Goal: Communication & Community: Answer question/provide support

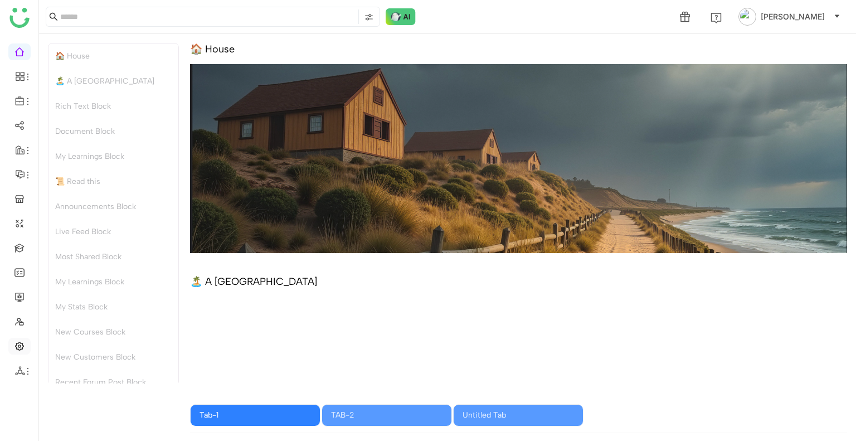
click at [18, 350] on link at bounding box center [19, 344] width 10 height 9
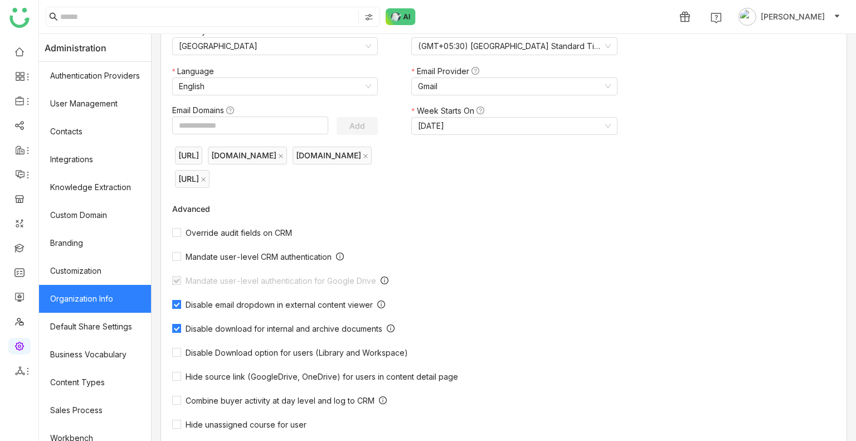
scroll to position [98, 0]
click at [118, 100] on link "User Management" at bounding box center [95, 104] width 112 height 28
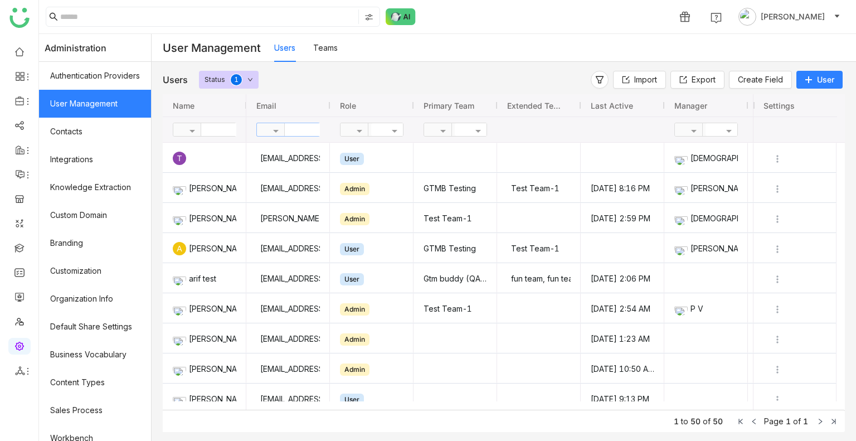
click at [300, 129] on input "text" at bounding box center [325, 129] width 81 height 13
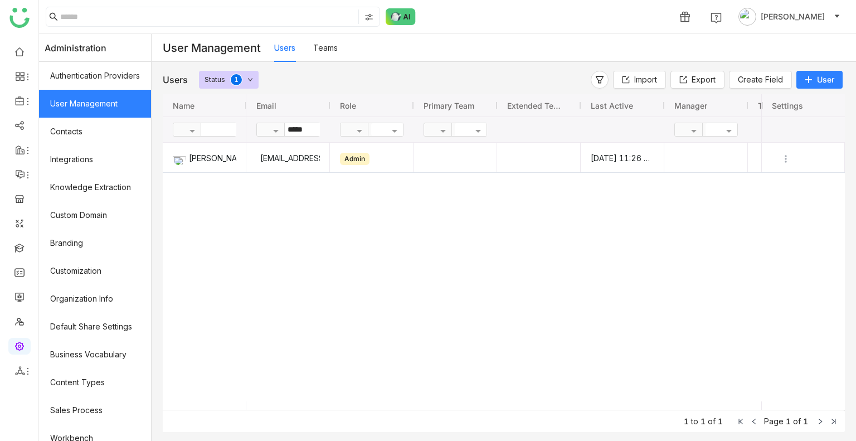
click at [418, 269] on div "sravanij@gtmbuddy.ai Admin Aug 14, 2025, 11:26 AM" at bounding box center [503, 272] width 515 height 258
click at [321, 129] on input "*****" at bounding box center [325, 129] width 81 height 13
type input "*"
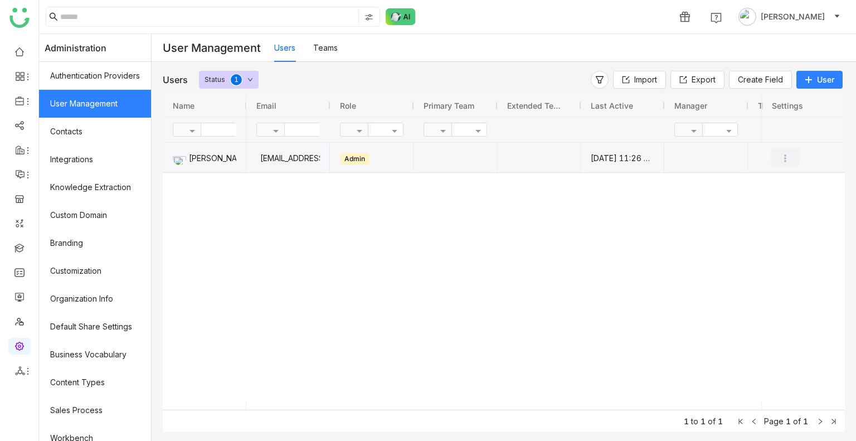
click at [781, 156] on img "Press SPACE to select this row." at bounding box center [784, 158] width 11 height 11
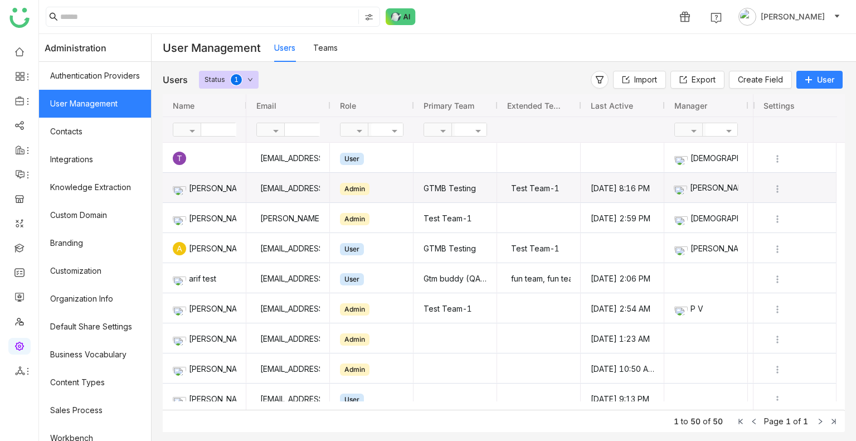
click at [738, 174] on div "Vineet Tiwari" at bounding box center [705, 188] width 65 height 30
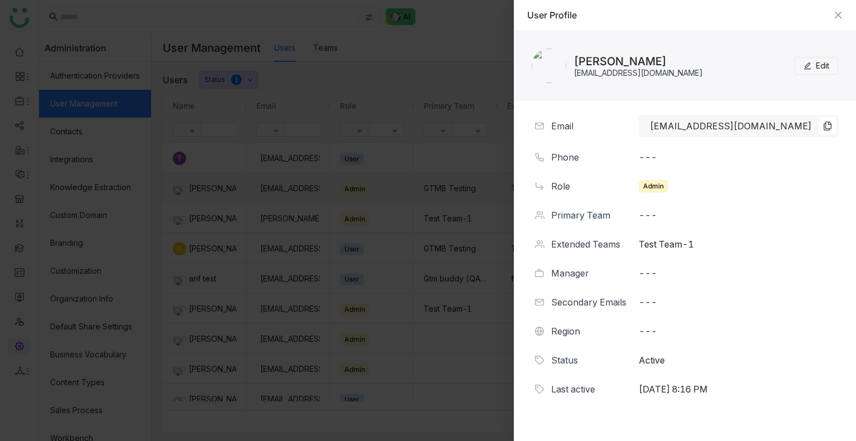
click at [841, 19] on div "User Profile" at bounding box center [684, 15] width 315 height 12
click at [838, 13] on icon "Close" at bounding box center [837, 15] width 9 height 9
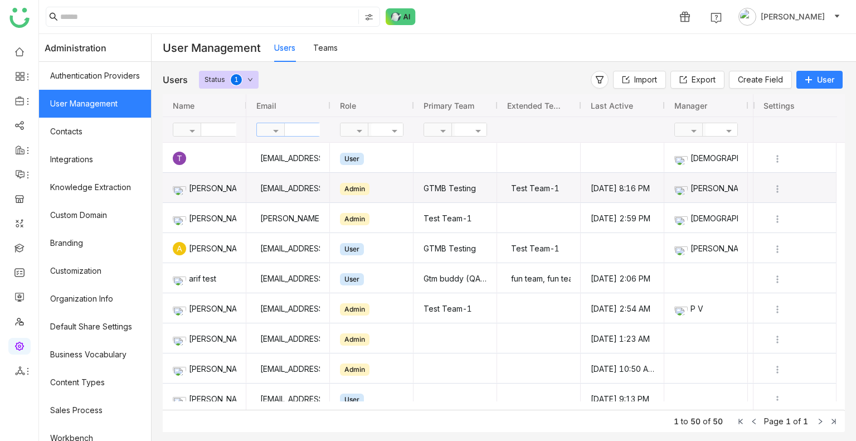
click at [308, 125] on input "text" at bounding box center [325, 129] width 81 height 13
type input "****"
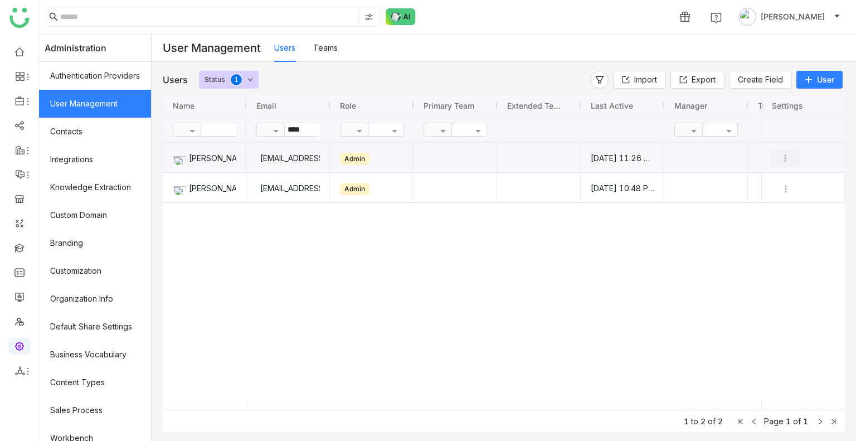
click at [786, 158] on img "Press SPACE to select this row." at bounding box center [784, 158] width 11 height 11
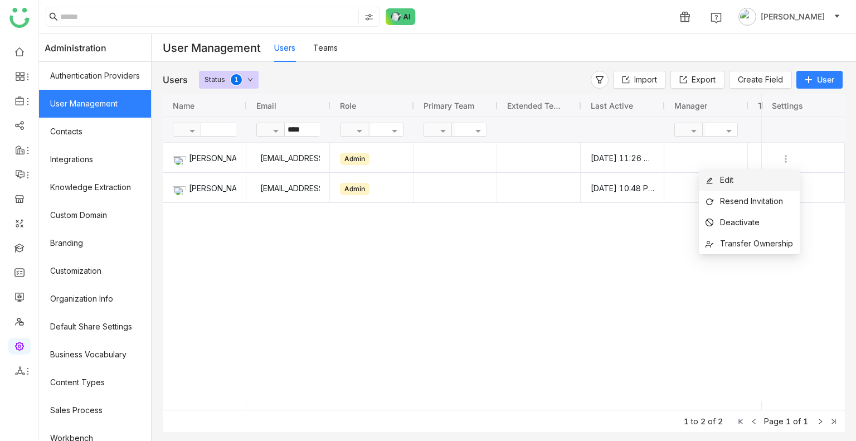
click at [757, 176] on li "Edit" at bounding box center [748, 179] width 101 height 21
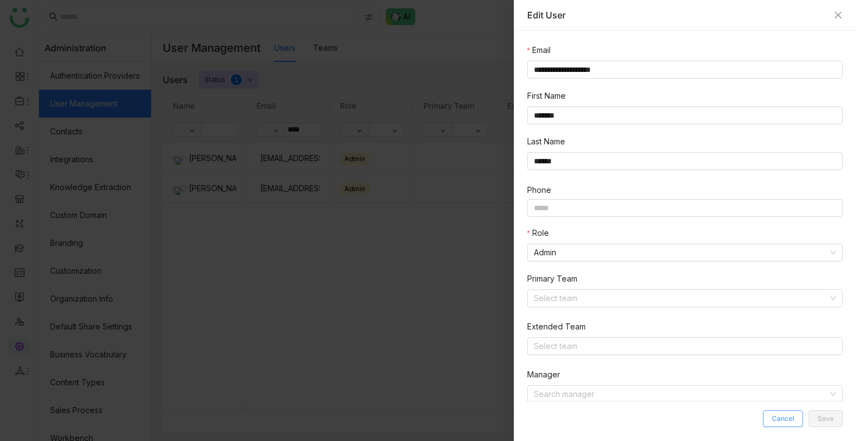
click at [791, 423] on button "Cancel" at bounding box center [783, 418] width 40 height 17
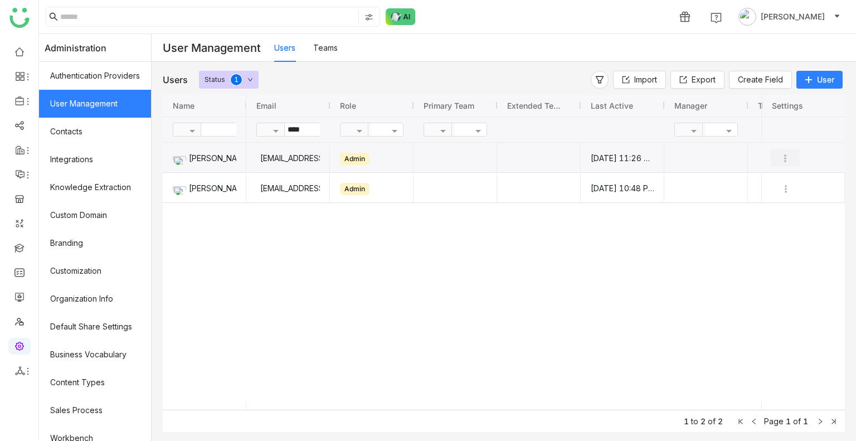
click at [785, 155] on img "Press SPACE to select this row." at bounding box center [784, 158] width 11 height 11
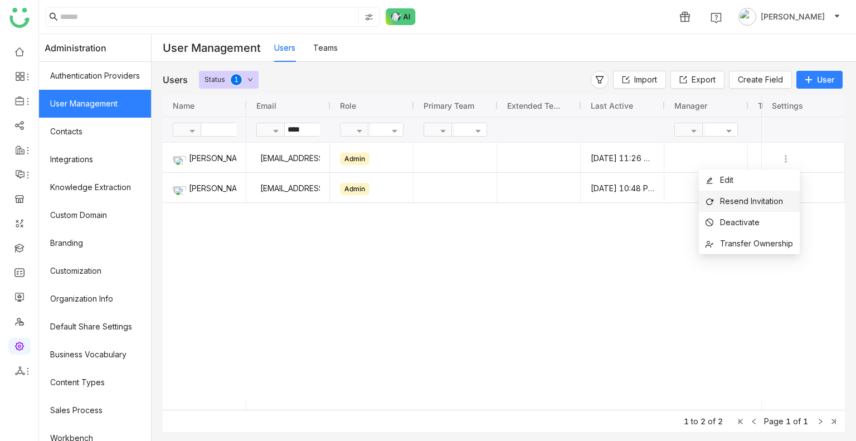
click at [753, 196] on span "Resend Invitation" at bounding box center [751, 200] width 63 height 9
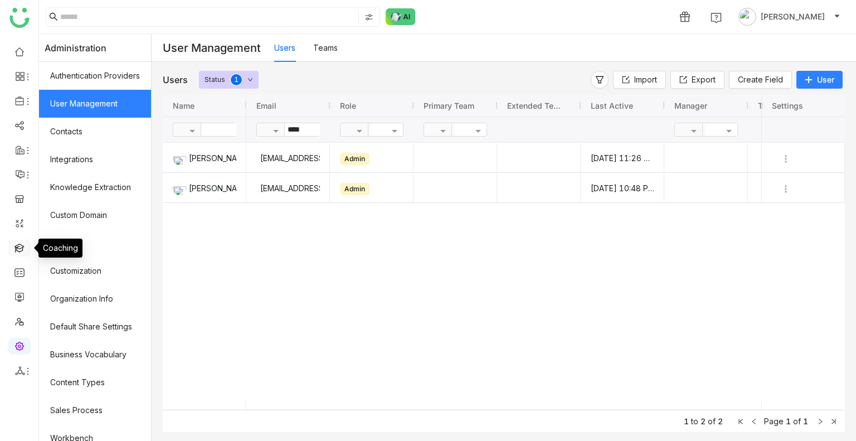
click at [22, 250] on link at bounding box center [19, 246] width 10 height 9
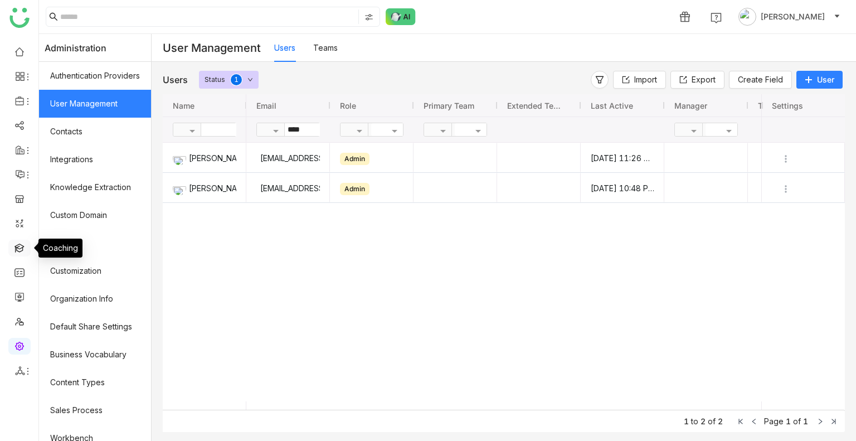
click at [22, 250] on link at bounding box center [19, 246] width 10 height 9
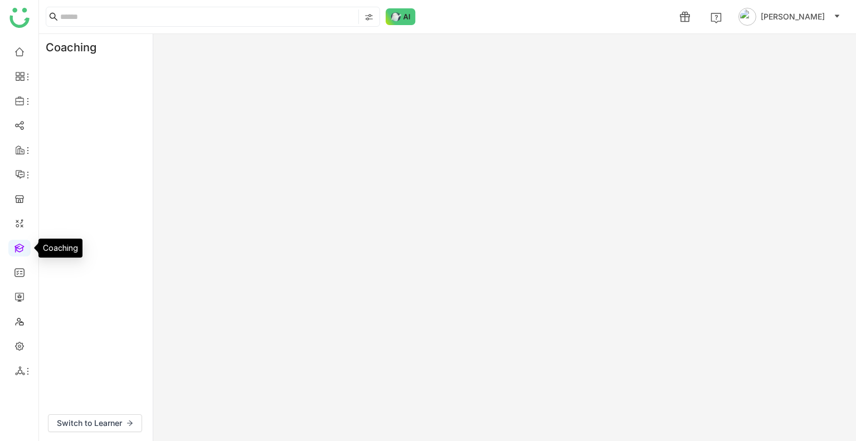
click at [22, 250] on link at bounding box center [19, 246] width 10 height 9
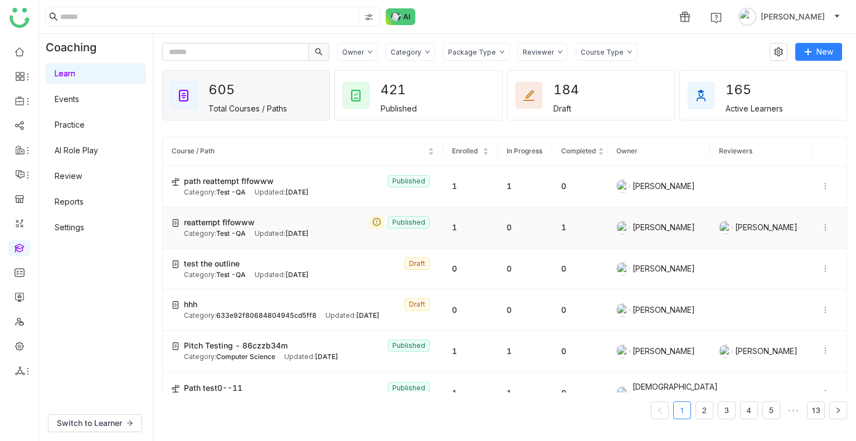
click at [252, 231] on div "Category: Test -QA Updated: Aug 14, 2025" at bounding box center [309, 233] width 250 height 11
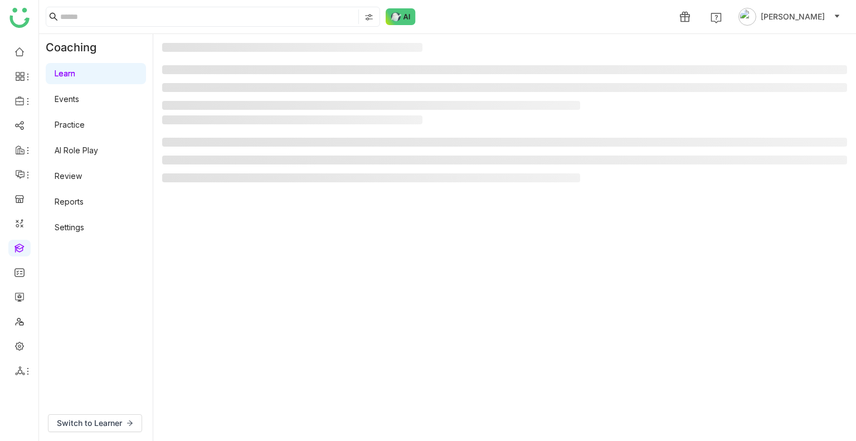
click at [252, 231] on gtmb-manage-detail-wrapper at bounding box center [504, 237] width 685 height 389
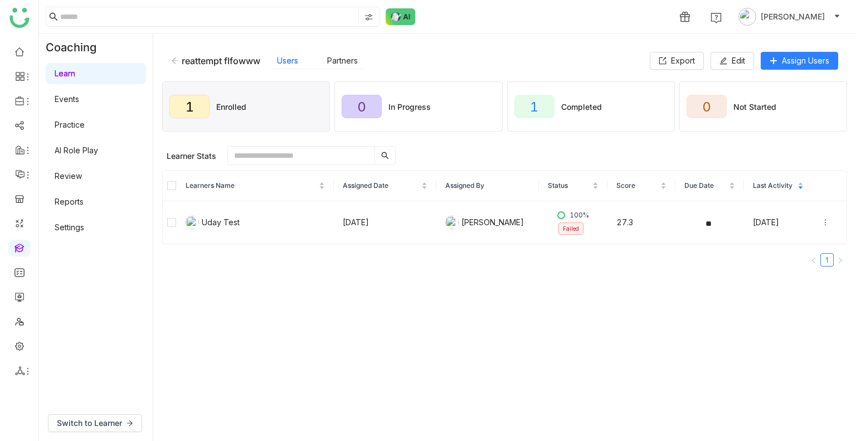
click at [734, 70] on div "reattempt flfowww Users Partners Export Edit Assign Users" at bounding box center [504, 61] width 685 height 36
click at [733, 70] on div "reattempt flfowww Users Partners Export Edit Assign Users" at bounding box center [504, 61] width 685 height 36
click at [732, 66] on span "Edit" at bounding box center [737, 61] width 13 height 12
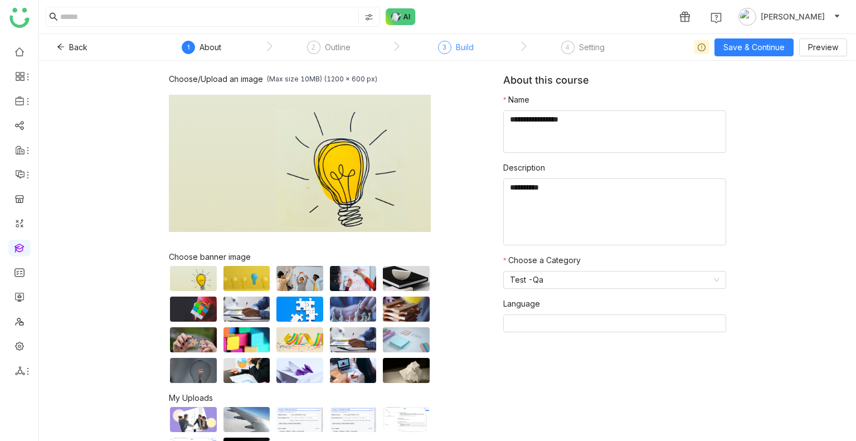
click at [460, 48] on div "Build" at bounding box center [465, 47] width 18 height 13
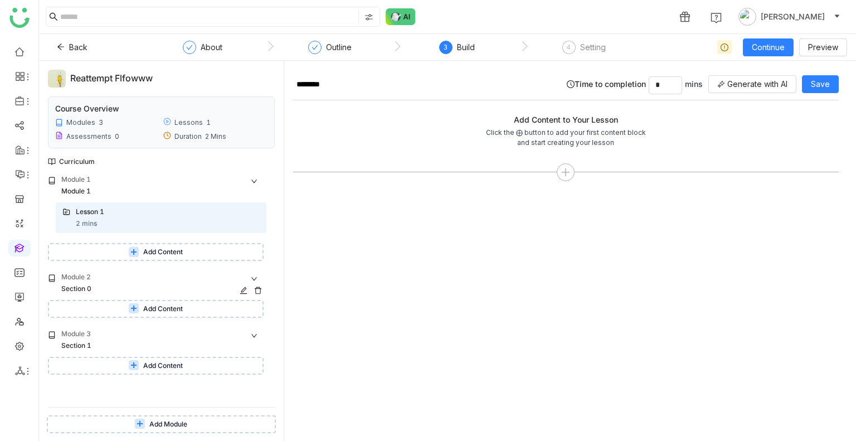
click at [254, 288] on icon at bounding box center [258, 290] width 8 height 8
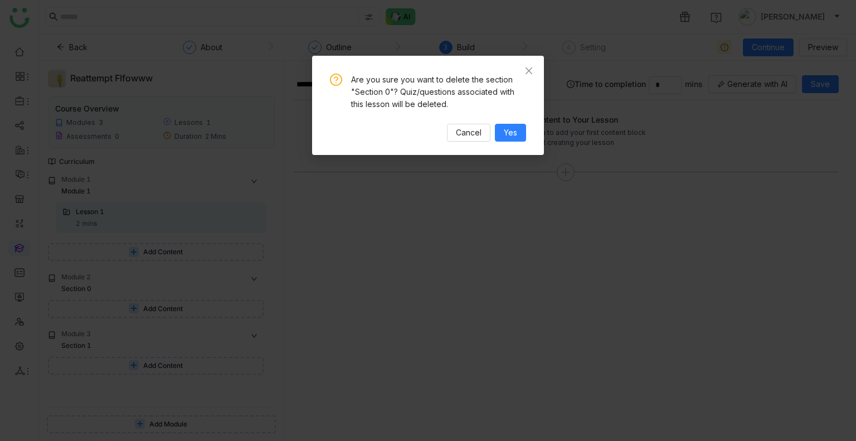
click at [514, 143] on div "Are you sure you want to delete the section "Section 0"? Quiz/questions associa…" at bounding box center [428, 105] width 232 height 99
click at [514, 137] on span "Yes" at bounding box center [510, 132] width 13 height 12
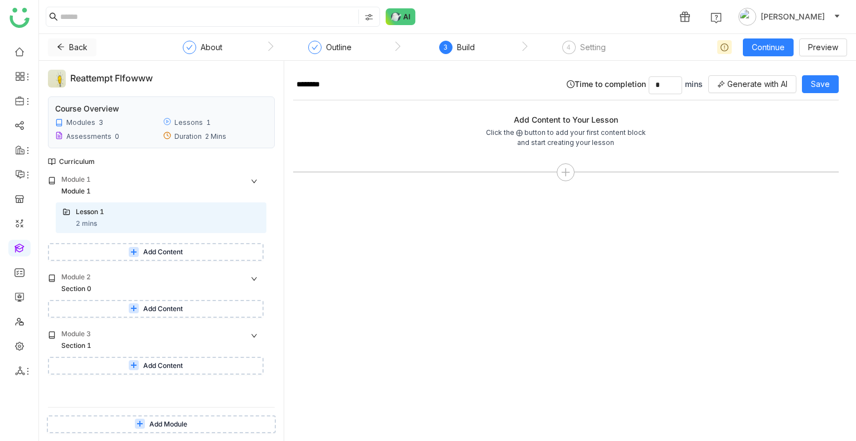
click at [61, 40] on button "Back" at bounding box center [72, 47] width 48 height 18
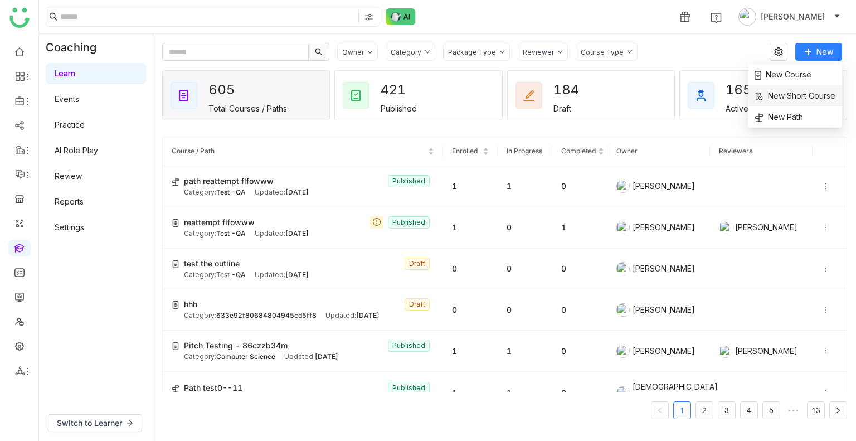
click at [775, 90] on span "New Short Course" at bounding box center [794, 96] width 81 height 12
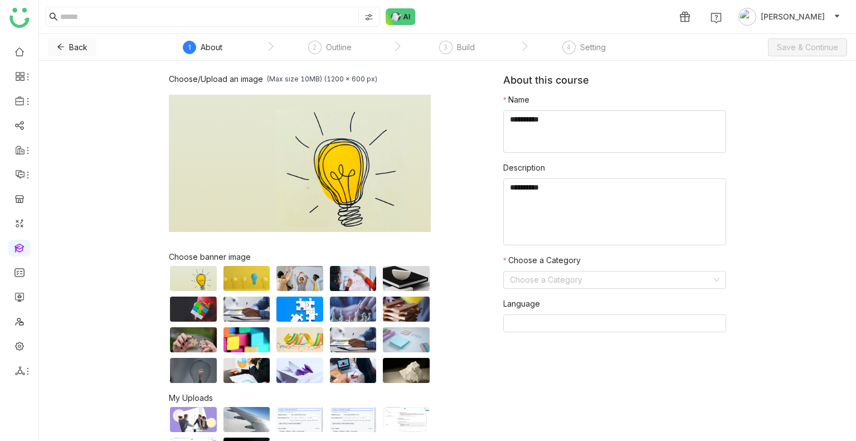
click at [63, 41] on button "Back" at bounding box center [72, 47] width 48 height 18
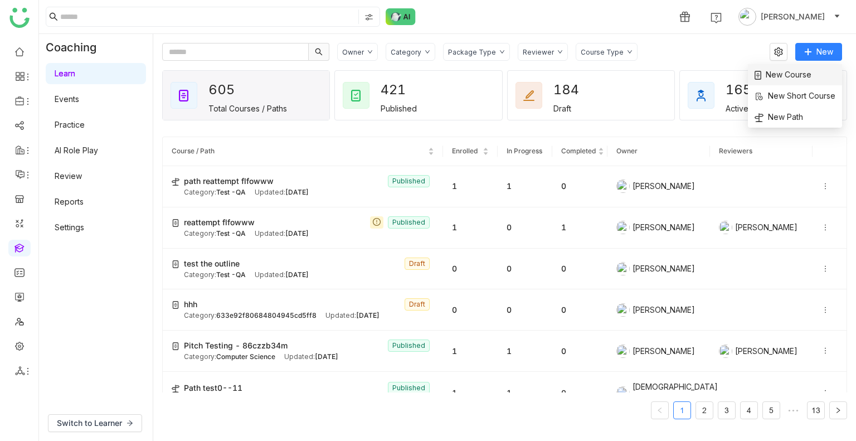
click at [785, 77] on span "New Course" at bounding box center [782, 75] width 57 height 12
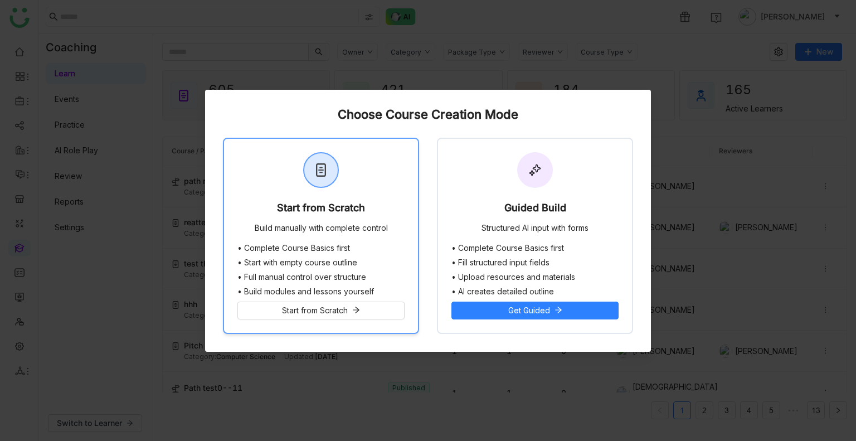
click at [292, 234] on div "Start from Scratch Build manually with complete control" at bounding box center [321, 191] width 194 height 105
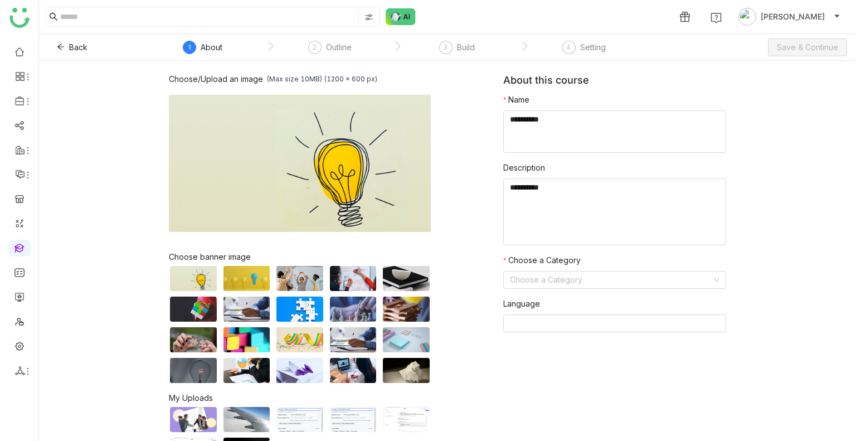
click at [588, 109] on nz-form-item "Name" at bounding box center [614, 123] width 223 height 59
click at [588, 115] on textarea at bounding box center [614, 131] width 223 height 42
click at [543, 191] on textarea at bounding box center [614, 211] width 223 height 67
click at [534, 126] on textarea at bounding box center [614, 131] width 223 height 42
click at [609, 113] on textarea at bounding box center [614, 131] width 223 height 42
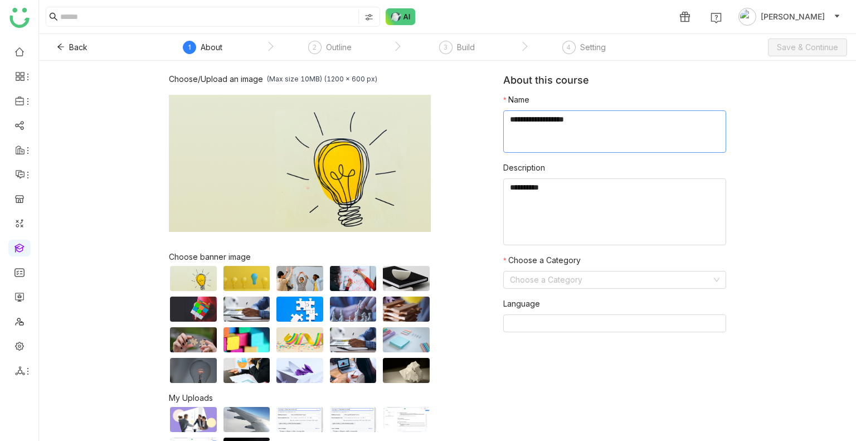
click at [609, 113] on textarea at bounding box center [614, 131] width 223 height 42
type textarea "**********"
click at [568, 187] on textarea at bounding box center [614, 211] width 223 height 67
paste textarea "**********"
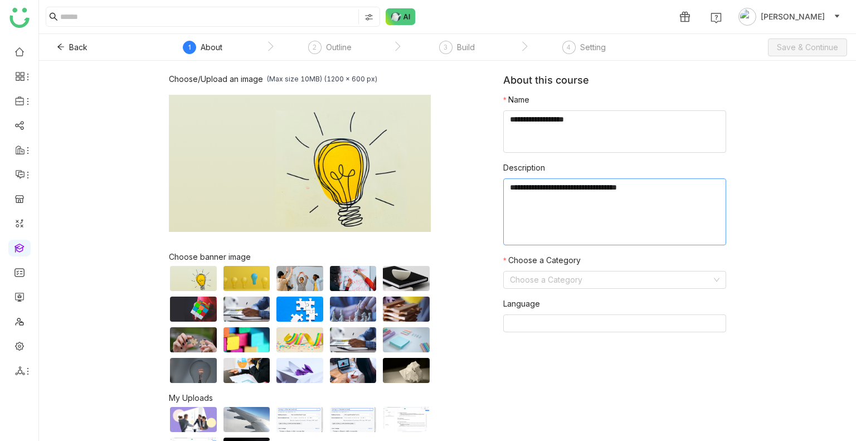
type textarea "**********"
click at [558, 290] on form "Name Description Choose a Category Choose a Category Language" at bounding box center [614, 217] width 223 height 247
click at [553, 283] on input at bounding box center [611, 279] width 202 height 17
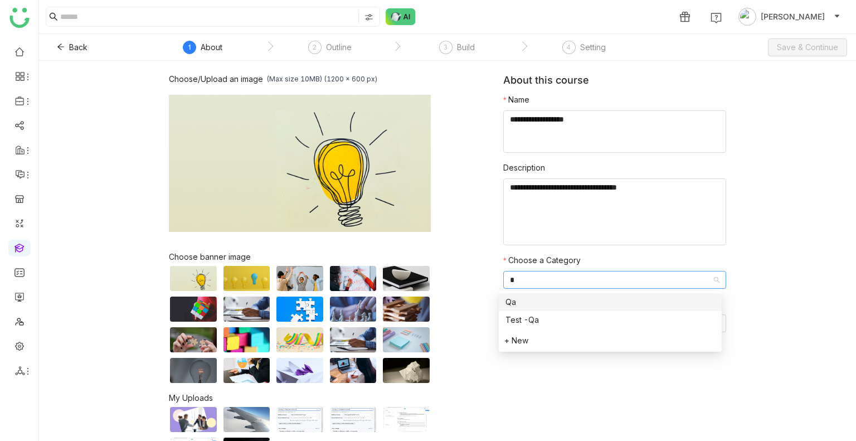
type input "**"
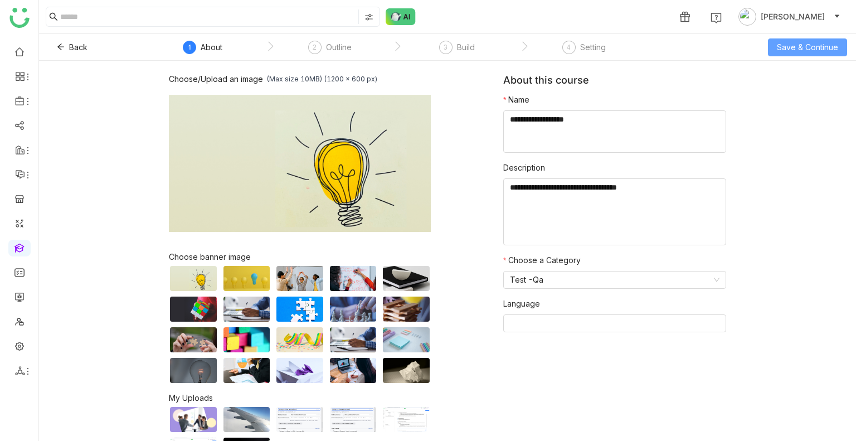
click at [788, 43] on span "Save & Continue" at bounding box center [806, 47] width 61 height 12
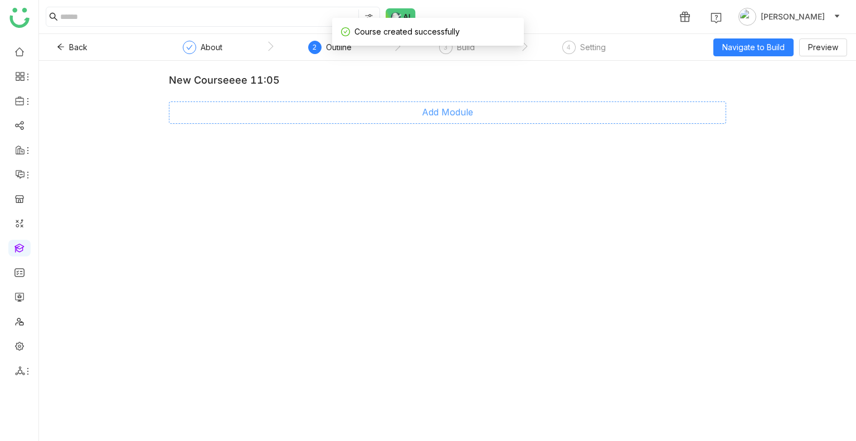
click at [408, 113] on button "Add Module" at bounding box center [447, 112] width 557 height 22
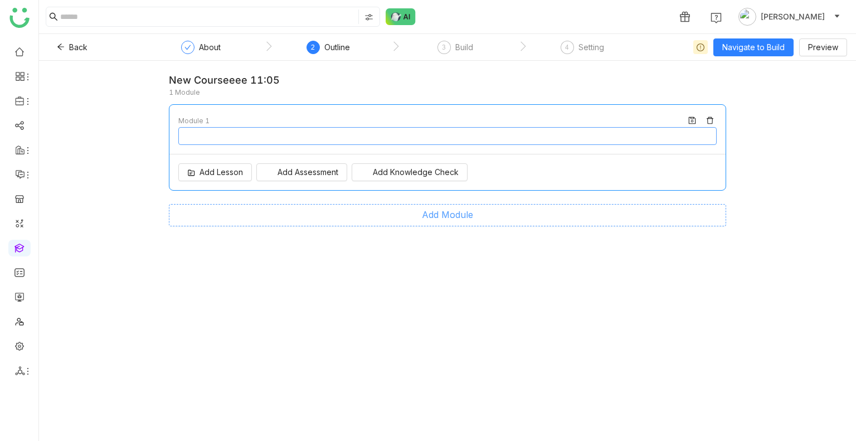
type input "********"
click at [762, 47] on span "Navigate to Build" at bounding box center [753, 47] width 62 height 12
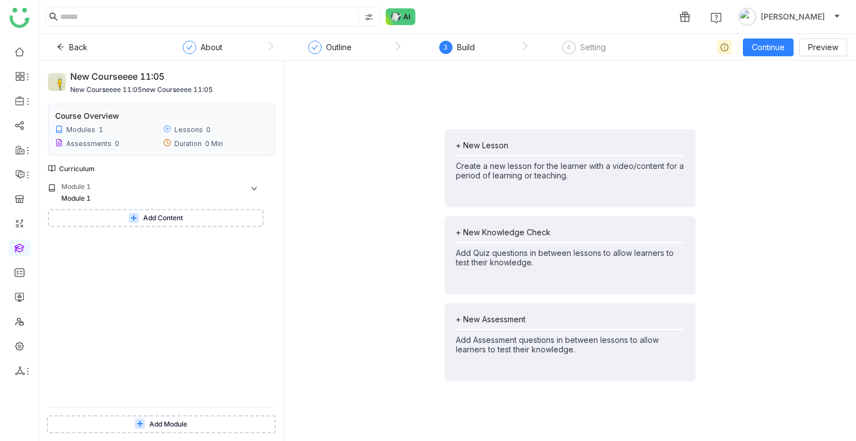
click at [177, 220] on span "Add Content" at bounding box center [163, 218] width 40 height 11
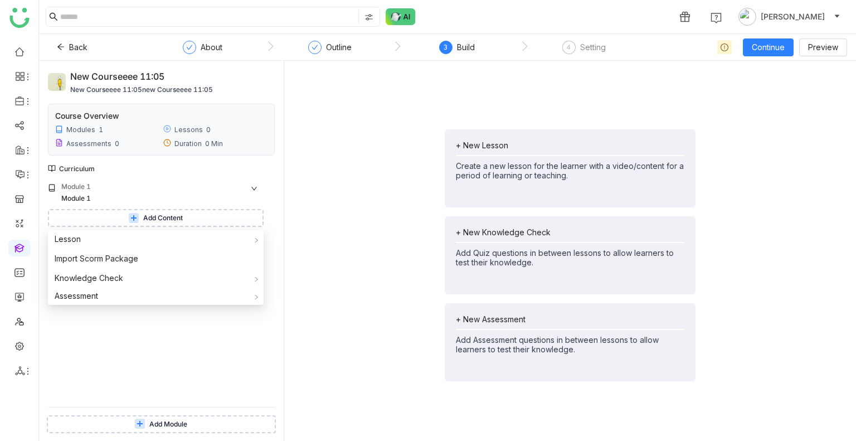
click at [383, 233] on div "+ New Lesson Create a new lesson for the learner with a video/content for a per…" at bounding box center [570, 255] width 554 height 371
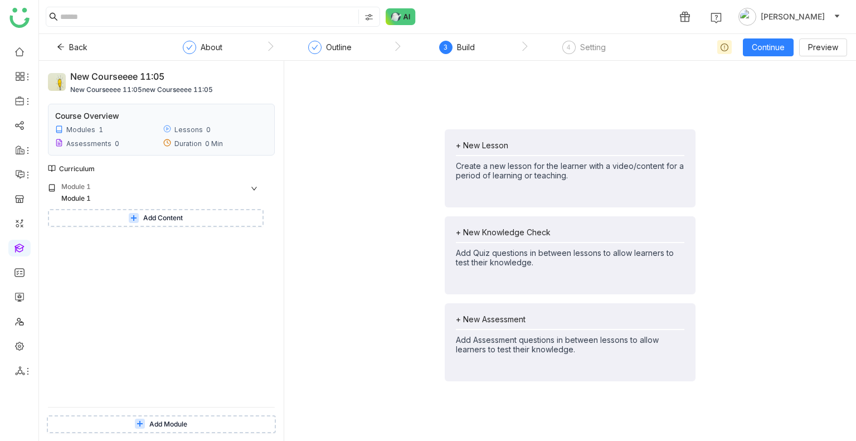
click at [205, 217] on button "Add Content" at bounding box center [156, 218] width 216 height 18
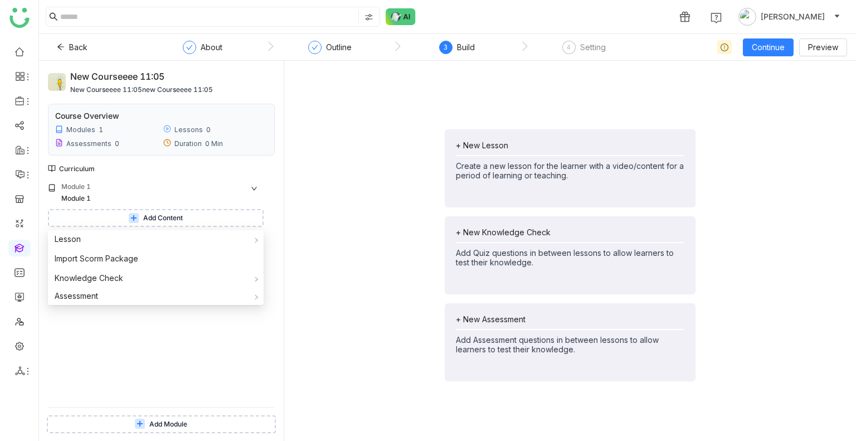
click at [170, 427] on span "Add Module" at bounding box center [168, 424] width 38 height 11
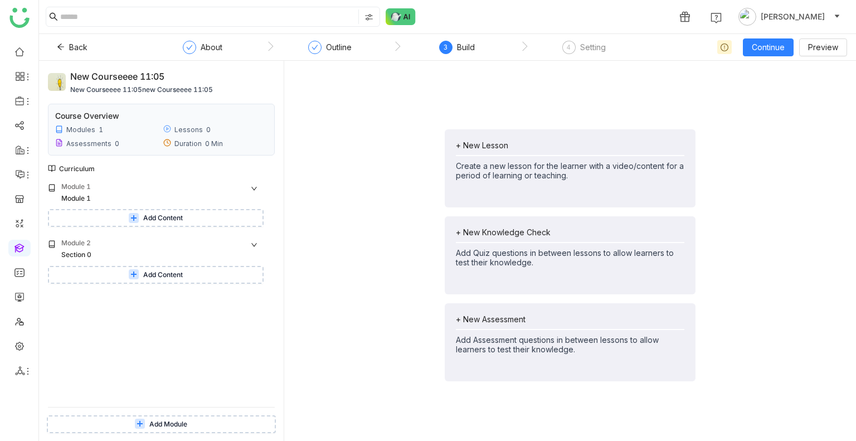
click at [251, 247] on icon at bounding box center [254, 244] width 7 height 7
click at [252, 250] on div "Section 0" at bounding box center [163, 256] width 205 height 12
click at [253, 187] on icon at bounding box center [254, 188] width 7 height 7
click at [256, 257] on icon at bounding box center [258, 256] width 8 height 8
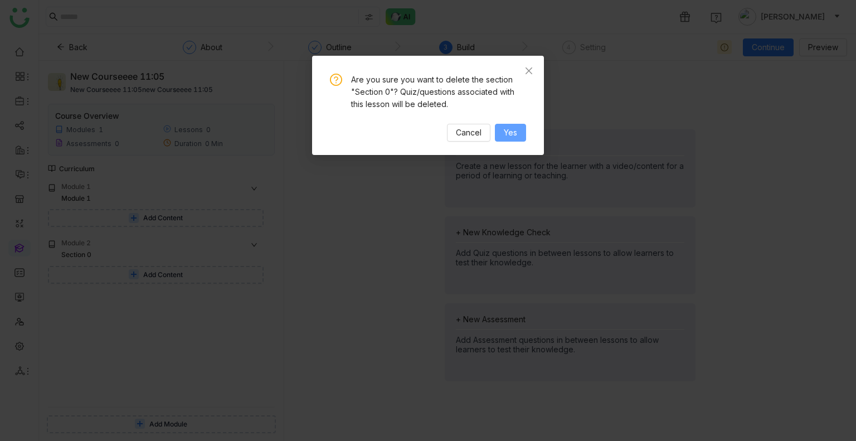
click at [508, 128] on span "Yes" at bounding box center [510, 132] width 13 height 12
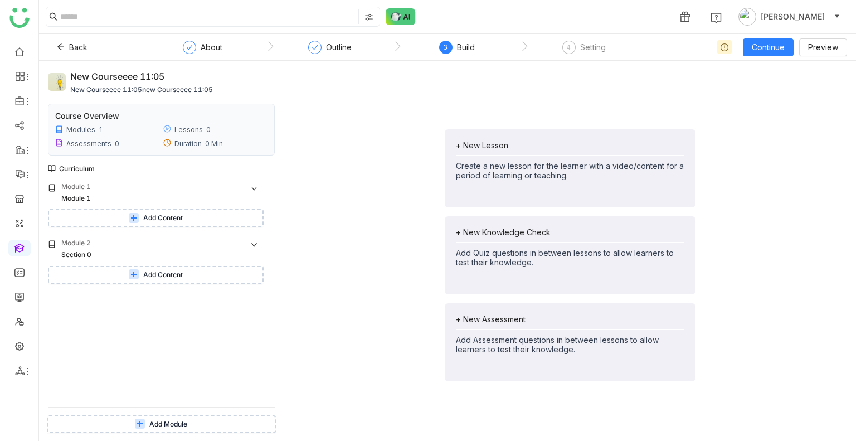
click at [183, 420] on span "Add Module" at bounding box center [168, 424] width 38 height 11
click at [243, 309] on icon at bounding box center [244, 313] width 8 height 8
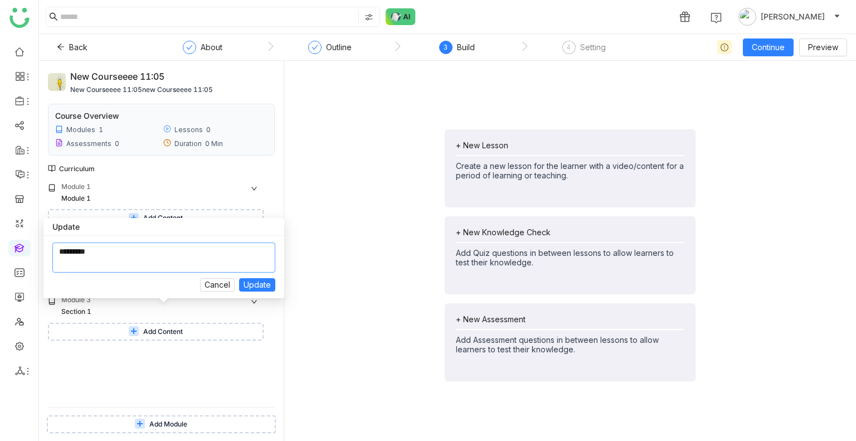
click at [107, 256] on textarea at bounding box center [163, 257] width 223 height 30
drag, startPoint x: 147, startPoint y: 243, endPoint x: 98, endPoint y: 248, distance: 49.2
click at [98, 248] on textarea at bounding box center [163, 257] width 223 height 30
type textarea "**********"
click at [253, 284] on span "Update" at bounding box center [256, 285] width 27 height 12
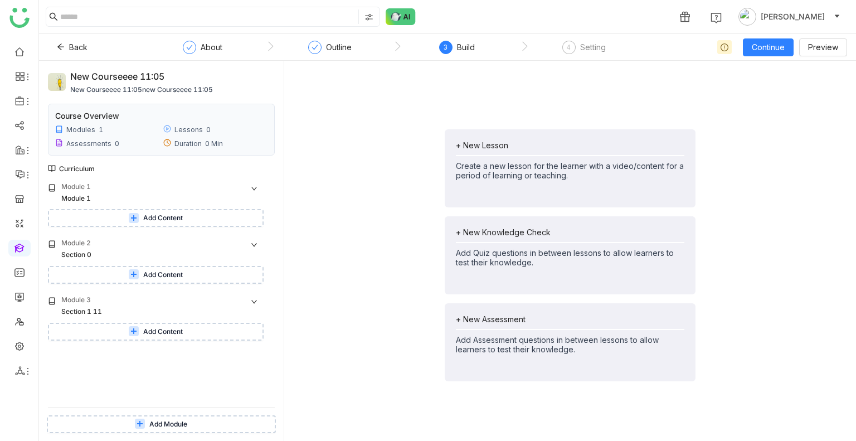
click at [256, 301] on icon at bounding box center [254, 301] width 7 height 7
click at [256, 257] on icon at bounding box center [258, 256] width 7 height 7
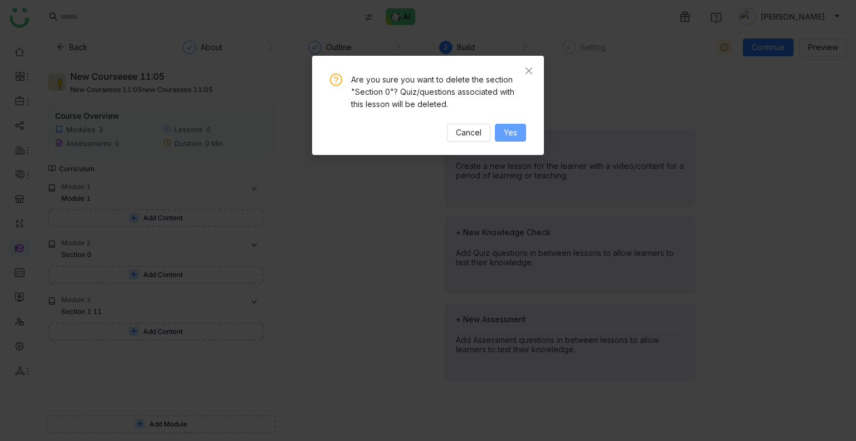
click at [504, 132] on span "Yes" at bounding box center [510, 132] width 13 height 12
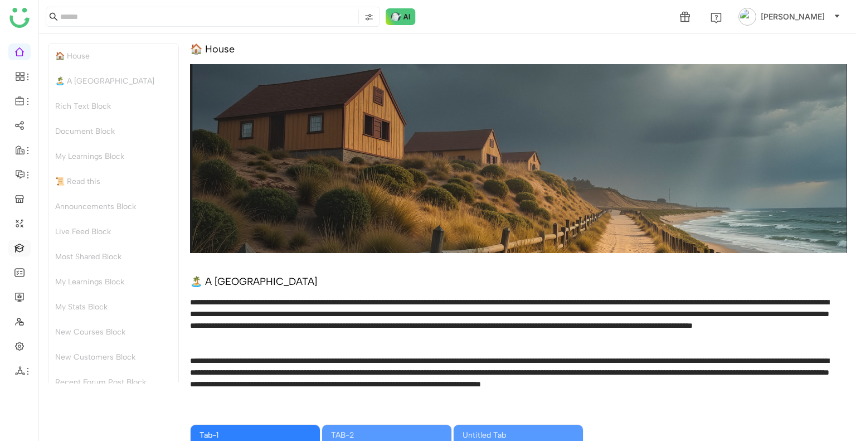
click at [21, 247] on link at bounding box center [19, 246] width 10 height 9
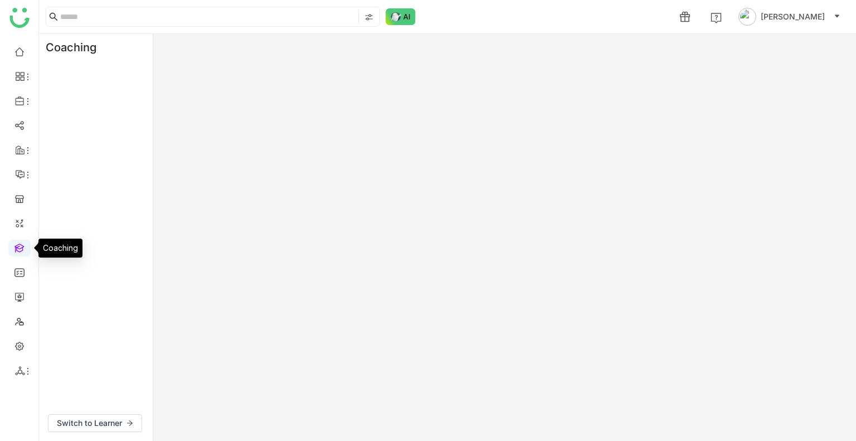
click at [21, 247] on link at bounding box center [19, 246] width 10 height 9
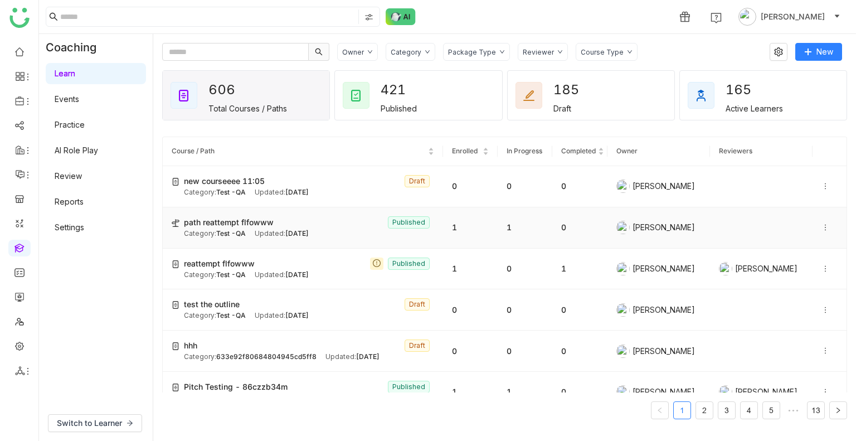
click at [821, 229] on icon at bounding box center [825, 227] width 8 height 8
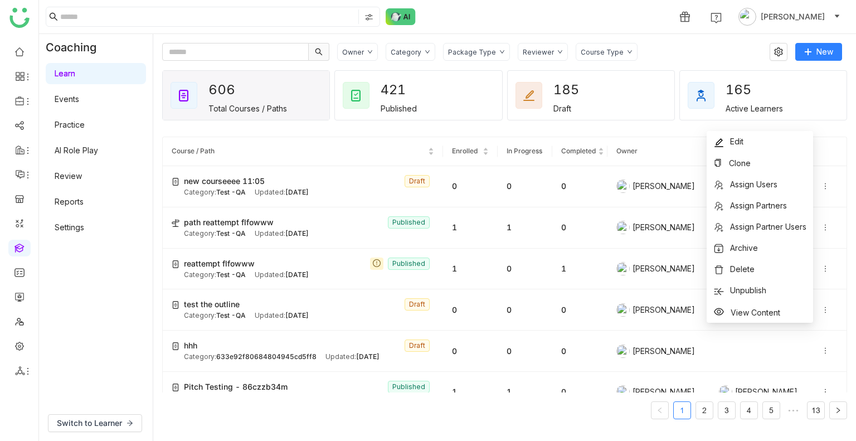
click at [649, 131] on gtmb-course-listing "Course / Path Enrolled In Progress Completed Owner Reviewers new courseeee 11:0…" at bounding box center [504, 277] width 685 height 309
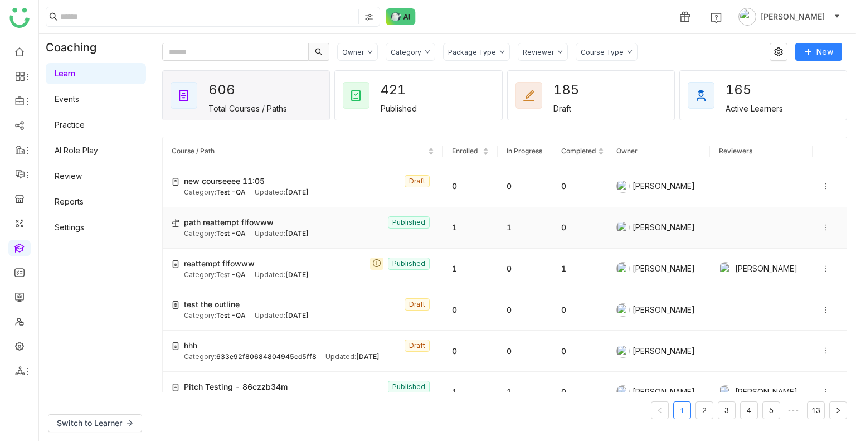
click at [821, 228] on icon at bounding box center [825, 227] width 8 height 8
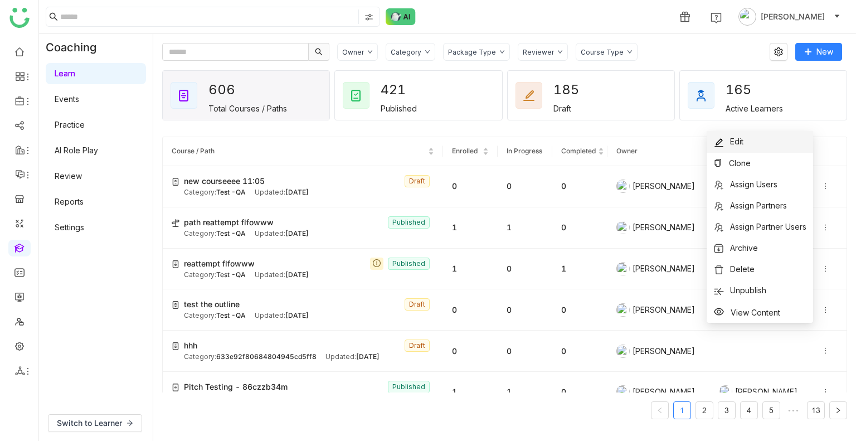
click at [748, 141] on li "Edit" at bounding box center [759, 141] width 106 height 21
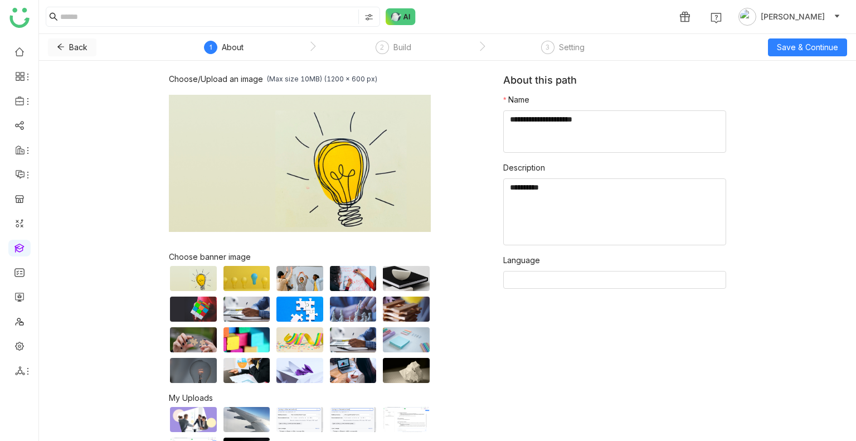
click at [69, 42] on span "Back" at bounding box center [78, 47] width 18 height 12
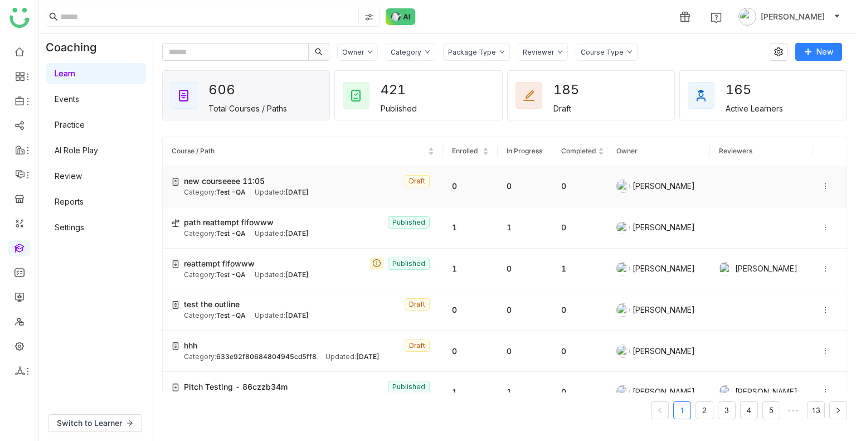
click at [330, 184] on div "new courseeee 11:05 Draft" at bounding box center [309, 181] width 250 height 12
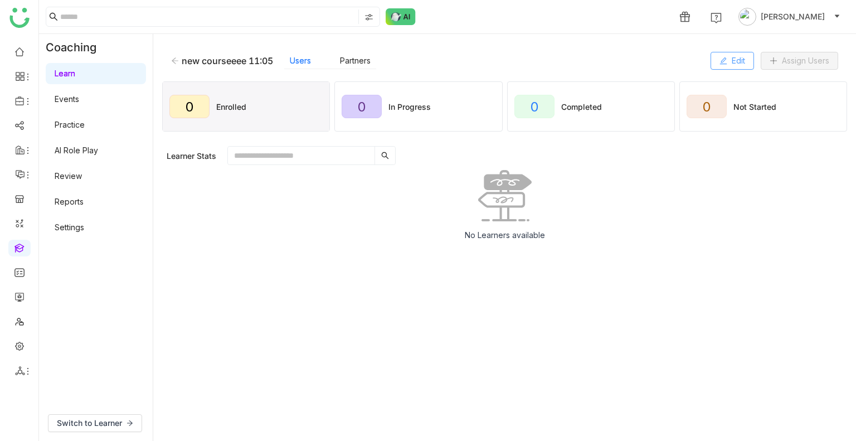
click at [733, 68] on button "Edit" at bounding box center [731, 61] width 43 height 18
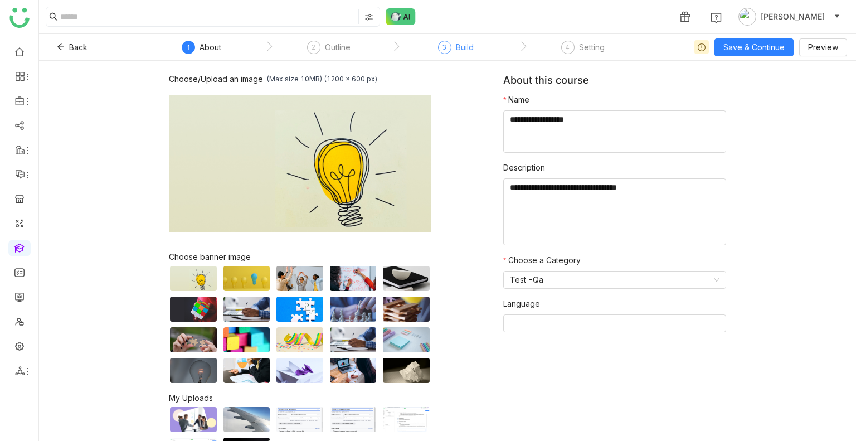
click at [449, 53] on div "3 Build" at bounding box center [456, 51] width 36 height 20
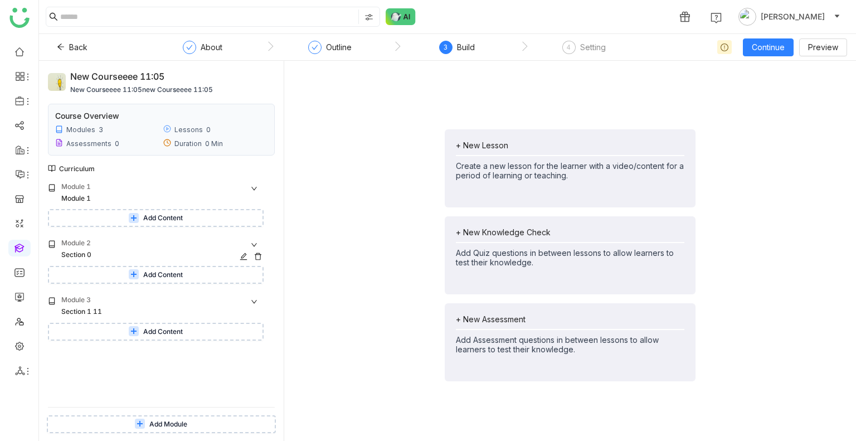
click at [255, 253] on icon at bounding box center [258, 256] width 8 height 8
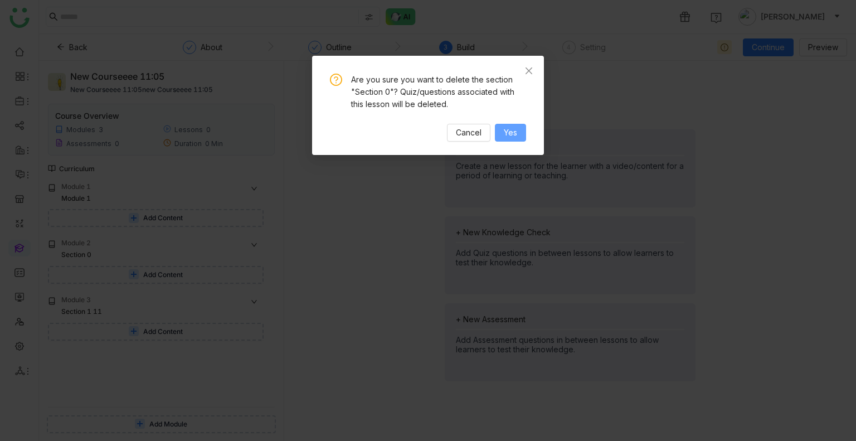
click at [505, 135] on span "Yes" at bounding box center [510, 132] width 13 height 12
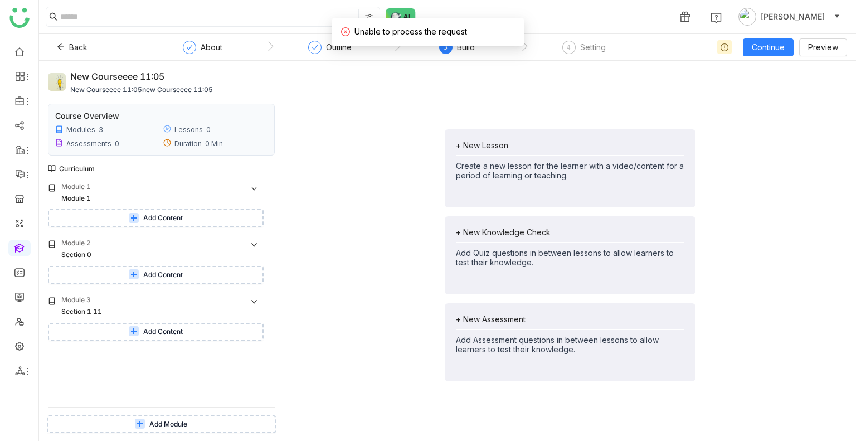
click at [330, 261] on div "+ New Lesson Create a new lesson for the learner with a video/content for a per…" at bounding box center [570, 255] width 554 height 371
click at [254, 255] on icon at bounding box center [258, 256] width 8 height 8
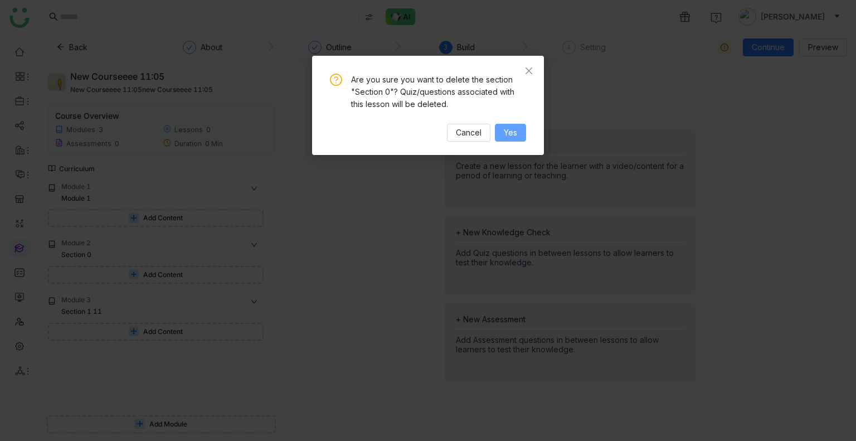
click at [497, 131] on button "Yes" at bounding box center [510, 133] width 31 height 18
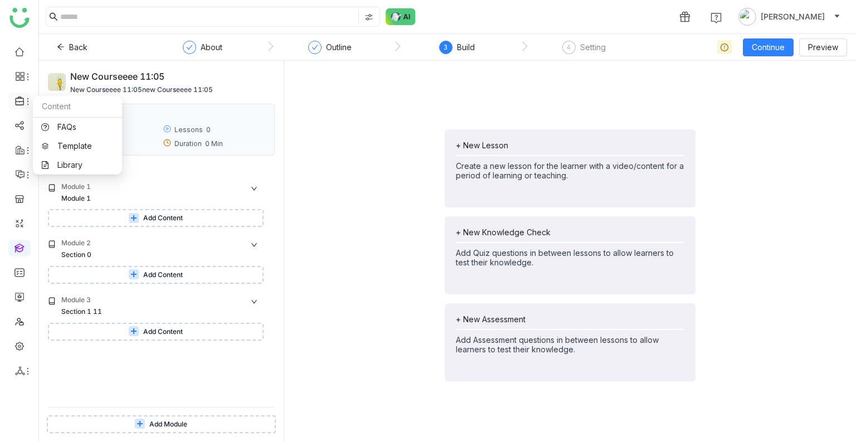
click at [19, 102] on icon at bounding box center [19, 100] width 8 height 9
click at [16, 129] on link at bounding box center [19, 124] width 10 height 9
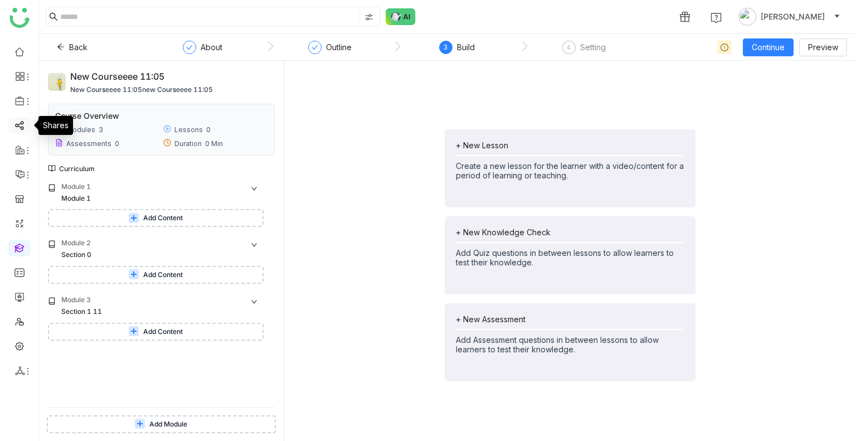
click at [16, 129] on link at bounding box center [19, 124] width 10 height 9
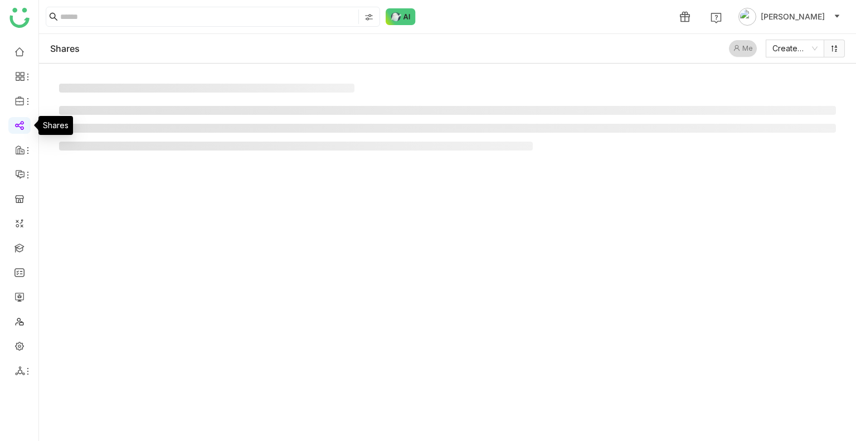
click at [16, 129] on link at bounding box center [19, 124] width 10 height 9
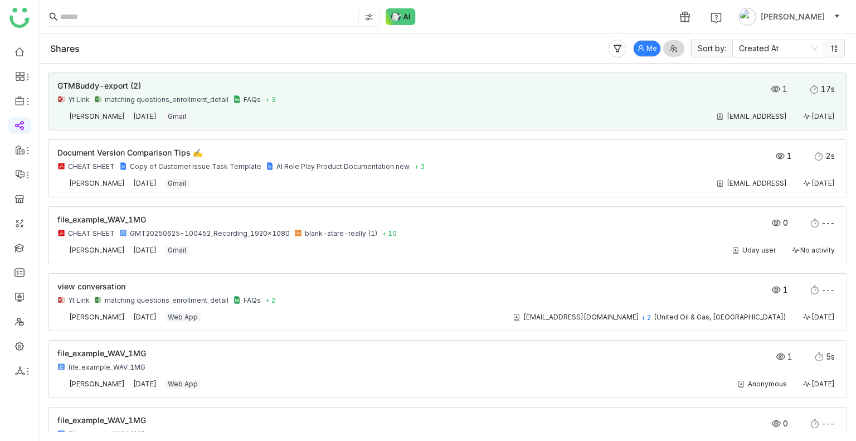
click at [368, 107] on div "GTMBuddy-export (2) Yt Link matching questions_enrollment_detail FAQs + 3 1 17s" at bounding box center [447, 95] width 780 height 27
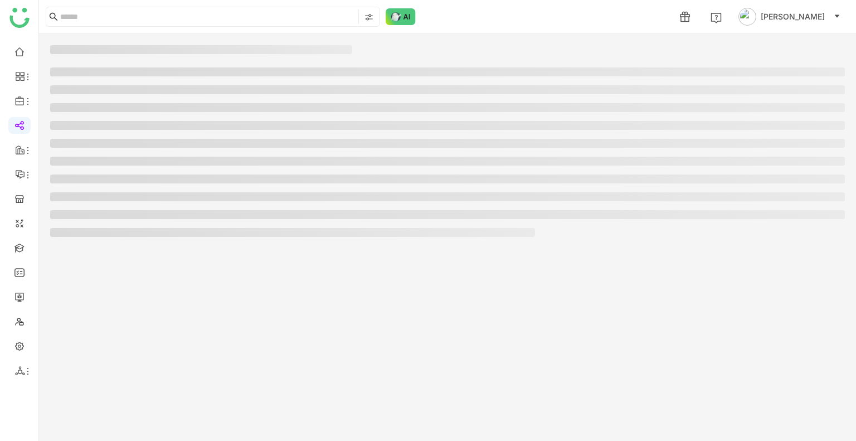
click at [368, 107] on li at bounding box center [447, 107] width 794 height 9
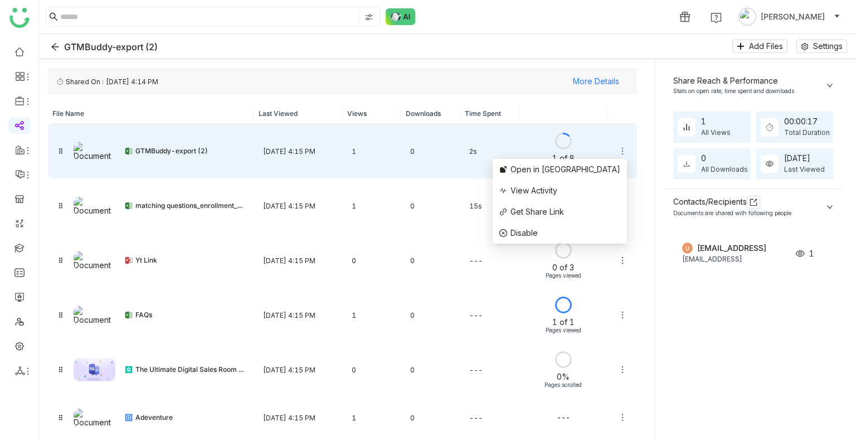
click at [624, 151] on icon at bounding box center [622, 150] width 9 height 9
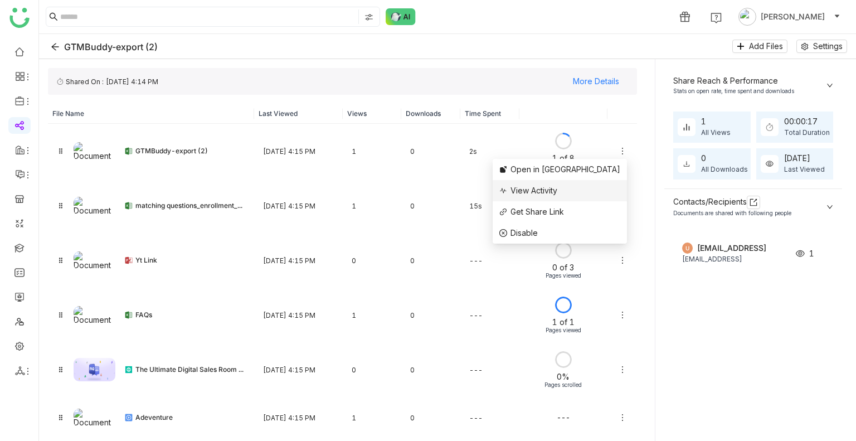
click at [557, 189] on span "View Activity" at bounding box center [533, 189] width 47 height 9
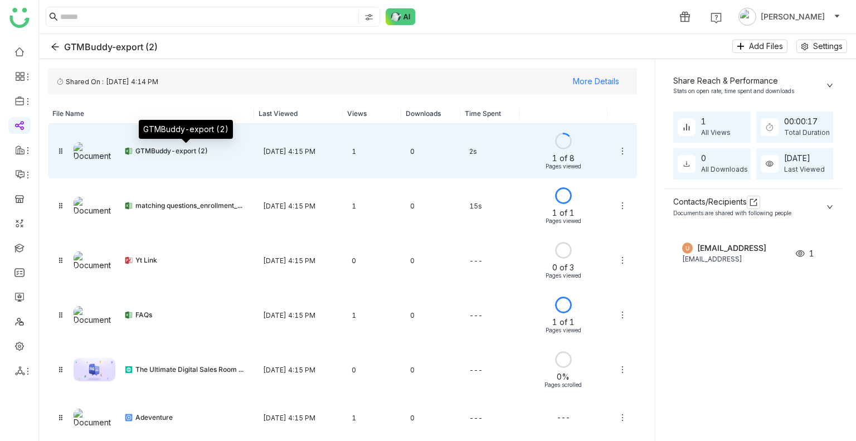
click at [184, 147] on div "GTMBuddy-export (2)" at bounding box center [190, 150] width 110 height 9
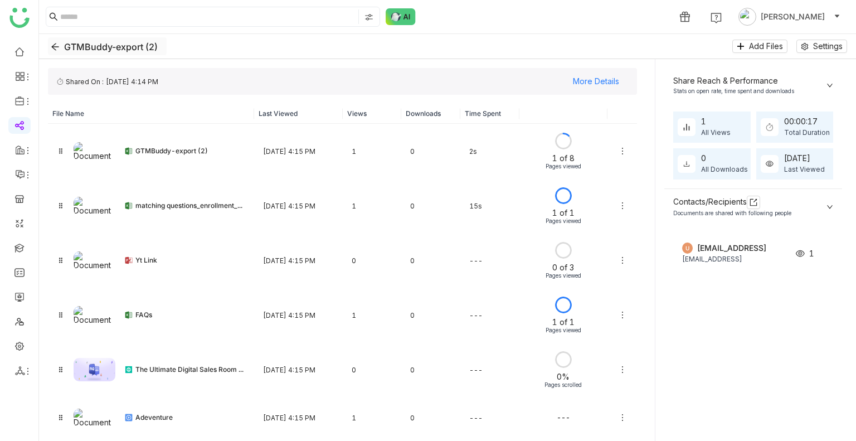
click at [52, 50] on icon "Back" at bounding box center [55, 46] width 9 height 9
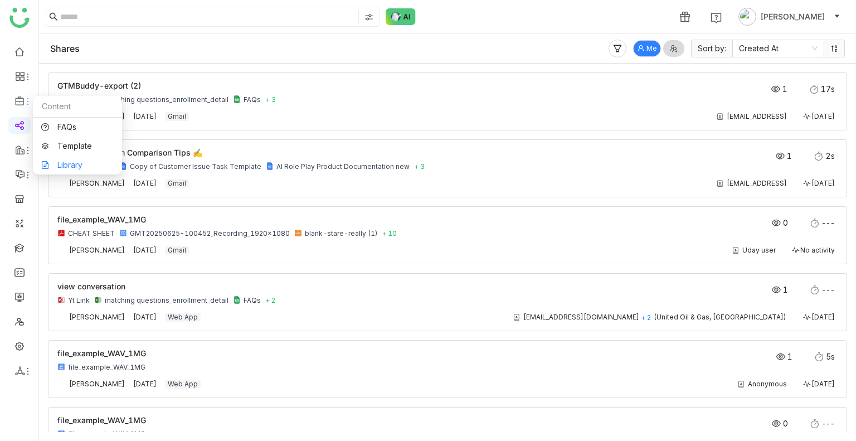
click at [66, 168] on link "Library" at bounding box center [77, 165] width 72 height 8
click at [66, 168] on body "1 [PERSON_NAME] Shares Me Sort by: Created At GTMBuddy-export (2) Yt Link match…" at bounding box center [428, 220] width 856 height 441
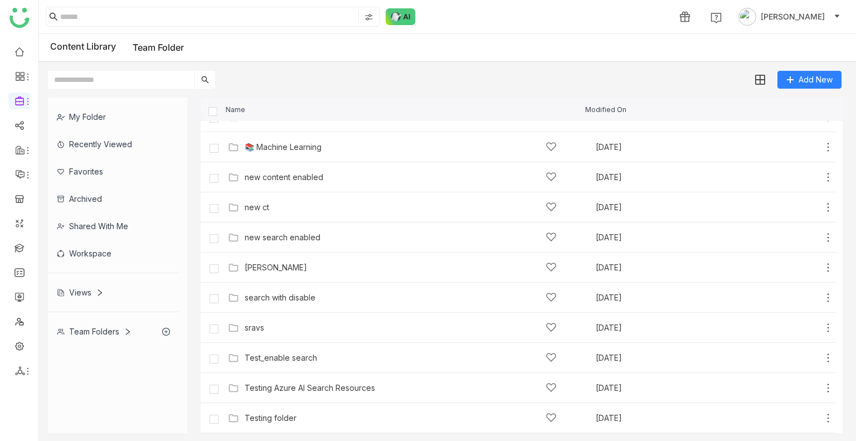
scroll to position [470, 0]
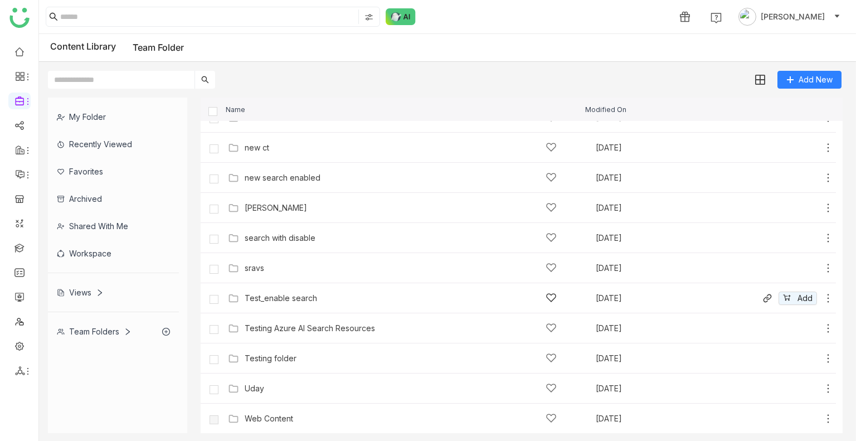
click at [311, 300] on div "Test_enable search" at bounding box center [281, 298] width 72 height 9
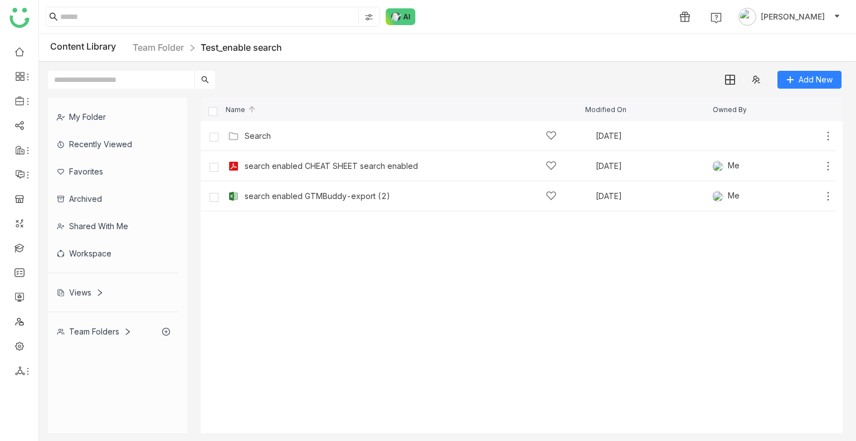
click at [165, 40] on div "Content Library Team Folder Test_enable search" at bounding box center [447, 48] width 817 height 28
click at [172, 56] on div "Content Library Team Folder Test_enable search" at bounding box center [447, 48] width 817 height 28
click at [172, 53] on nz-breadcrumb "Team Folder Test_enable search" at bounding box center [207, 48] width 149 height 14
click at [168, 48] on link "Team Folder" at bounding box center [158, 47] width 51 height 11
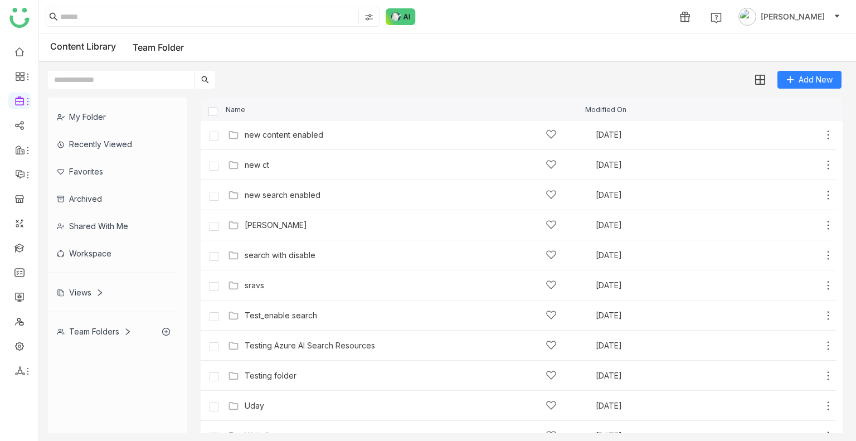
scroll to position [470, 0]
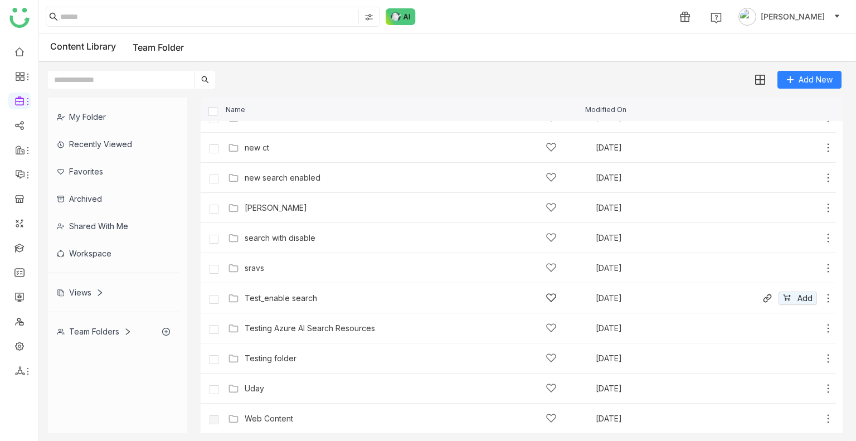
click at [822, 298] on icon at bounding box center [827, 297] width 11 height 11
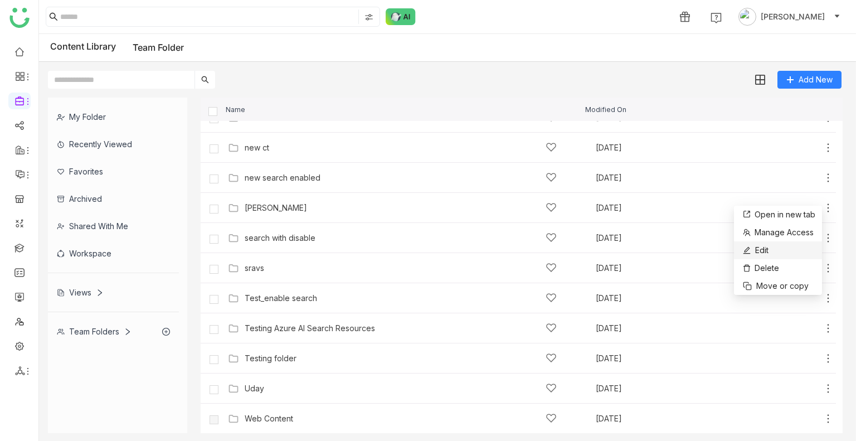
click at [774, 251] on li "Edit" at bounding box center [778, 250] width 88 height 18
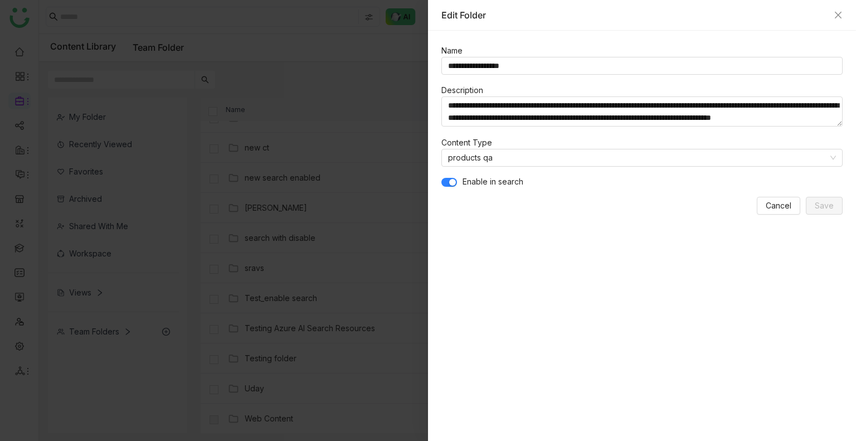
click at [450, 182] on span "button" at bounding box center [452, 182] width 7 height 7
click at [840, 16] on icon "Close" at bounding box center [837, 15] width 9 height 9
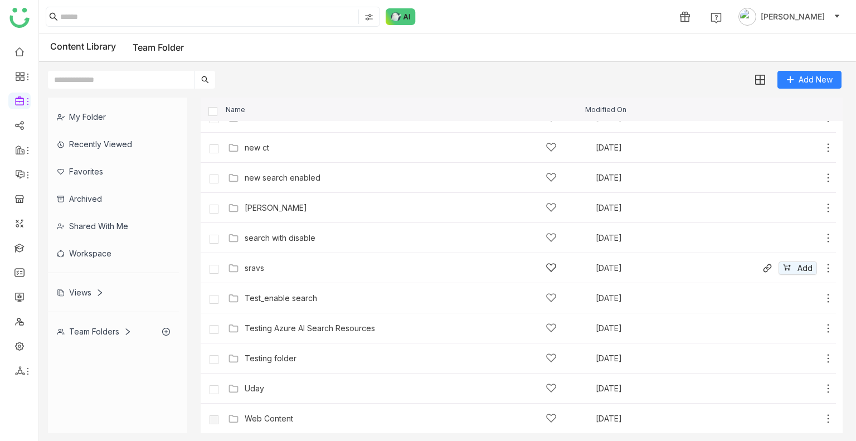
scroll to position [0, 0]
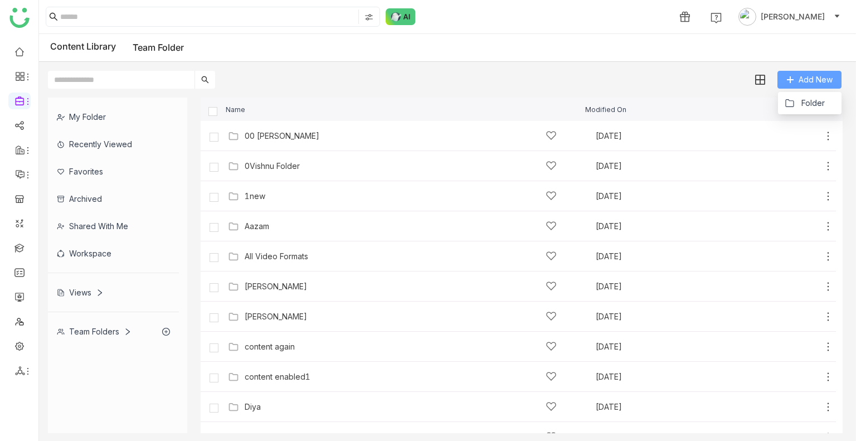
click at [809, 74] on span "Add New" at bounding box center [815, 80] width 34 height 12
click at [804, 102] on span "Folder" at bounding box center [812, 103] width 23 height 12
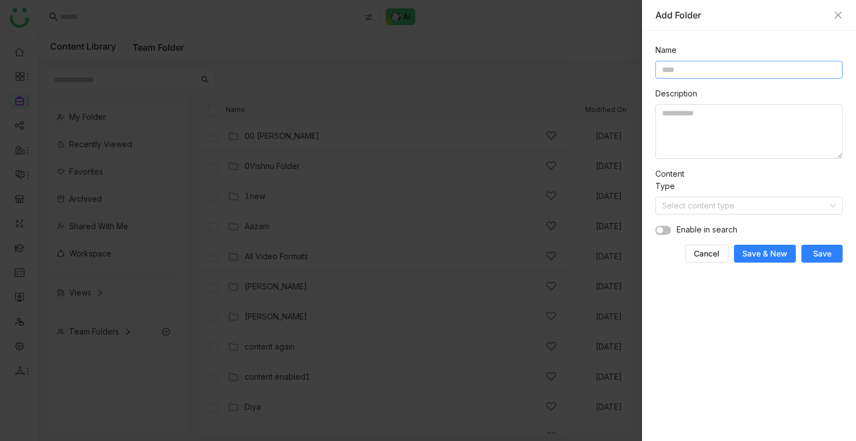
click at [677, 75] on input at bounding box center [748, 70] width 187 height 18
type input "*"
click at [696, 70] on input "****" at bounding box center [748, 70] width 187 height 18
click at [684, 69] on input "**********" at bounding box center [748, 70] width 187 height 18
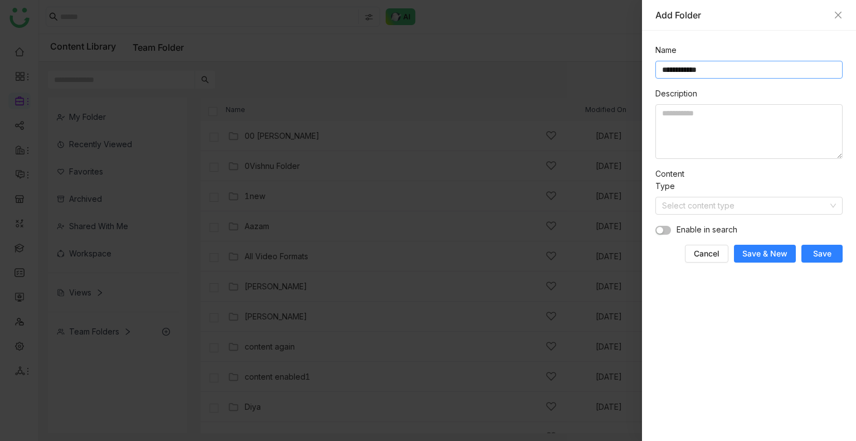
click at [684, 69] on input "**********" at bounding box center [748, 70] width 187 height 18
type input "**********"
click at [684, 134] on textarea at bounding box center [748, 131] width 187 height 55
paste textarea "**********"
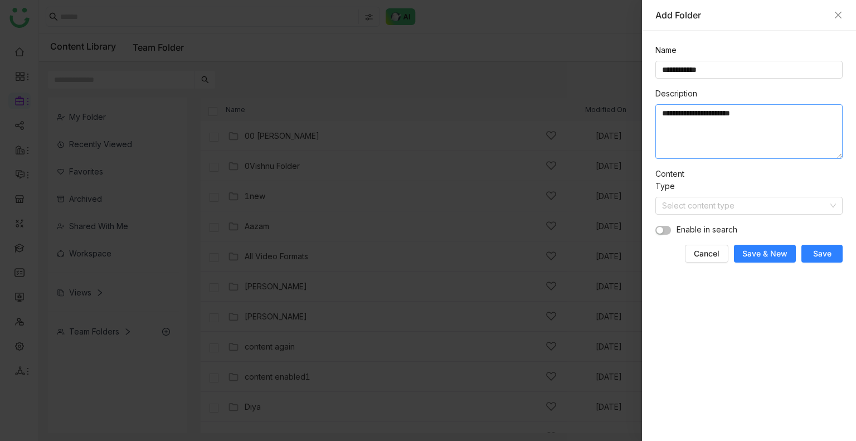
paste textarea "**********"
type textarea "**********"
click at [680, 202] on input at bounding box center [745, 205] width 166 height 17
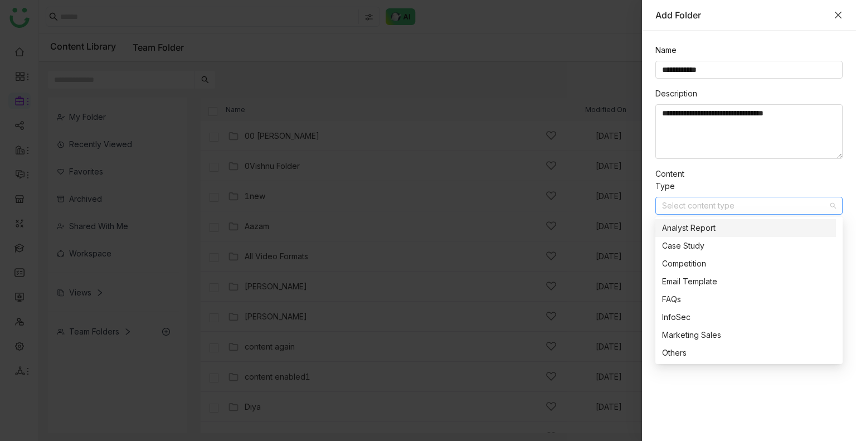
click at [837, 16] on icon "Close" at bounding box center [837, 15] width 9 height 9
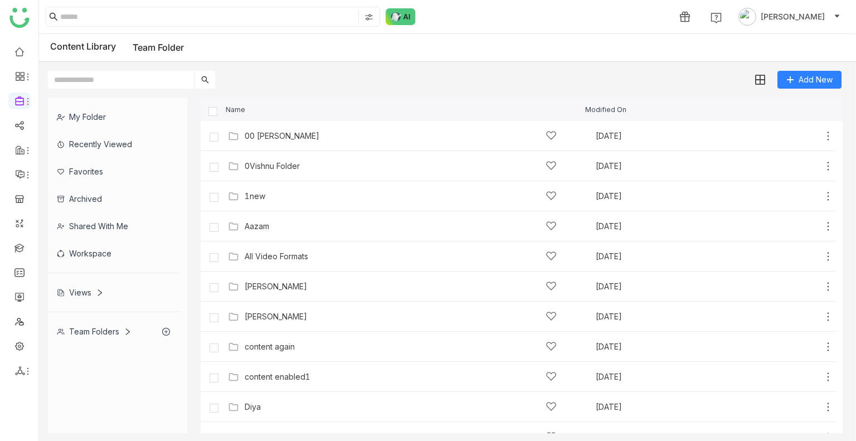
click at [99, 296] on div "Views" at bounding box center [113, 292] width 131 height 27
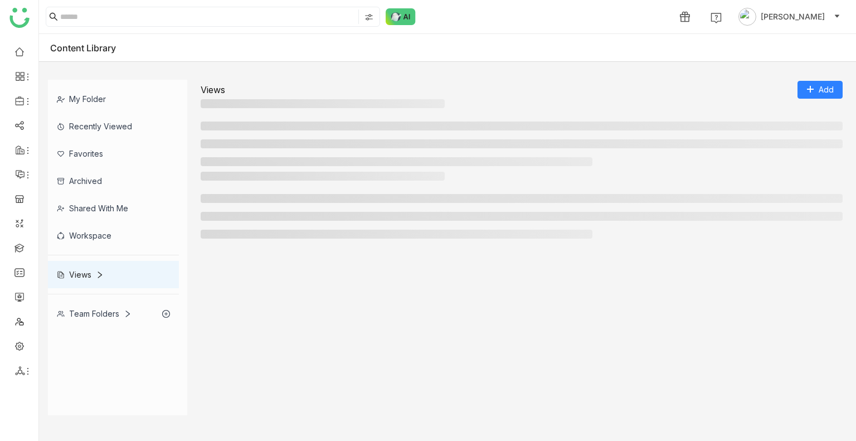
click at [99, 296] on div "My Folder Recently Viewed Favorites Archived Shared with me Workspace Views Tea…" at bounding box center [117, 203] width 139 height 247
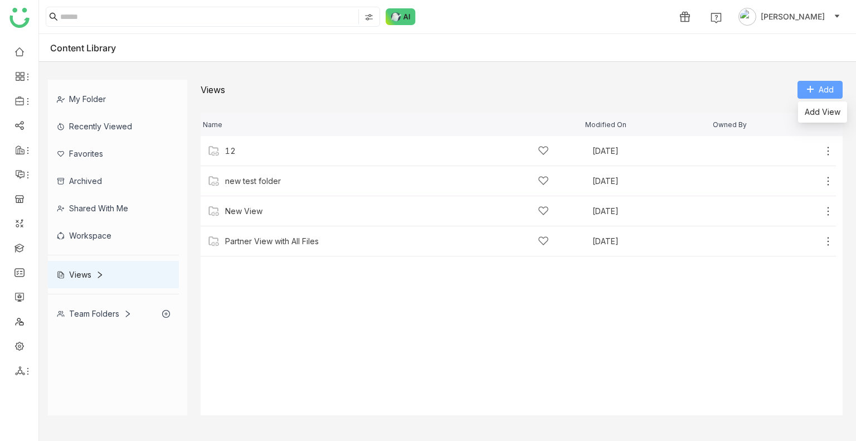
click at [823, 86] on span "Add" at bounding box center [825, 90] width 15 height 12
click at [822, 104] on li "Add View" at bounding box center [822, 111] width 49 height 21
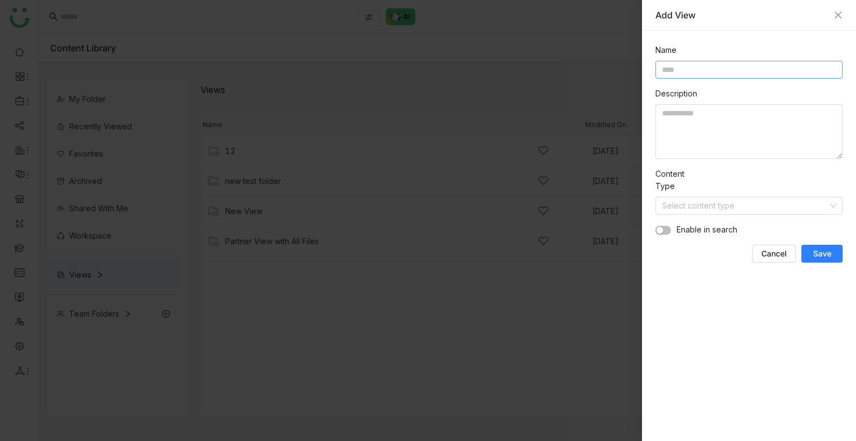
click at [696, 72] on input at bounding box center [748, 70] width 187 height 18
type input "**********"
click at [696, 144] on textarea at bounding box center [748, 131] width 187 height 55
click at [692, 204] on input at bounding box center [745, 205] width 166 height 17
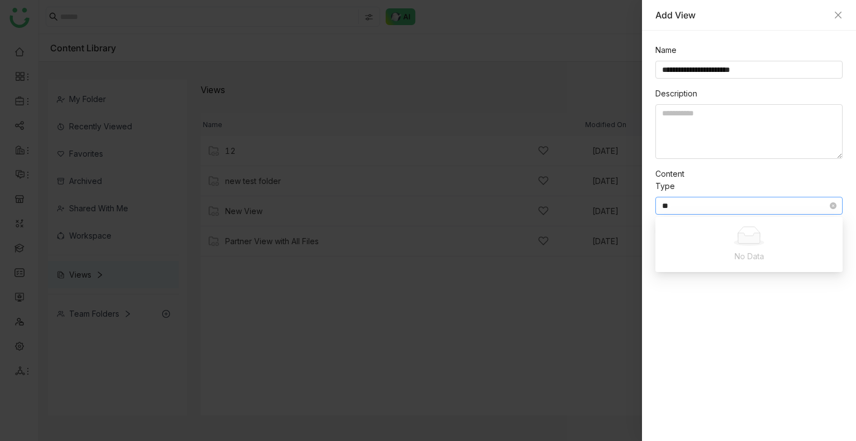
type input "*"
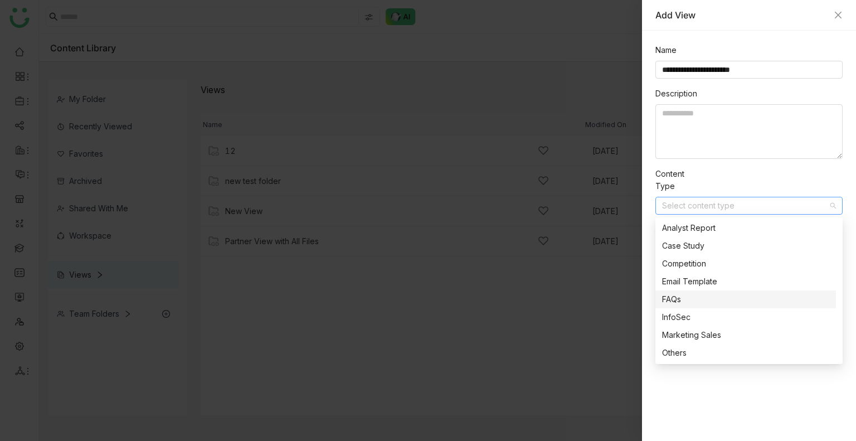
click at [690, 298] on div "FAQs" at bounding box center [745, 299] width 167 height 12
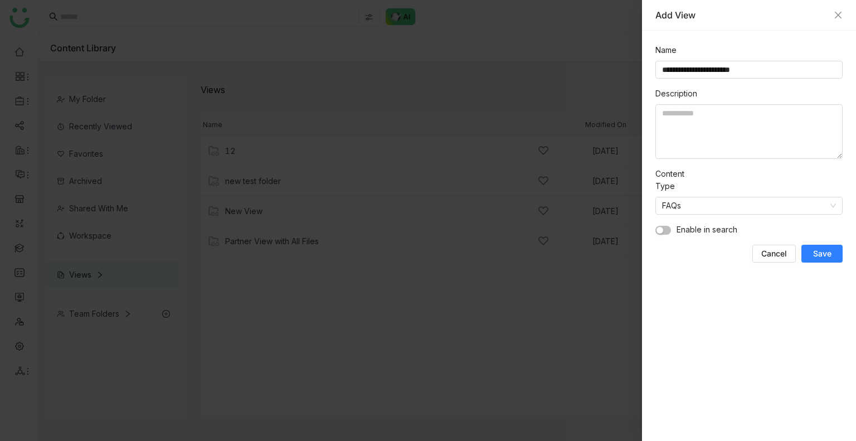
click at [823, 258] on span "Save" at bounding box center [822, 253] width 18 height 11
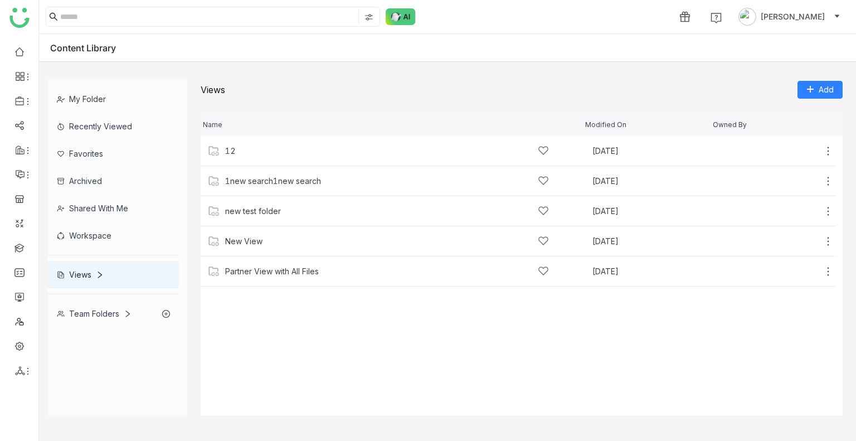
click at [99, 105] on div "My Folder" at bounding box center [113, 98] width 131 height 27
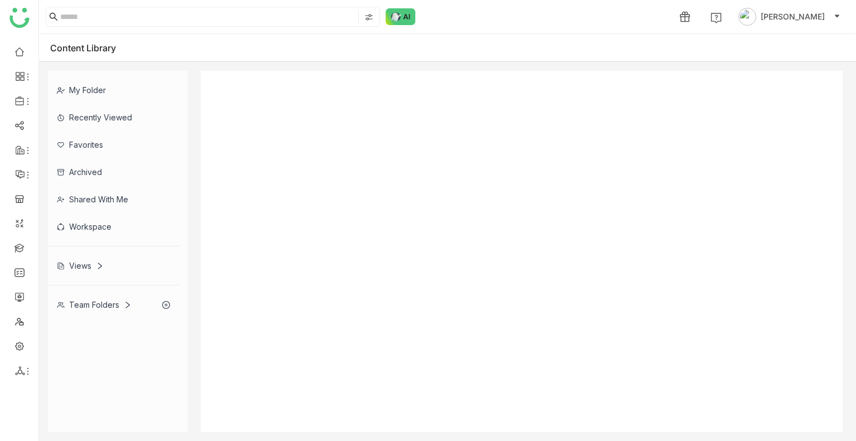
click at [99, 105] on div "My Folder Recently Viewed Favorites Archived Shared with me Workspace Views Tea…" at bounding box center [117, 194] width 139 height 247
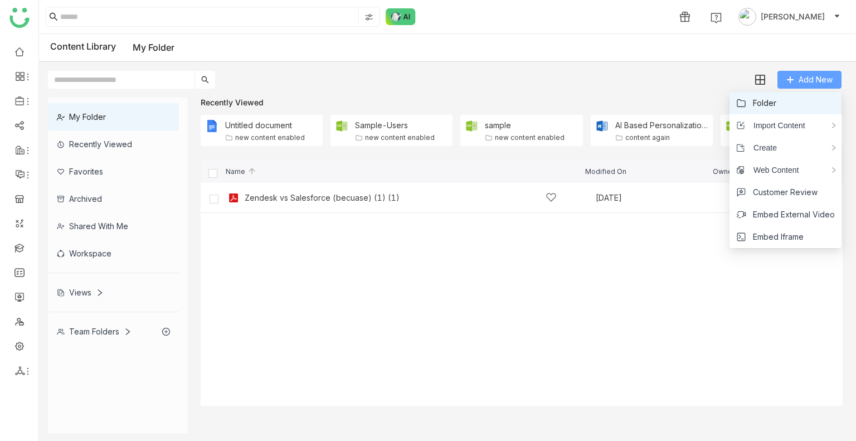
drag, startPoint x: 799, startPoint y: 79, endPoint x: 782, endPoint y: 102, distance: 29.5
click at [782, 102] on body "1 Uday Bhanu Content Library My Folder Add New My Folder Recently Viewed Favori…" at bounding box center [428, 220] width 856 height 441
click at [782, 102] on div "Recently Viewed" at bounding box center [522, 101] width 642 height 9
click at [797, 79] on button "Add New" at bounding box center [809, 80] width 64 height 18
click at [771, 97] on span "Folder" at bounding box center [764, 103] width 23 height 12
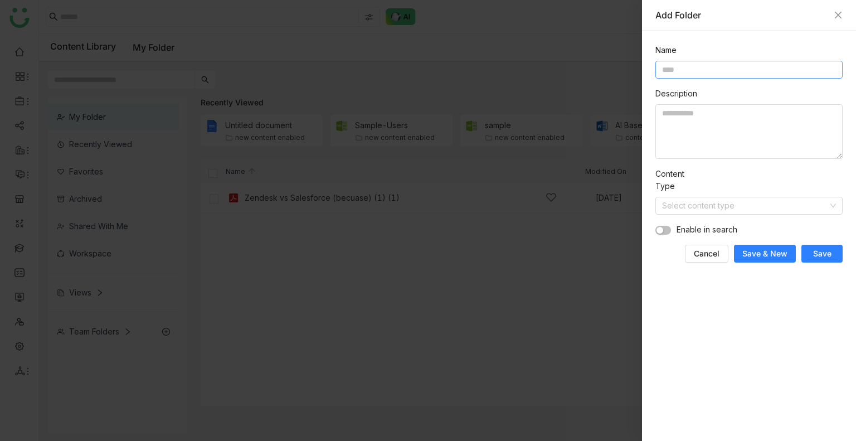
click at [703, 75] on input at bounding box center [748, 70] width 187 height 18
type input "**********"
paste textarea "**********"
click at [693, 127] on textarea "**********" at bounding box center [748, 131] width 187 height 55
paste textarea "**********"
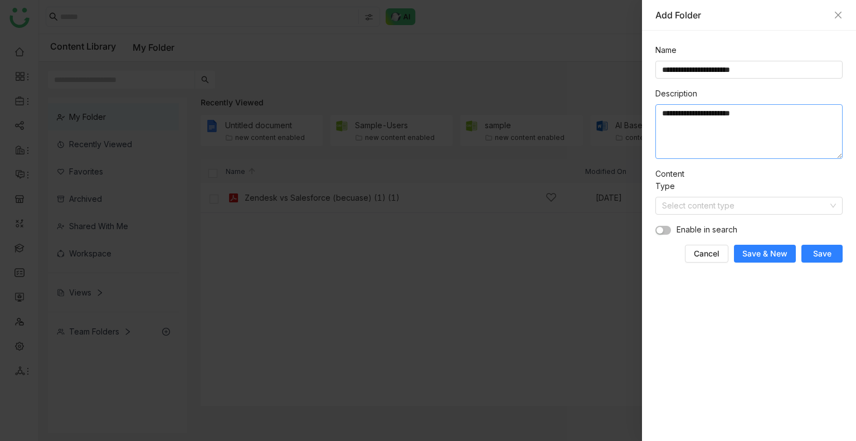
paste textarea "**********"
type textarea "**********"
click at [729, 200] on input at bounding box center [745, 205] width 166 height 17
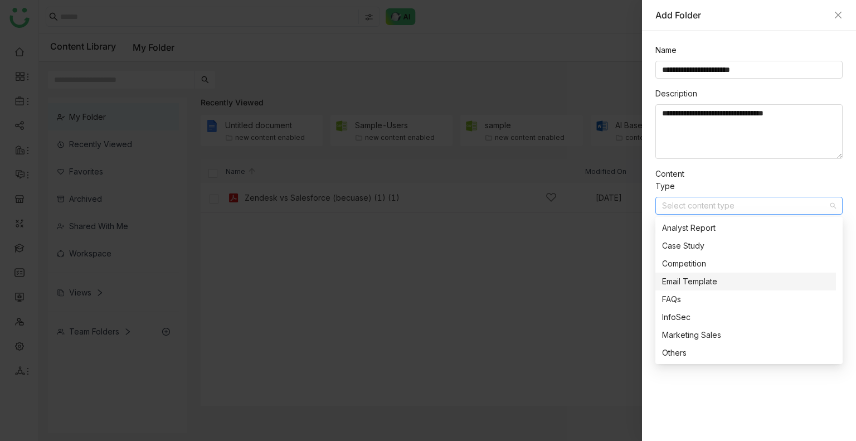
click at [702, 273] on nz-option-item "Email Template" at bounding box center [745, 281] width 180 height 18
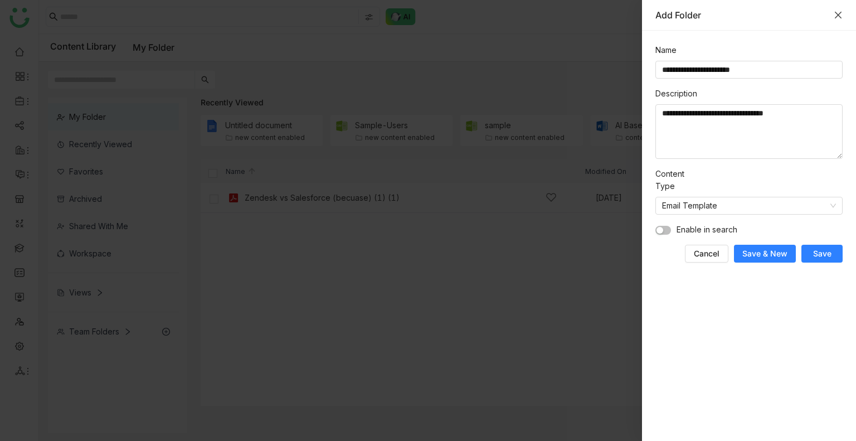
click at [841, 13] on icon "Close" at bounding box center [837, 15] width 9 height 9
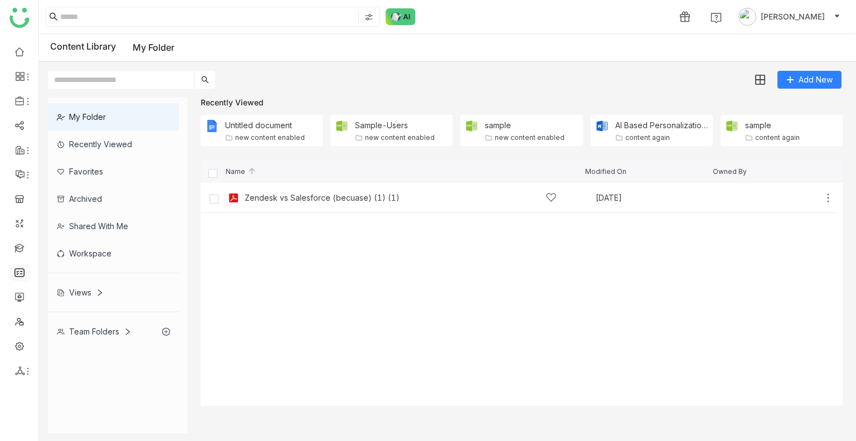
drag, startPoint x: 14, startPoint y: 262, endPoint x: 16, endPoint y: 270, distance: 7.4
click at [16, 270] on ul at bounding box center [19, 211] width 38 height 351
click at [16, 270] on link at bounding box center [19, 271] width 10 height 9
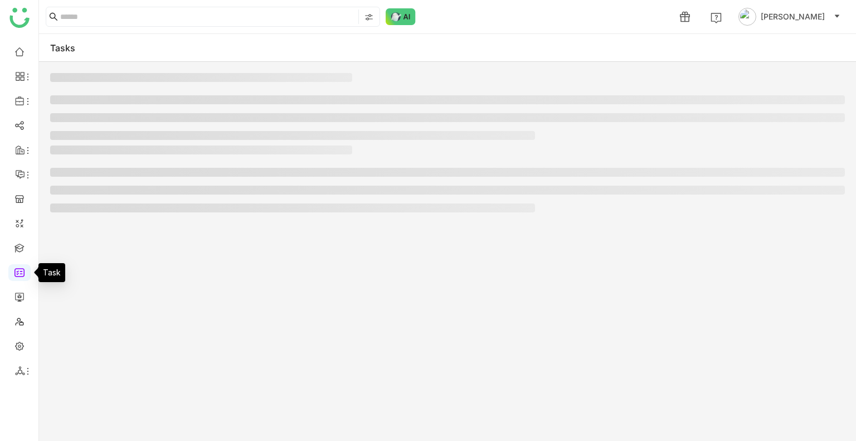
click at [16, 270] on link at bounding box center [19, 271] width 10 height 9
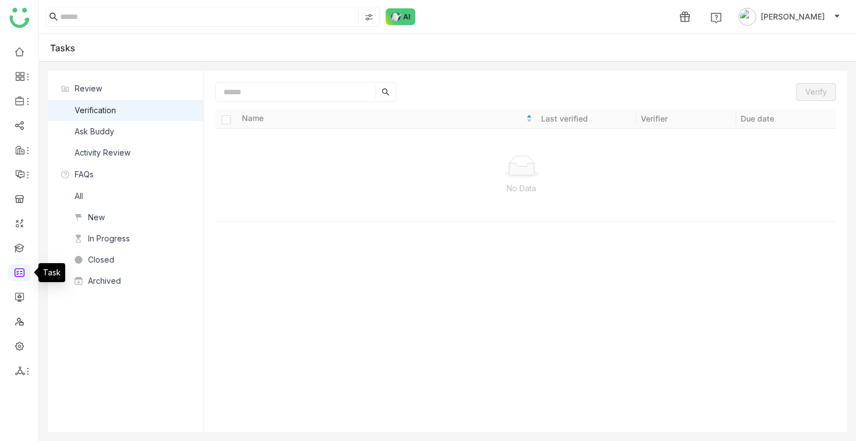
click at [16, 270] on link at bounding box center [19, 271] width 10 height 9
click at [106, 127] on div "Ask Buddy" at bounding box center [95, 131] width 40 height 12
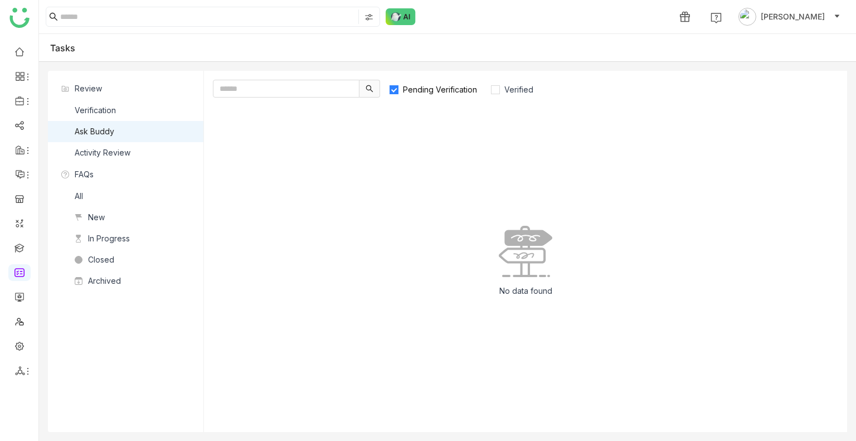
click at [438, 91] on span "Pending Verification" at bounding box center [439, 89] width 83 height 9
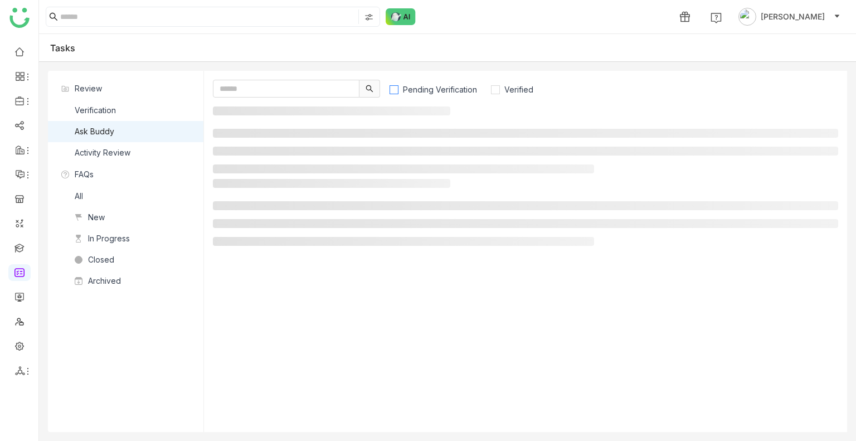
click at [461, 89] on span "Pending Verification" at bounding box center [439, 89] width 83 height 9
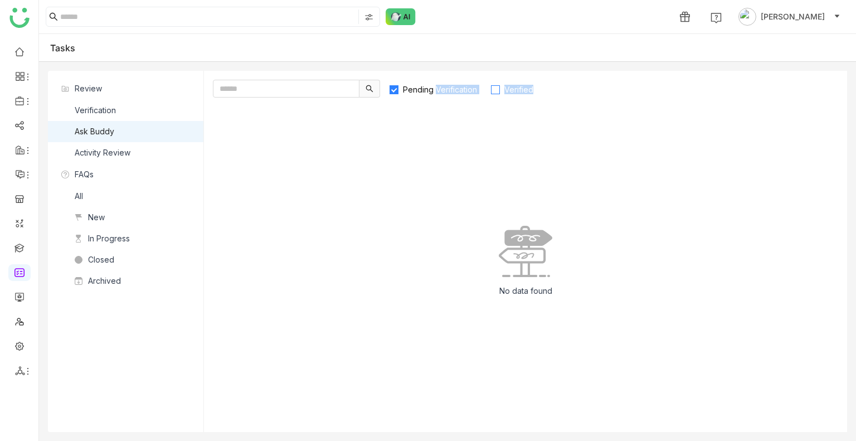
drag, startPoint x: 461, startPoint y: 89, endPoint x: 506, endPoint y: 87, distance: 44.6
click at [506, 87] on div "Pending Verification Verified" at bounding box center [466, 89] width 155 height 18
click at [506, 87] on span "Verified" at bounding box center [519, 89] width 38 height 9
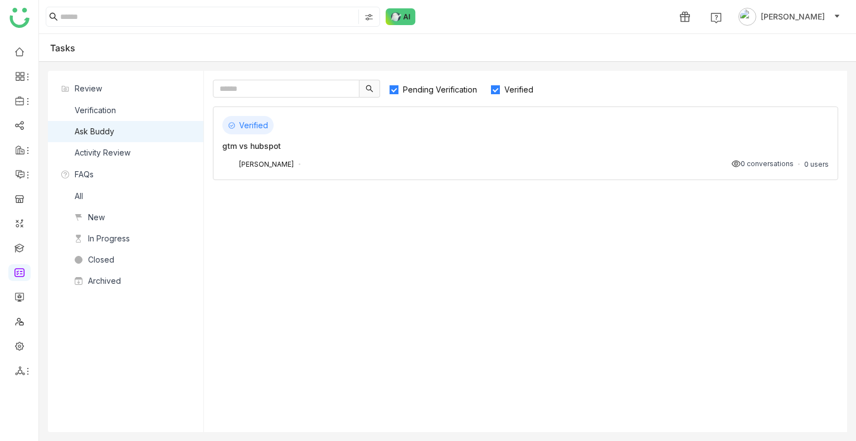
click at [419, 94] on label "Pending Verification" at bounding box center [438, 89] width 99 height 18
click at [430, 123] on div "Verified" at bounding box center [525, 125] width 606 height 18
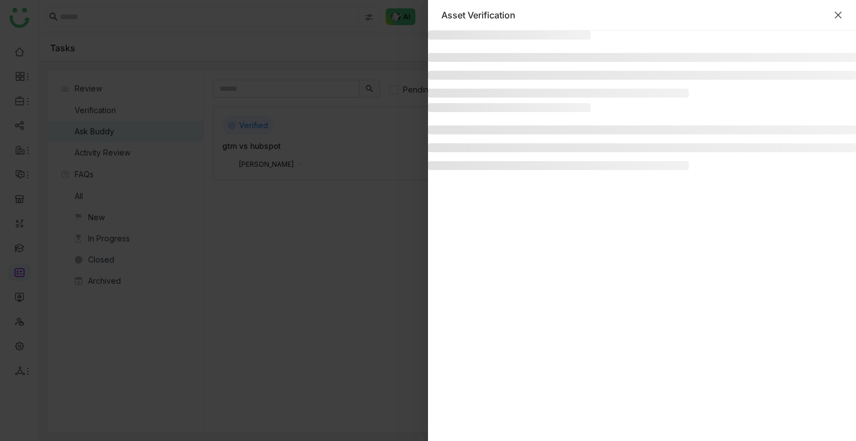
click at [838, 17] on icon "Close" at bounding box center [837, 15] width 9 height 9
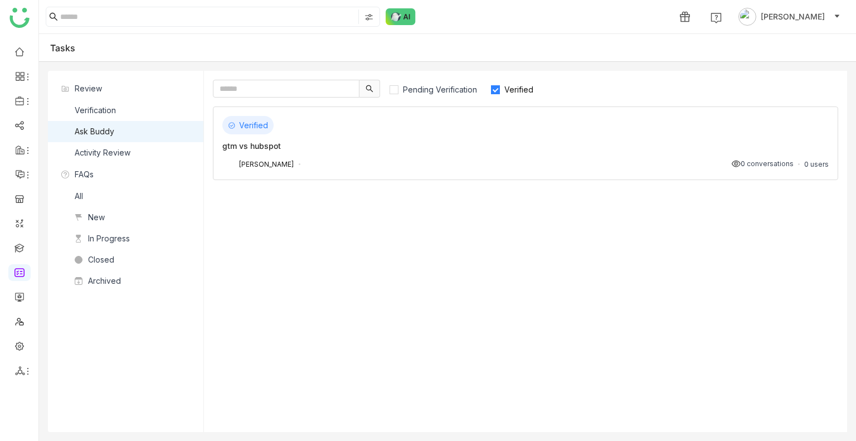
click at [423, 158] on div "Uday Bhanu 0 conversations 0 users" at bounding box center [525, 163] width 606 height 13
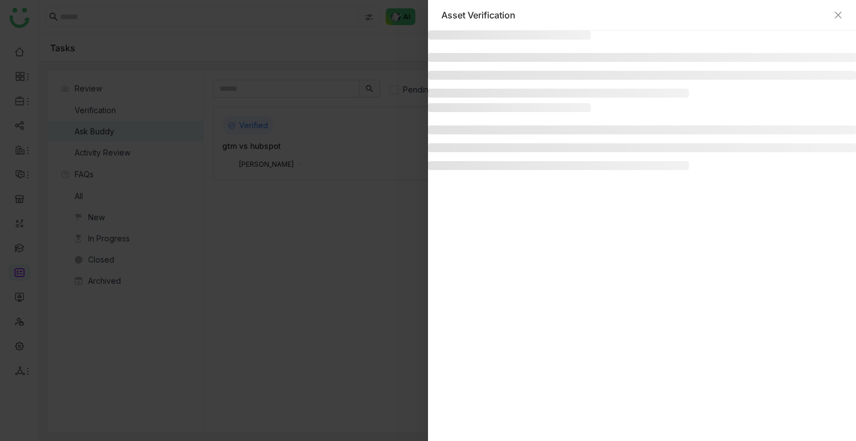
click at [423, 158] on div at bounding box center [428, 220] width 856 height 441
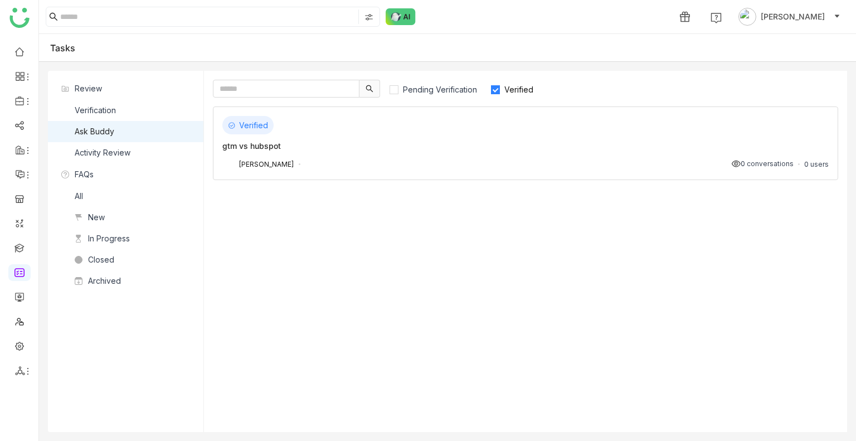
click at [423, 158] on div "Uday Bhanu 0 conversations 0 users" at bounding box center [525, 163] width 606 height 13
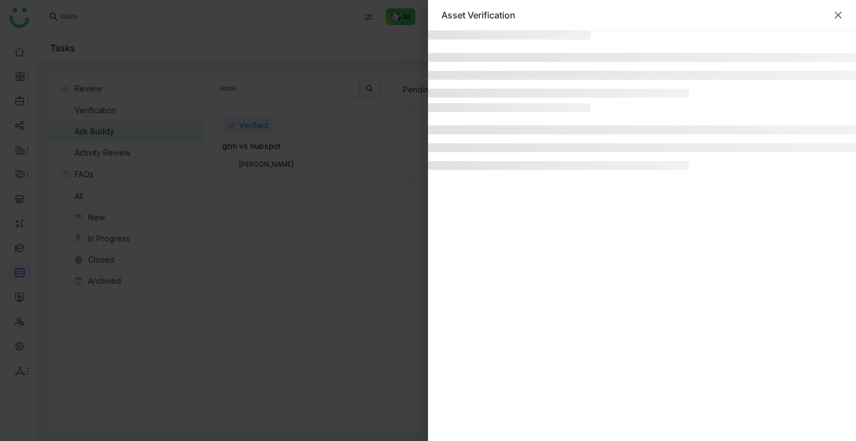
click at [838, 14] on icon "Close" at bounding box center [837, 15] width 9 height 9
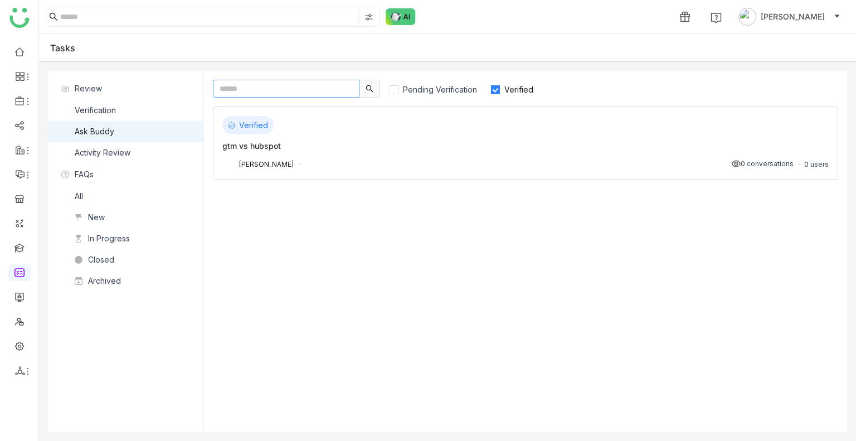
click at [323, 82] on input "text" at bounding box center [286, 89] width 146 height 18
type input "*"
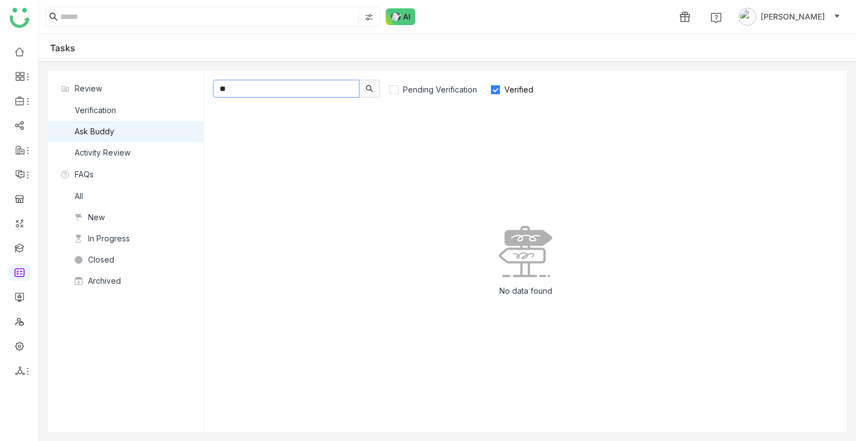
type input "*"
click at [581, 75] on div "Pending Verification Verified No data found" at bounding box center [525, 251] width 643 height 361
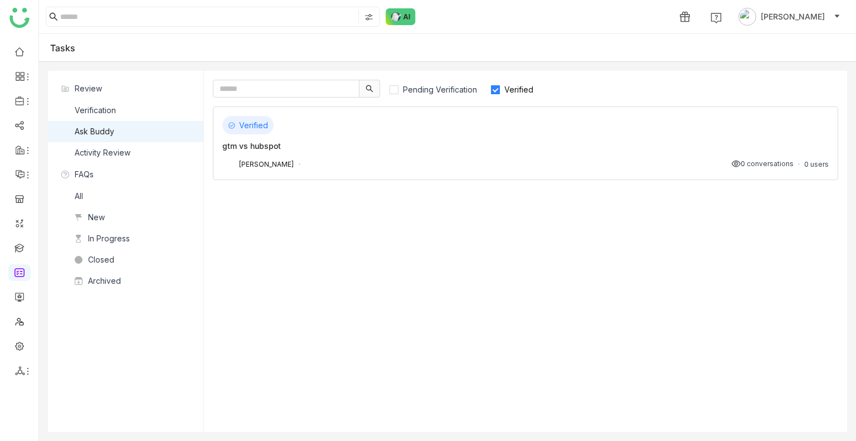
click at [508, 82] on label "Verified" at bounding box center [516, 89] width 53 height 18
click at [504, 91] on span "Verified" at bounding box center [519, 89] width 38 height 9
click at [509, 148] on div "gtm vs hubspot" at bounding box center [525, 146] width 606 height 12
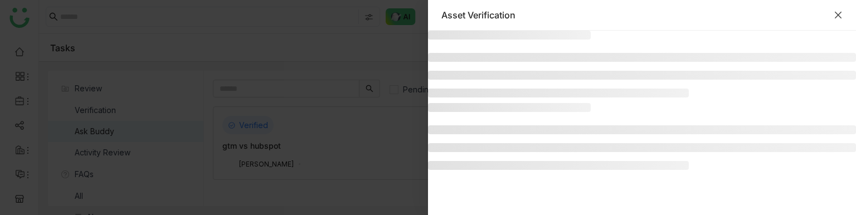
drag, startPoint x: 838, startPoint y: 4, endPoint x: 838, endPoint y: 12, distance: 7.8
click at [838, 12] on div "Asset Verification" at bounding box center [642, 15] width 428 height 31
click at [838, 12] on icon "Close" at bounding box center [837, 15] width 9 height 9
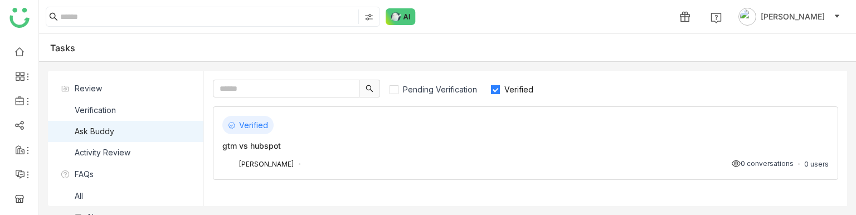
click at [585, 131] on div "Verified" at bounding box center [525, 125] width 606 height 18
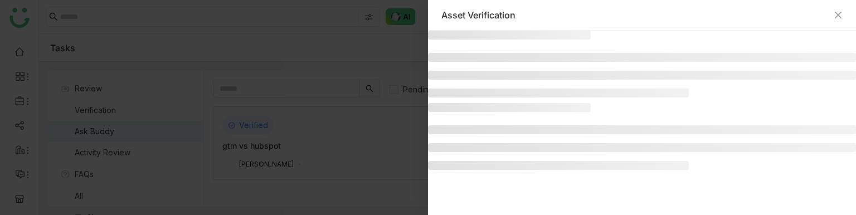
click at [411, 189] on div at bounding box center [428, 107] width 856 height 215
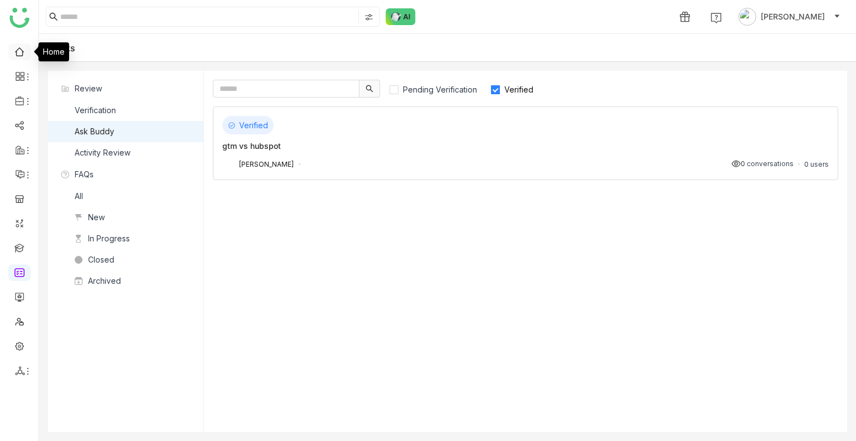
click at [20, 53] on link at bounding box center [19, 50] width 10 height 9
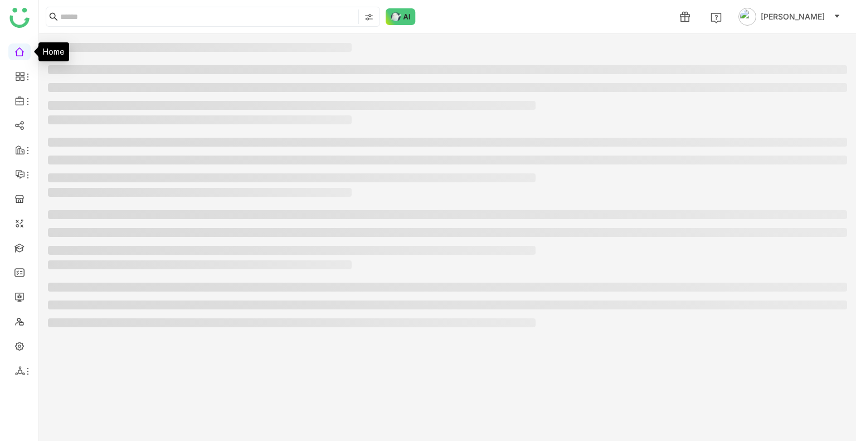
click at [20, 53] on link at bounding box center [19, 50] width 10 height 9
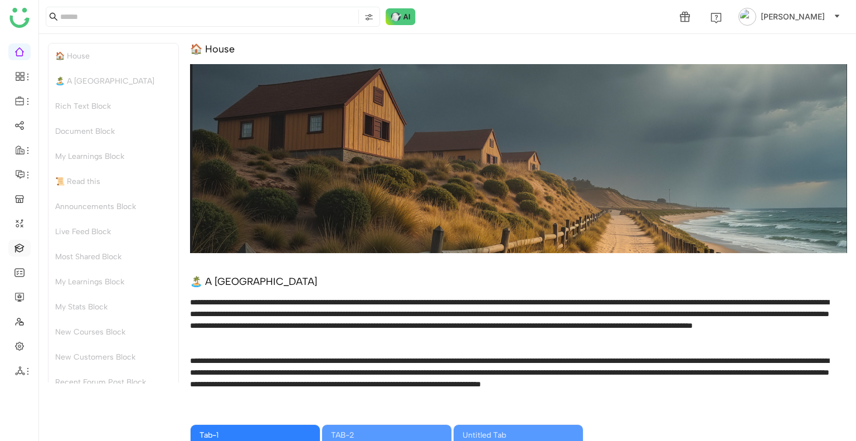
drag, startPoint x: 20, startPoint y: 257, endPoint x: 19, endPoint y: 247, distance: 10.6
click at [19, 247] on ul at bounding box center [19, 211] width 38 height 351
click at [19, 247] on link at bounding box center [19, 246] width 10 height 9
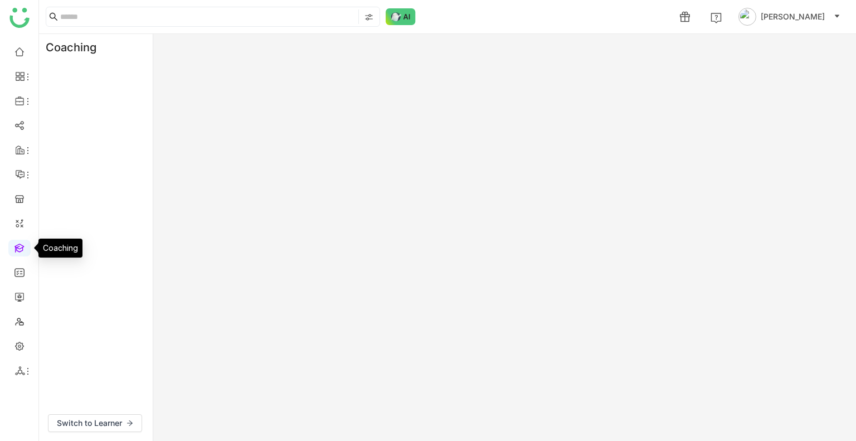
click at [19, 247] on link at bounding box center [19, 246] width 10 height 9
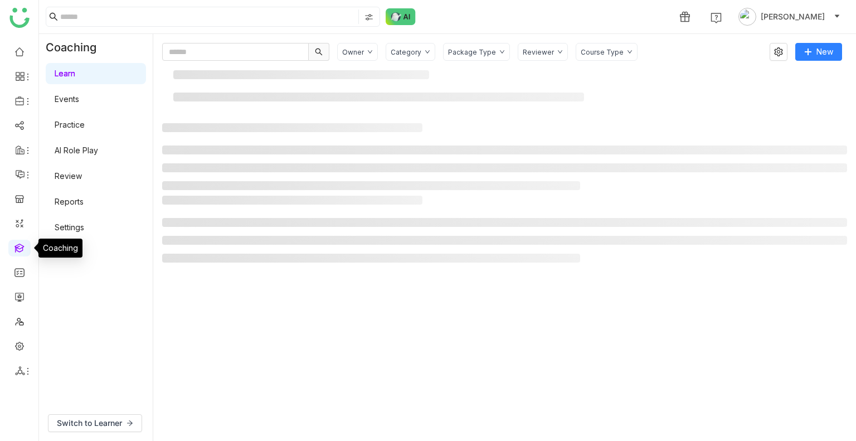
click at [19, 247] on link at bounding box center [19, 246] width 10 height 9
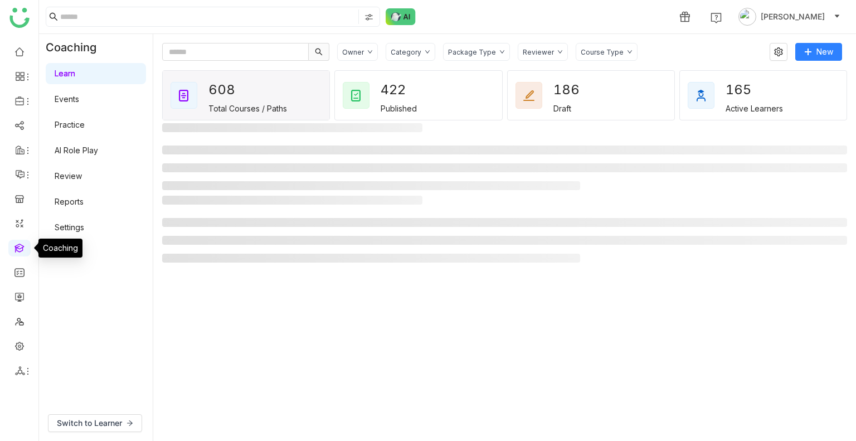
click at [19, 247] on link at bounding box center [19, 246] width 10 height 9
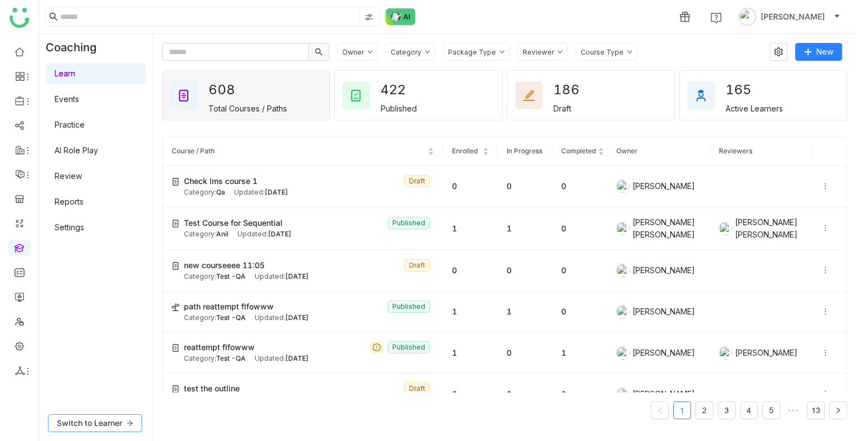
click at [109, 419] on span "Switch to Learner" at bounding box center [89, 423] width 65 height 12
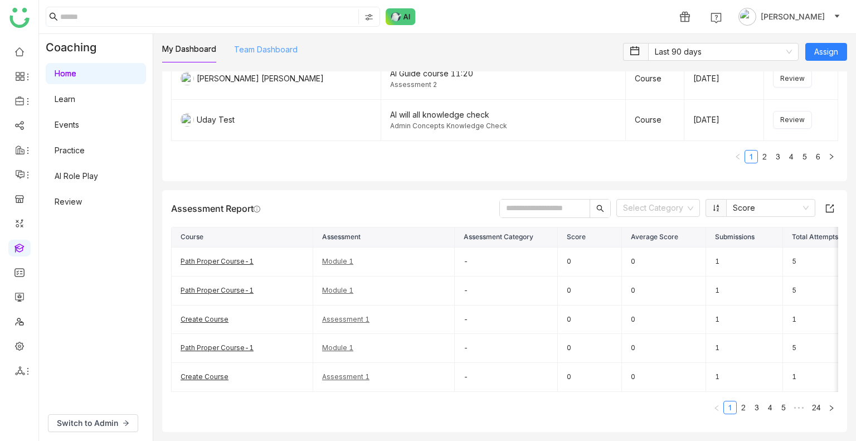
click at [265, 54] on link "Team Dashboard" at bounding box center [265, 49] width 63 height 9
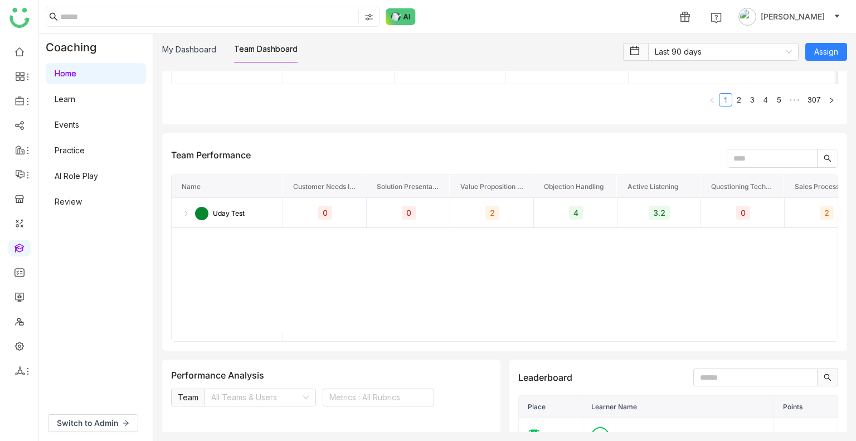
scroll to position [1418, 0]
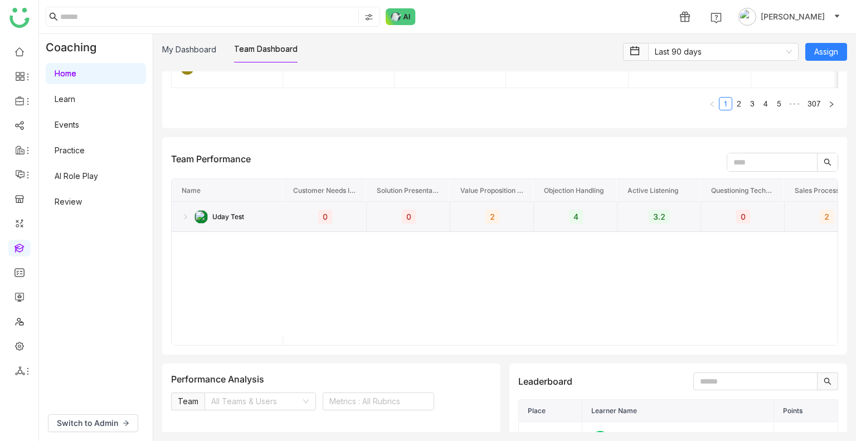
click at [183, 217] on img at bounding box center [185, 216] width 9 height 9
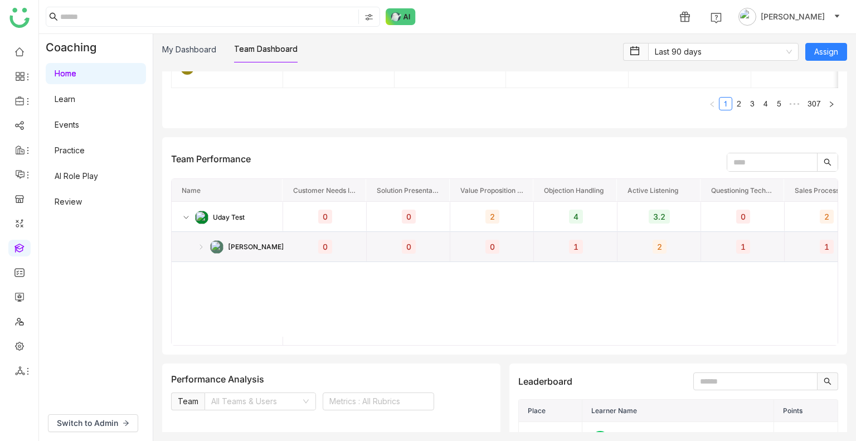
click at [201, 249] on img at bounding box center [201, 246] width 9 height 9
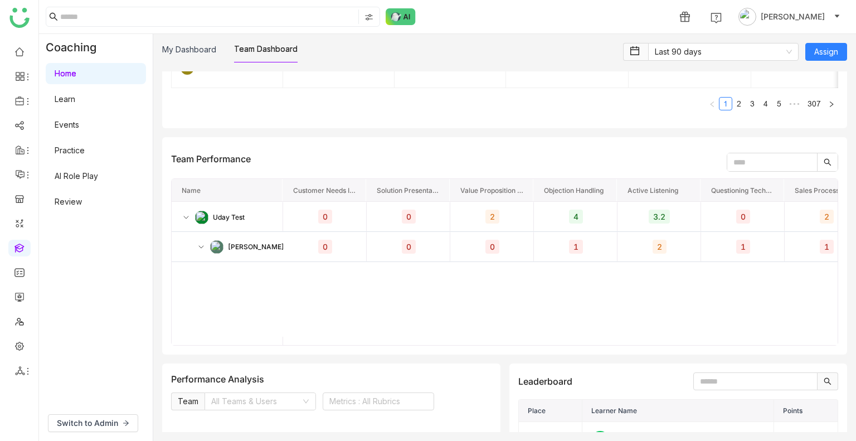
scroll to position [1374, 0]
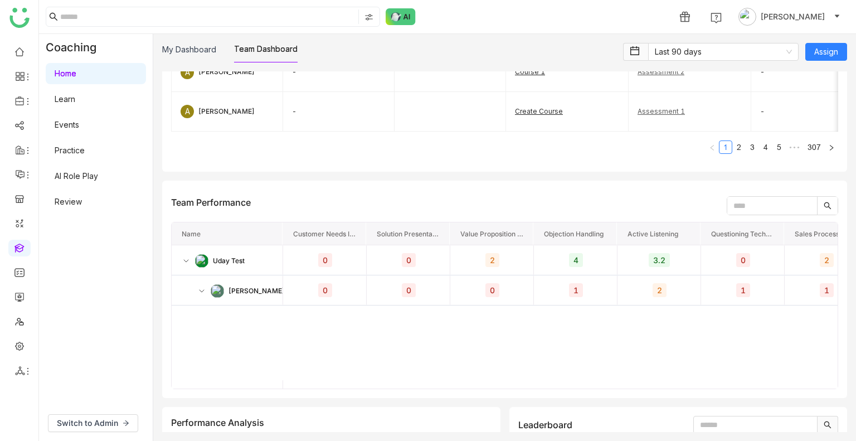
click at [374, 392] on div "Team Performance Drag here to set row groups Drag here to set column labels Nam…" at bounding box center [504, 288] width 685 height 217
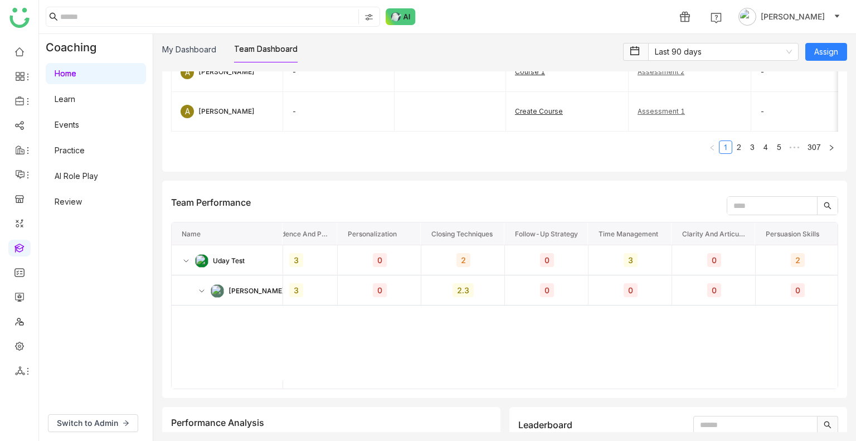
scroll to position [0, 0]
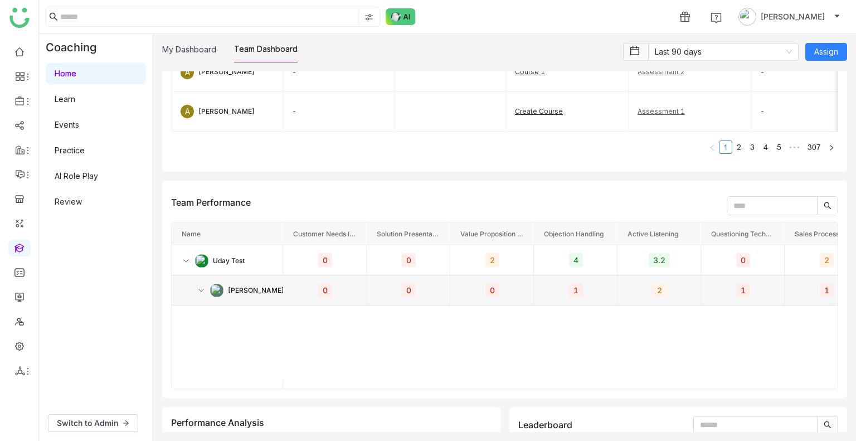
click at [197, 294] on img at bounding box center [201, 290] width 9 height 9
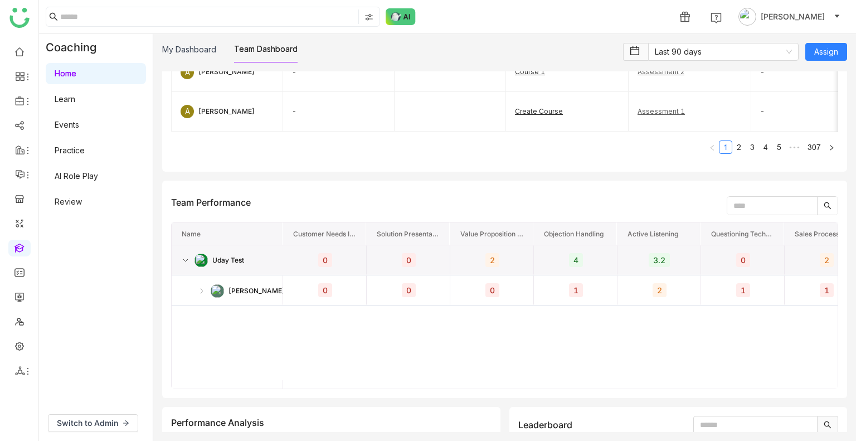
click at [187, 265] on img at bounding box center [185, 260] width 9 height 9
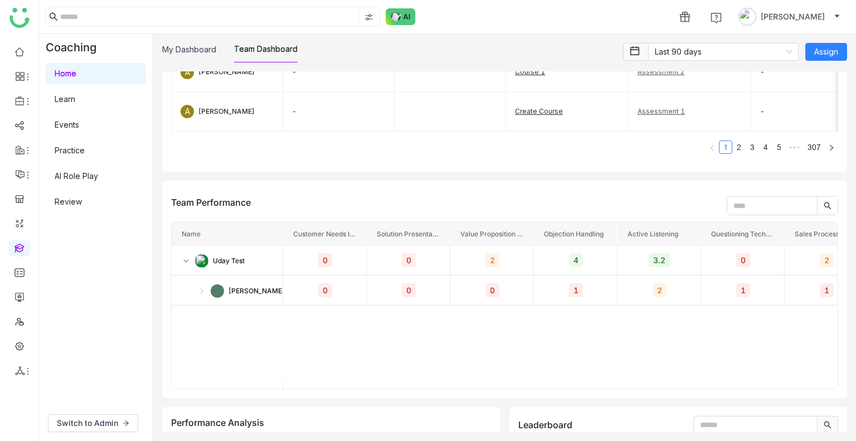
drag, startPoint x: 363, startPoint y: 394, endPoint x: 356, endPoint y: 389, distance: 7.6
click at [356, 389] on div "Team Performance Drag here to set row groups Drag here to set column labels Nam…" at bounding box center [504, 288] width 685 height 217
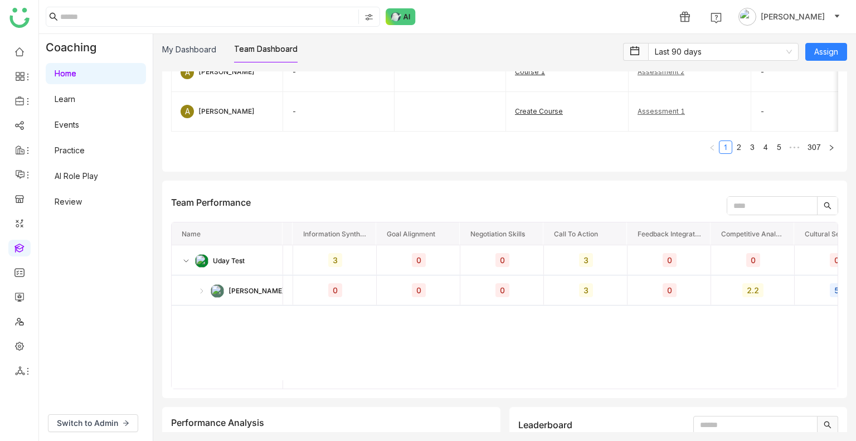
scroll to position [0, 1425]
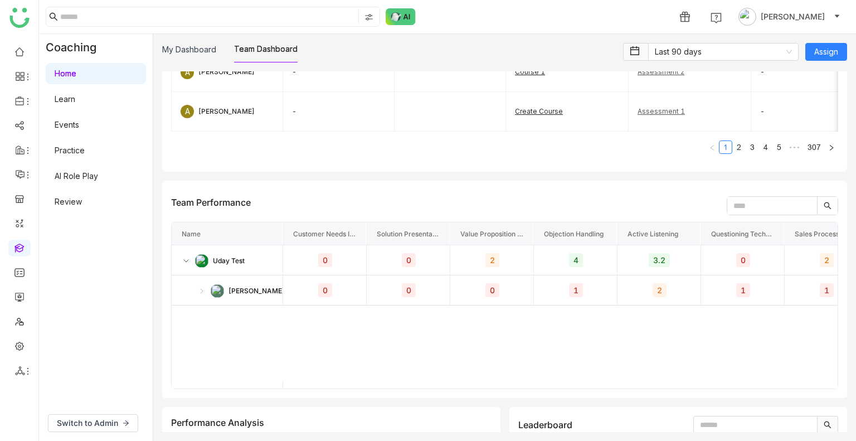
click at [731, 208] on input "text" at bounding box center [772, 206] width 90 height 18
type input "*"
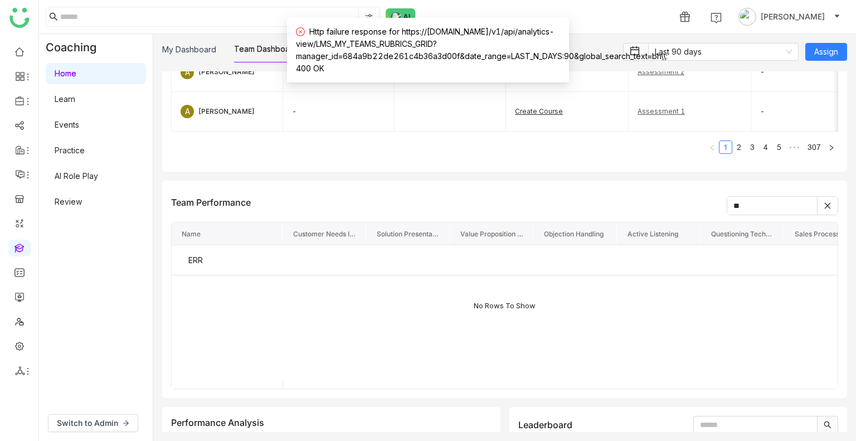
type input "*"
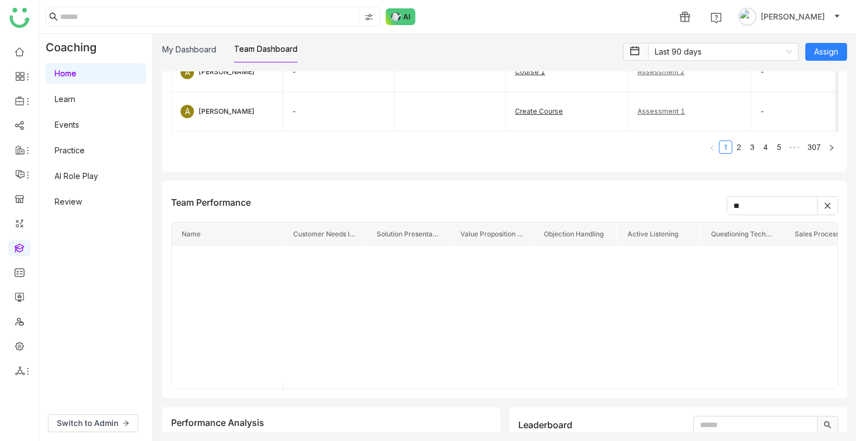
type input "*"
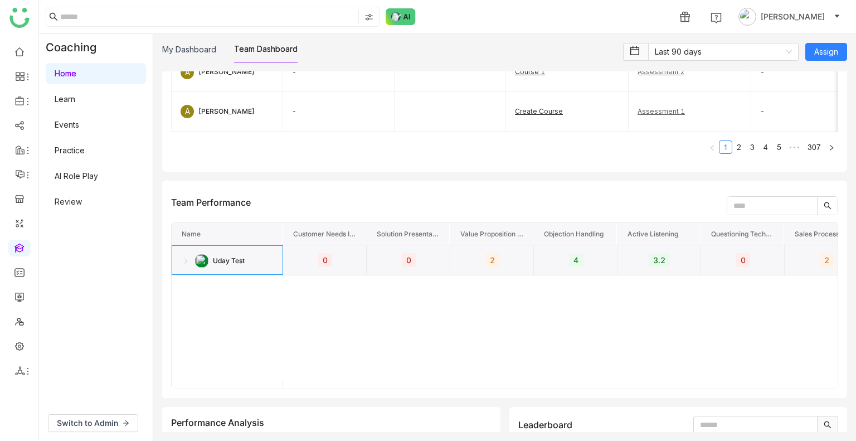
click at [223, 271] on div "Uday Test" at bounding box center [229, 261] width 32 height 30
click at [183, 264] on img at bounding box center [185, 260] width 9 height 9
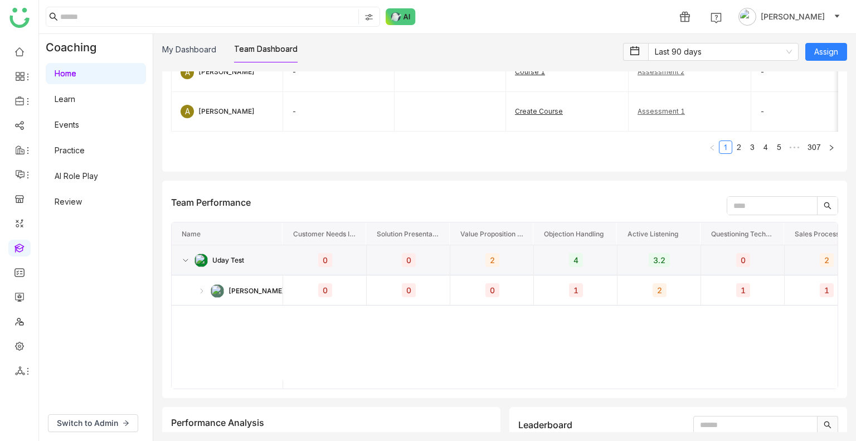
click at [183, 264] on img at bounding box center [185, 260] width 9 height 9
click at [192, 265] on div "Uday Test" at bounding box center [227, 260] width 92 height 30
click at [184, 263] on img at bounding box center [185, 260] width 9 height 9
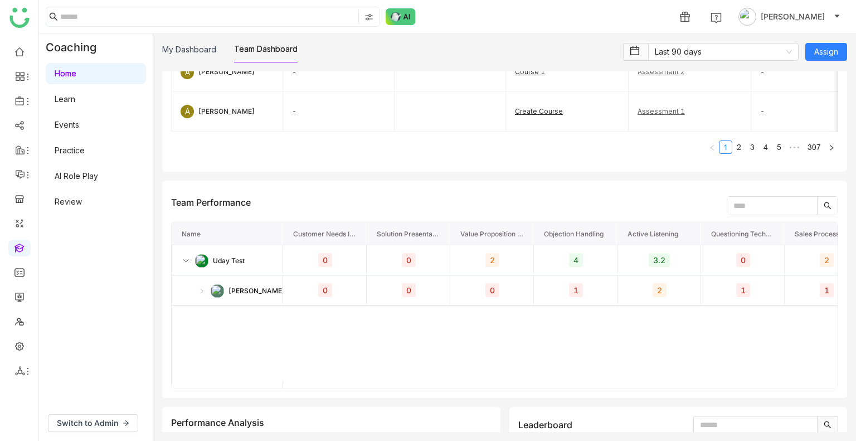
click at [751, 204] on input "text" at bounding box center [772, 206] width 90 height 18
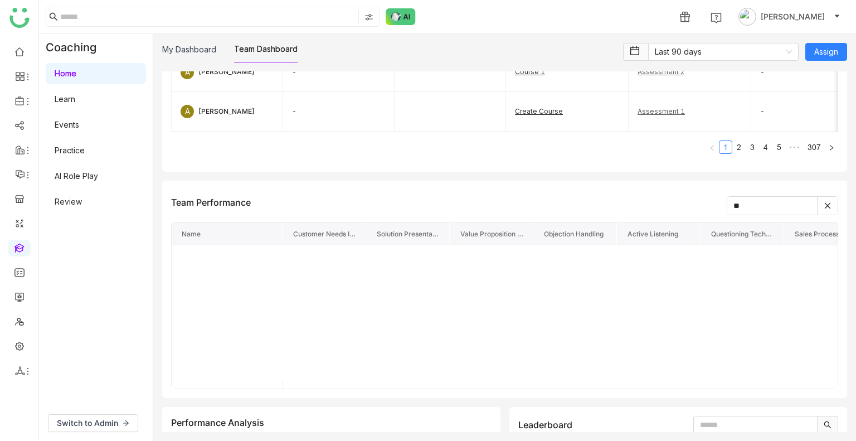
type input "*"
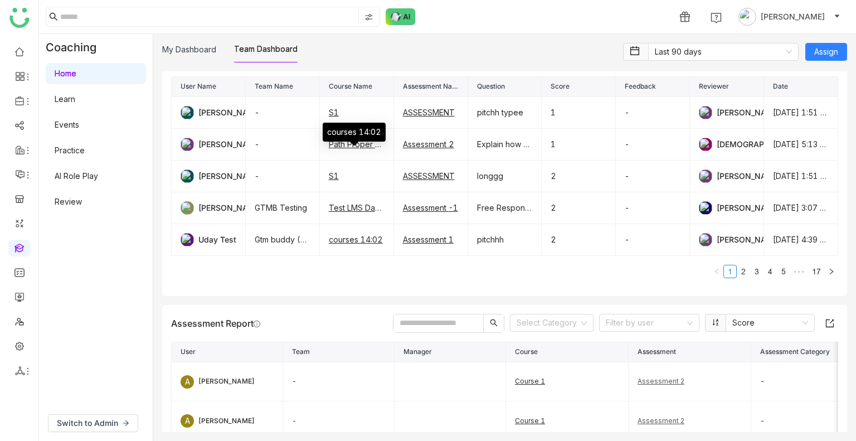
scroll to position [932, 0]
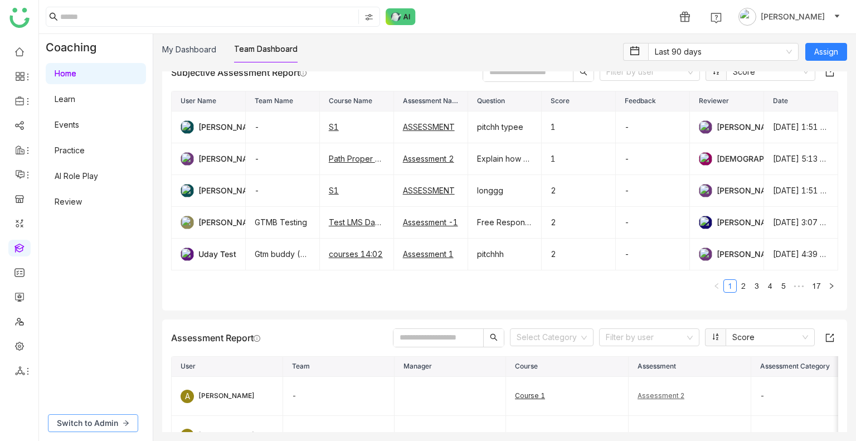
click at [88, 426] on span "Switch to Admin" at bounding box center [87, 423] width 61 height 12
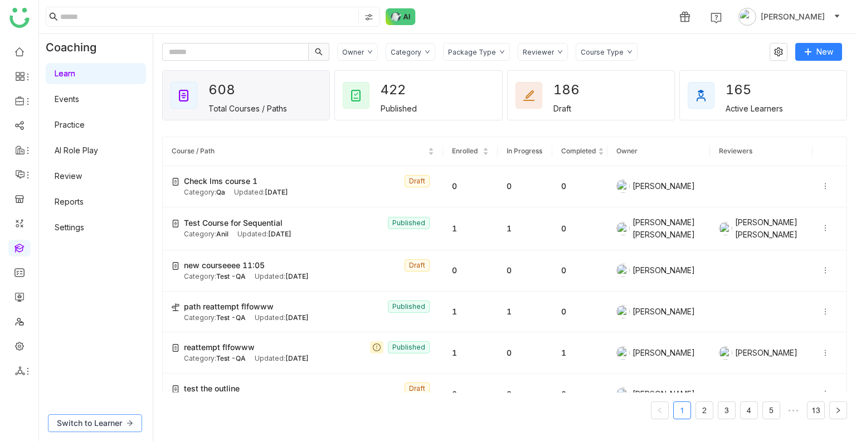
click at [104, 419] on span "Switch to Learner" at bounding box center [89, 423] width 65 height 12
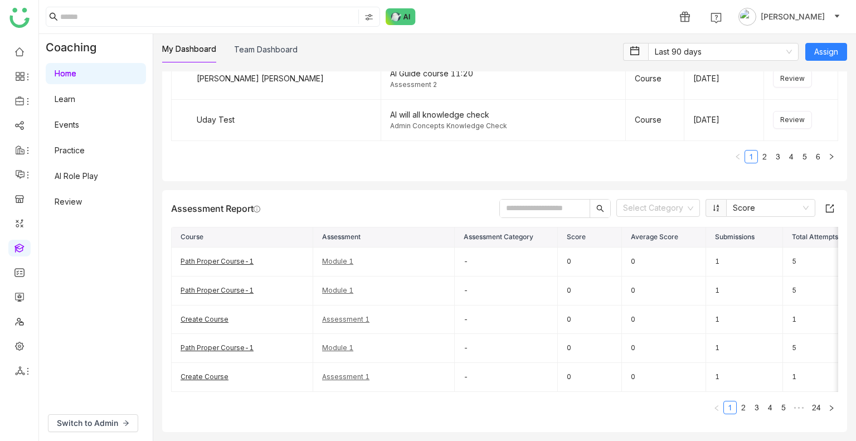
scroll to position [1508, 0]
click at [258, 46] on link "Team Dashboard" at bounding box center [265, 49] width 63 height 9
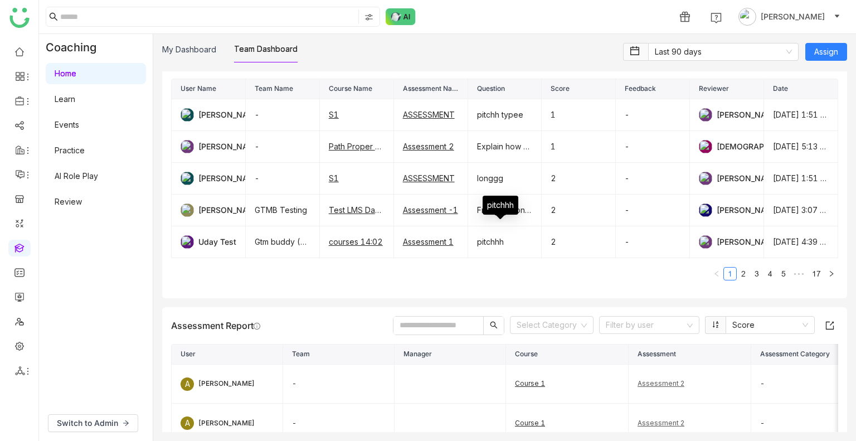
scroll to position [945, 0]
drag, startPoint x: 243, startPoint y: 85, endPoint x: 298, endPoint y: 83, distance: 55.2
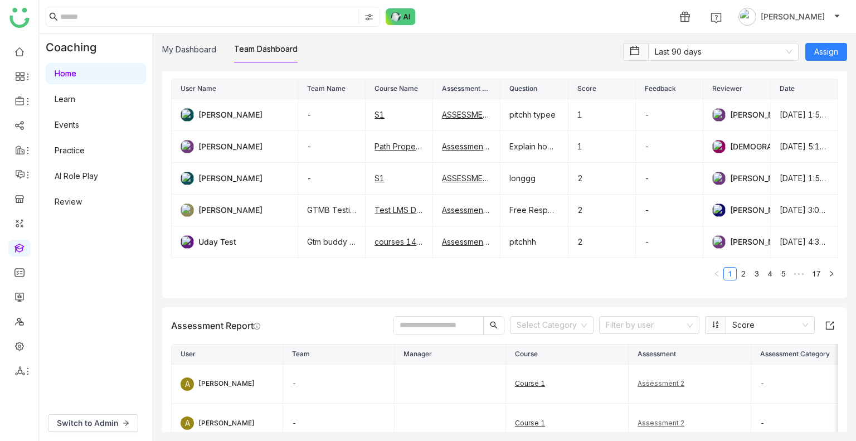
drag, startPoint x: 296, startPoint y: 86, endPoint x: 284, endPoint y: 86, distance: 12.8
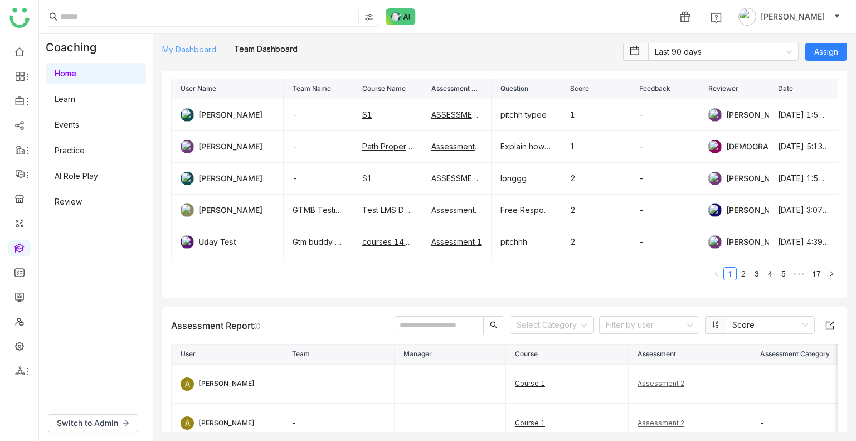
click at [194, 54] on link "My Dashboard" at bounding box center [189, 49] width 54 height 9
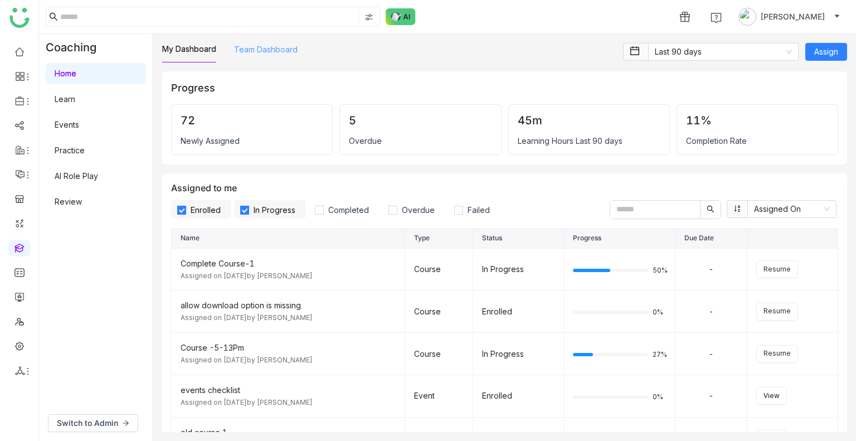
click at [268, 54] on link "Team Dashboard" at bounding box center [265, 49] width 63 height 9
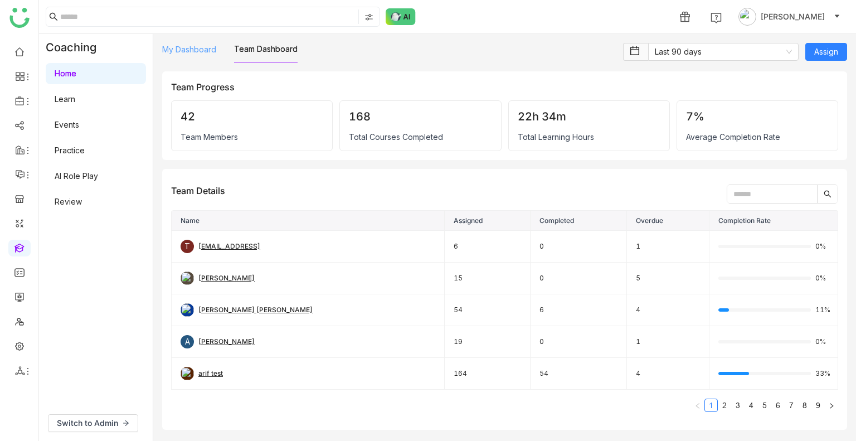
click at [187, 47] on link "My Dashboard" at bounding box center [189, 49] width 54 height 9
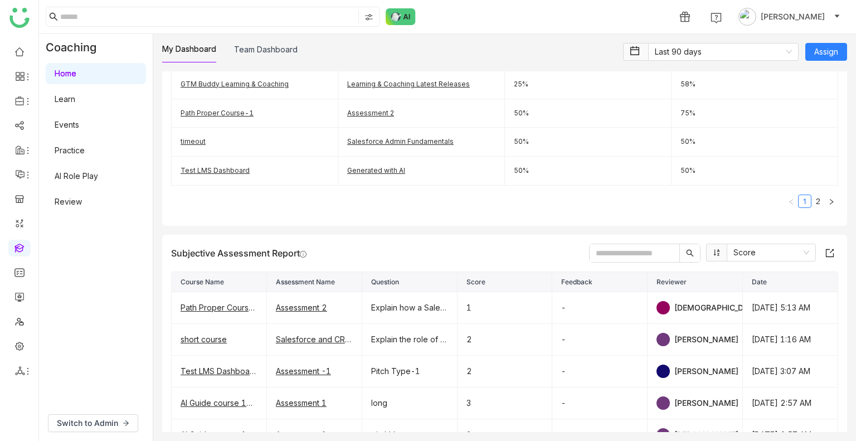
scroll to position [641, 0]
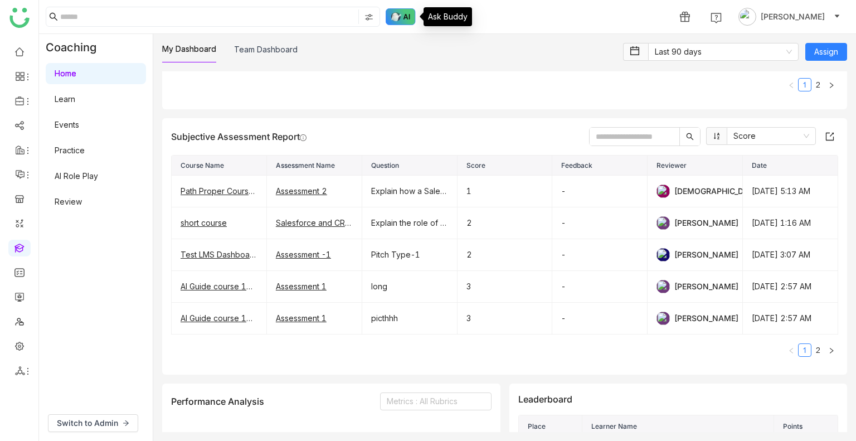
click at [390, 9] on img at bounding box center [400, 16] width 30 height 17
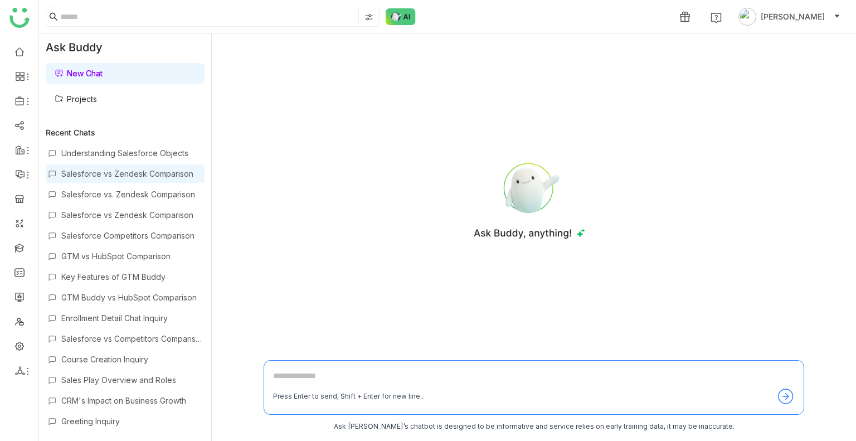
click at [102, 180] on div "Salesforce vs Zendesk Comparison" at bounding box center [125, 173] width 159 height 18
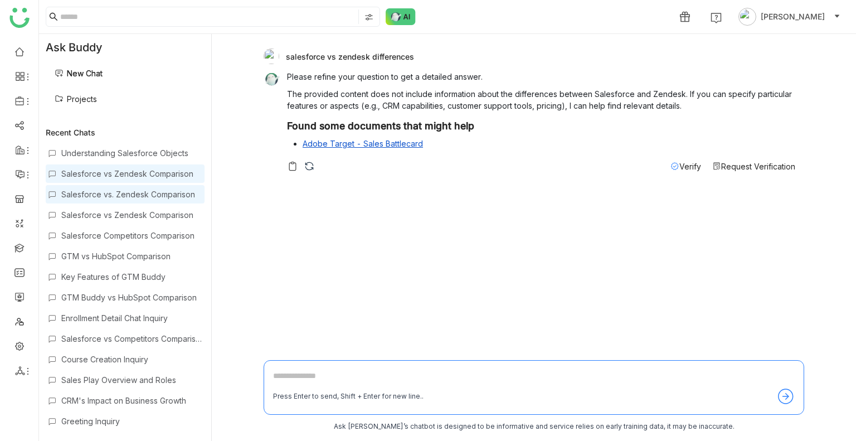
click at [118, 199] on div "Salesforce vs. Zendesk Comparison" at bounding box center [125, 194] width 159 height 18
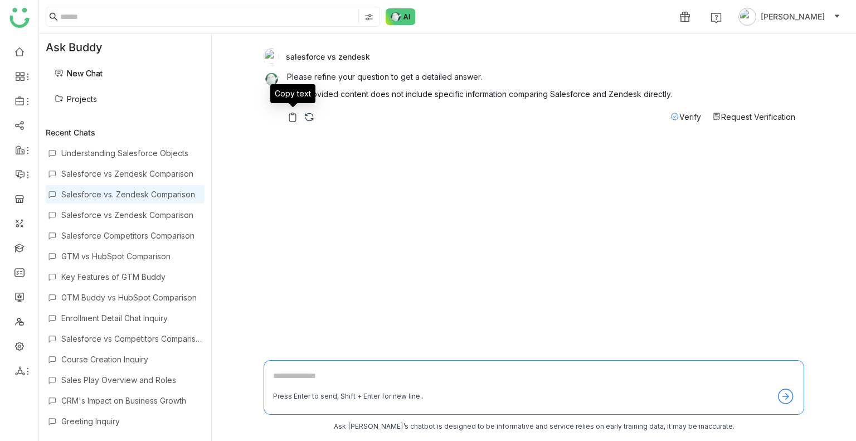
click at [297, 116] on img at bounding box center [292, 116] width 11 height 11
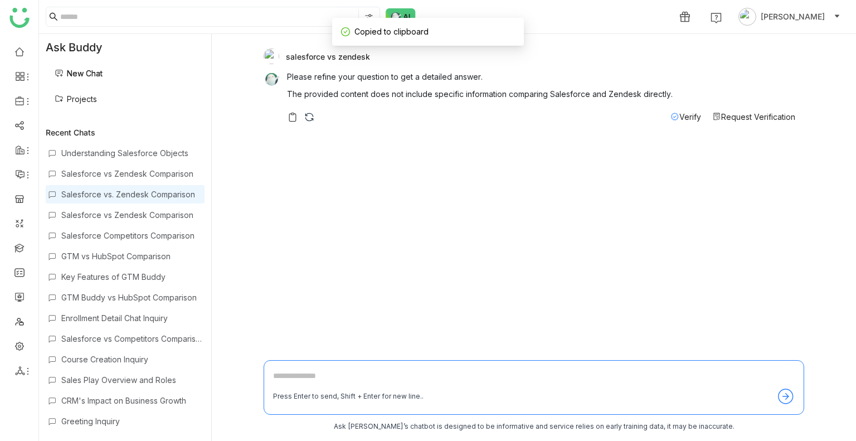
click at [287, 383] on textarea at bounding box center [533, 378] width 521 height 18
paste textarea "**********"
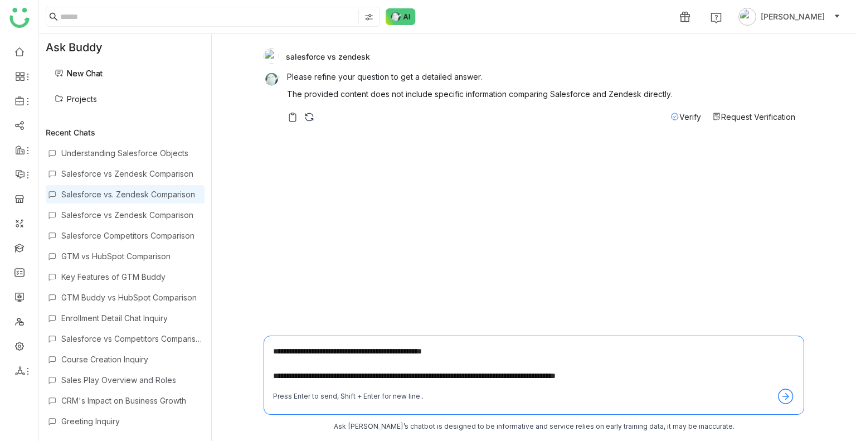
type textarea "**********"
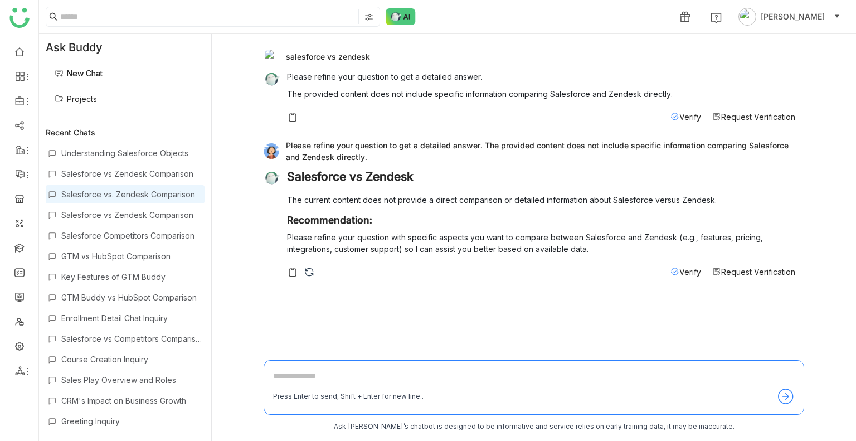
click at [81, 72] on link "New Chat" at bounding box center [79, 73] width 48 height 9
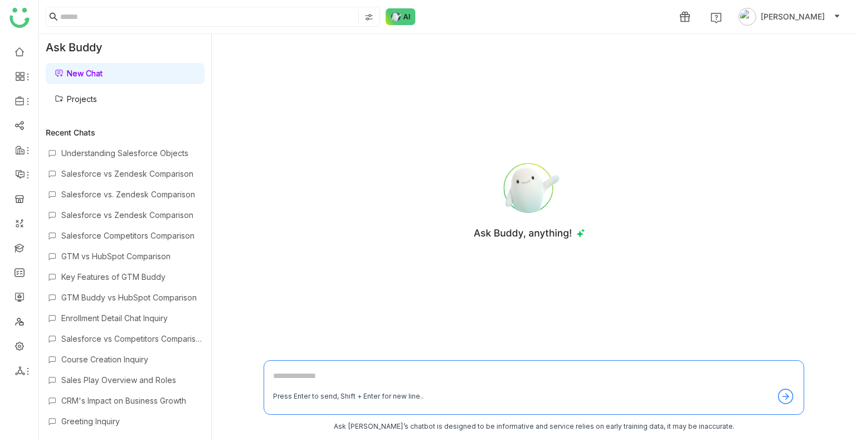
click at [85, 97] on link "Projects" at bounding box center [76, 98] width 42 height 9
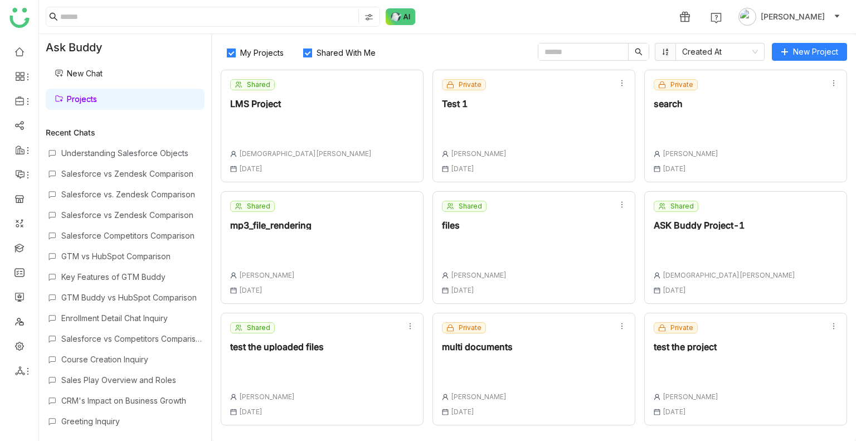
click at [326, 55] on span "Shared With Me" at bounding box center [346, 52] width 68 height 9
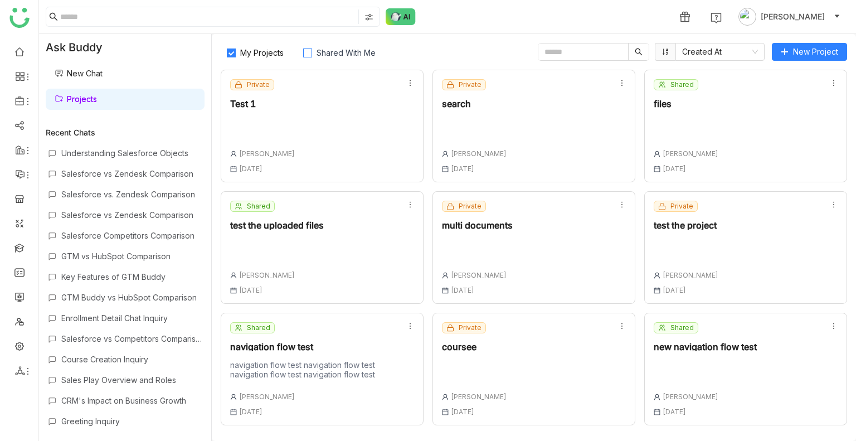
click at [326, 55] on span "Shared With Me" at bounding box center [346, 52] width 68 height 9
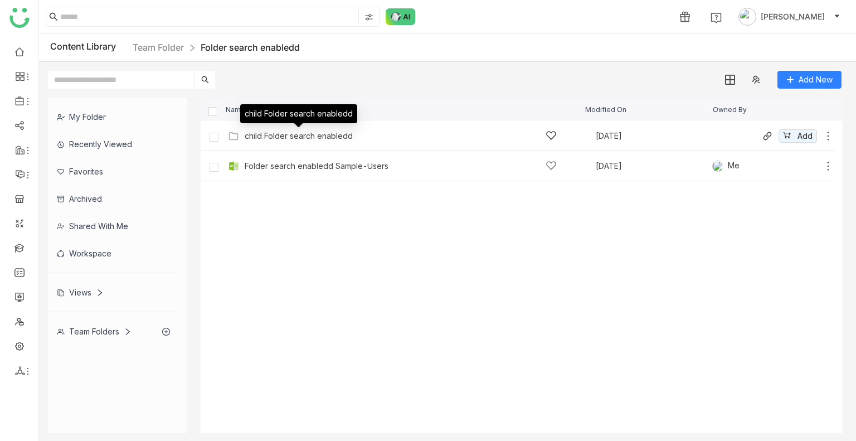
click at [287, 132] on div "child Folder search enabledd" at bounding box center [299, 135] width 108 height 9
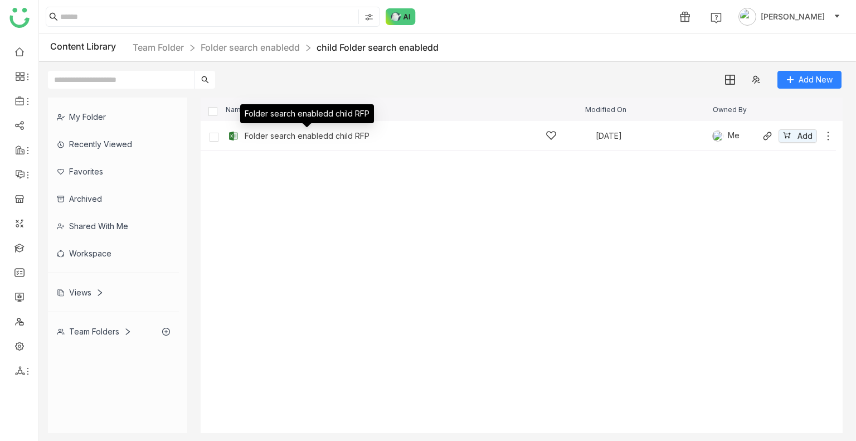
click at [324, 135] on div "Folder search enabledd child RFP" at bounding box center [307, 135] width 125 height 9
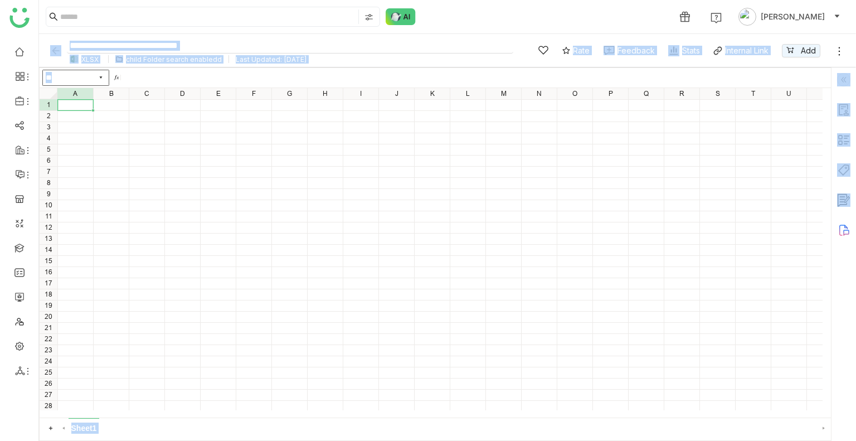
click at [256, 41] on input "**********" at bounding box center [290, 45] width 446 height 15
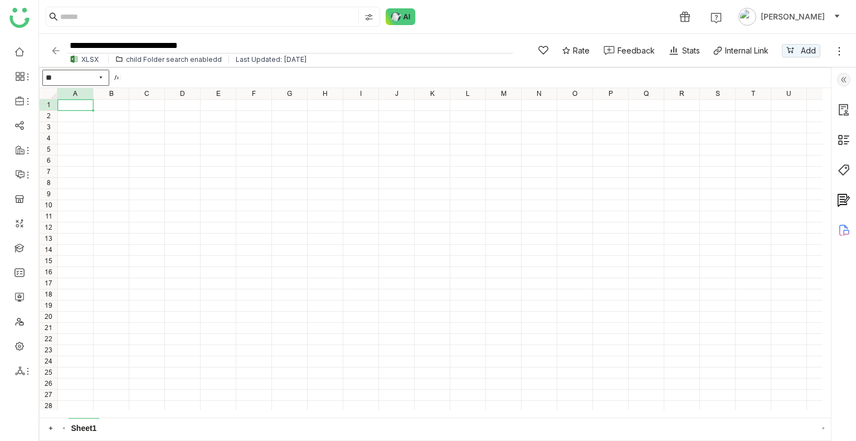
click at [256, 41] on input "**********" at bounding box center [290, 45] width 446 height 15
click at [76, 162] on link "Library" at bounding box center [77, 165] width 72 height 8
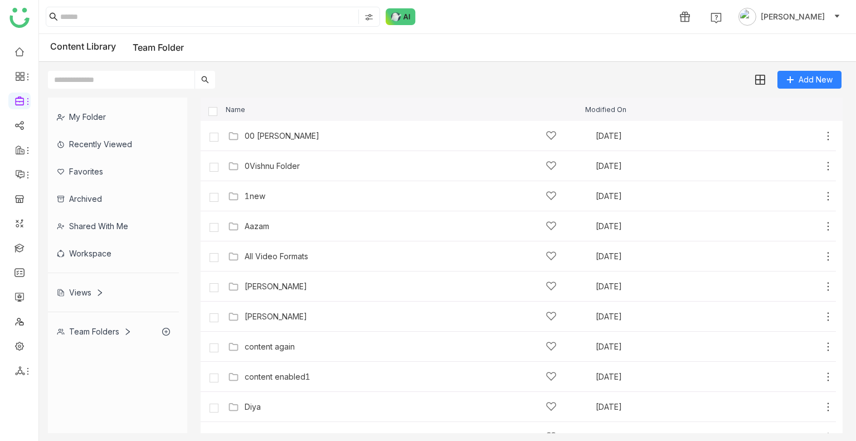
click at [410, 73] on div "Add New" at bounding box center [444, 75] width 811 height 27
click at [405, 15] on img at bounding box center [400, 16] width 30 height 17
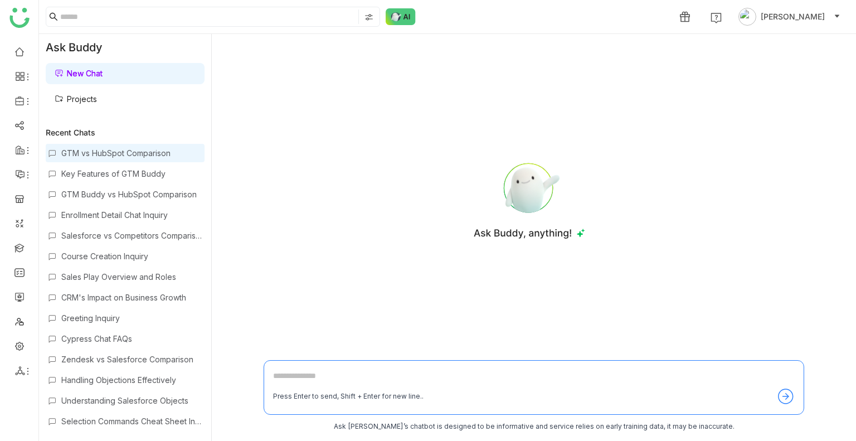
click at [127, 154] on div "GTM vs HubSpot Comparison" at bounding box center [131, 152] width 141 height 9
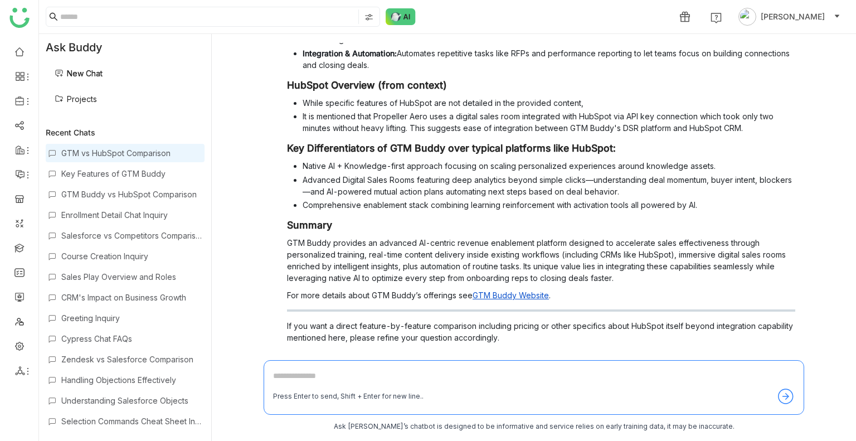
scroll to position [368, 0]
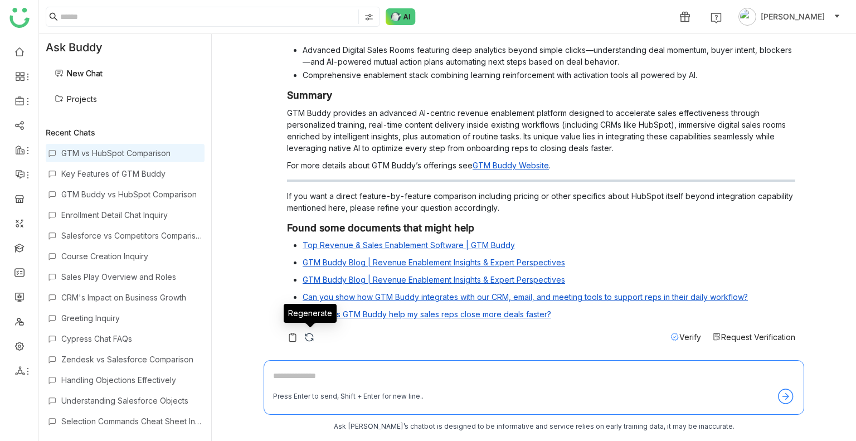
click at [310, 335] on img at bounding box center [309, 336] width 11 height 11
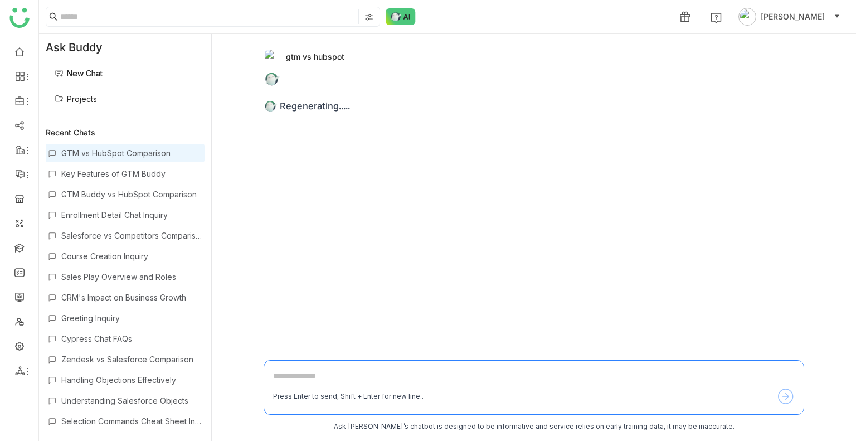
scroll to position [0, 0]
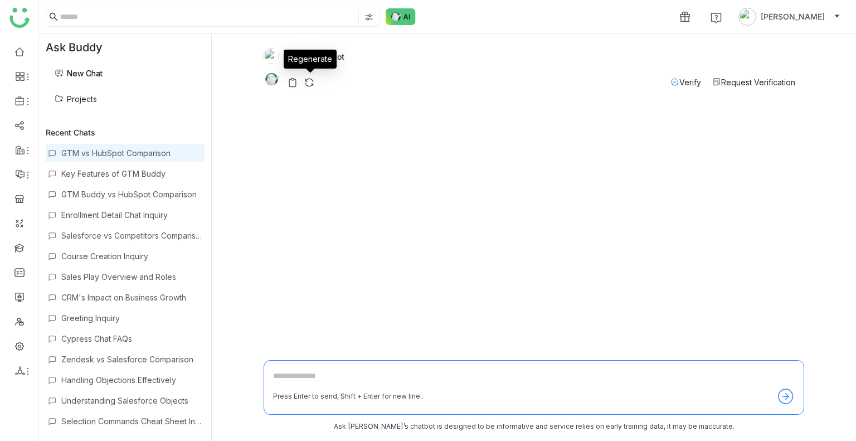
click at [304, 85] on img at bounding box center [309, 82] width 11 height 11
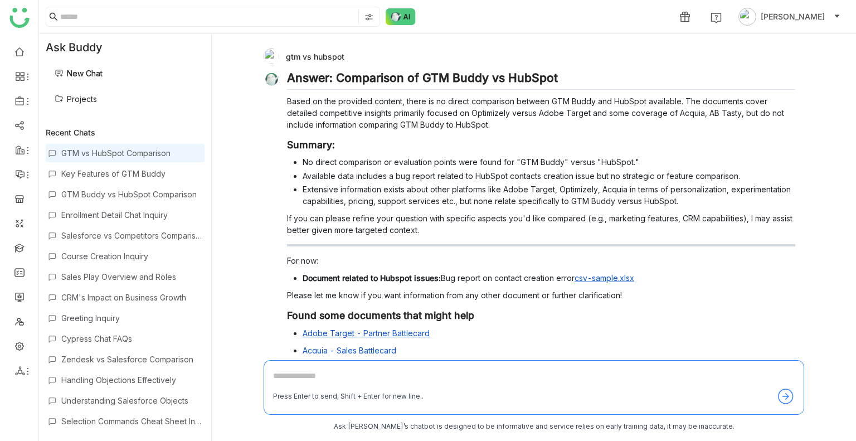
scroll to position [53, 0]
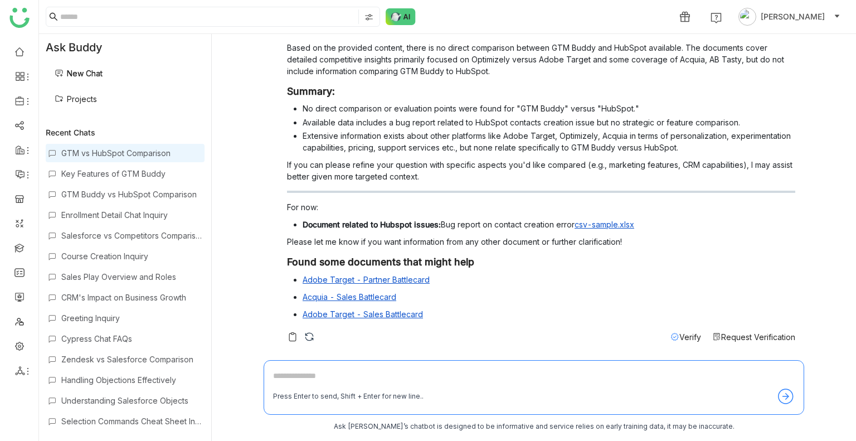
click at [679, 332] on span "Verify" at bounding box center [690, 336] width 22 height 9
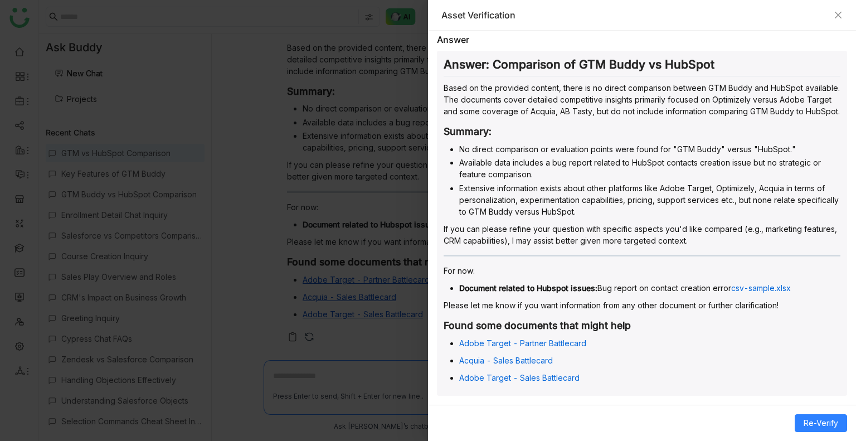
scroll to position [0, 0]
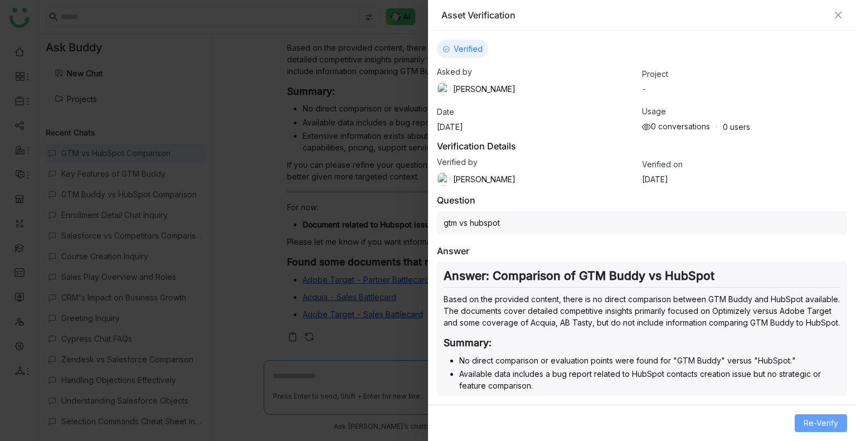
click at [818, 421] on span "Re-Verify" at bounding box center [820, 423] width 35 height 12
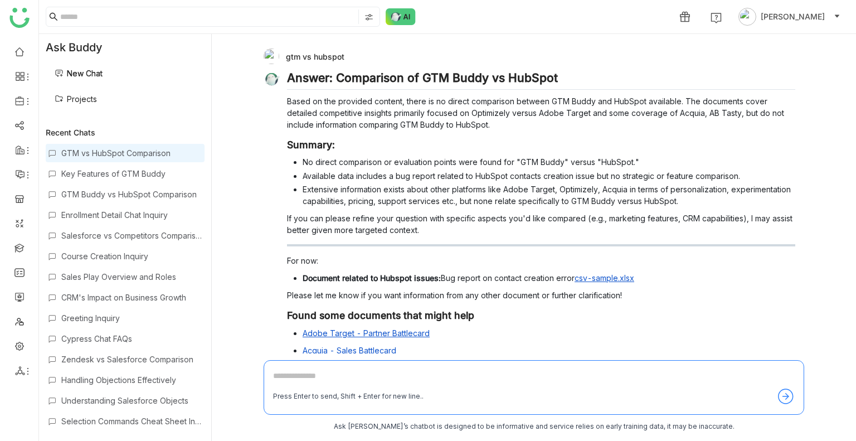
scroll to position [53, 0]
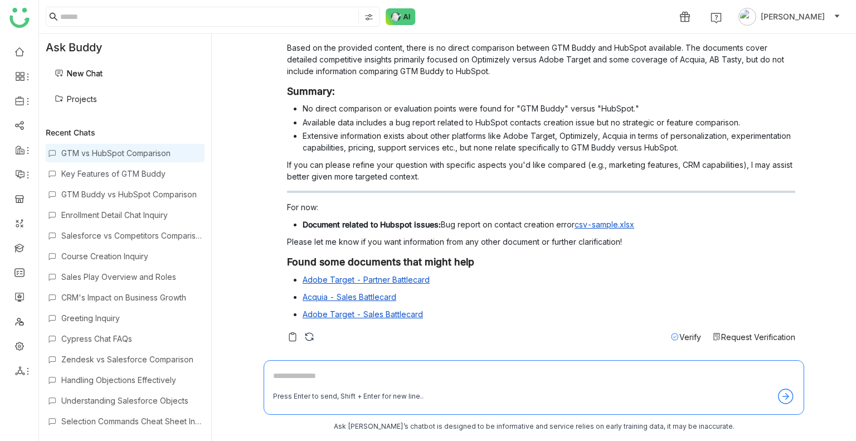
click at [679, 340] on span "Verify" at bounding box center [690, 336] width 22 height 9
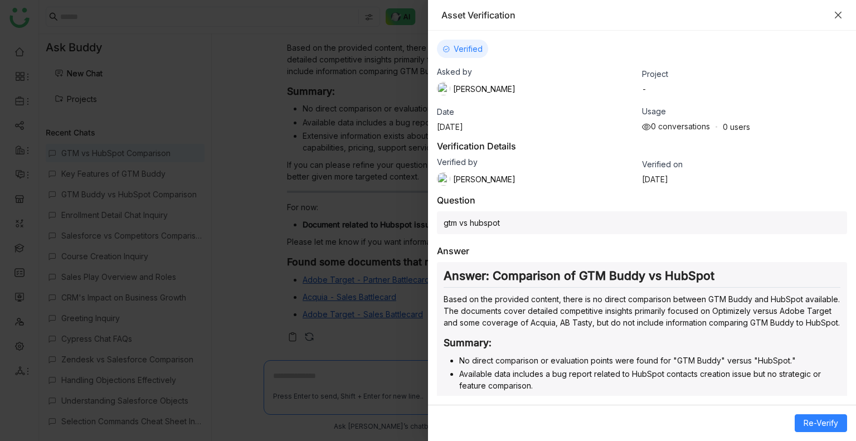
click at [840, 17] on icon "Close" at bounding box center [837, 15] width 7 height 7
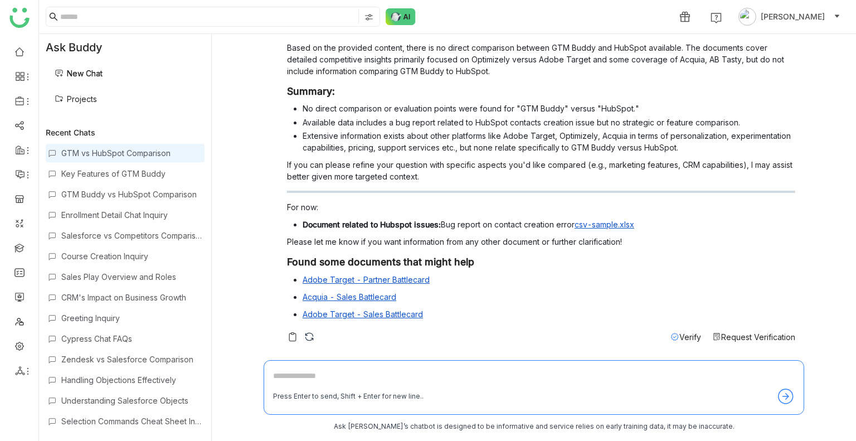
click at [82, 102] on link "Projects" at bounding box center [76, 98] width 42 height 9
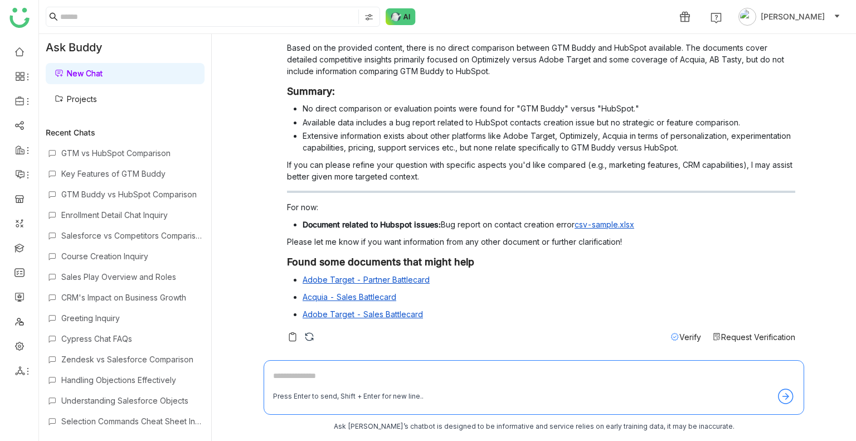
click at [82, 102] on link "Projects" at bounding box center [76, 98] width 42 height 9
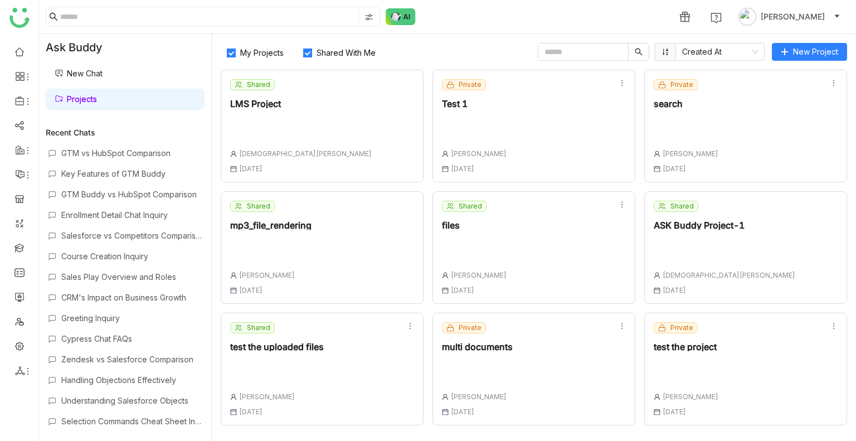
click at [354, 51] on span "Shared With Me" at bounding box center [346, 52] width 68 height 9
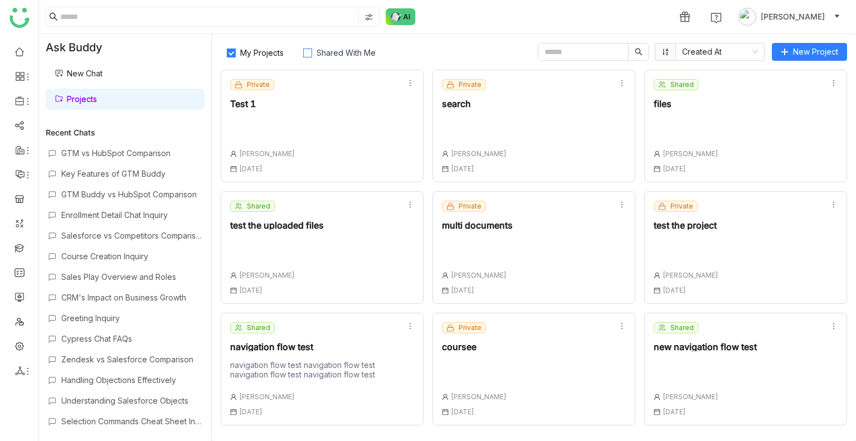
click at [354, 51] on span "Shared With Me" at bounding box center [346, 52] width 68 height 9
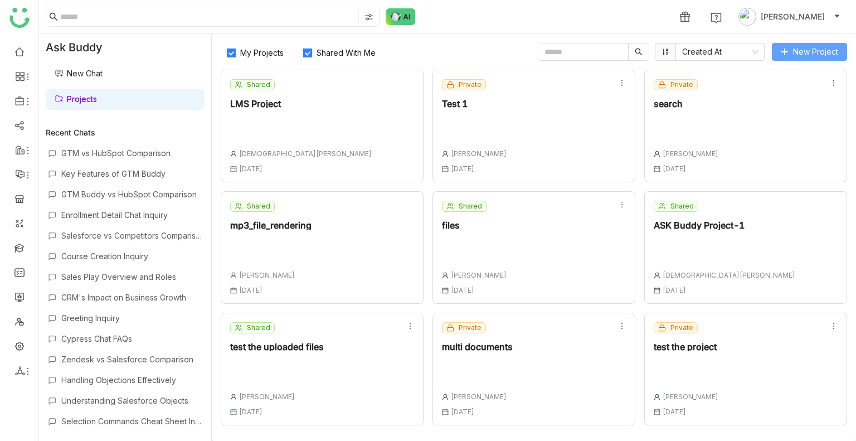
click at [791, 47] on button "New Project" at bounding box center [808, 52] width 75 height 18
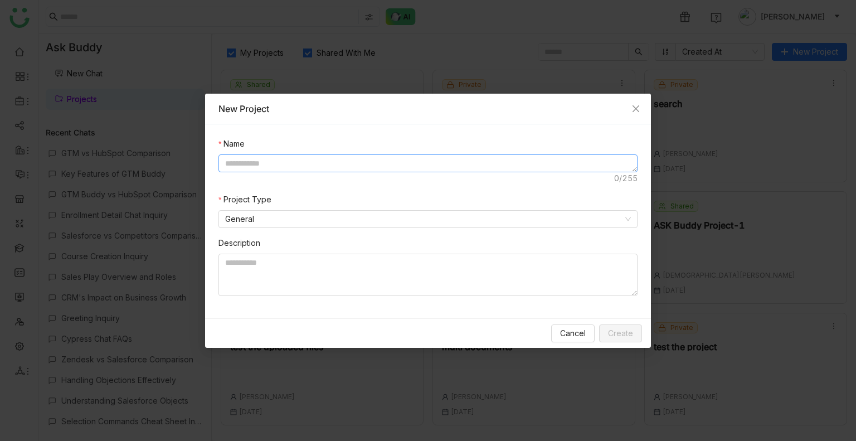
click at [314, 163] on textarea at bounding box center [427, 163] width 419 height 18
type textarea "**********"
click at [293, 213] on nz-select-item "General" at bounding box center [427, 219] width 405 height 17
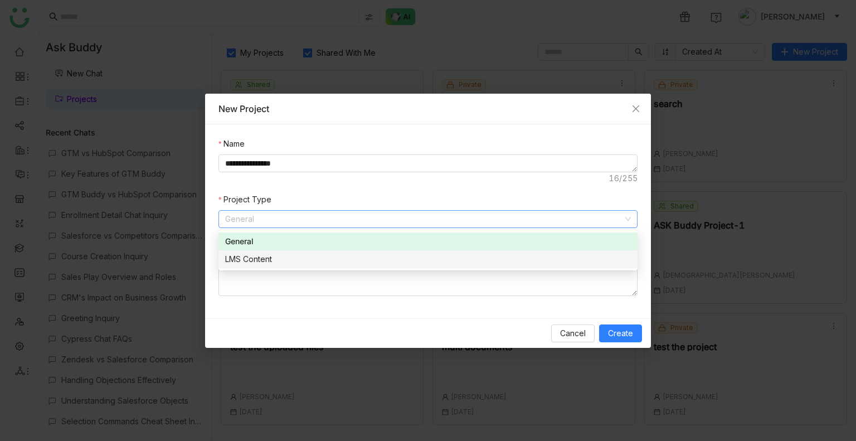
click at [268, 262] on div "LMS Content" at bounding box center [427, 259] width 405 height 12
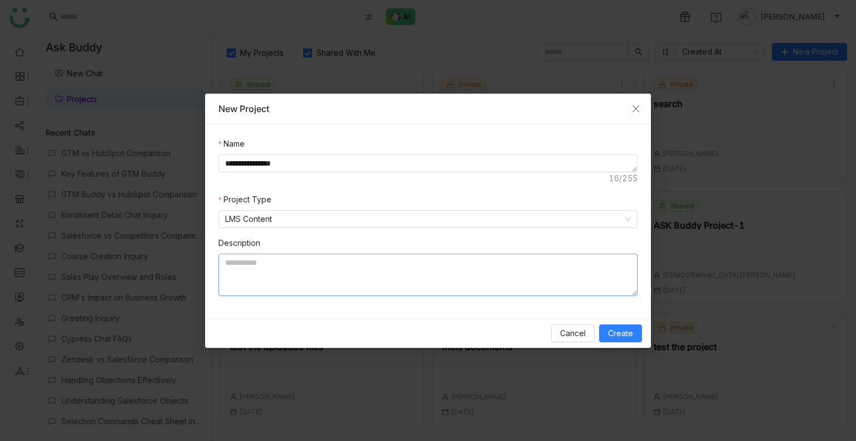
click at [268, 262] on textarea at bounding box center [427, 274] width 419 height 42
click at [268, 262] on textarea "********" at bounding box center [427, 274] width 419 height 42
type textarea "********"
click at [623, 334] on span "Create" at bounding box center [620, 333] width 25 height 12
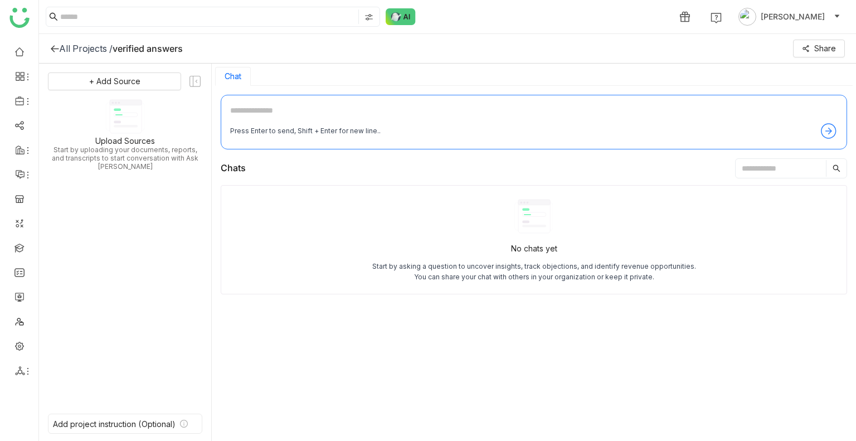
drag, startPoint x: 237, startPoint y: 101, endPoint x: 243, endPoint y: 110, distance: 11.3
click at [243, 110] on div "Press Enter to send, Shift + Enter for new line.." at bounding box center [534, 122] width 626 height 55
click at [243, 110] on textarea at bounding box center [533, 113] width 607 height 18
click at [129, 75] on span "+ Add Source" at bounding box center [114, 81] width 51 height 12
click at [112, 109] on span "GTM Buddy Content" at bounding box center [123, 111] width 64 height 10
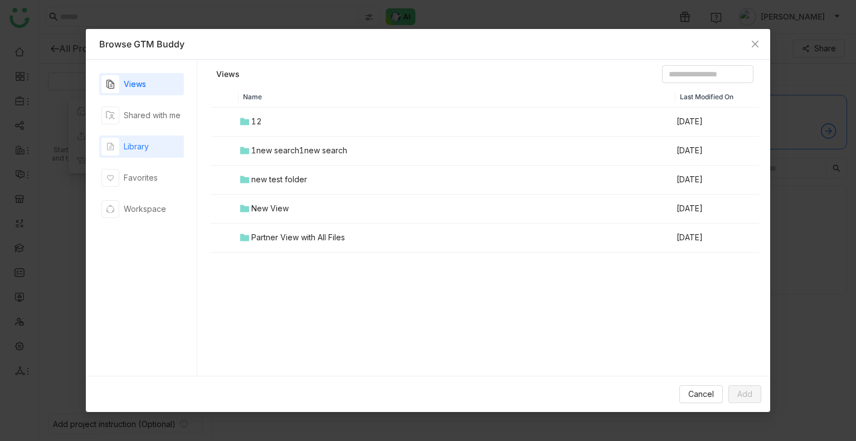
click at [144, 149] on div "Library" at bounding box center [136, 146] width 25 height 12
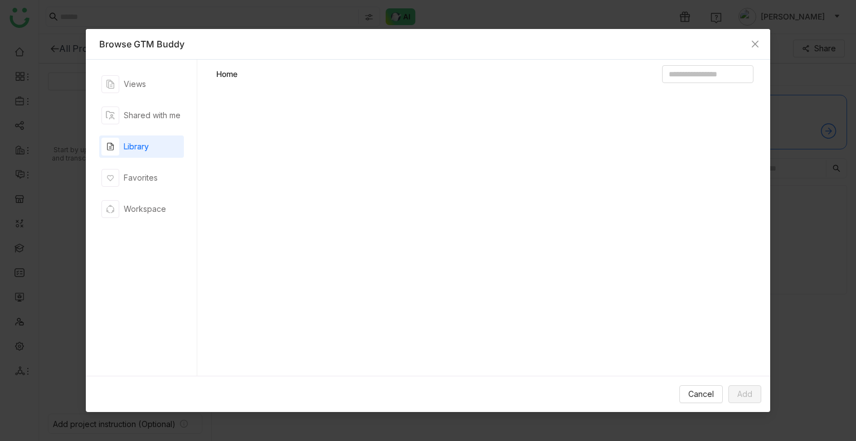
click at [144, 149] on div "Library" at bounding box center [136, 146] width 25 height 12
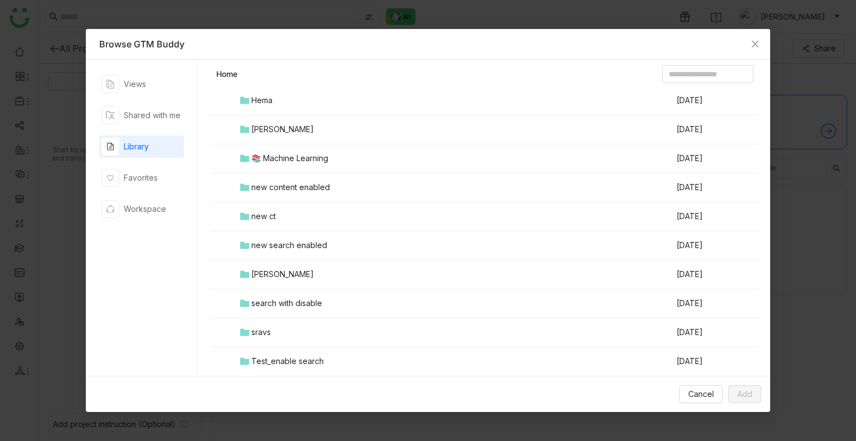
scroll to position [478, 0]
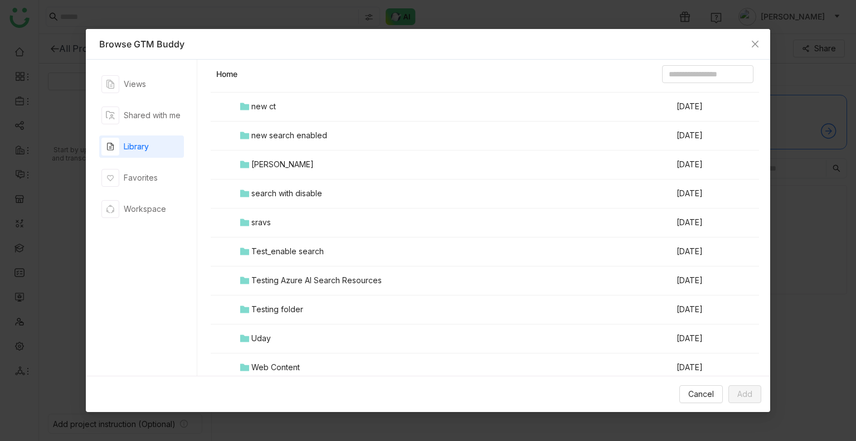
click at [289, 314] on div "Testing folder" at bounding box center [277, 309] width 52 height 12
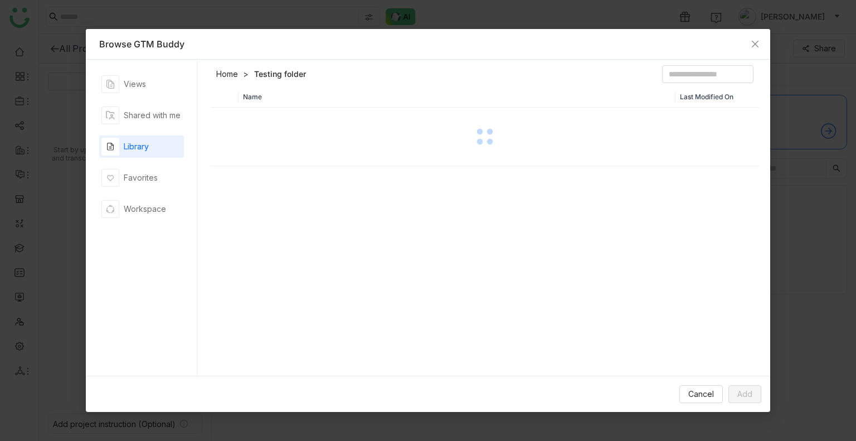
click at [289, 314] on div "Name Last Modified On" at bounding box center [485, 234] width 549 height 294
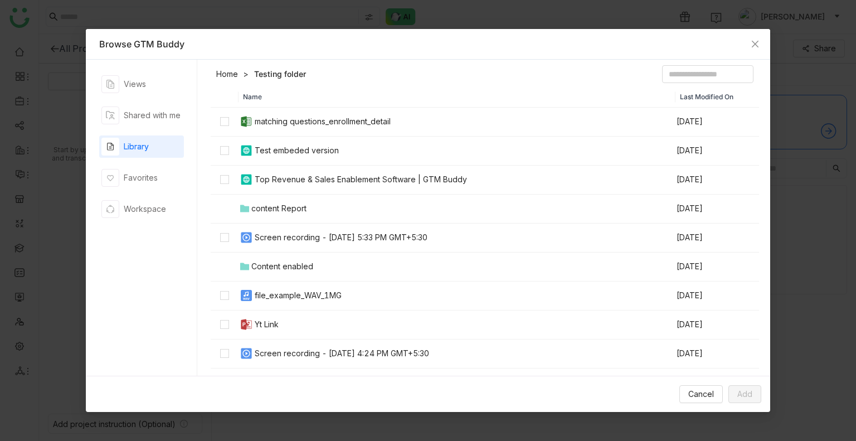
click at [345, 71] on header "Home Testing folder" at bounding box center [485, 76] width 549 height 22
click at [218, 118] on td at bounding box center [225, 122] width 28 height 29
click at [229, 302] on td at bounding box center [225, 295] width 28 height 29
click at [230, 355] on td at bounding box center [225, 353] width 28 height 29
click at [754, 393] on button "Add" at bounding box center [744, 394] width 33 height 18
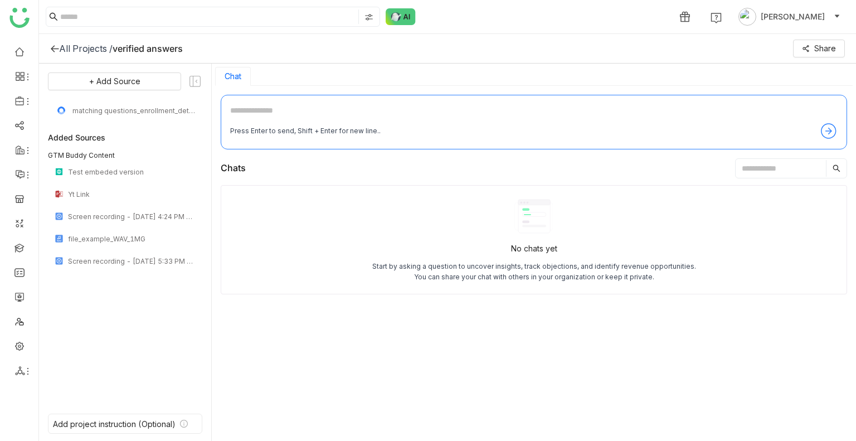
click at [251, 123] on div "Press Enter to send, Shift + Enter for new line.." at bounding box center [533, 131] width 607 height 18
click at [137, 106] on span "matching questions_enrollment_detail" at bounding box center [133, 110] width 123 height 8
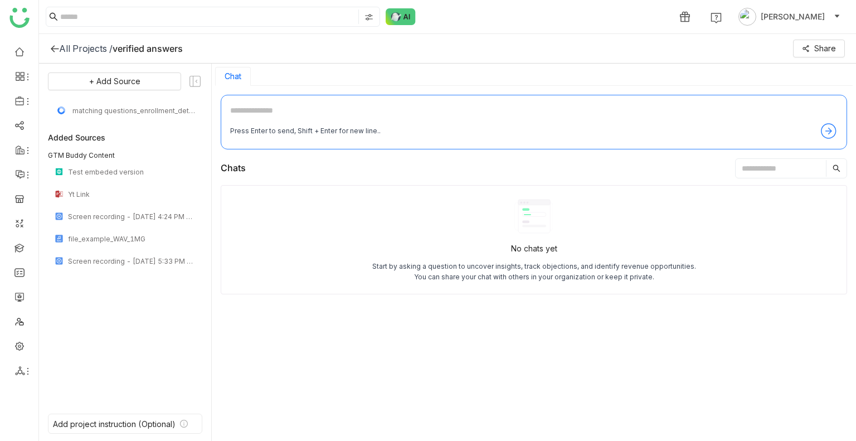
click at [250, 104] on textarea at bounding box center [533, 113] width 607 height 18
type textarea "*"
click at [281, 107] on textarea "**********" at bounding box center [533, 113] width 607 height 18
click at [276, 110] on textarea "**********" at bounding box center [533, 113] width 607 height 18
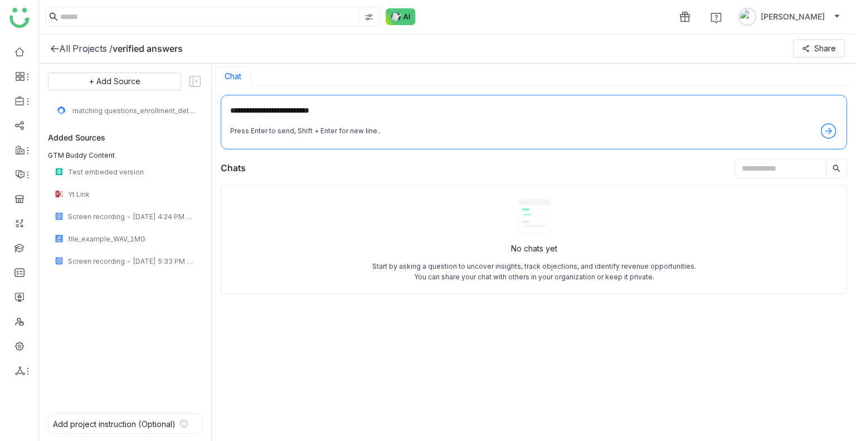
click at [277, 113] on textarea "**********" at bounding box center [533, 113] width 607 height 18
click at [326, 110] on textarea "**********" at bounding box center [533, 113] width 607 height 18
click at [333, 113] on textarea "**********" at bounding box center [533, 113] width 607 height 18
type textarea "**********"
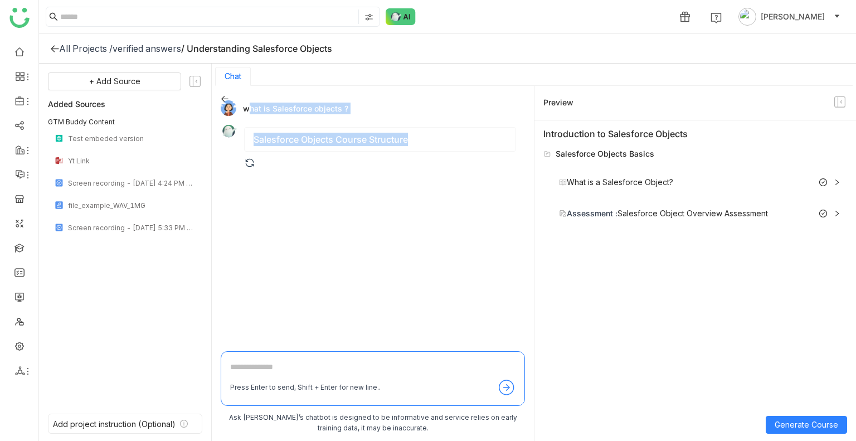
drag, startPoint x: 272, startPoint y: 109, endPoint x: 311, endPoint y: 156, distance: 60.5
click at [301, 222] on div "what is Salesforce objects ? Salesforce Objects Course Structure" at bounding box center [373, 220] width 304 height 250
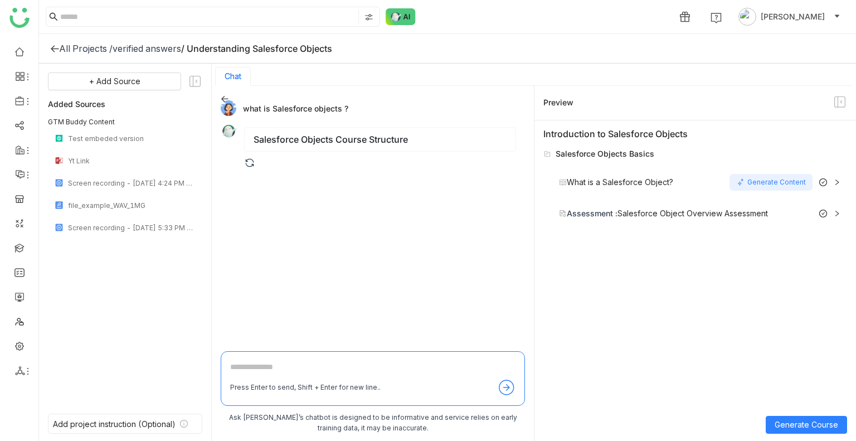
click at [773, 182] on div "Generate Content" at bounding box center [770, 182] width 83 height 17
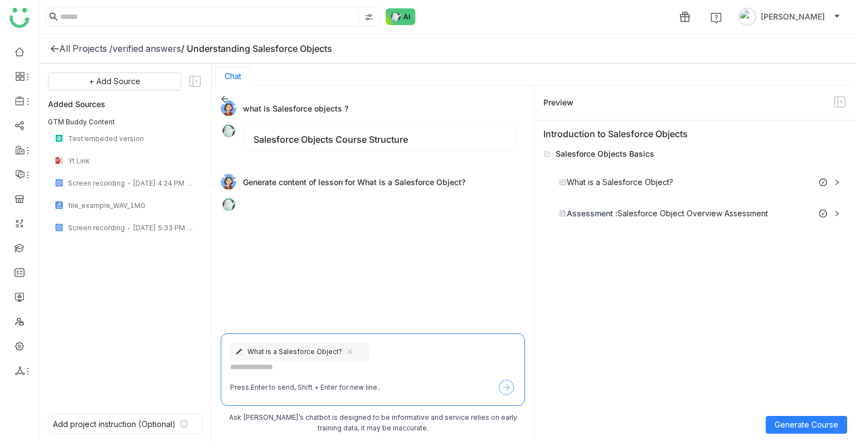
click at [519, 383] on div "What is a Salesforce Object? Press Enter to send, Shift + Enter for new line.." at bounding box center [373, 369] width 304 height 72
click at [504, 385] on div "Press Enter to send, Shift + Enter for new line.." at bounding box center [372, 387] width 285 height 18
click at [504, 387] on div "Press Enter to send, Shift + Enter for new line.." at bounding box center [372, 387] width 285 height 18
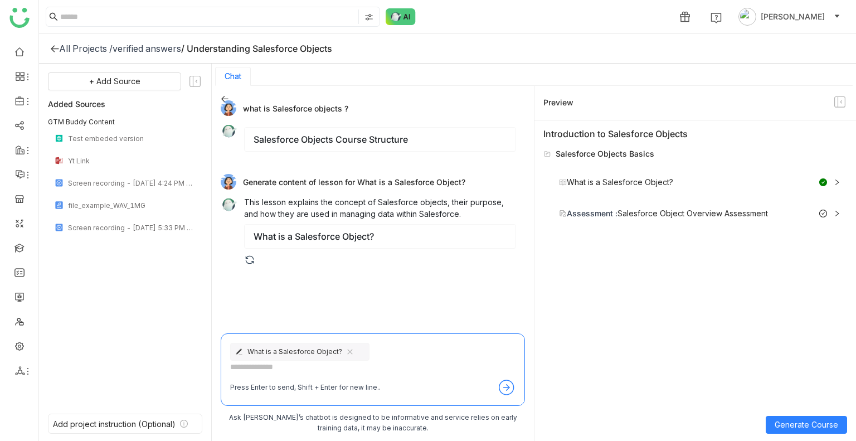
click at [504, 387] on icon at bounding box center [506, 387] width 18 height 18
click at [820, 212] on icon at bounding box center [823, 213] width 8 height 8
click at [837, 214] on icon at bounding box center [837, 213] width 6 height 3
click at [785, 423] on span "Generate Course" at bounding box center [805, 424] width 63 height 12
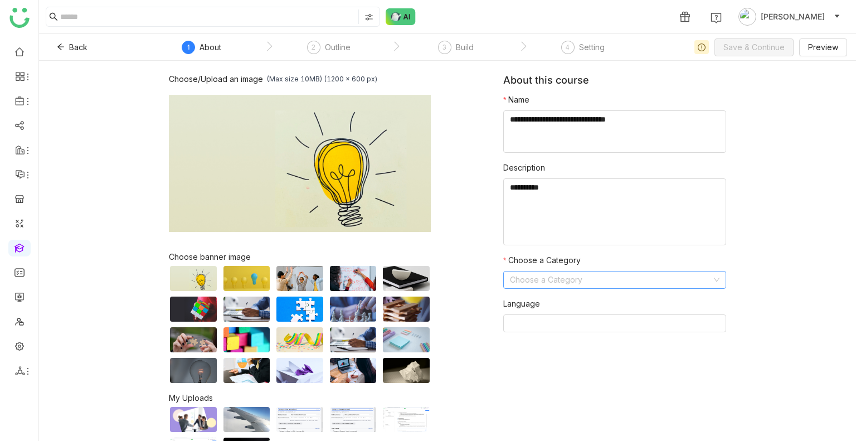
click at [532, 284] on input at bounding box center [611, 279] width 202 height 17
type input "**"
click at [750, 42] on span "Save & Continue" at bounding box center [753, 47] width 61 height 12
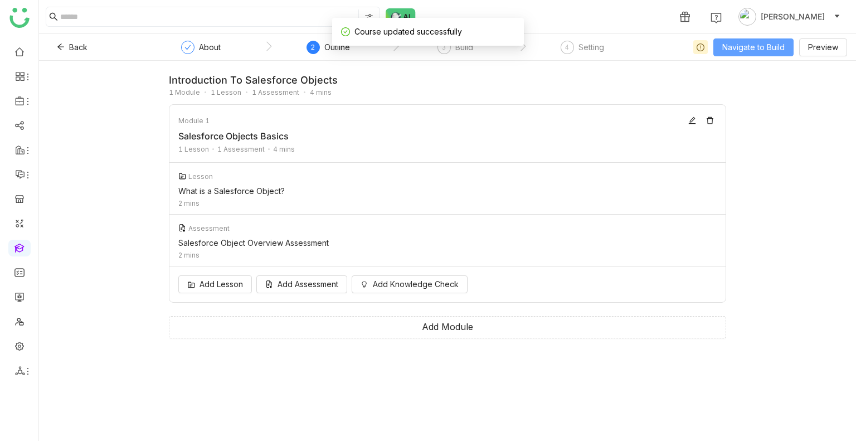
click at [735, 48] on span "Navigate to Build" at bounding box center [753, 47] width 62 height 12
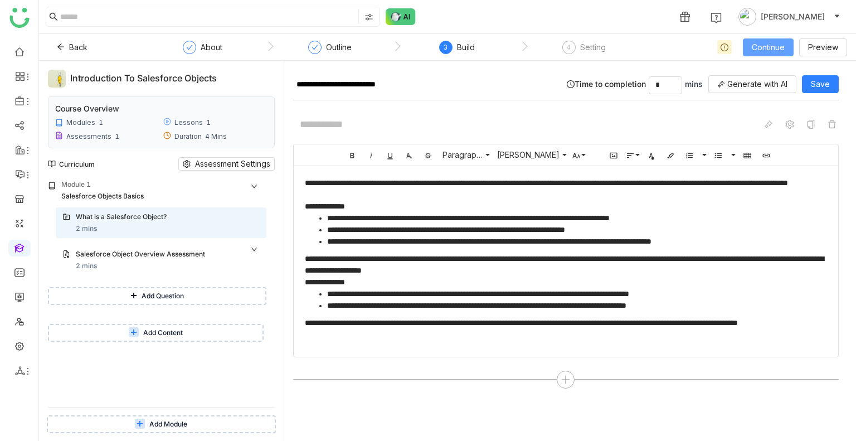
click at [762, 41] on span "Continue" at bounding box center [767, 47] width 33 height 12
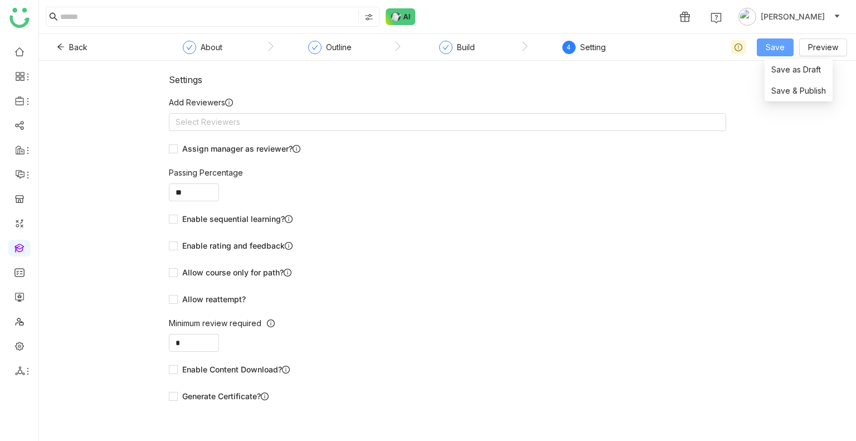
click at [771, 44] on button "Save" at bounding box center [774, 47] width 37 height 18
click at [287, 118] on nz-select-top-control "Select Reviewers" at bounding box center [447, 122] width 557 height 18
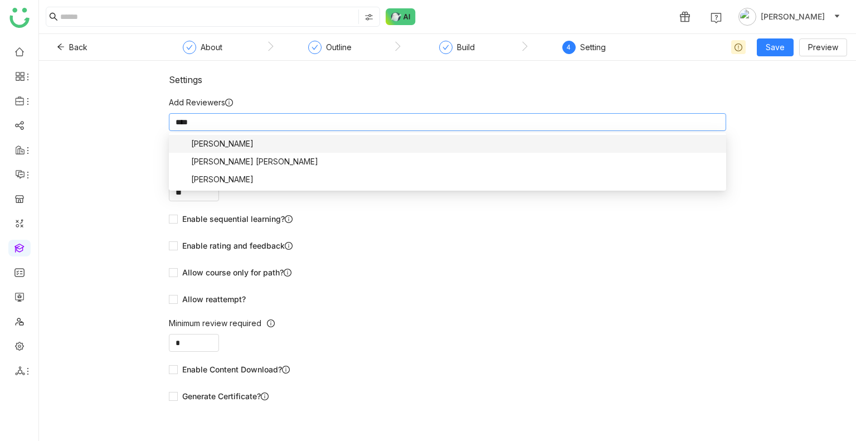
type input "*****"
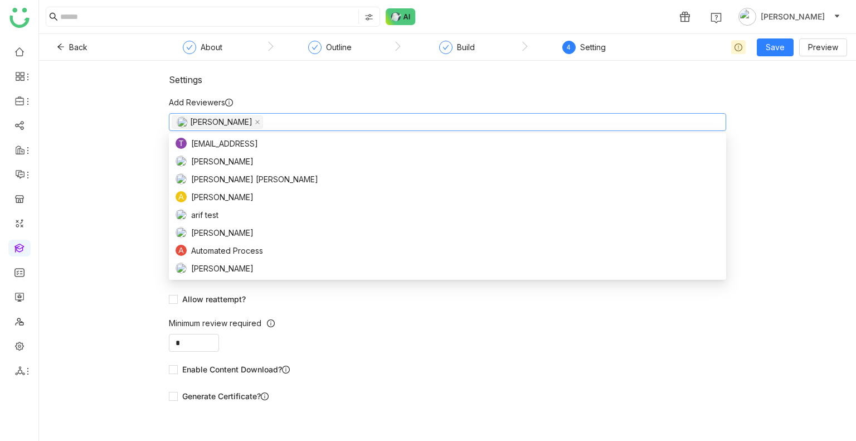
click at [270, 98] on nz-form-label "Add Reviewers" at bounding box center [447, 104] width 557 height 17
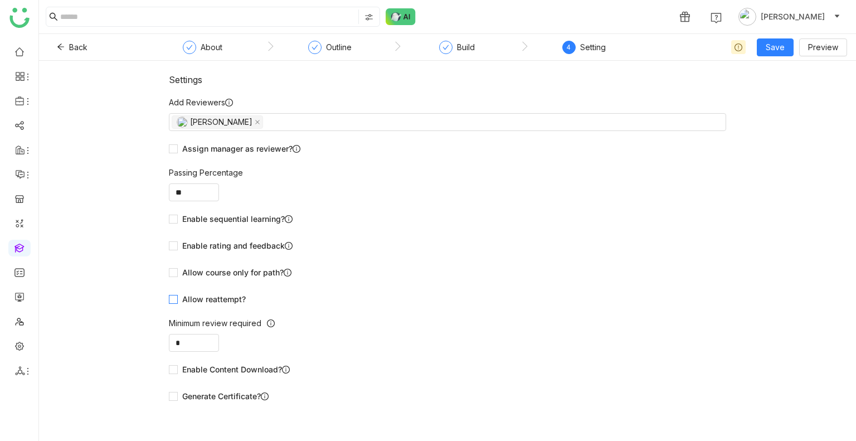
click at [212, 302] on span "Allow reattempt?" at bounding box center [214, 299] width 72 height 12
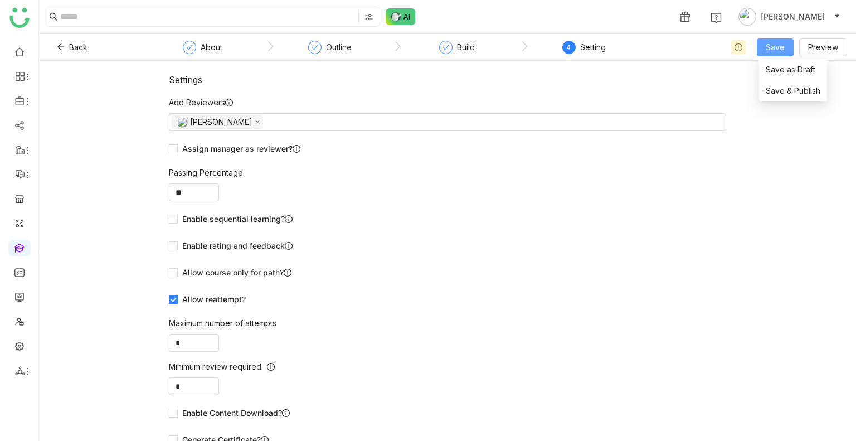
click at [773, 48] on span "Save" at bounding box center [774, 47] width 19 height 12
click at [790, 92] on span "Save & Publish" at bounding box center [792, 91] width 55 height 12
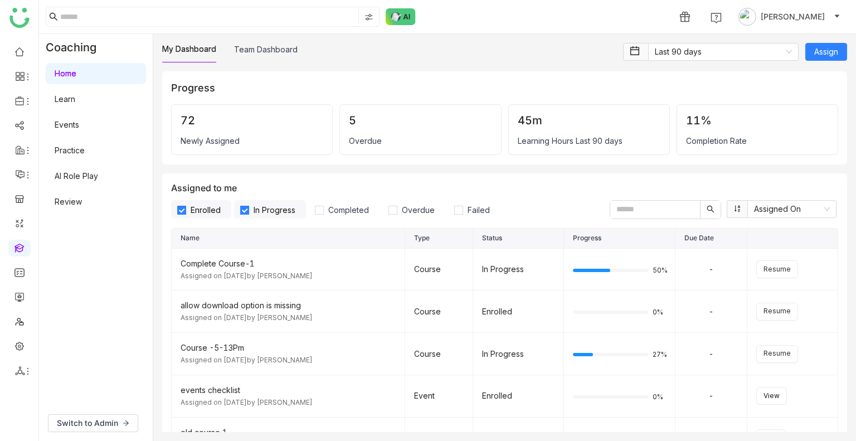
click at [62, 100] on link "Learn" at bounding box center [65, 98] width 21 height 9
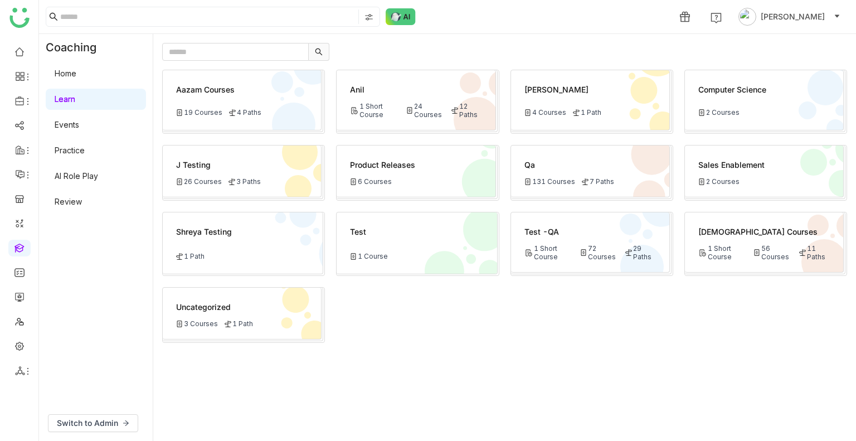
click at [637, 217] on div "Test -QA 1 Short Course 72 Courses 29 Paths" at bounding box center [590, 242] width 159 height 60
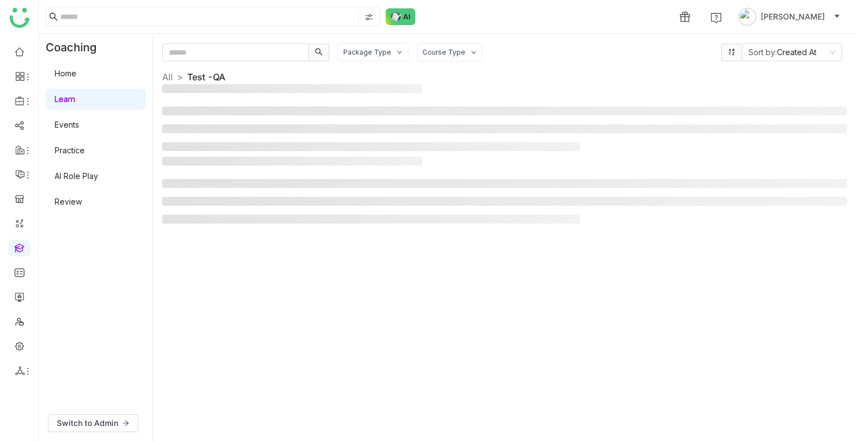
click at [637, 217] on ul at bounding box center [504, 201] width 685 height 45
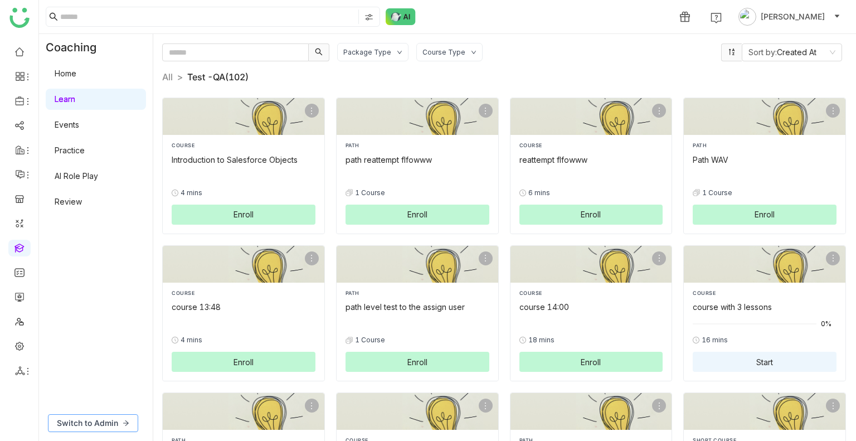
click at [85, 426] on span "Switch to Admin" at bounding box center [87, 423] width 61 height 12
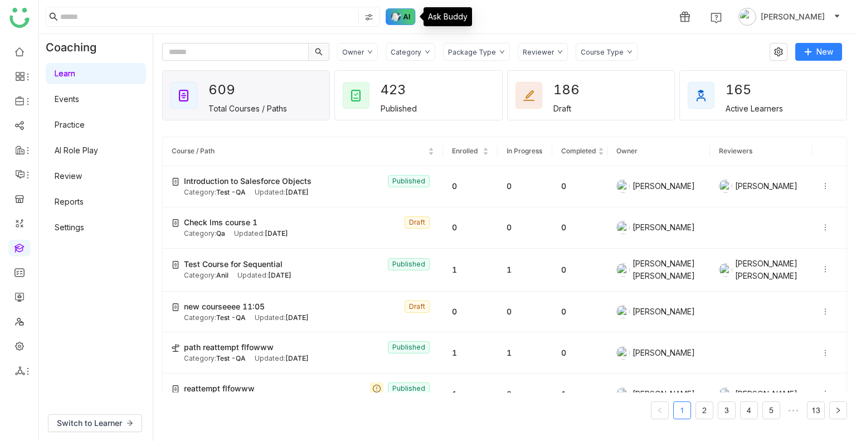
click at [392, 18] on img at bounding box center [400, 16] width 30 height 17
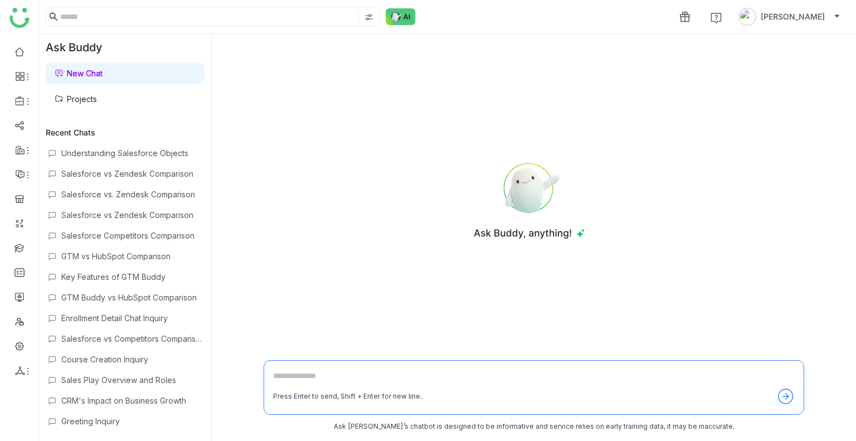
click at [97, 104] on link "Projects" at bounding box center [76, 98] width 42 height 9
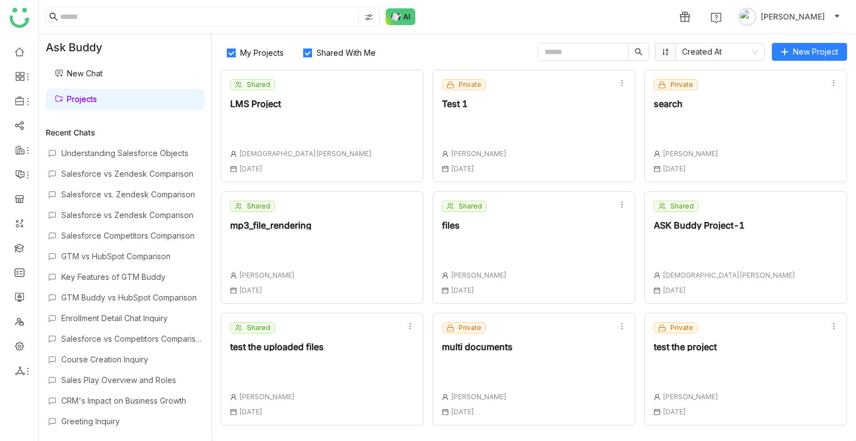
click at [314, 49] on span "Shared With Me" at bounding box center [346, 52] width 68 height 9
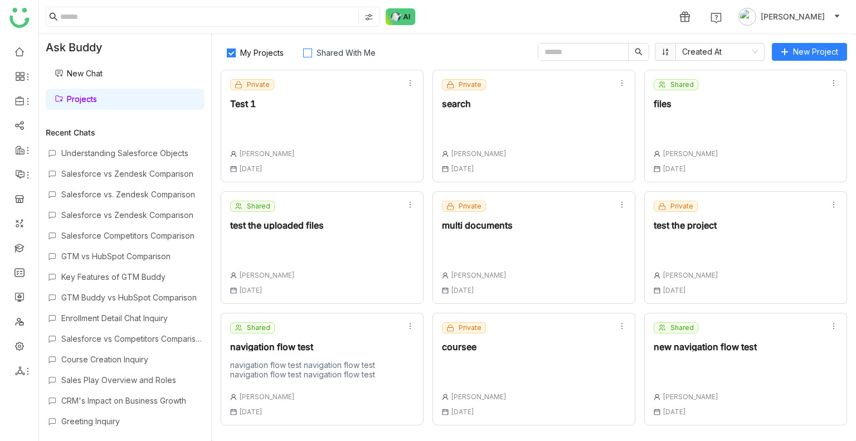
scroll to position [119, 0]
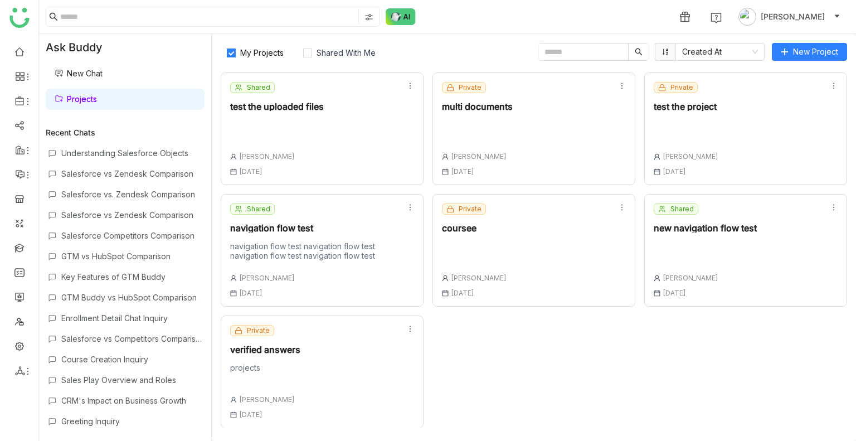
click at [336, 364] on div "Private verified answers projects Uday Bhanu 18 Aug , 2025" at bounding box center [322, 371] width 203 height 113
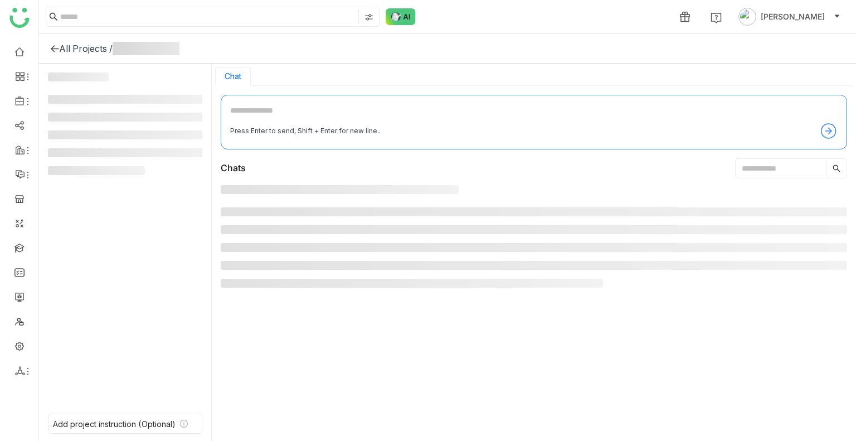
click at [336, 364] on div at bounding box center [534, 309] width 626 height 248
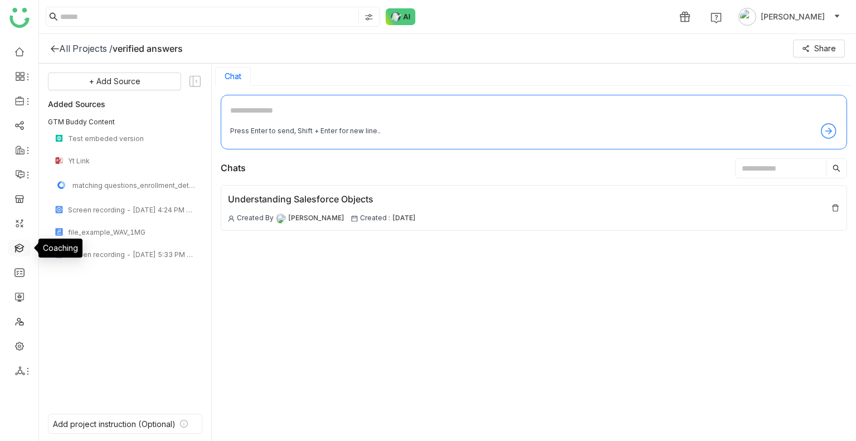
click at [16, 247] on link at bounding box center [19, 246] width 10 height 9
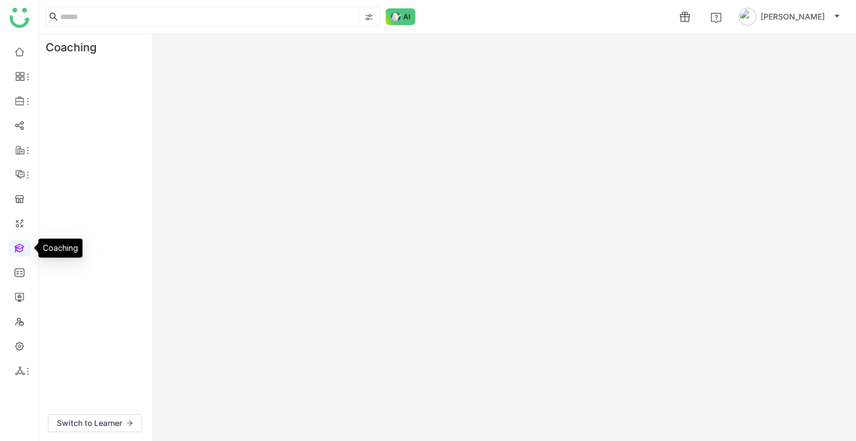
click at [16, 247] on link at bounding box center [19, 246] width 10 height 9
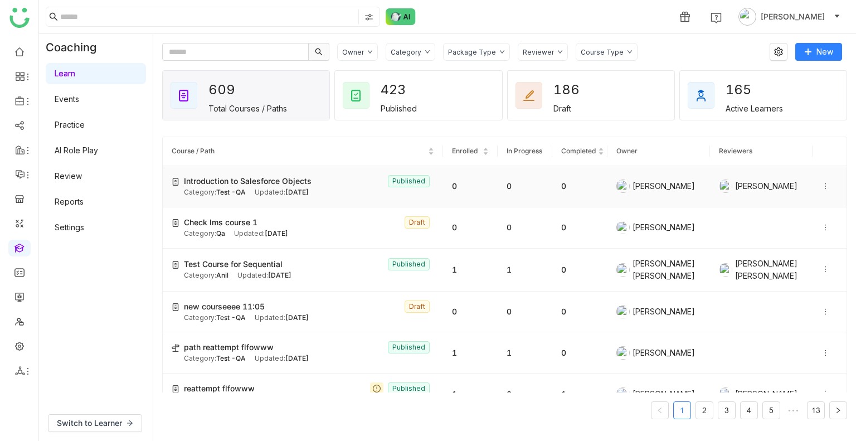
click at [333, 195] on div "Category: Test -QA Updated: Aug 18, 2025" at bounding box center [309, 192] width 250 height 11
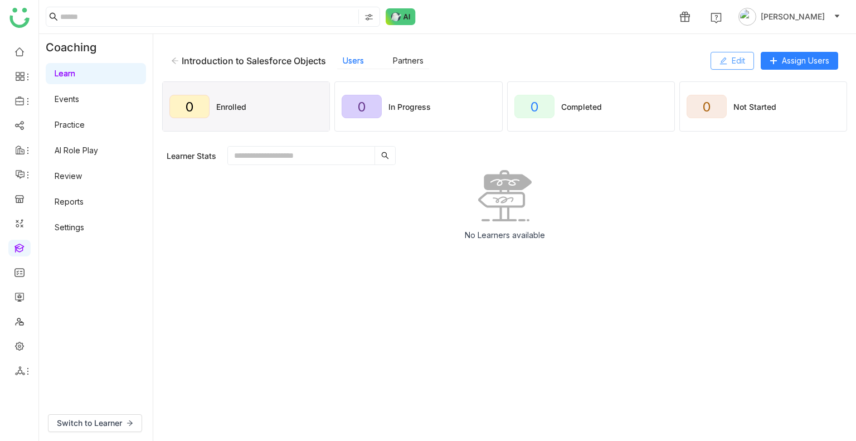
click at [737, 63] on span "Edit" at bounding box center [737, 61] width 13 height 12
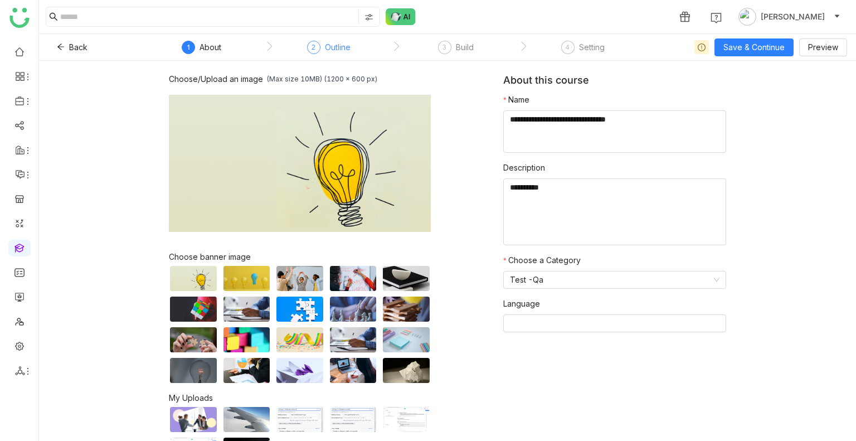
click at [333, 42] on div "Outline" at bounding box center [338, 47] width 26 height 13
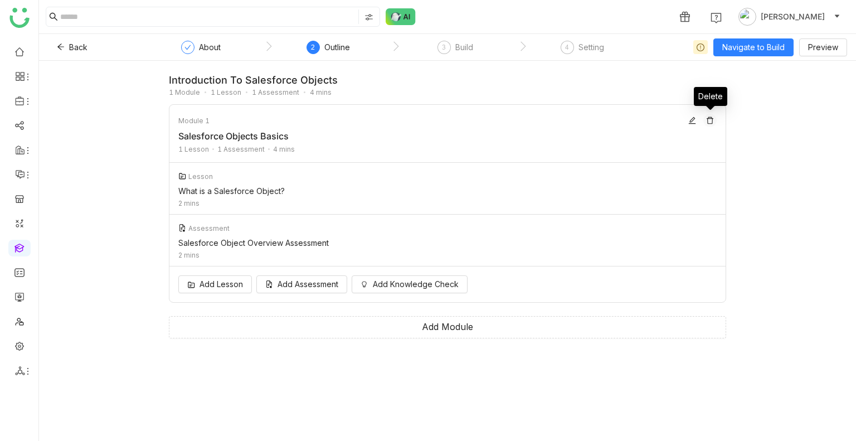
click at [710, 126] on button at bounding box center [709, 120] width 13 height 13
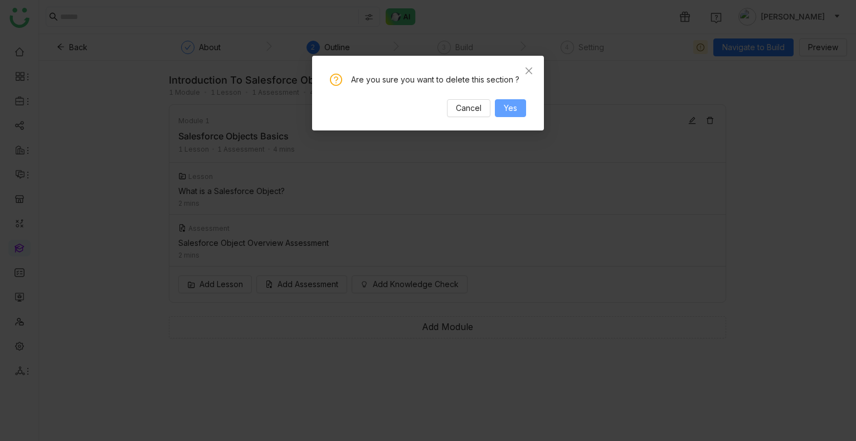
click at [519, 111] on button "Yes" at bounding box center [510, 108] width 31 height 18
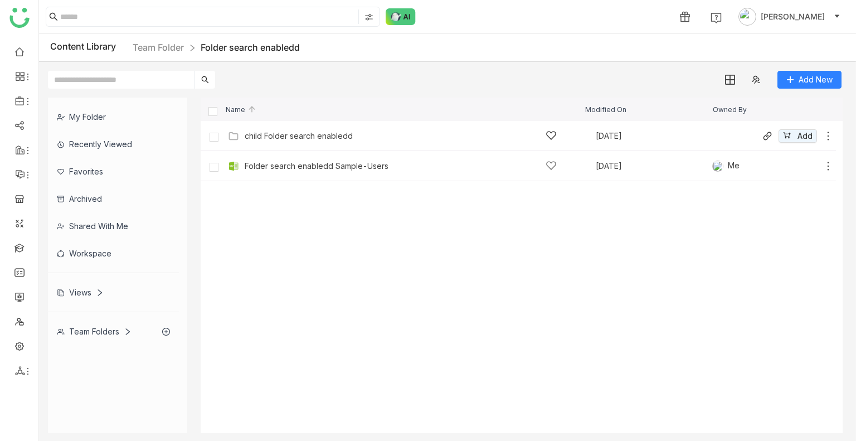
click at [830, 133] on icon at bounding box center [827, 135] width 11 height 11
click at [786, 87] on li "Edit" at bounding box center [786, 85] width 88 height 18
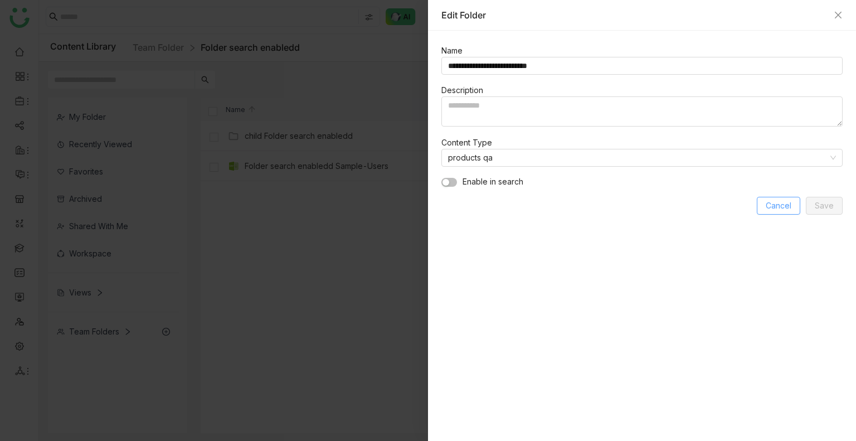
click at [769, 206] on span "Cancel" at bounding box center [778, 205] width 26 height 12
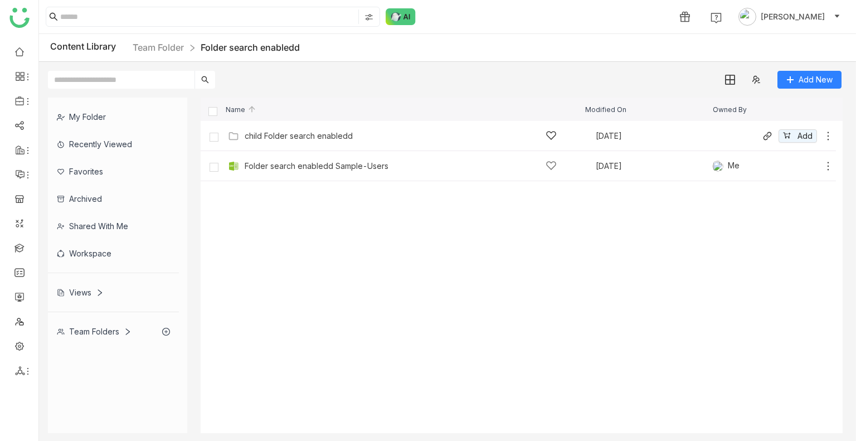
click at [322, 131] on div "child Folder search enabledd" at bounding box center [299, 135] width 108 height 9
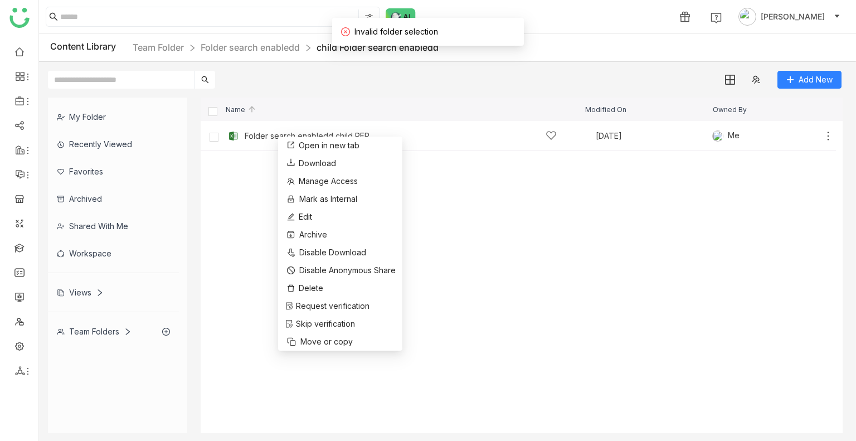
click at [394, 82] on div "Add New" at bounding box center [444, 75] width 811 height 27
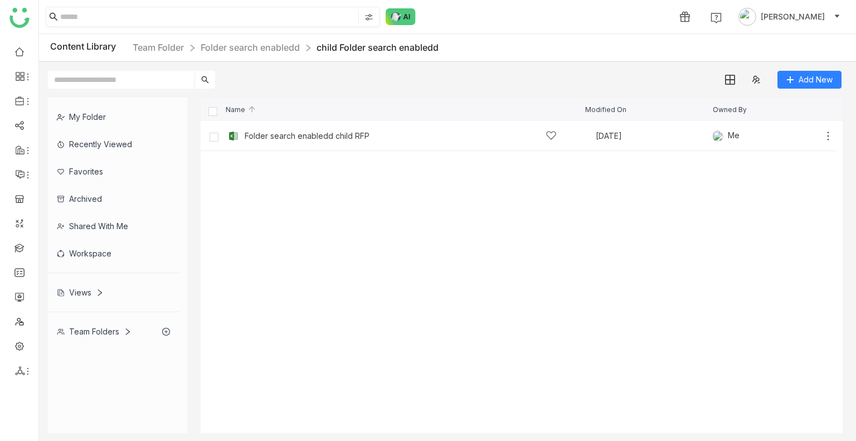
click at [139, 14] on input at bounding box center [208, 16] width 296 height 14
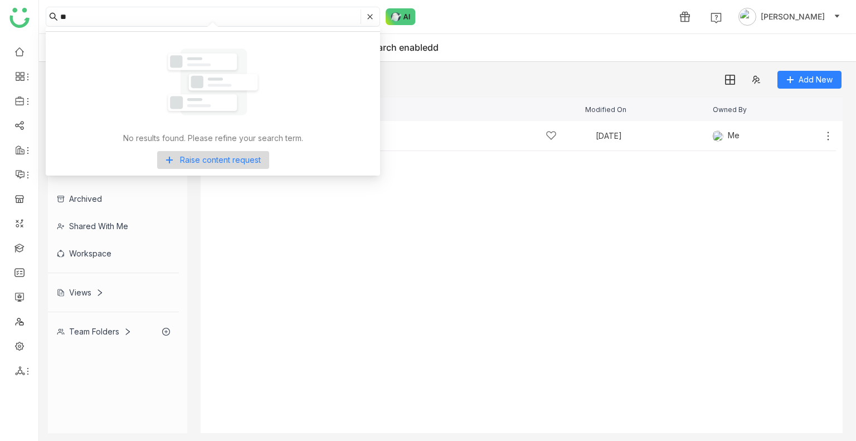
type input "*"
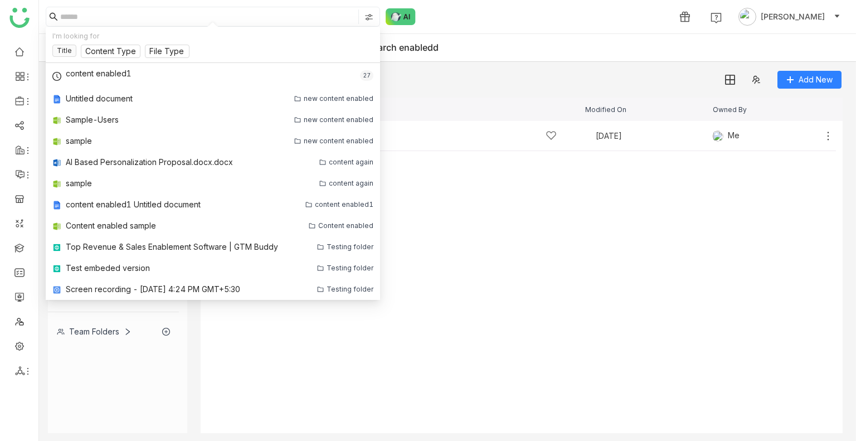
click at [492, 217] on cdk-virtual-scroll-viewport "Folder search enabledd child RFP [DATE] Me Add" at bounding box center [522, 277] width 642 height 312
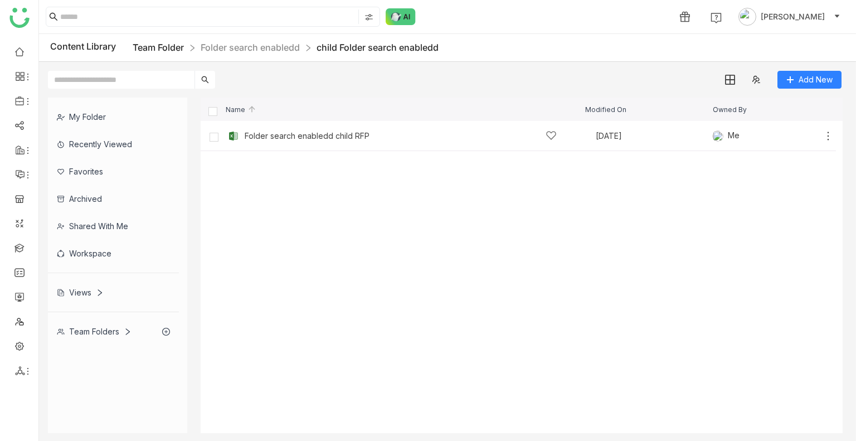
click at [173, 43] on link "Team Folder" at bounding box center [158, 47] width 51 height 11
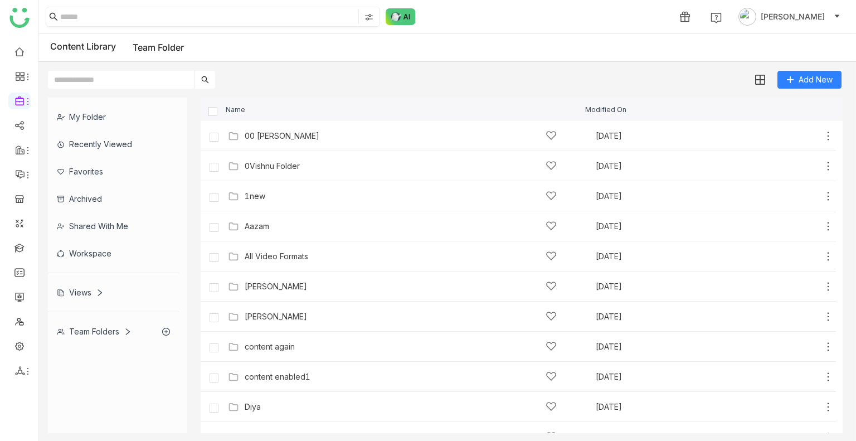
click at [172, 21] on input at bounding box center [208, 16] width 296 height 14
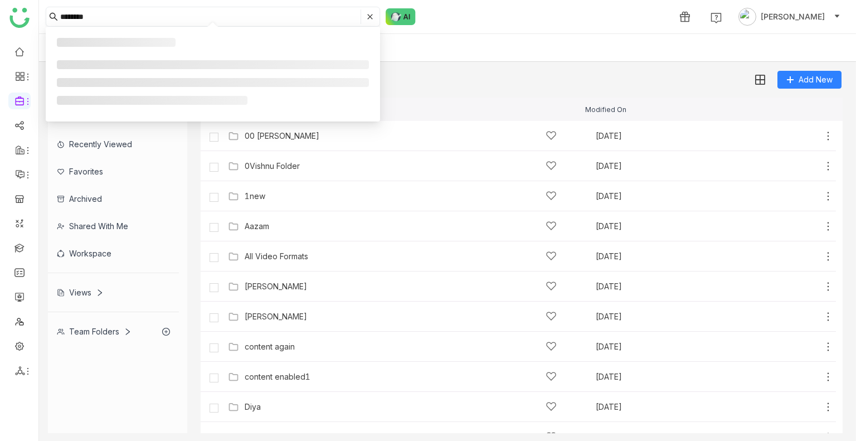
type input "*********"
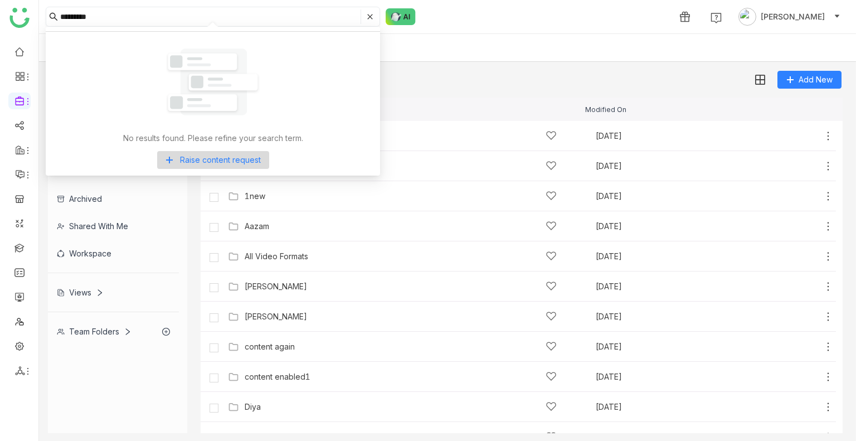
click at [172, 21] on input "*********" at bounding box center [209, 16] width 298 height 14
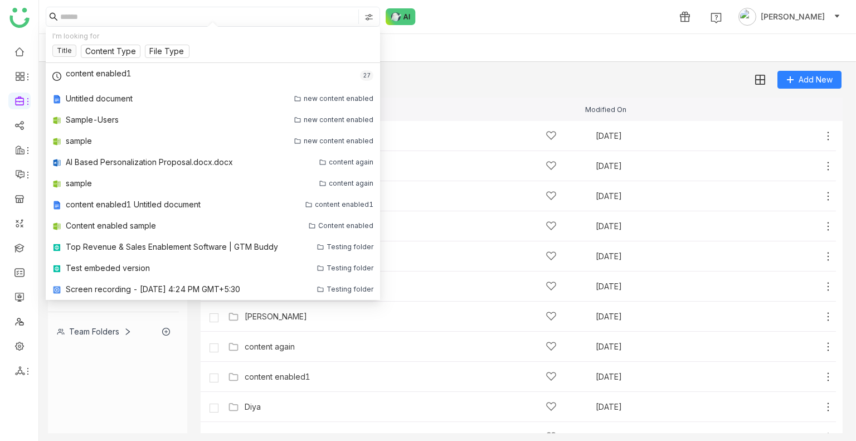
click at [492, 43] on div "Content Library Team Folder" at bounding box center [447, 48] width 817 height 28
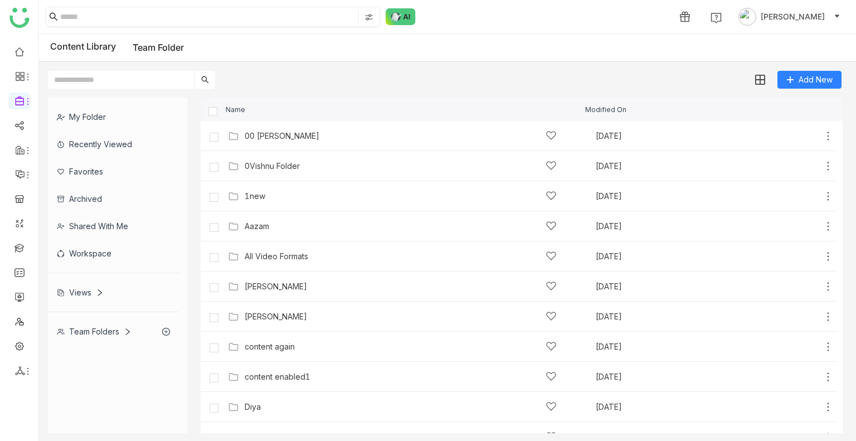
click at [107, 16] on input at bounding box center [208, 16] width 296 height 14
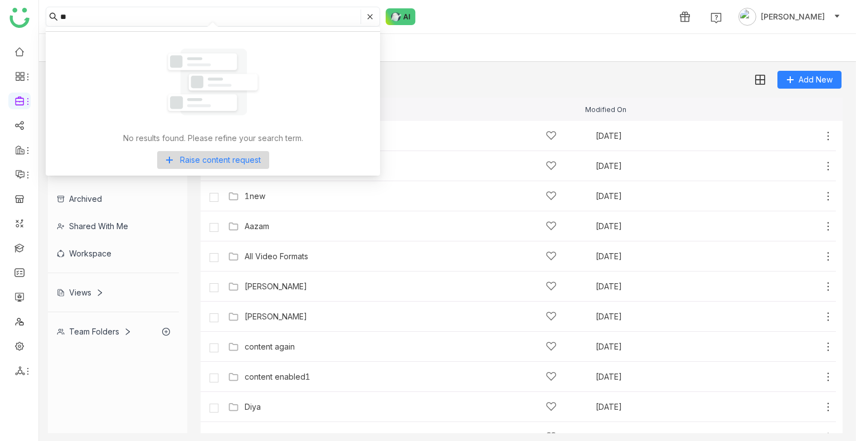
type input "*"
type input "***"
click at [406, 23] on img at bounding box center [400, 16] width 30 height 17
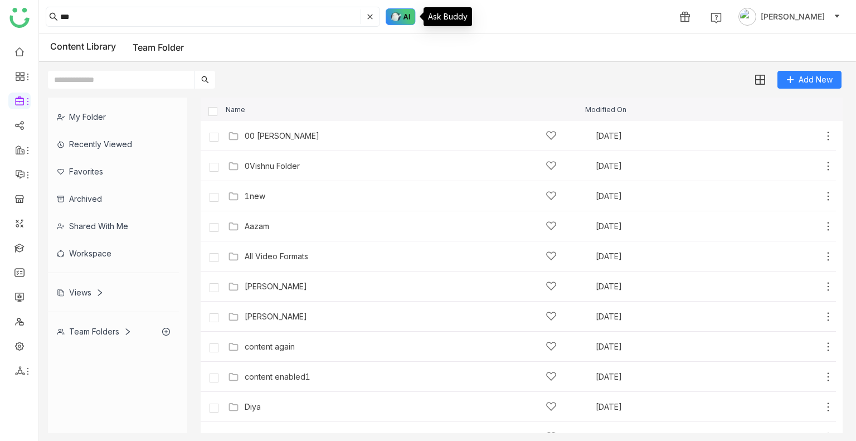
click at [406, 23] on img at bounding box center [400, 16] width 30 height 17
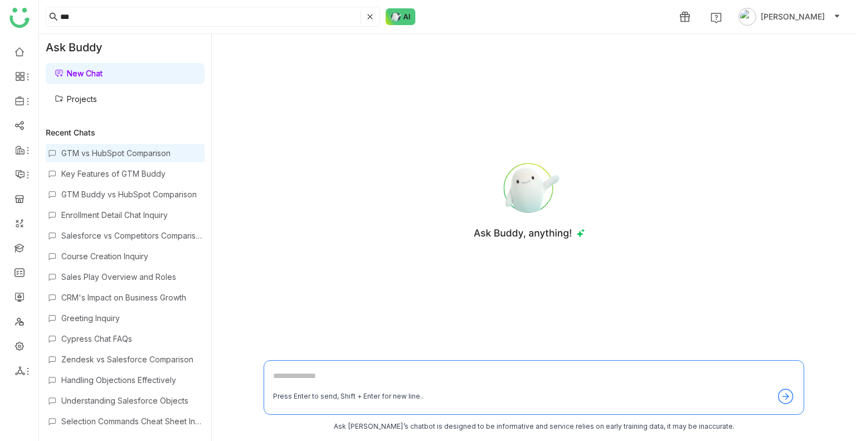
click at [100, 155] on div "GTM vs HubSpot Comparison" at bounding box center [131, 152] width 141 height 9
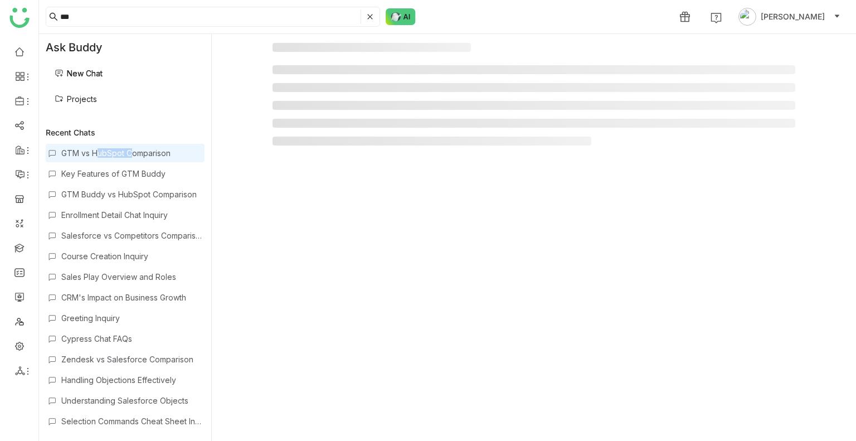
click at [100, 155] on div "GTM vs HubSpot Comparison" at bounding box center [131, 152] width 141 height 9
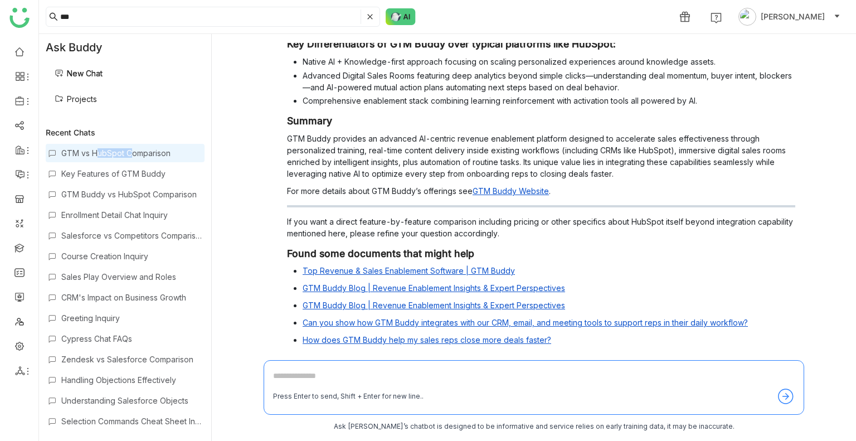
scroll to position [368, 0]
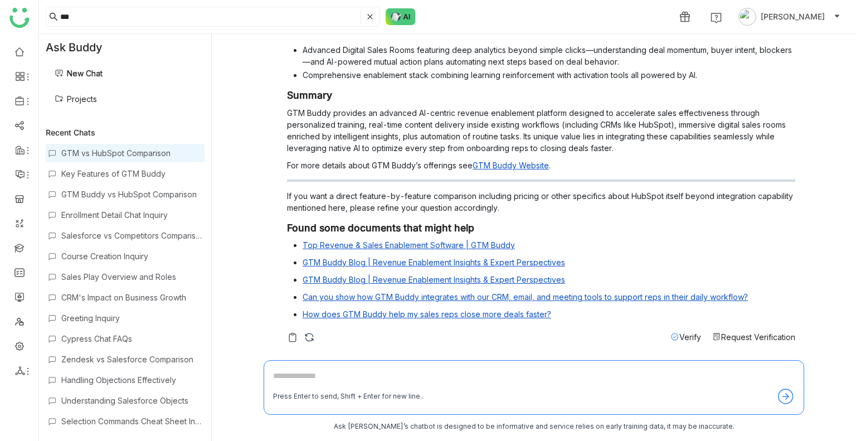
click at [737, 342] on div "Request Verification" at bounding box center [753, 337] width 83 height 12
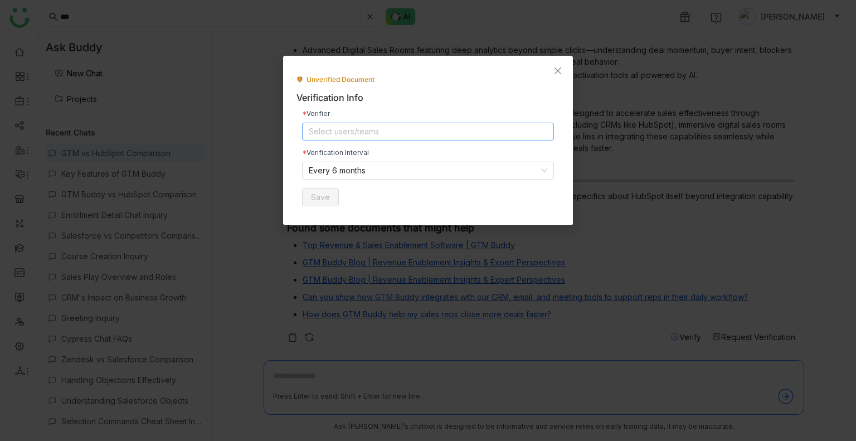
click at [332, 136] on nz-select-top-control "Select users/teams" at bounding box center [428, 132] width 252 height 18
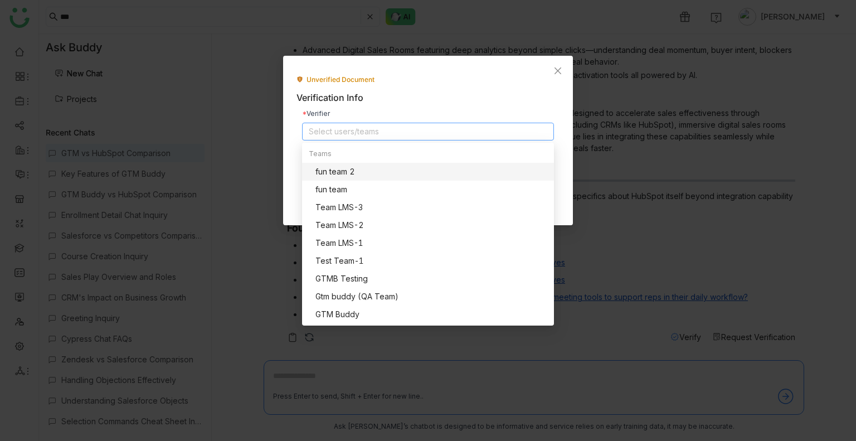
click at [589, 132] on nz-modal-container "Unverified Document Verification Info Verifier Select users/teams Verification …" at bounding box center [428, 220] width 856 height 441
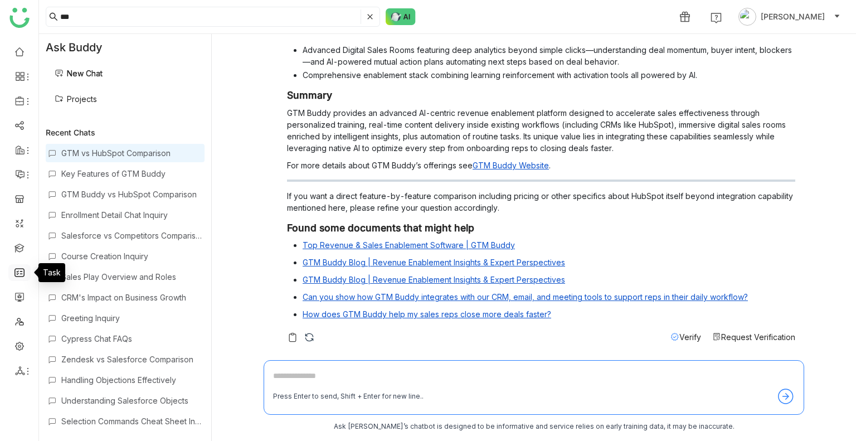
click at [19, 271] on link at bounding box center [19, 271] width 10 height 9
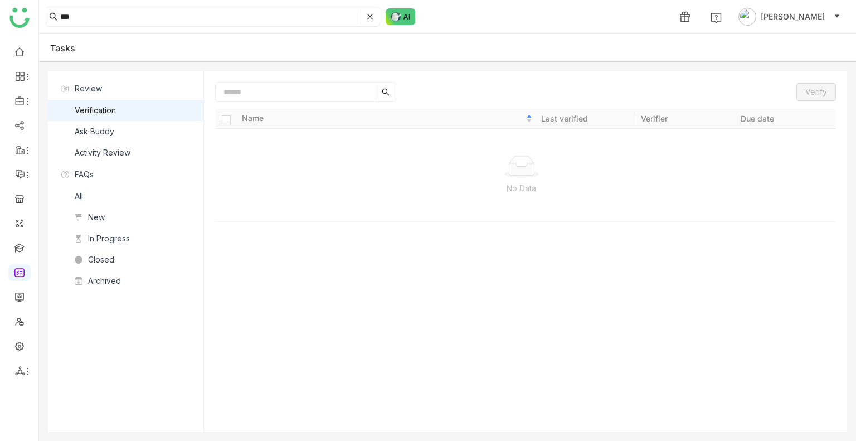
click at [113, 131] on div "Ask Buddy" at bounding box center [95, 131] width 40 height 12
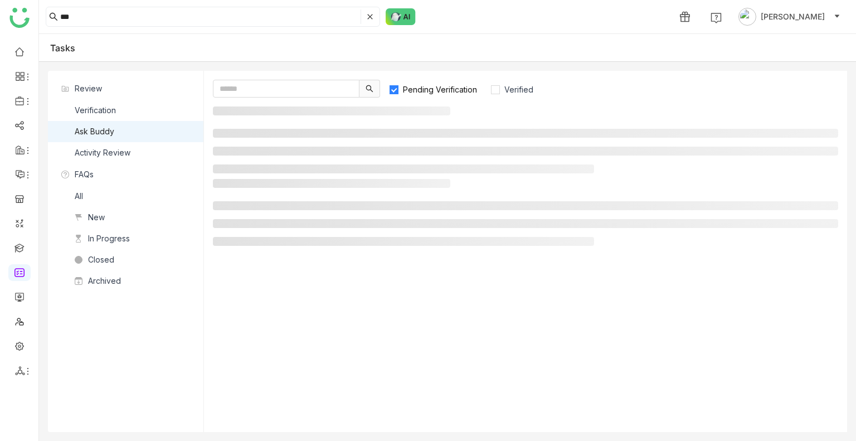
click at [113, 131] on div "Ask Buddy" at bounding box center [95, 131] width 40 height 12
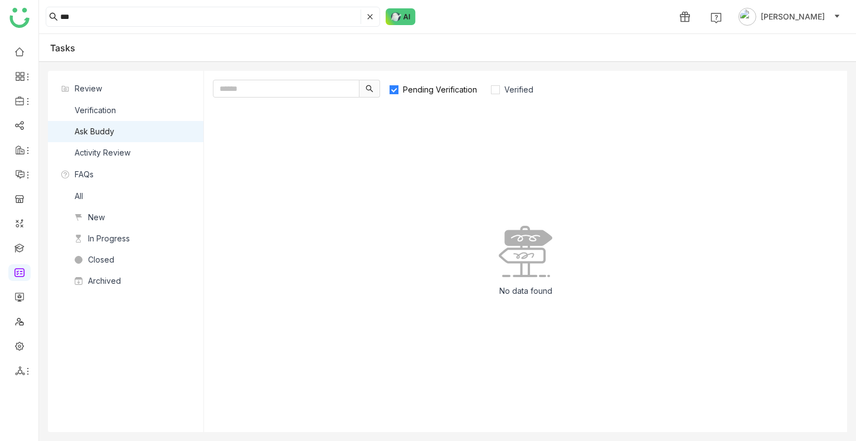
click at [423, 91] on span "Pending Verification" at bounding box center [439, 89] width 83 height 9
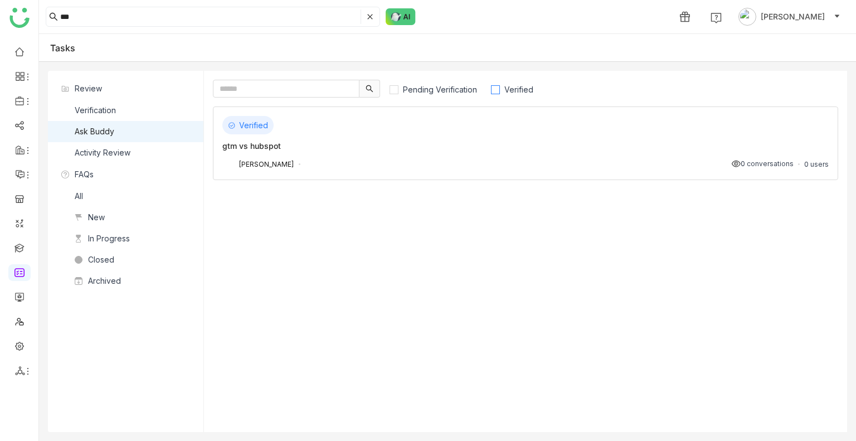
click at [521, 89] on span "Verified" at bounding box center [519, 89] width 38 height 9
click at [361, 153] on div "Verified gtm vs hubspot [PERSON_NAME] 0 conversations 0 users" at bounding box center [525, 143] width 625 height 74
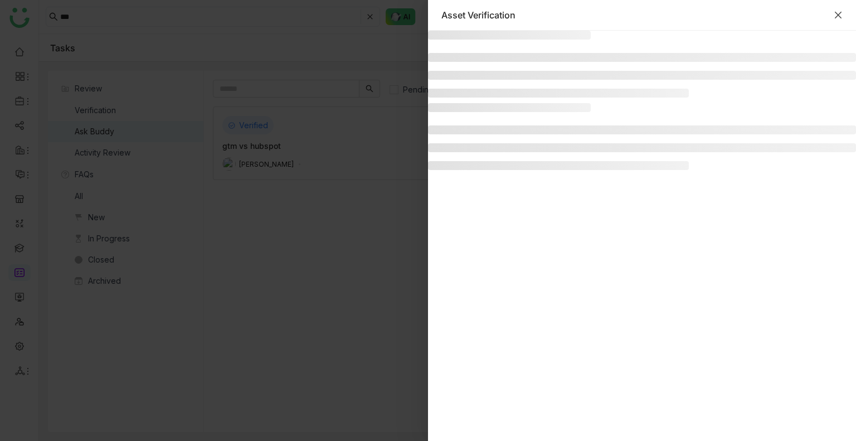
click at [839, 15] on icon "Close" at bounding box center [837, 15] width 9 height 9
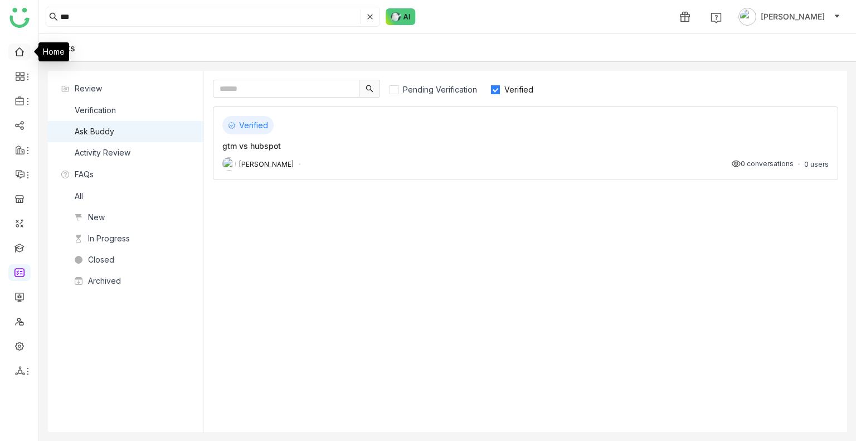
click at [18, 53] on link at bounding box center [19, 50] width 10 height 9
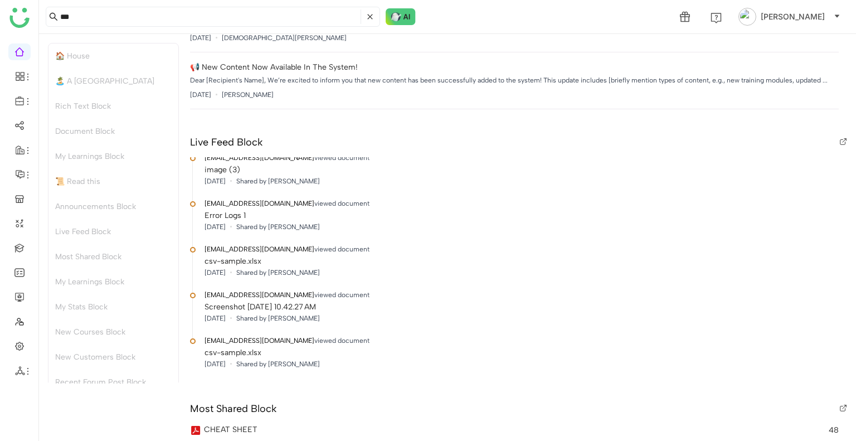
scroll to position [1611, 0]
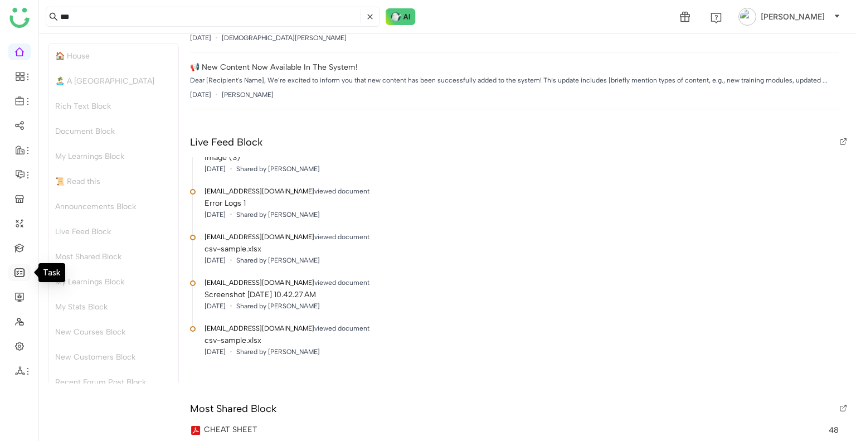
click at [20, 269] on link at bounding box center [19, 271] width 10 height 9
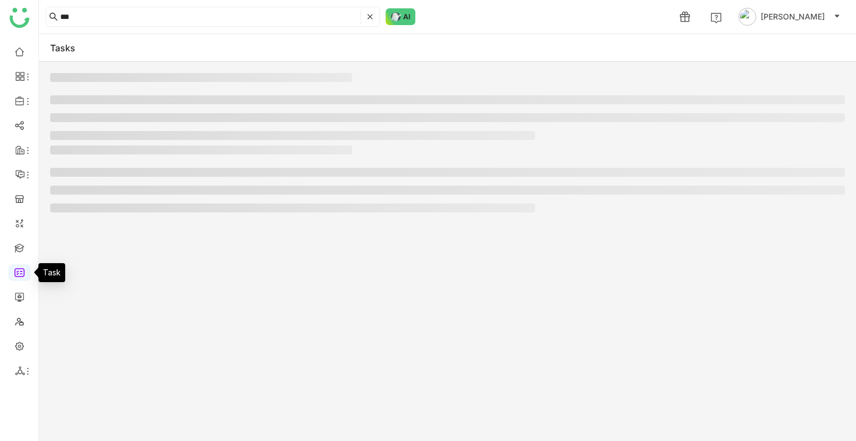
click at [20, 269] on link at bounding box center [19, 271] width 10 height 9
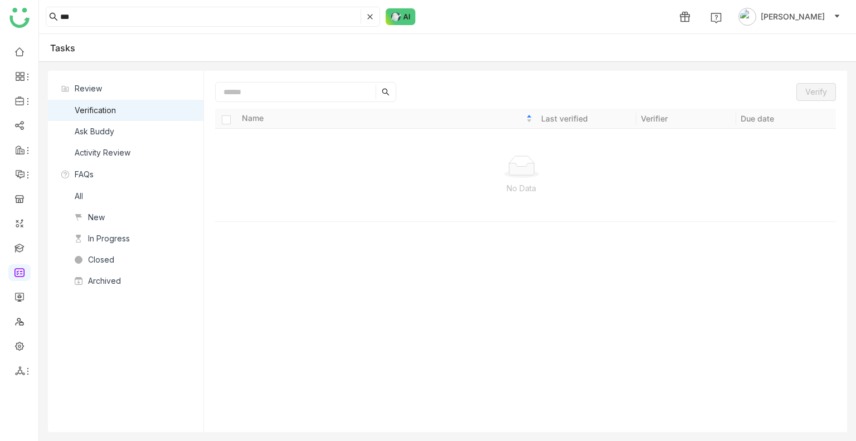
click at [104, 123] on nz-list-item "Ask Buddy" at bounding box center [125, 131] width 155 height 21
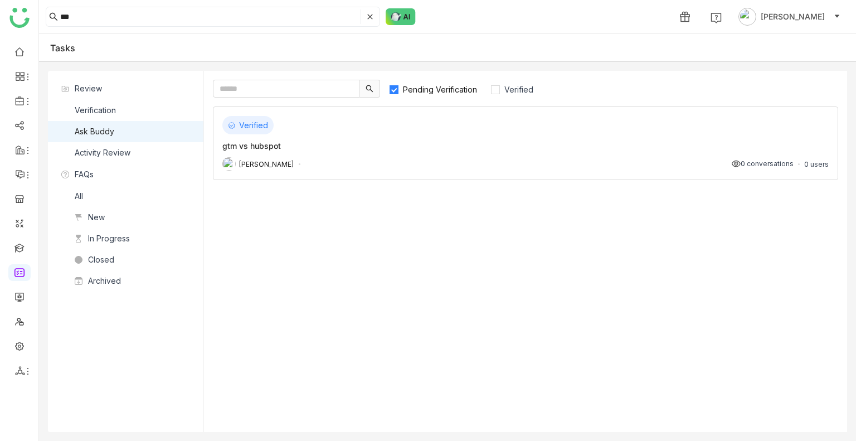
click at [104, 123] on nz-list-item "Ask Buddy" at bounding box center [125, 131] width 155 height 21
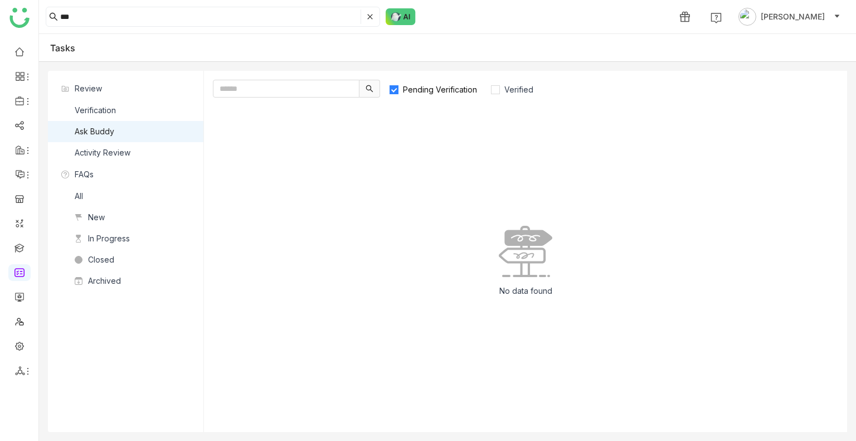
click at [417, 88] on span "Pending Verification" at bounding box center [439, 89] width 83 height 9
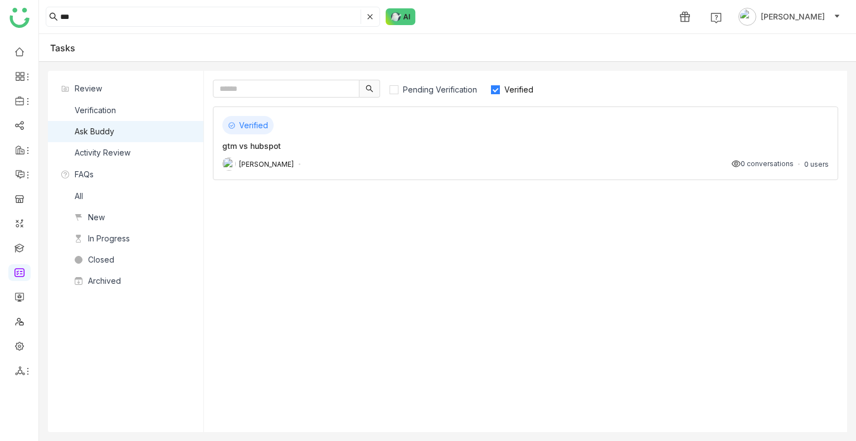
click at [505, 158] on div "[PERSON_NAME] 0 conversations 0 users" at bounding box center [525, 163] width 606 height 13
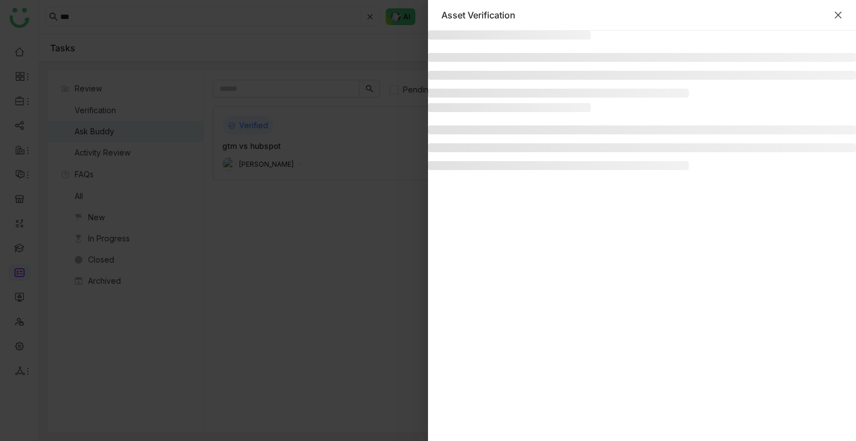
click at [835, 16] on icon "Close" at bounding box center [837, 15] width 9 height 9
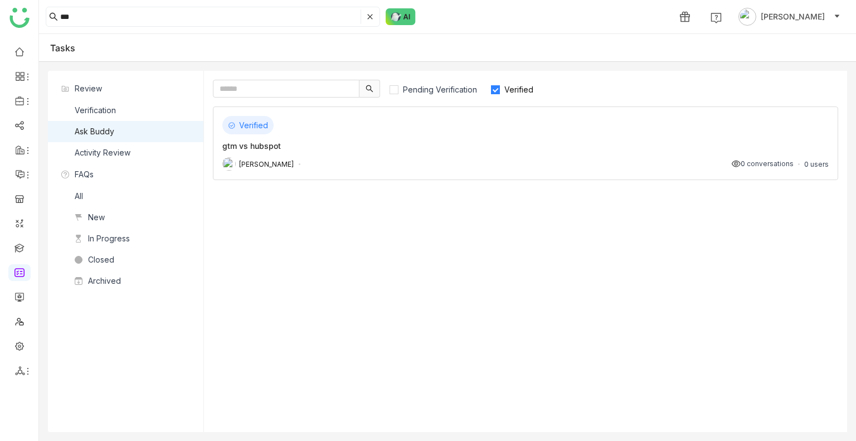
click at [491, 149] on div "gtm vs hubspot" at bounding box center [525, 146] width 606 height 12
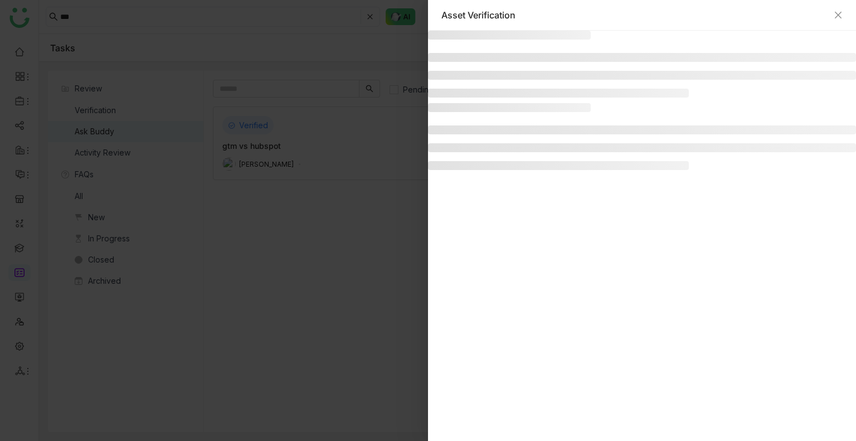
click at [830, 16] on div "Asset Verification" at bounding box center [641, 15] width 401 height 12
click at [834, 16] on icon "Close" at bounding box center [837, 15] width 9 height 9
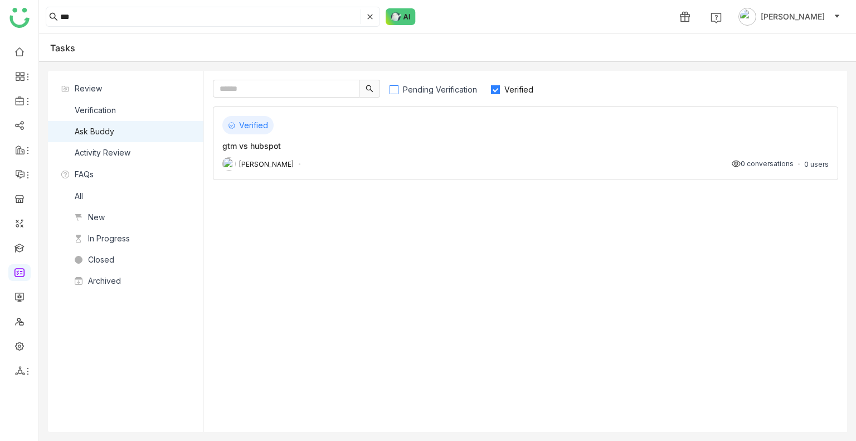
click at [457, 92] on span "Pending Verification" at bounding box center [439, 89] width 83 height 9
click at [354, 166] on div "[PERSON_NAME] 0 conversations 0 users" at bounding box center [525, 163] width 606 height 13
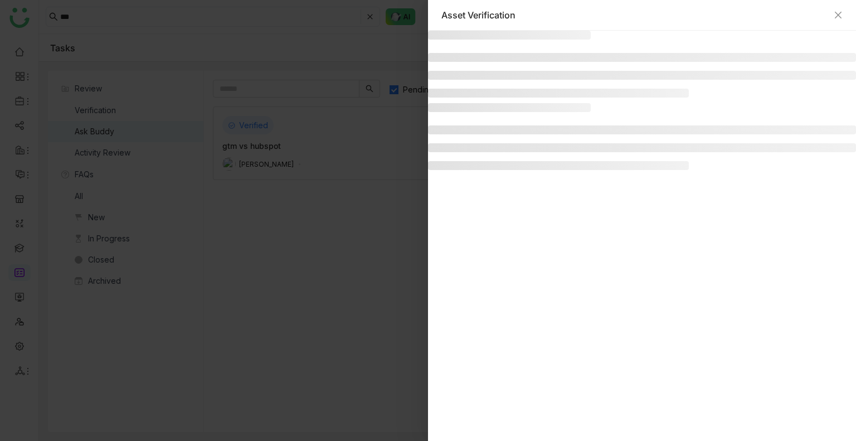
click at [842, 20] on div "Asset Verification" at bounding box center [642, 15] width 428 height 31
click at [838, 14] on icon "Close" at bounding box center [837, 15] width 7 height 7
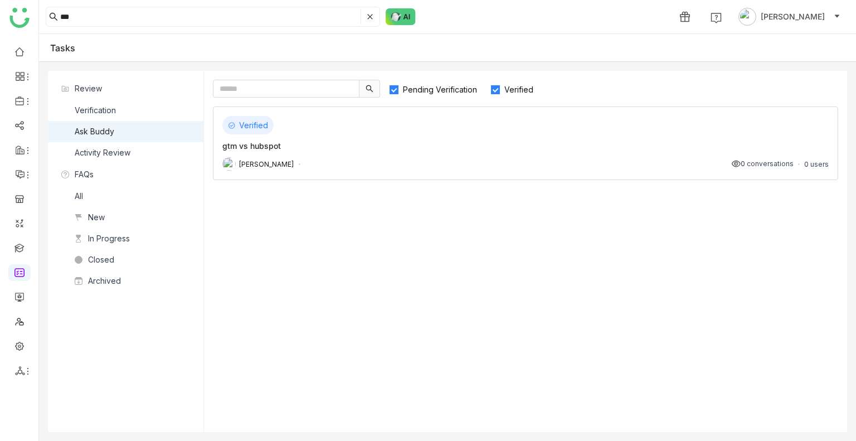
click at [508, 92] on span "Verified" at bounding box center [519, 89] width 38 height 9
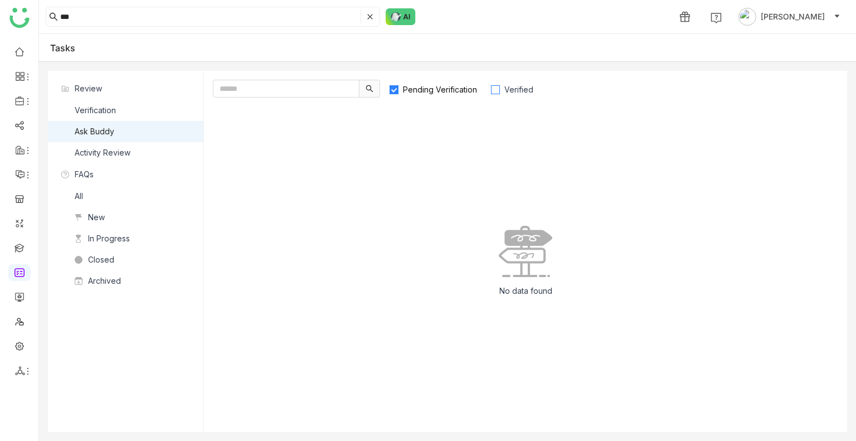
click at [524, 91] on span "Verified" at bounding box center [519, 89] width 38 height 9
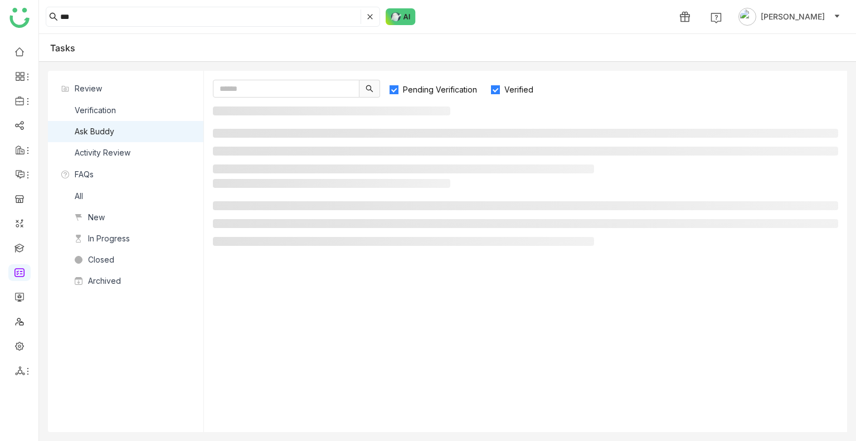
click at [421, 90] on span "Pending Verification" at bounding box center [439, 89] width 83 height 9
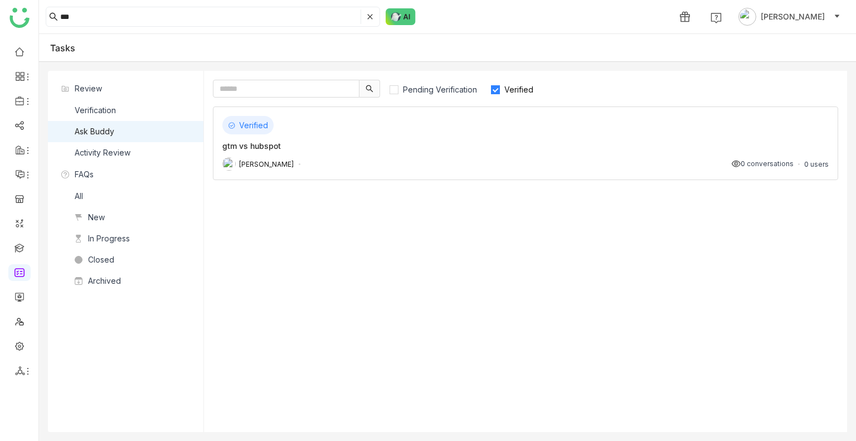
click at [478, 135] on div "Verified gtm vs hubspot [PERSON_NAME] 0 conversations 0 users" at bounding box center [525, 143] width 625 height 74
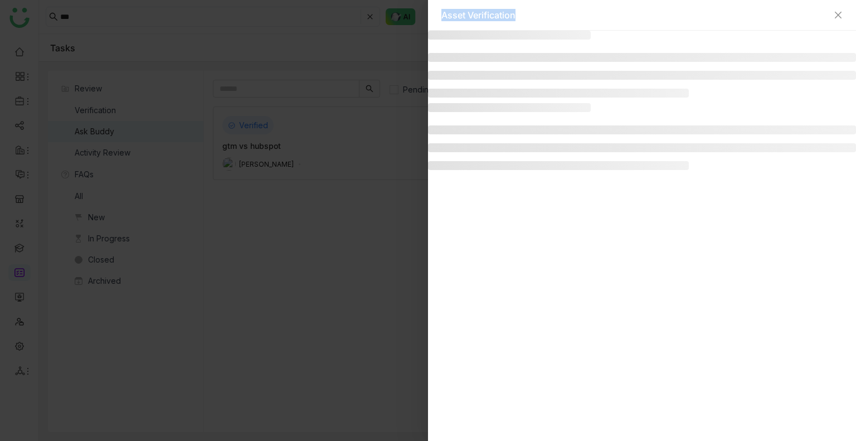
drag, startPoint x: 559, startPoint y: 16, endPoint x: 443, endPoint y: 11, distance: 116.0
click at [443, 11] on div "Asset Verification" at bounding box center [634, 15] width 387 height 12
copy div "Asset Verification"
click at [836, 9] on div "Asset Verification" at bounding box center [641, 15] width 401 height 12
click at [838, 17] on icon "Close" at bounding box center [837, 15] width 9 height 9
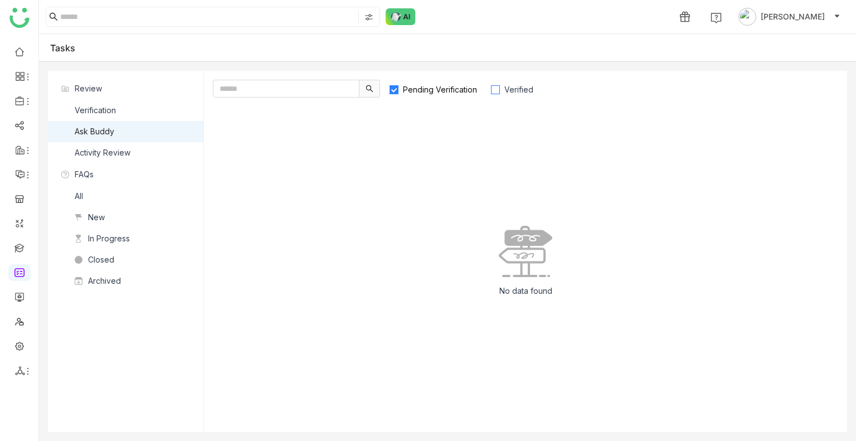
click at [520, 88] on span "Verified" at bounding box center [519, 89] width 38 height 9
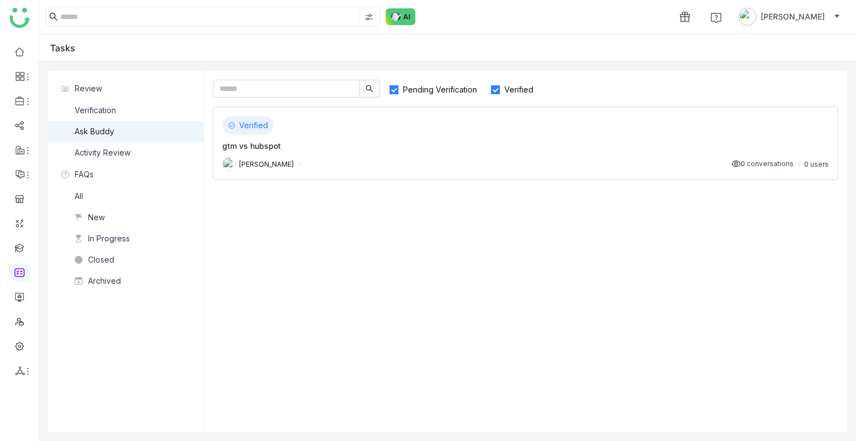
click at [512, 86] on span "Verified" at bounding box center [519, 89] width 38 height 9
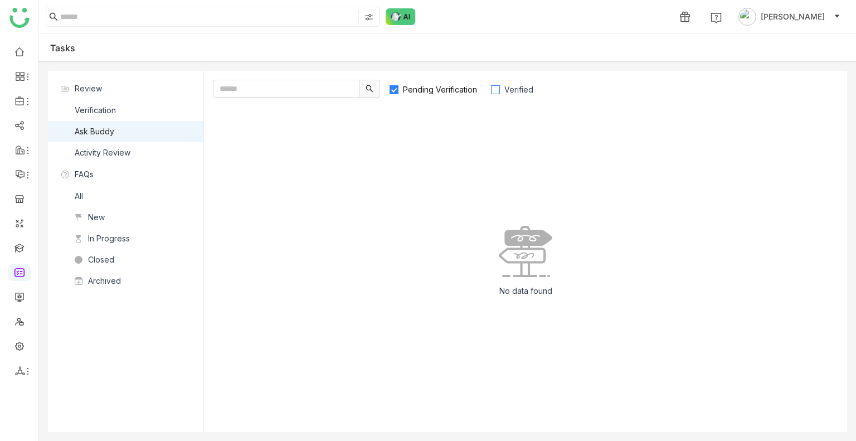
click at [499, 82] on label "Verified" at bounding box center [516, 89] width 53 height 18
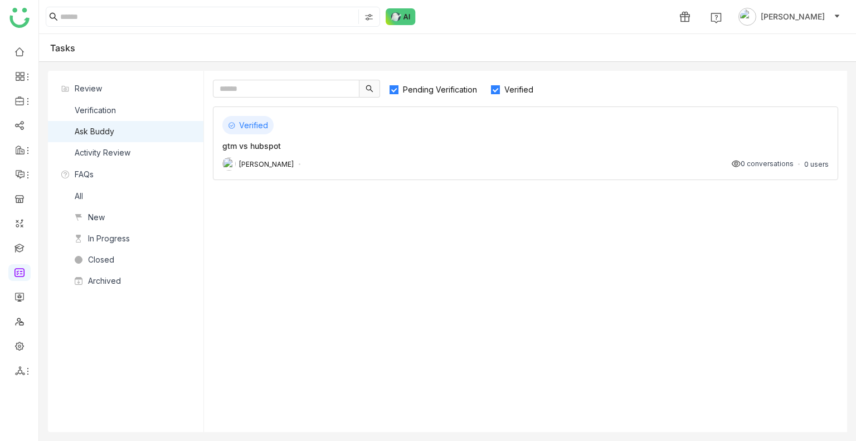
click at [437, 86] on span "Pending Verification" at bounding box center [439, 89] width 83 height 9
click at [405, 23] on img at bounding box center [400, 16] width 30 height 17
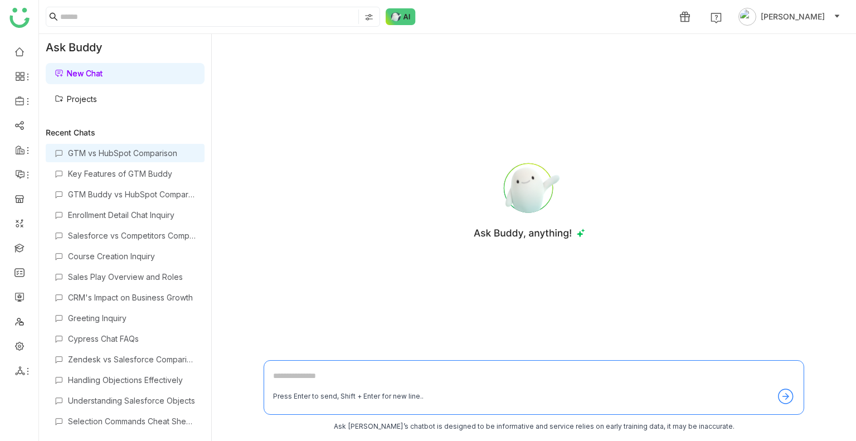
click at [96, 155] on div "GTM vs HubSpot Comparison" at bounding box center [132, 152] width 128 height 9
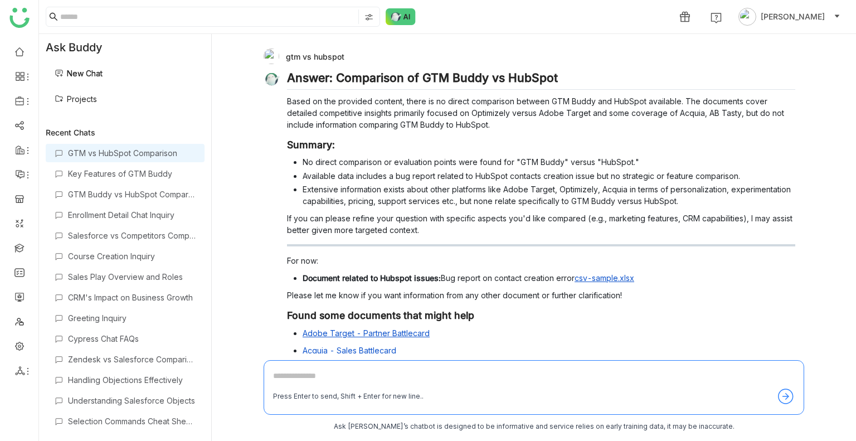
scroll to position [53, 0]
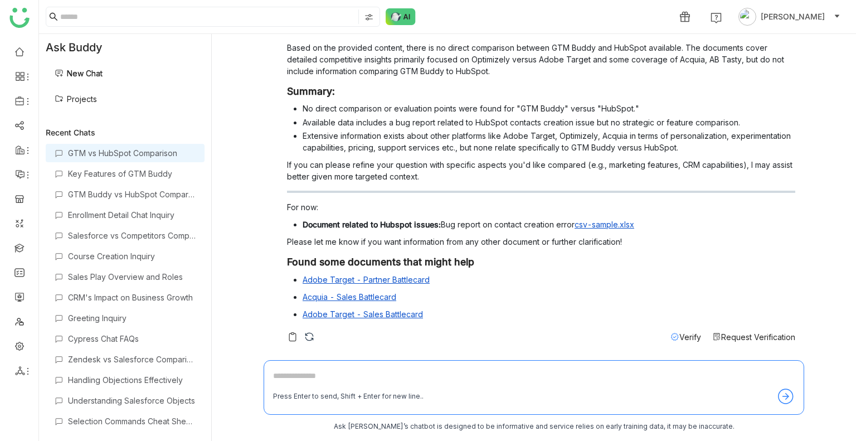
click at [723, 333] on span "Request Verification" at bounding box center [758, 336] width 74 height 9
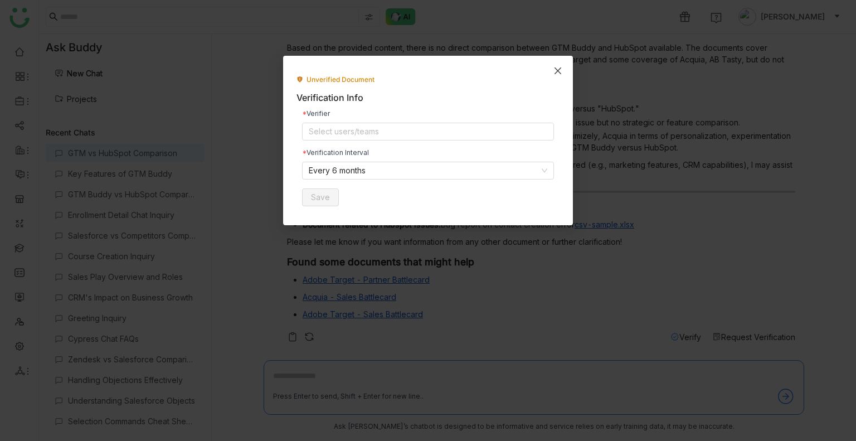
click at [555, 71] on icon "Close" at bounding box center [557, 70] width 9 height 9
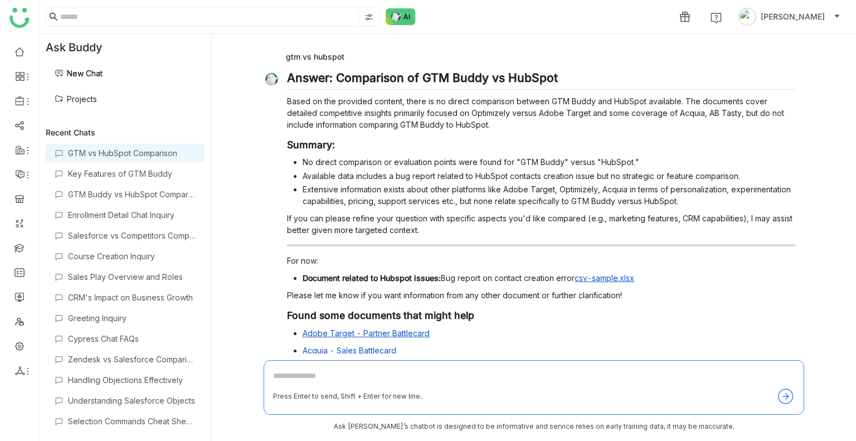
scroll to position [53, 0]
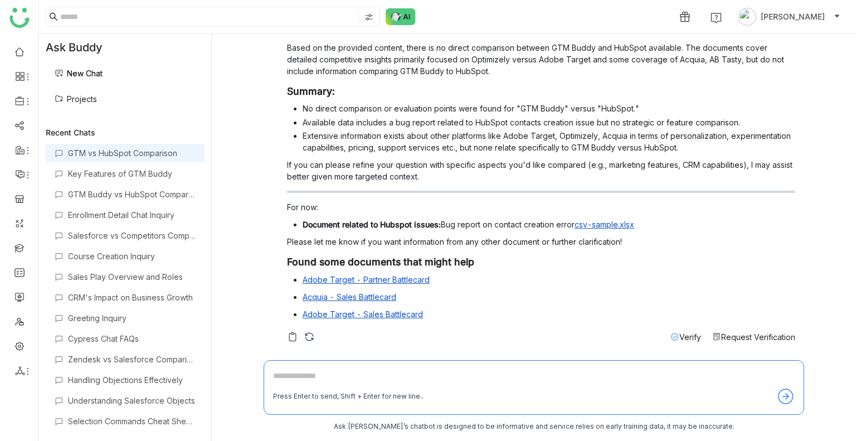
click at [742, 339] on span "Request Verification" at bounding box center [758, 336] width 74 height 9
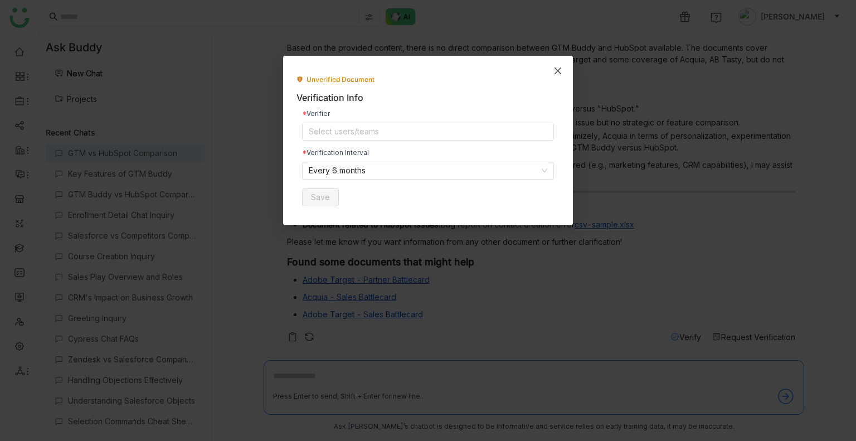
click at [557, 65] on span "Close" at bounding box center [558, 71] width 30 height 30
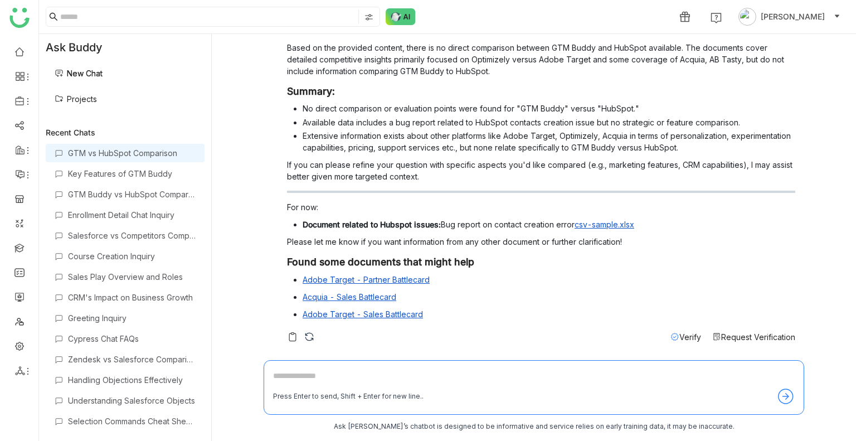
click at [679, 334] on span "Verify" at bounding box center [690, 336] width 22 height 9
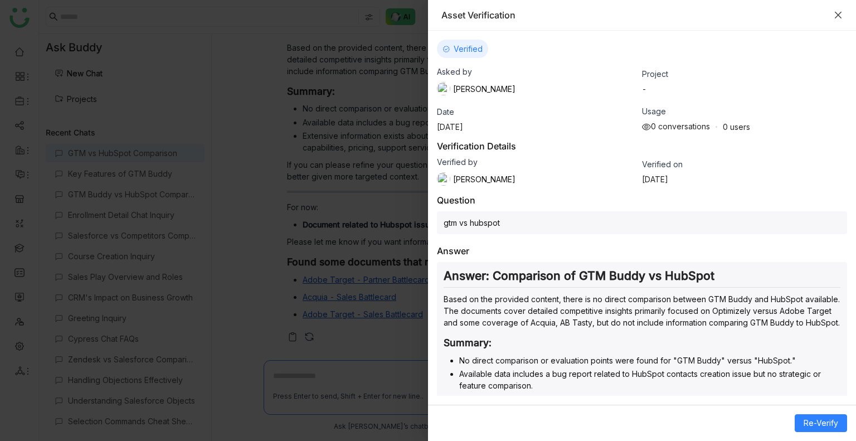
click at [834, 11] on icon "Close" at bounding box center [837, 15] width 9 height 9
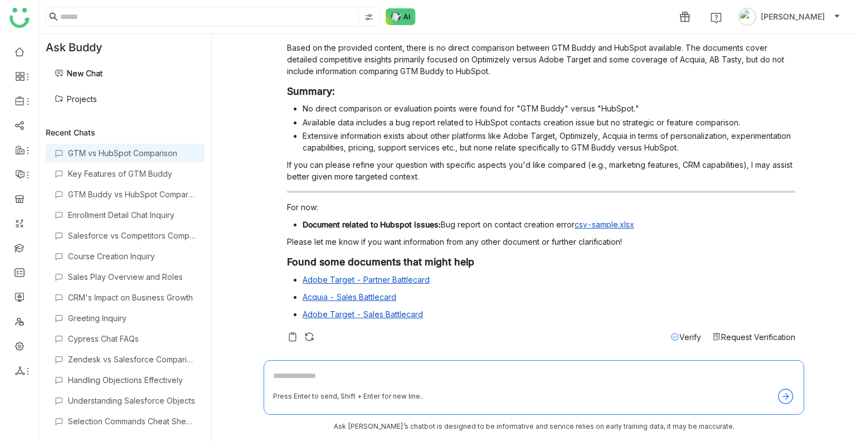
click at [681, 341] on div "Verify" at bounding box center [685, 337] width 31 height 12
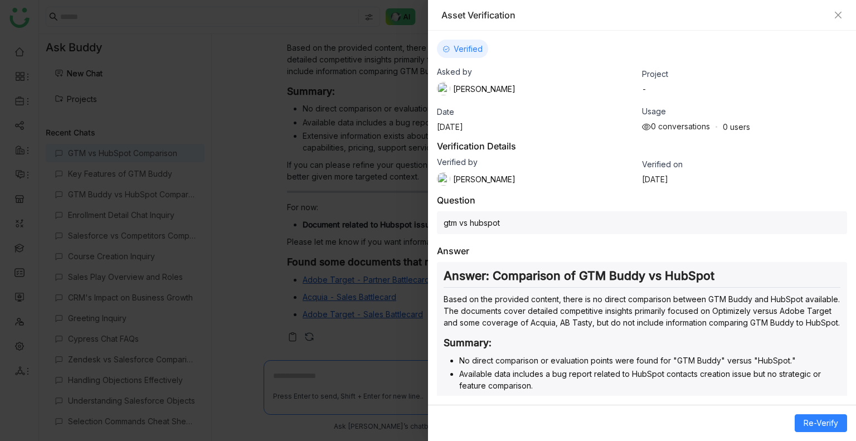
scroll to position [220, 0]
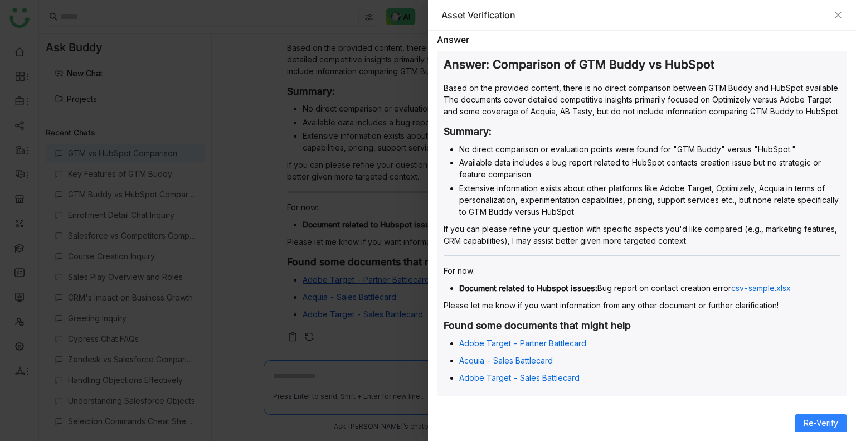
click at [766, 285] on link "csv-sample.xlsx" at bounding box center [761, 287] width 60 height 9
click at [490, 341] on link "Adobe Target - Partner Battlecard" at bounding box center [522, 342] width 127 height 9
click at [495, 363] on link "Acquia - Sales Battlecard" at bounding box center [506, 359] width 94 height 9
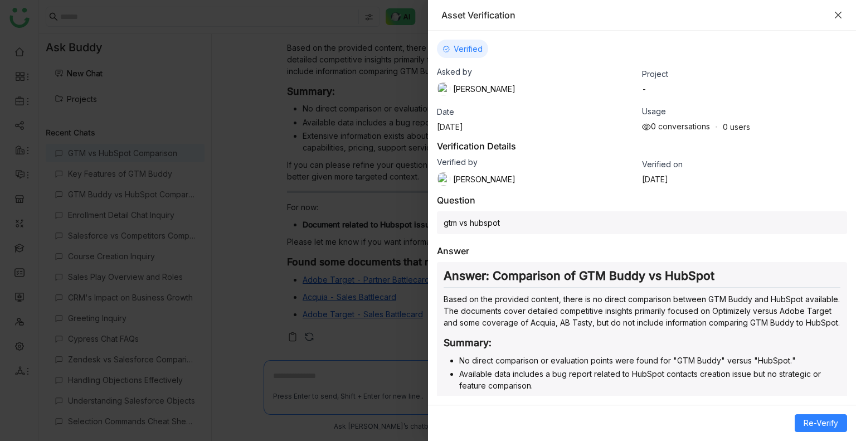
click at [837, 17] on icon "Close" at bounding box center [837, 15] width 9 height 9
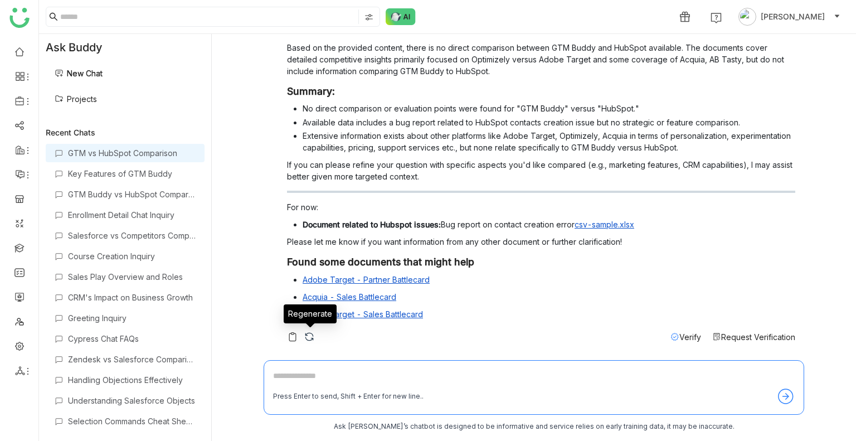
click at [308, 336] on img at bounding box center [309, 336] width 11 height 11
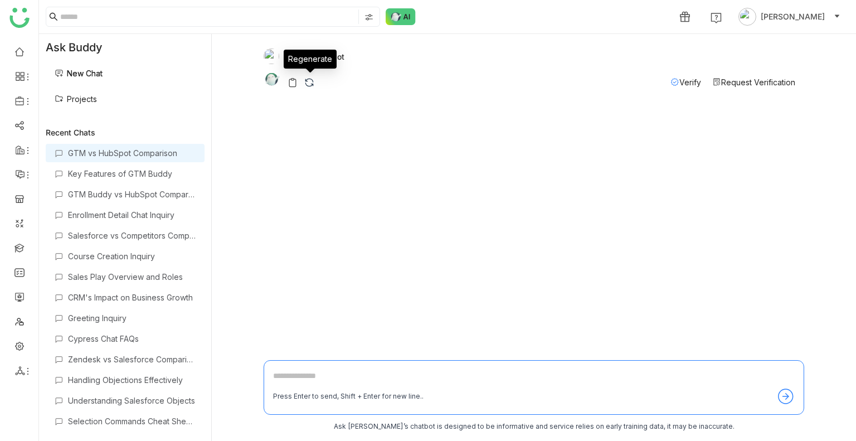
click at [308, 80] on img at bounding box center [309, 82] width 11 height 11
click at [119, 174] on div "Key Features of GTM Buddy" at bounding box center [132, 173] width 128 height 9
click at [123, 159] on div "GTM vs HubSpot Comparison" at bounding box center [125, 153] width 159 height 18
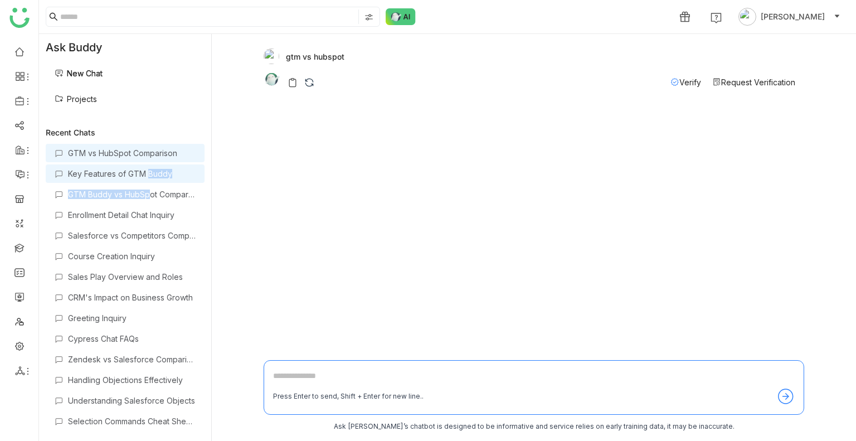
drag, startPoint x: 144, startPoint y: 184, endPoint x: 145, endPoint y: 173, distance: 11.2
click at [145, 173] on div "GTM vs HubSpot Comparison Key Features of GTM Buddy GTM Buddy vs HubSpot Compar…" at bounding box center [125, 286] width 159 height 284
click at [145, 173] on div "Key Features of GTM Buddy" at bounding box center [132, 173] width 128 height 9
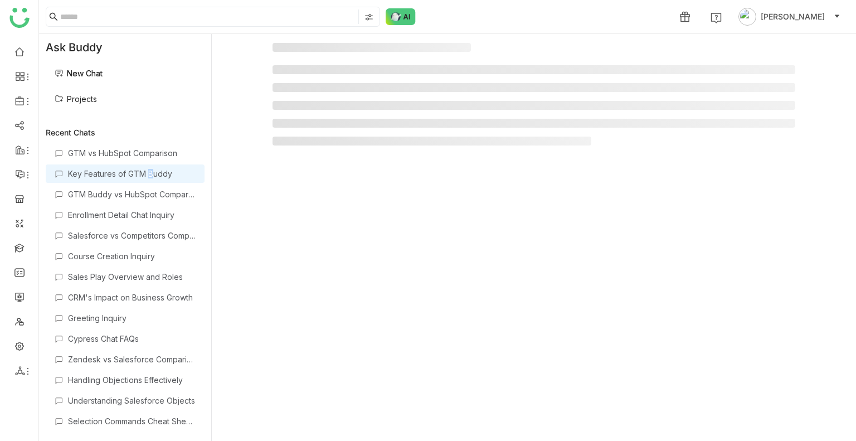
click at [145, 173] on div "Key Features of GTM Buddy" at bounding box center [132, 173] width 128 height 9
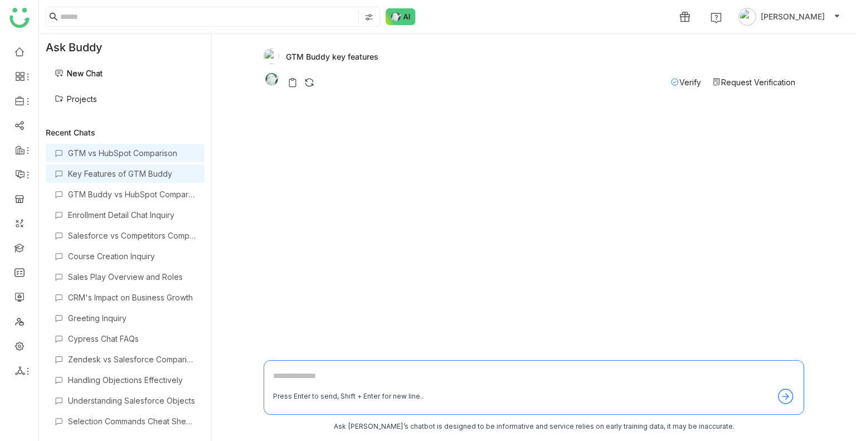
click at [102, 152] on div "GTM vs HubSpot Comparison" at bounding box center [132, 152] width 128 height 9
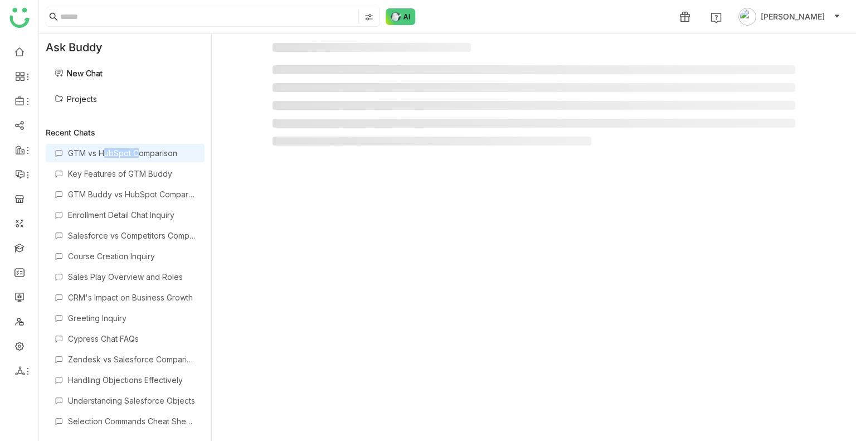
click at [102, 152] on div "GTM vs HubSpot Comparison" at bounding box center [132, 152] width 128 height 9
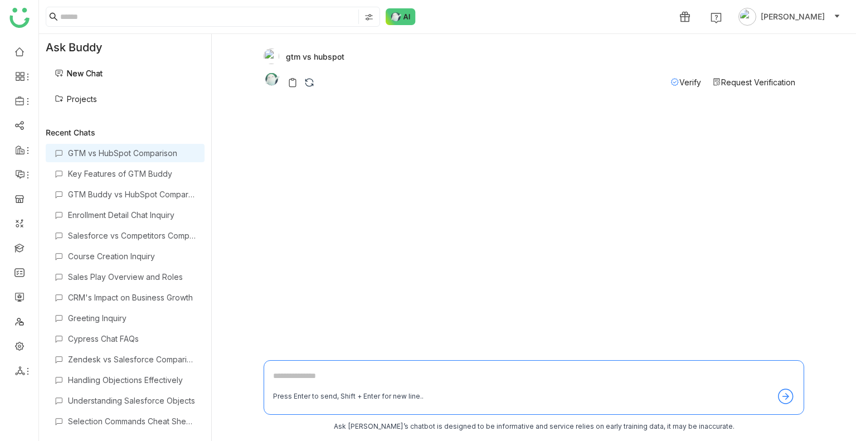
click at [696, 80] on span "Verify" at bounding box center [690, 81] width 22 height 9
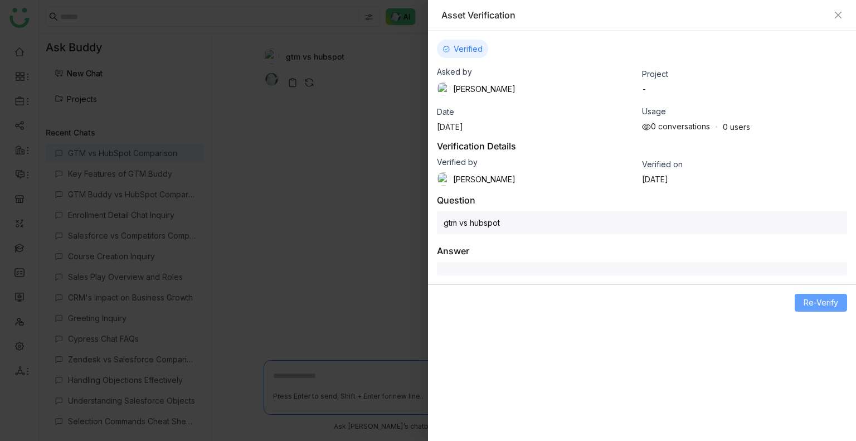
click at [824, 307] on button "Re-Verify" at bounding box center [820, 303] width 52 height 18
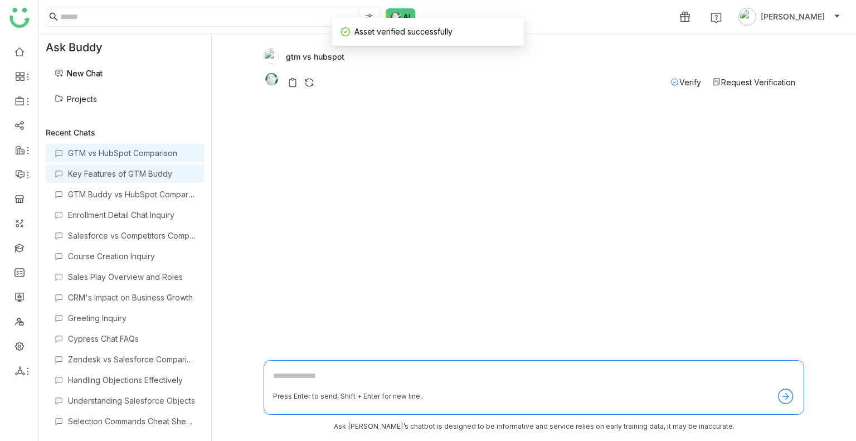
click at [115, 175] on div "Key Features of GTM Buddy" at bounding box center [132, 173] width 128 height 9
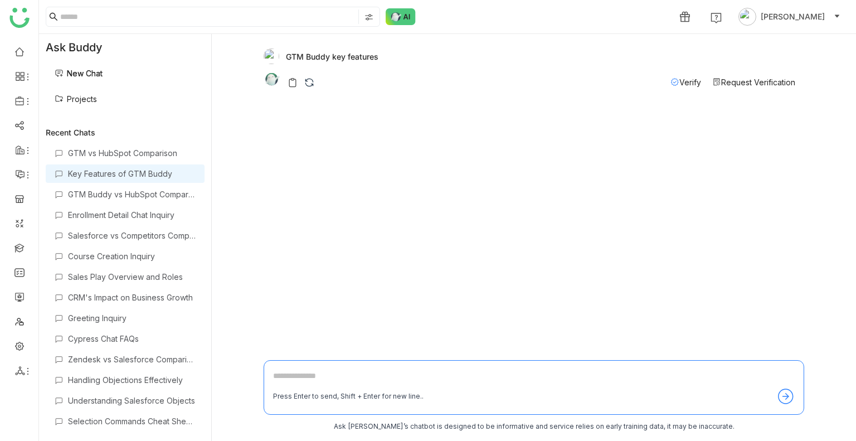
click at [76, 78] on link "New Chat" at bounding box center [79, 73] width 48 height 9
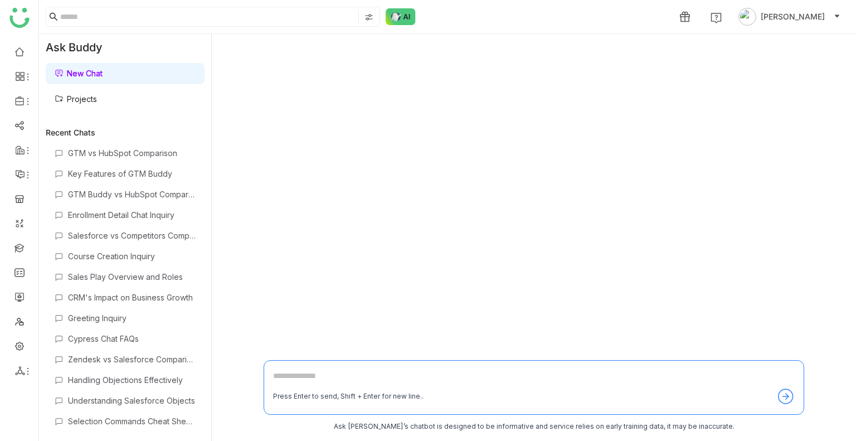
click at [76, 78] on link "New Chat" at bounding box center [79, 73] width 48 height 9
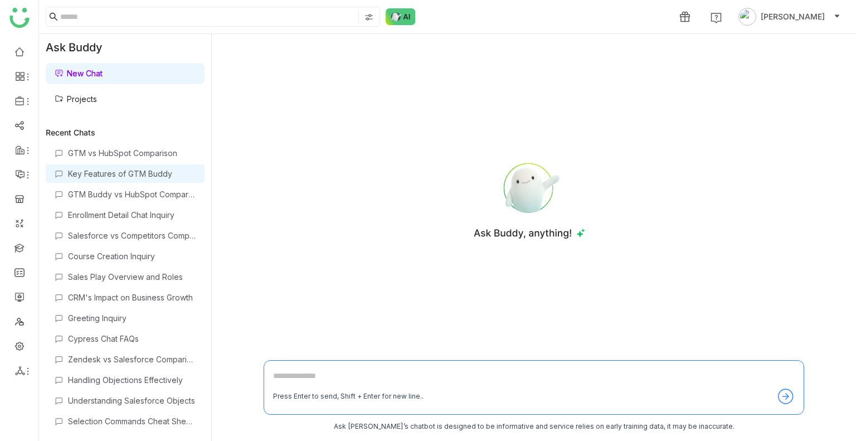
click at [157, 170] on div "Key Features of GTM Buddy" at bounding box center [132, 173] width 128 height 9
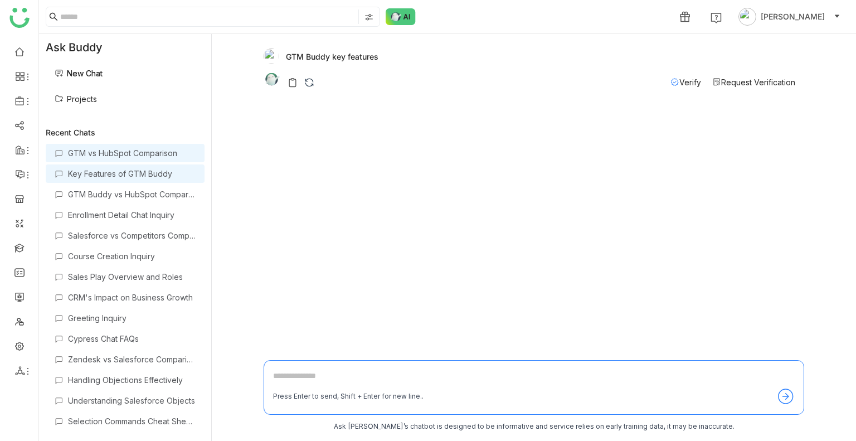
click at [156, 152] on div "GTM vs HubSpot Comparison" at bounding box center [132, 152] width 128 height 9
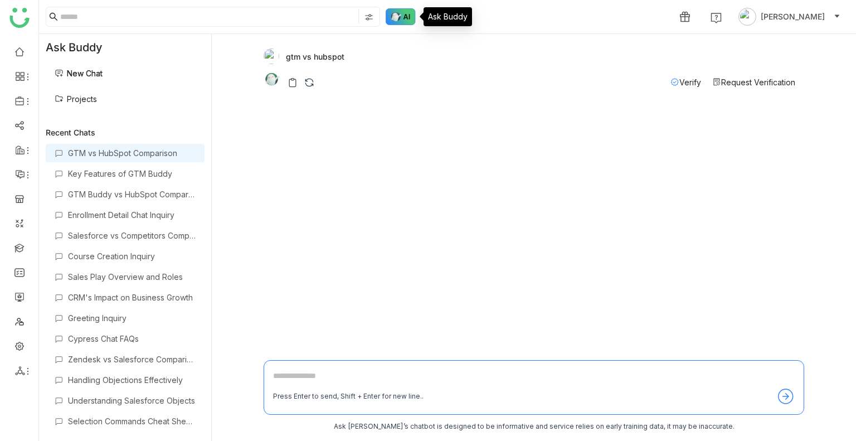
click at [399, 13] on img at bounding box center [400, 16] width 30 height 17
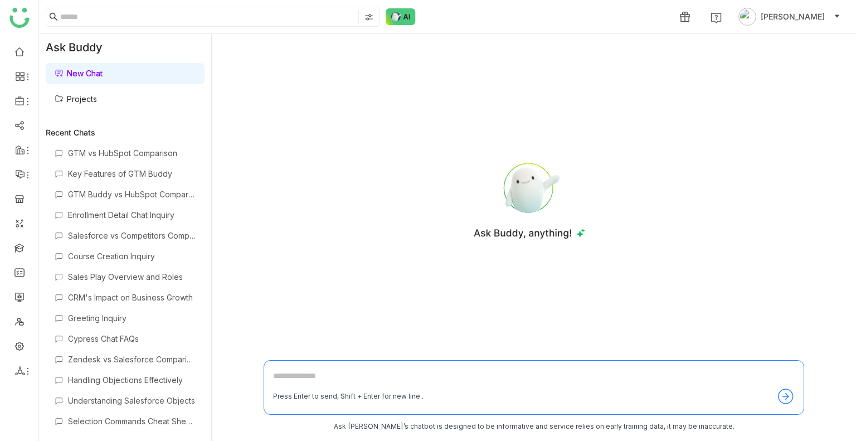
click at [323, 370] on textarea at bounding box center [533, 378] width 521 height 18
click at [109, 229] on div "Salesforce vs Competitors Comparison" at bounding box center [125, 235] width 159 height 18
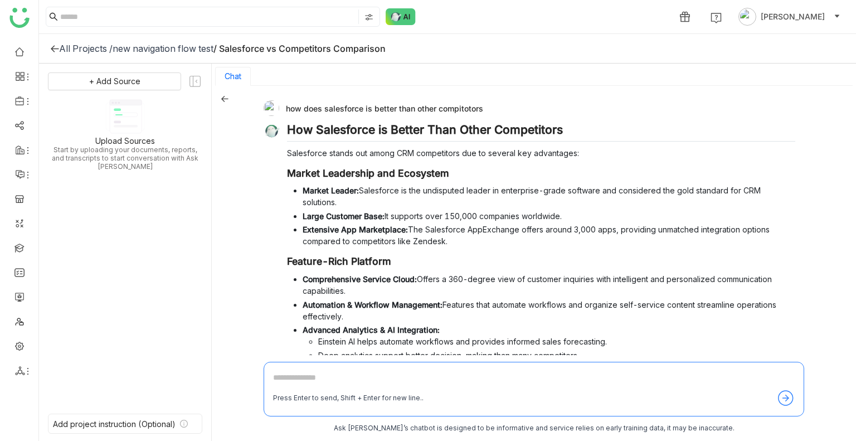
click at [318, 45] on div "/ Salesforce vs Competitors Comparison" at bounding box center [299, 48] width 172 height 11
copy gtmb-lib-ask-buddy-project "/ Salesforce vs Competitors Comparison + Add Source"
click at [72, 49] on div "All Projects /" at bounding box center [85, 48] width 53 height 11
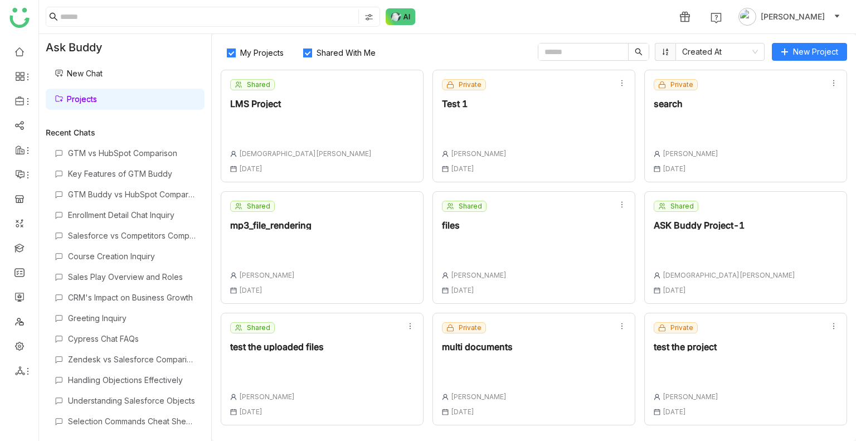
click at [96, 69] on link "New Chat" at bounding box center [79, 73] width 48 height 9
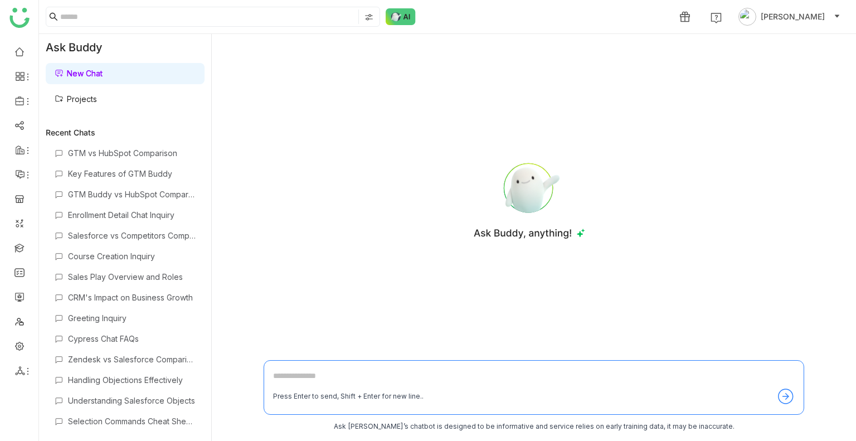
click at [330, 376] on textarea at bounding box center [533, 378] width 521 height 18
paste textarea "**********"
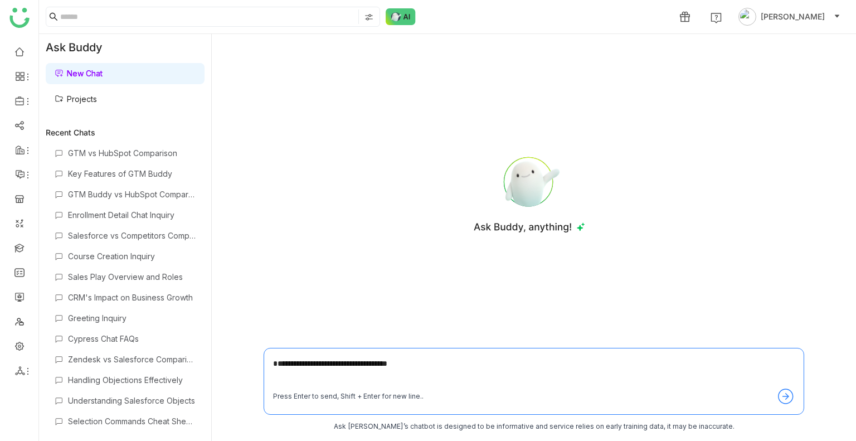
type textarea "**********"
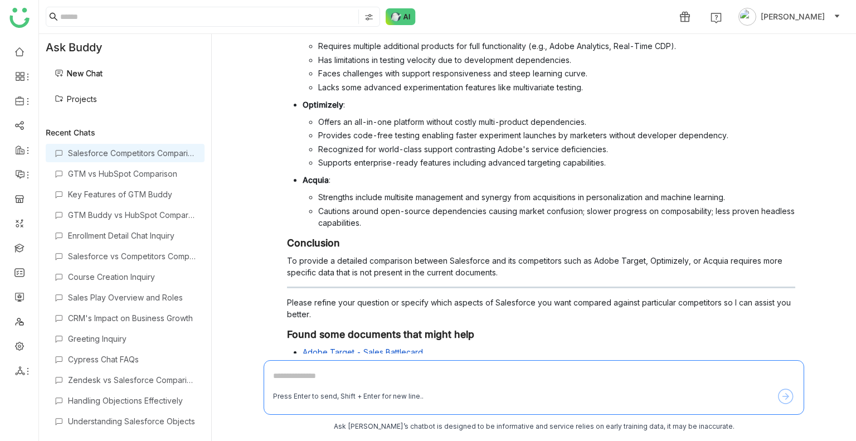
scroll to position [188, 0]
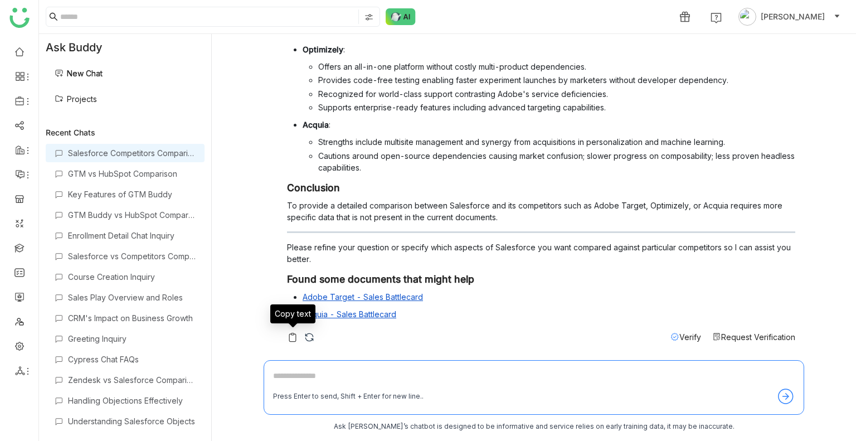
click at [310, 329] on div "Copy text" at bounding box center [292, 317] width 45 height 27
click at [310, 336] on img at bounding box center [309, 336] width 11 height 11
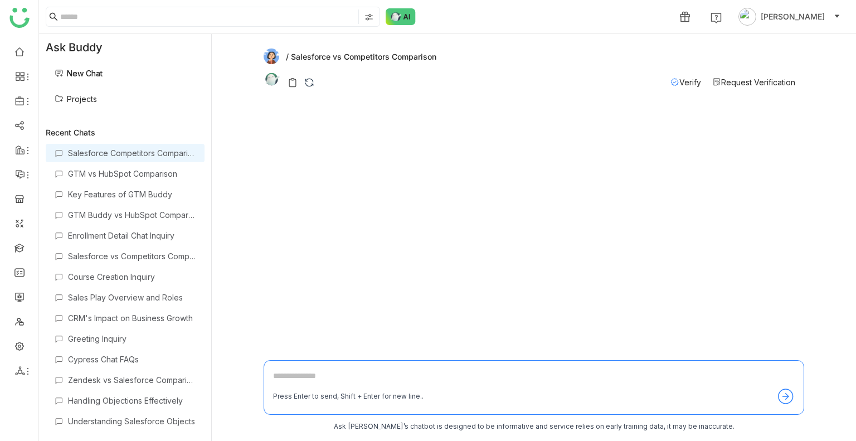
click at [102, 70] on link "New Chat" at bounding box center [79, 73] width 48 height 9
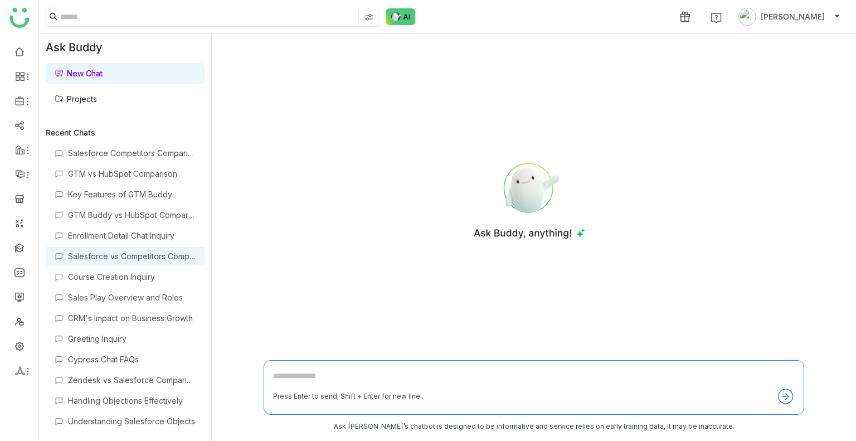
click at [143, 252] on div "Salesforce vs Competitors Comparison" at bounding box center [132, 255] width 128 height 9
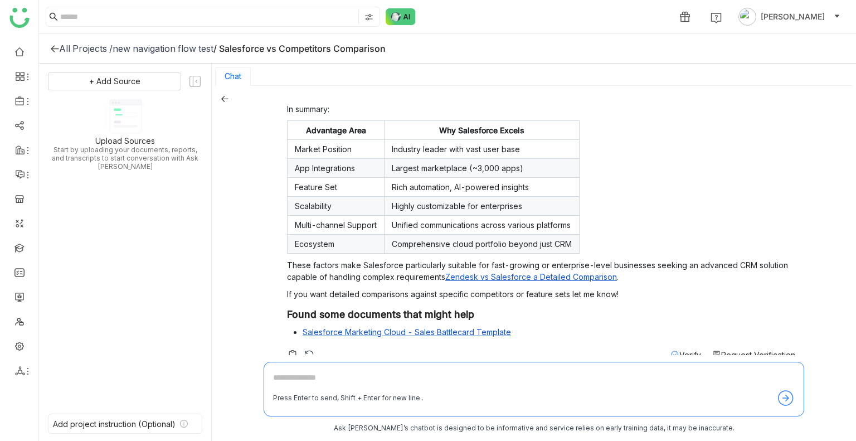
scroll to position [568, 0]
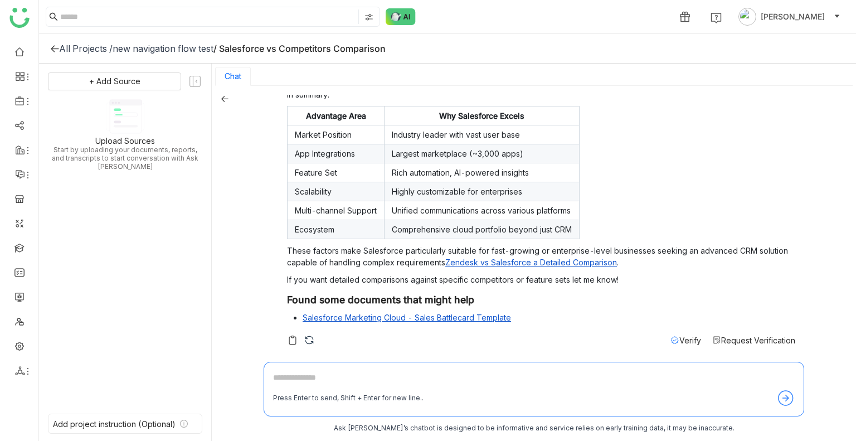
click at [106, 44] on div "All Projects /" at bounding box center [85, 48] width 53 height 11
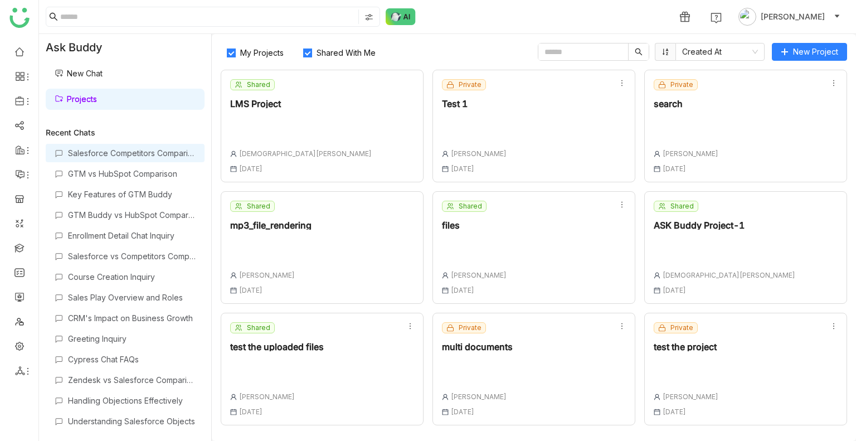
click at [109, 154] on div "Salesforce Competitors Comparison" at bounding box center [132, 152] width 128 height 9
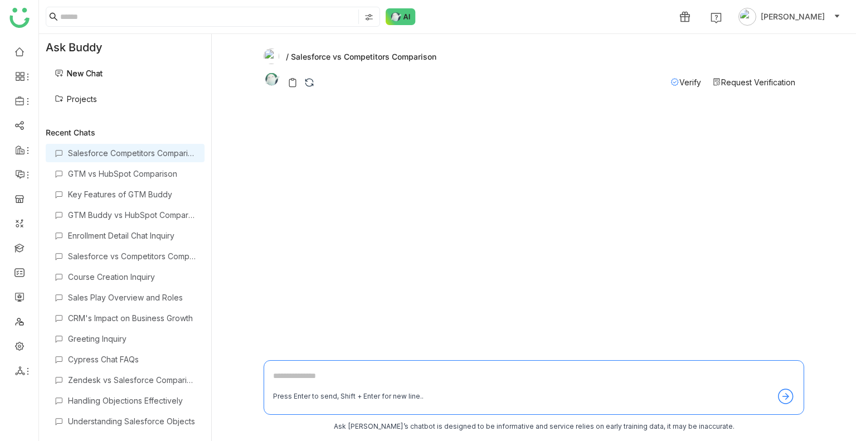
click at [308, 363] on div "Press Enter to send, Shift + Enter for new line.." at bounding box center [533, 387] width 540 height 55
click at [309, 369] on textarea at bounding box center [533, 378] width 521 height 18
type textarea "**********"
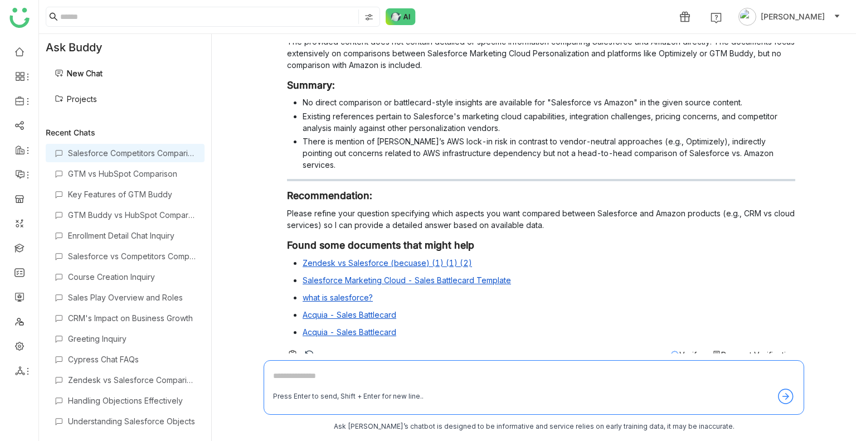
scroll to position [122, 0]
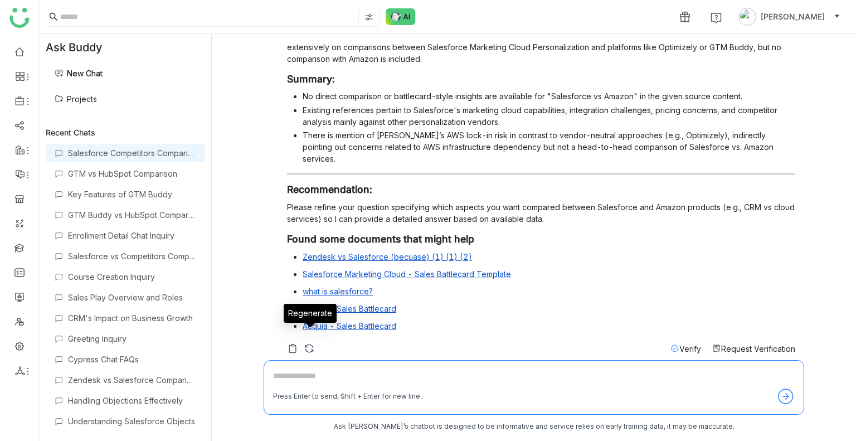
click at [311, 343] on img at bounding box center [309, 348] width 11 height 11
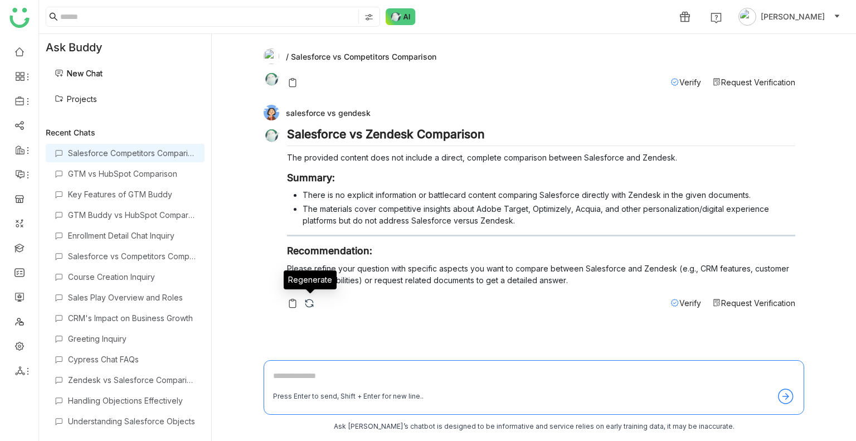
click at [307, 300] on img at bounding box center [309, 302] width 11 height 11
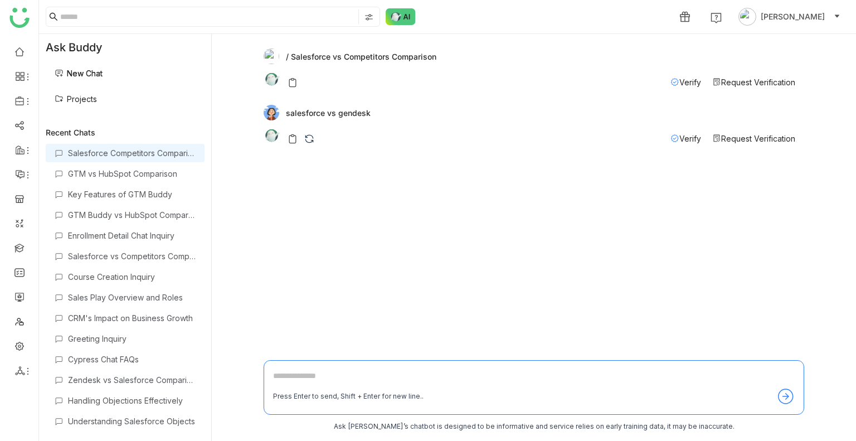
click at [89, 78] on link "New Chat" at bounding box center [79, 73] width 48 height 9
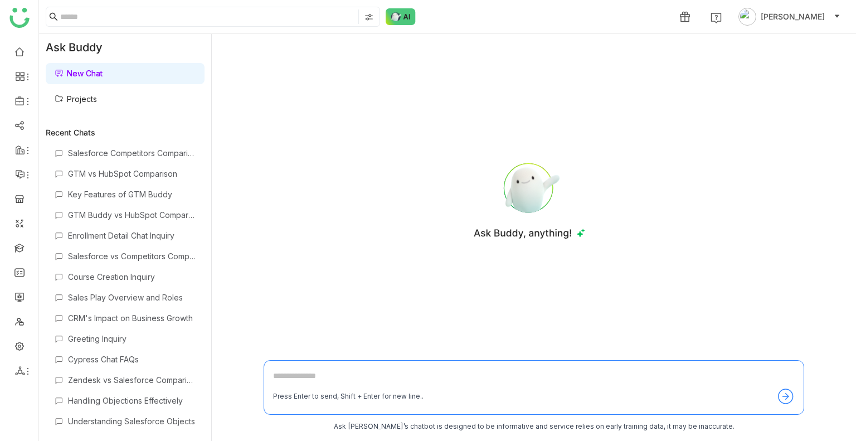
click at [88, 77] on link "New Chat" at bounding box center [79, 73] width 48 height 9
click at [309, 368] on div "Press Enter to send, Shift + Enter for new line.." at bounding box center [533, 387] width 540 height 55
click at [307, 369] on div "Press Enter to send, Shift + Enter for new line.." at bounding box center [533, 387] width 540 height 55
click at [309, 378] on textarea at bounding box center [533, 378] width 521 height 18
type textarea "**********"
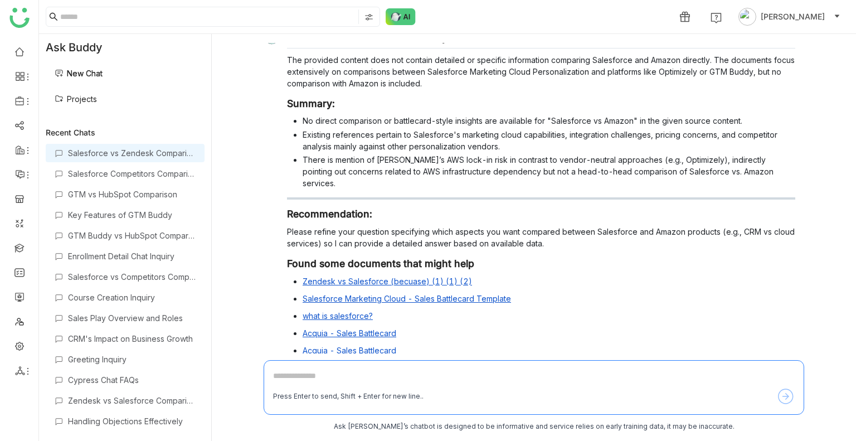
scroll to position [65, 0]
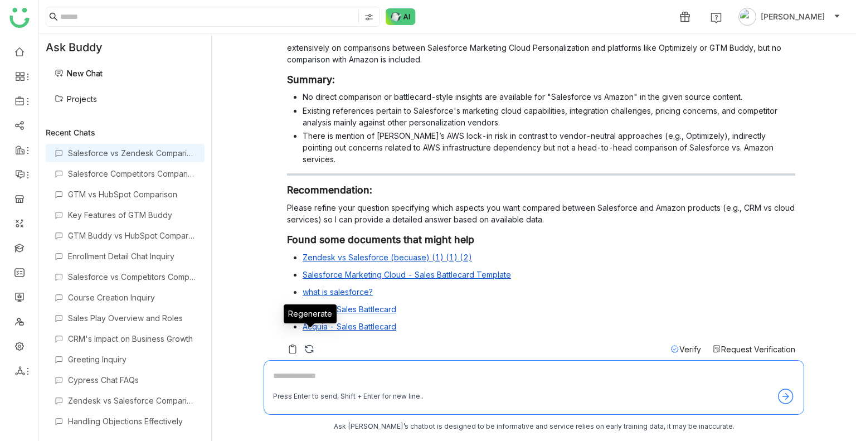
click at [310, 343] on img at bounding box center [309, 348] width 11 height 11
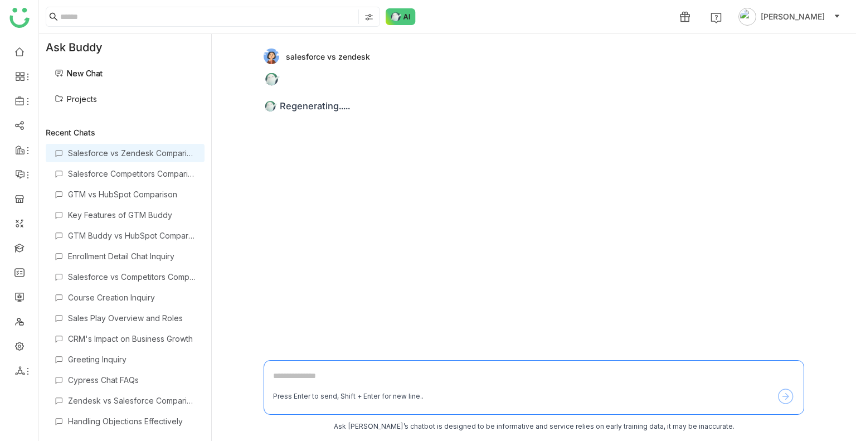
scroll to position [0, 0]
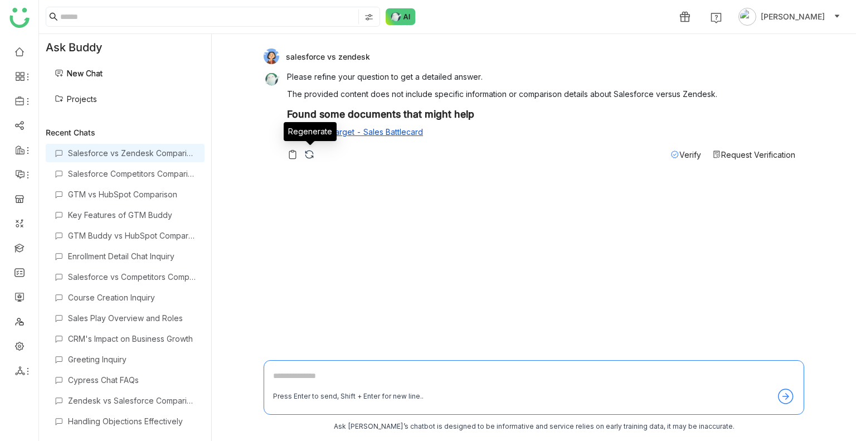
click at [307, 157] on img at bounding box center [309, 154] width 11 height 11
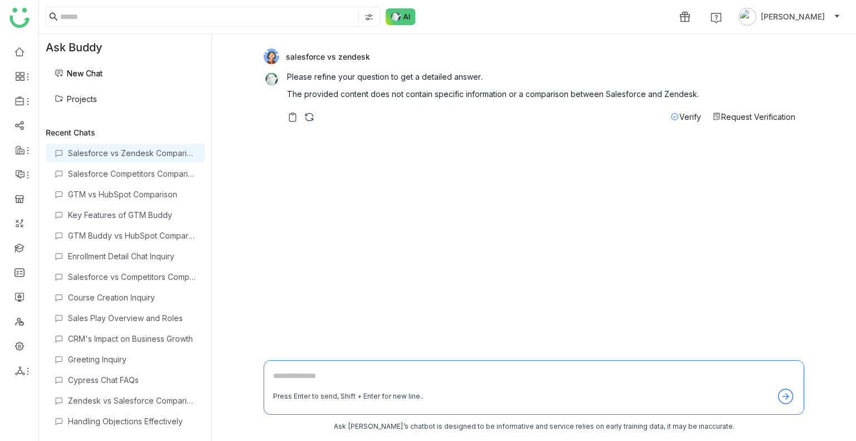
click at [92, 69] on link "New Chat" at bounding box center [79, 73] width 48 height 9
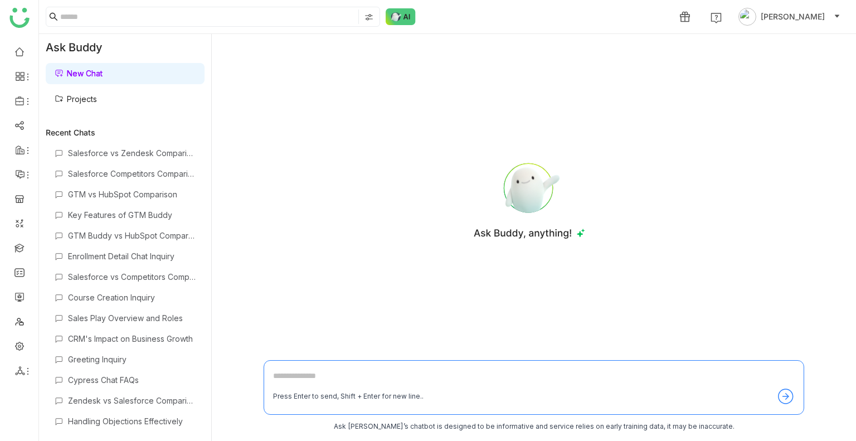
click at [307, 374] on textarea at bounding box center [533, 378] width 521 height 18
paste textarea "*"
type textarea "**********"
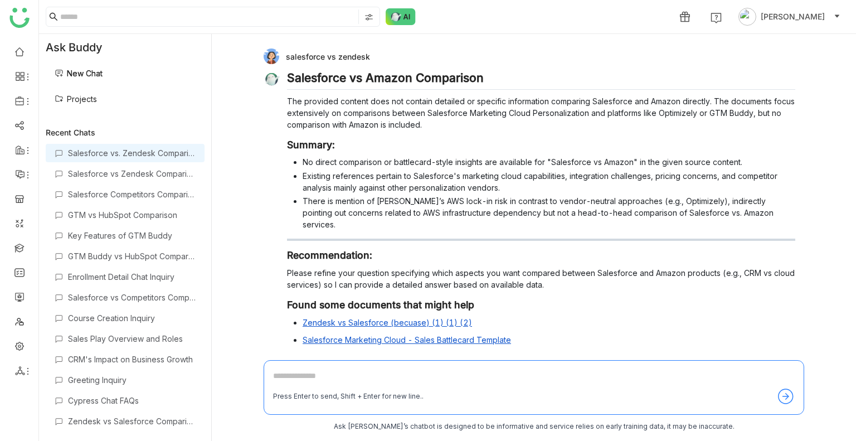
scroll to position [65, 0]
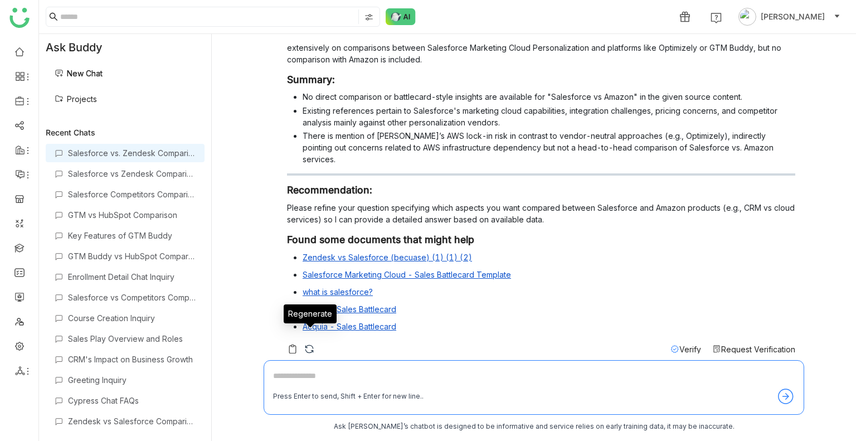
click at [305, 343] on img at bounding box center [309, 348] width 11 height 11
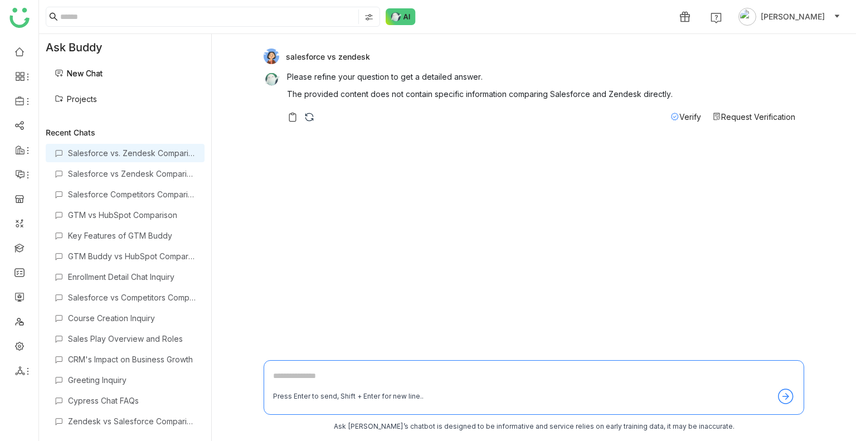
click at [301, 117] on div "Verify Request Verification" at bounding box center [541, 117] width 508 height 12
click at [310, 118] on img at bounding box center [309, 116] width 11 height 11
click at [95, 73] on link "New Chat" at bounding box center [79, 73] width 48 height 9
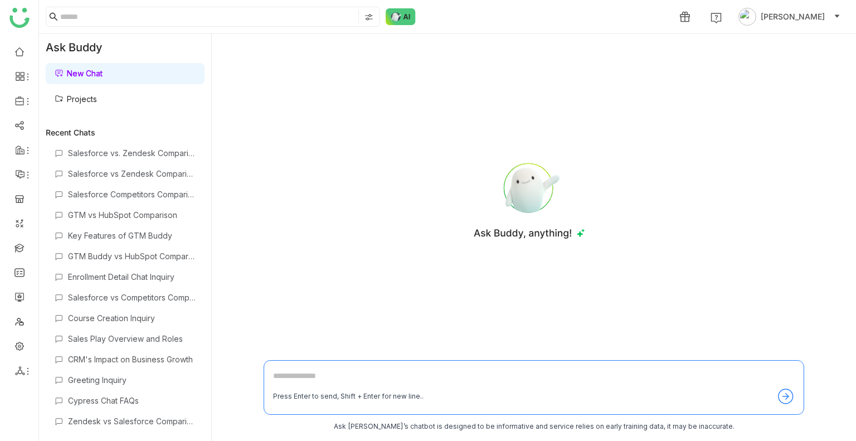
click at [95, 73] on link "New Chat" at bounding box center [79, 73] width 48 height 9
click at [292, 375] on textarea at bounding box center [533, 378] width 521 height 18
type textarea "**********"
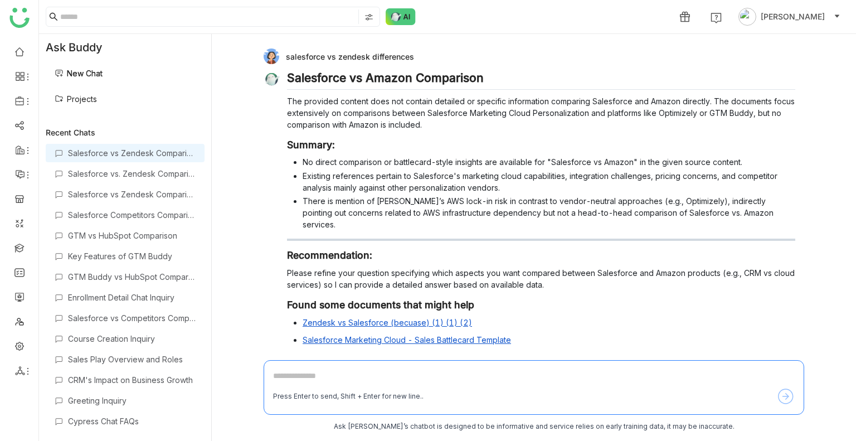
scroll to position [65, 0]
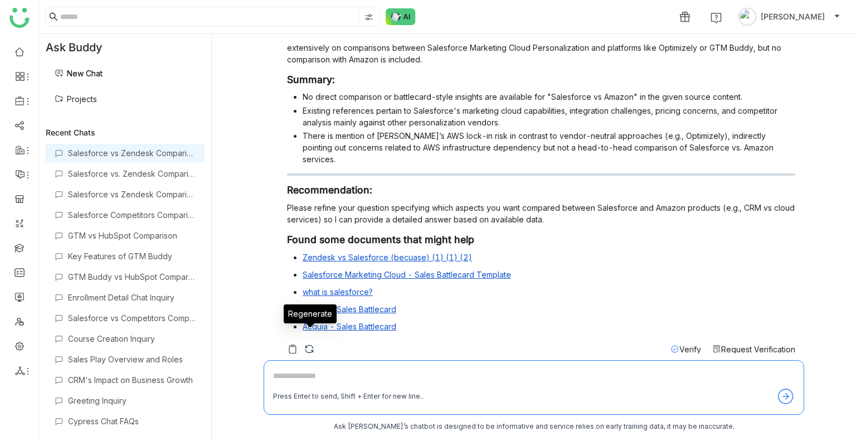
click at [312, 343] on img at bounding box center [309, 348] width 11 height 11
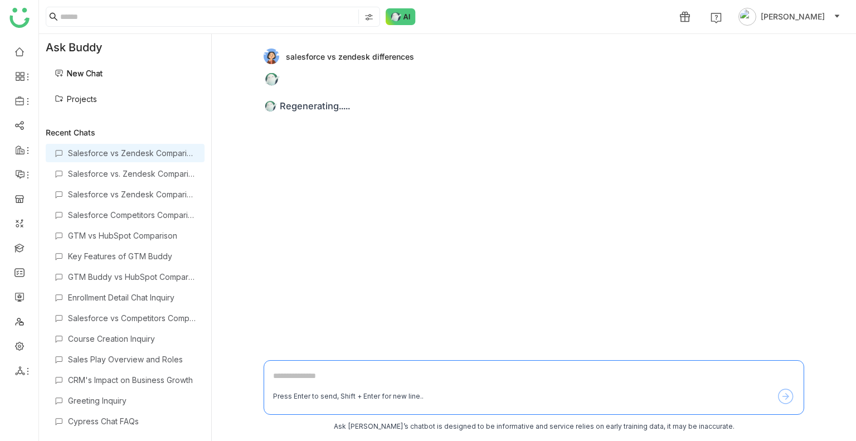
scroll to position [0, 0]
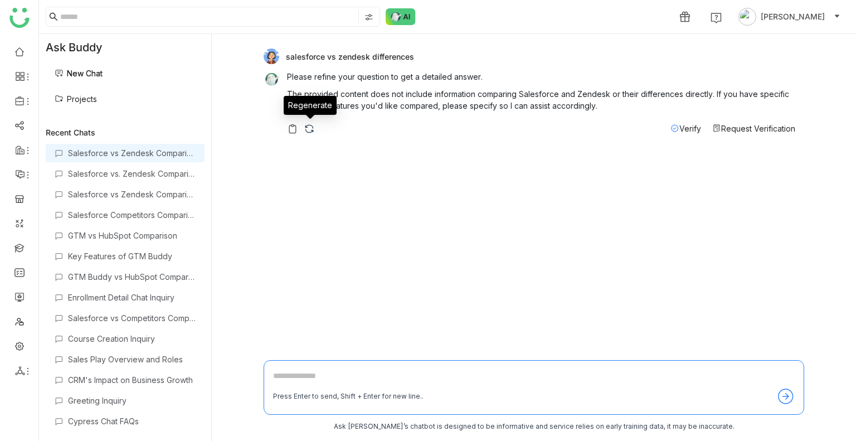
click at [312, 123] on img at bounding box center [309, 128] width 11 height 11
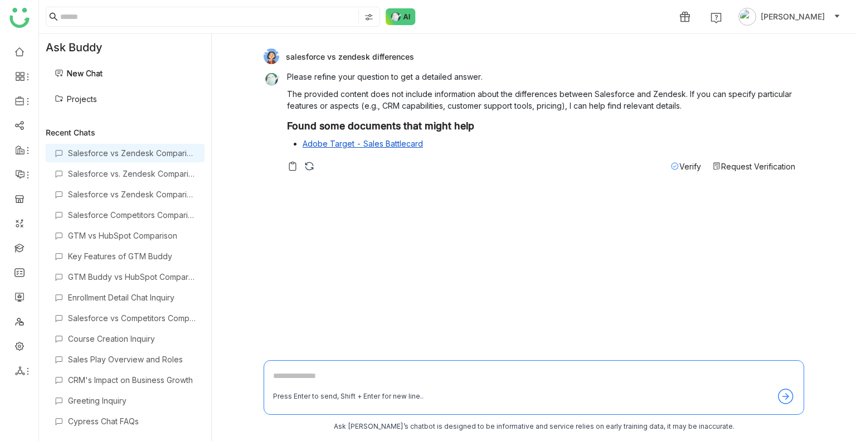
click at [102, 76] on link "New Chat" at bounding box center [79, 73] width 48 height 9
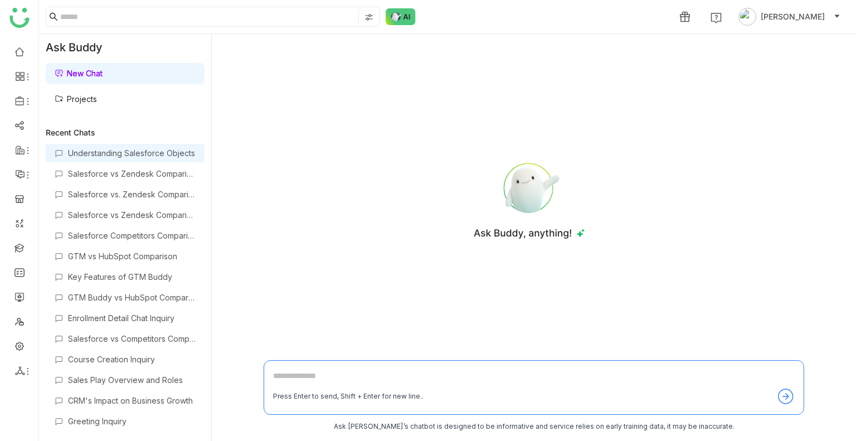
click at [116, 150] on div "Understanding Salesforce Objects" at bounding box center [132, 152] width 128 height 9
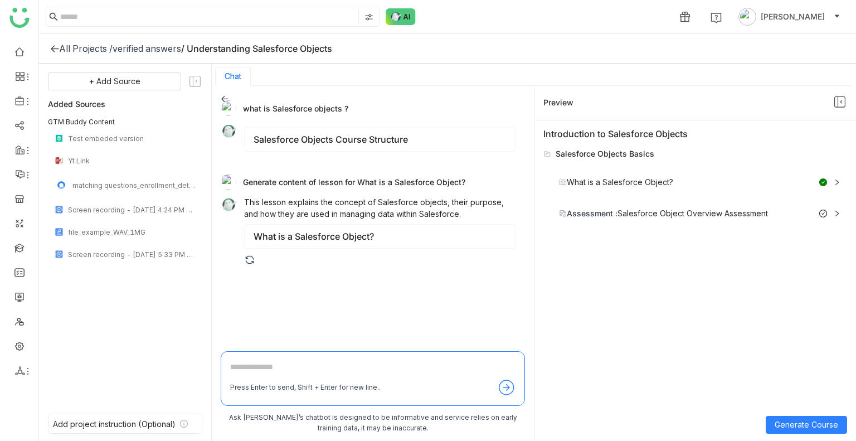
click at [840, 97] on icon at bounding box center [839, 102] width 14 height 14
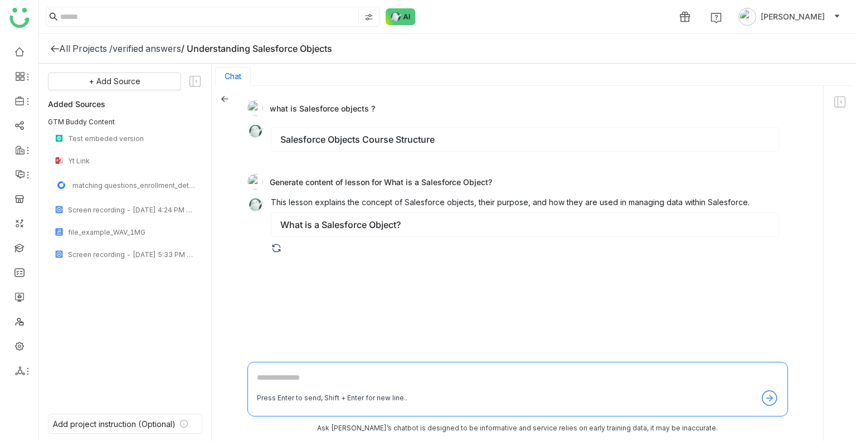
click at [840, 97] on icon at bounding box center [839, 102] width 14 height 14
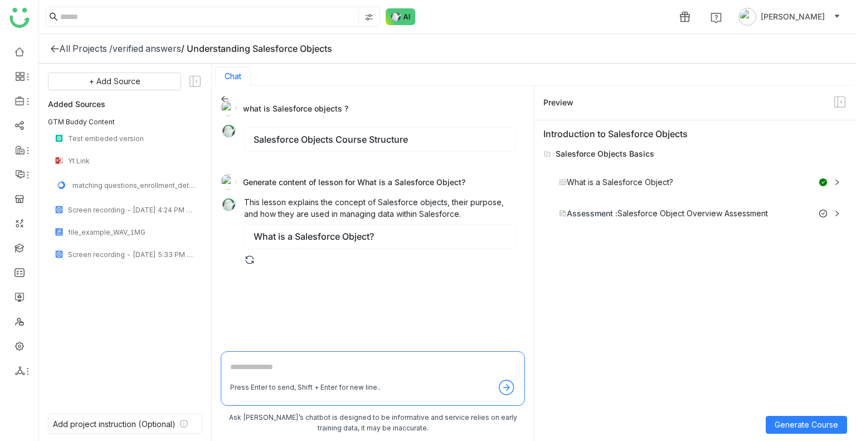
click at [219, 97] on div "what is Salesforce objects ? Salesforce Objects Course Structure Generate conte…" at bounding box center [373, 264] width 322 height 356
click at [221, 98] on icon at bounding box center [225, 99] width 8 height 8
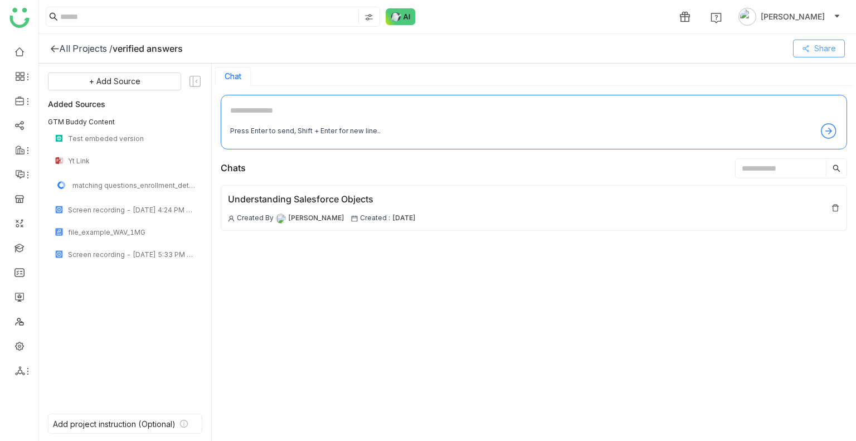
click at [816, 42] on span "Share" at bounding box center [825, 48] width 22 height 12
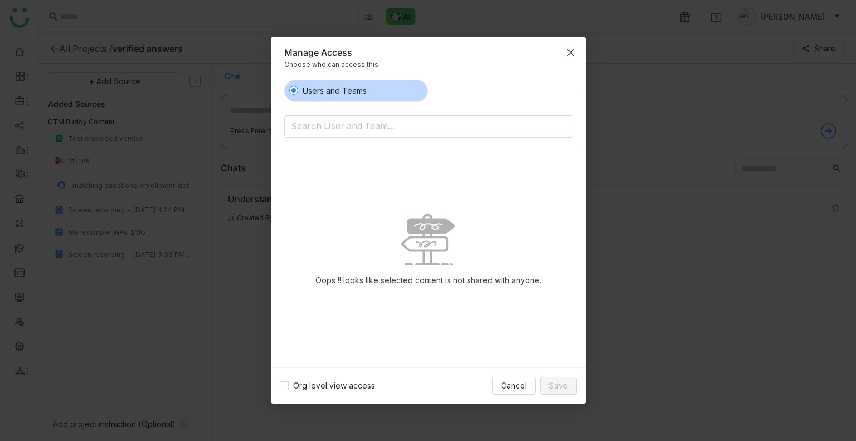
click at [566, 51] on icon "Close" at bounding box center [570, 52] width 9 height 9
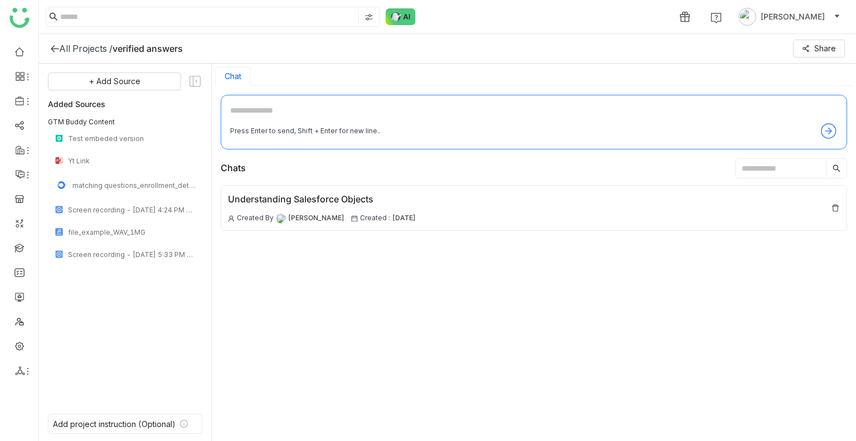
click at [70, 46] on div "All Projects /" at bounding box center [85, 48] width 53 height 11
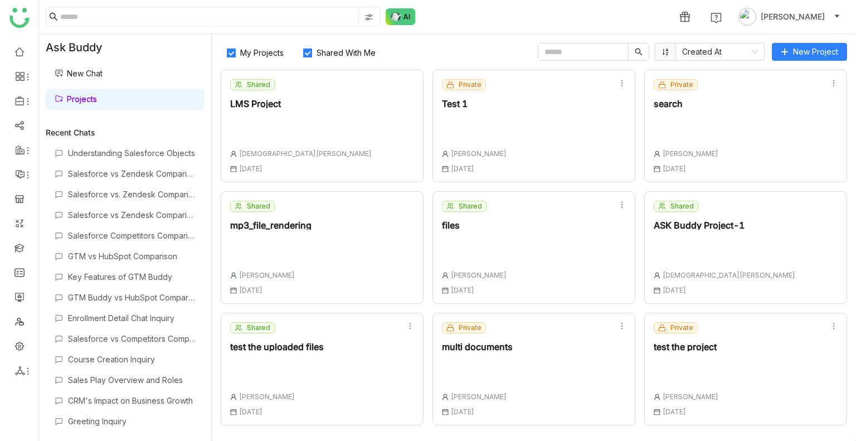
click at [310, 57] on label "Shared With Me" at bounding box center [341, 52] width 89 height 18
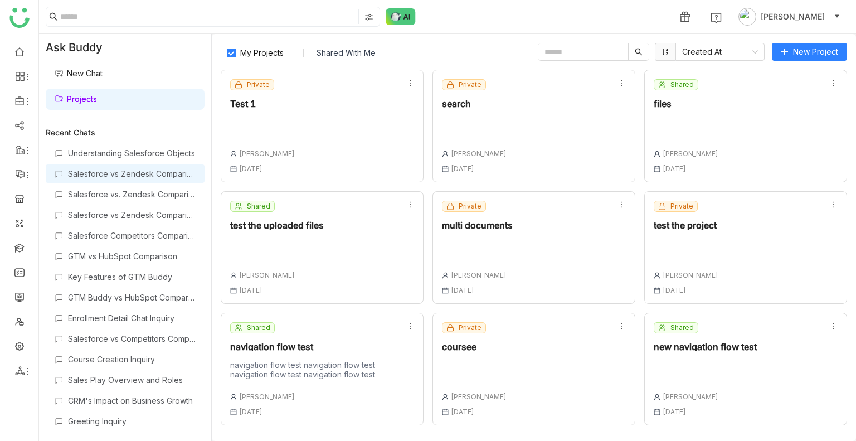
click at [91, 172] on div "Salesforce vs Zendesk Comparison" at bounding box center [132, 173] width 128 height 9
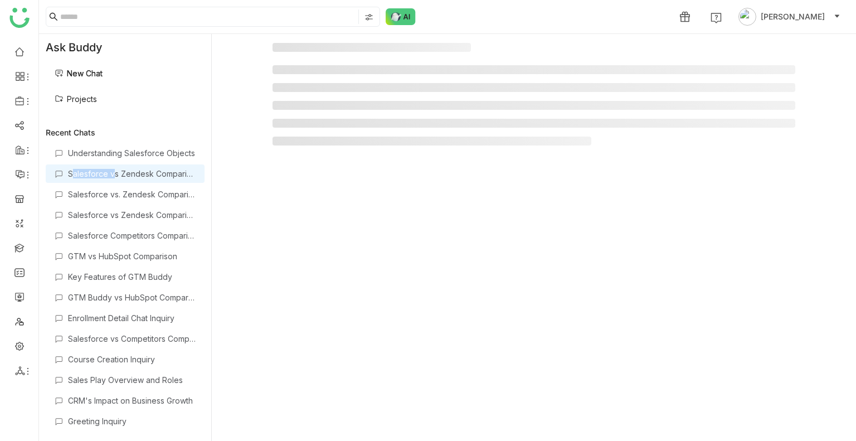
click at [91, 172] on div "Salesforce vs Zendesk Comparison" at bounding box center [132, 173] width 128 height 9
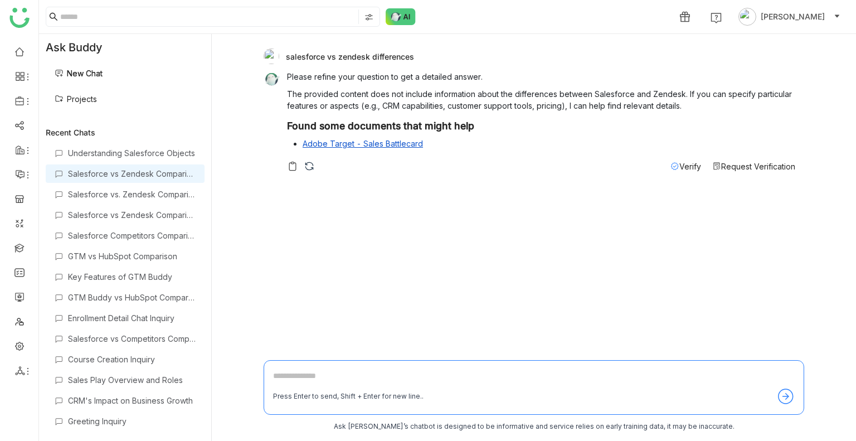
click at [732, 160] on div "Request Verification" at bounding box center [753, 166] width 83 height 12
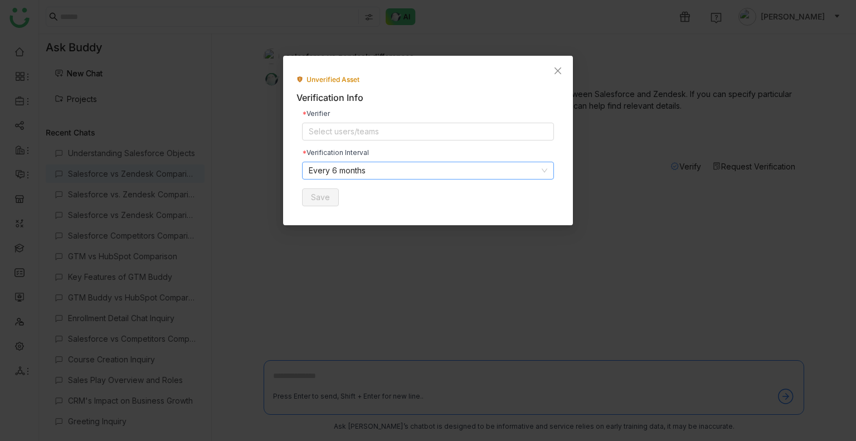
click at [355, 169] on nz-select-item "Every 6 months" at bounding box center [428, 170] width 238 height 17
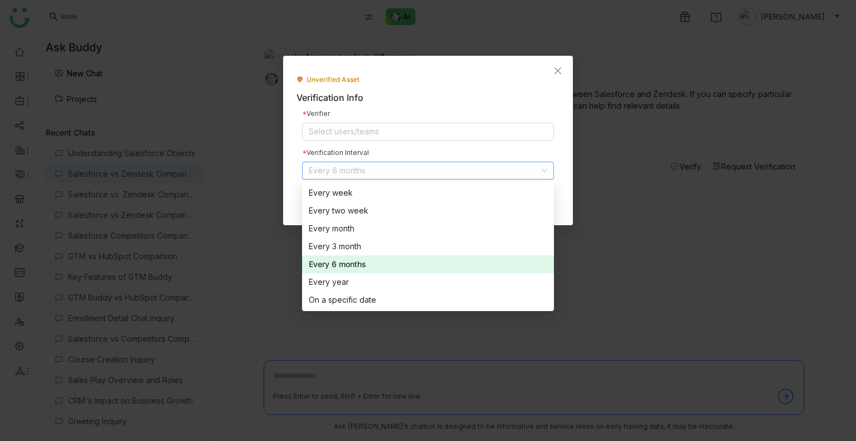
click at [355, 169] on nz-select-item "Every 6 months" at bounding box center [428, 170] width 238 height 17
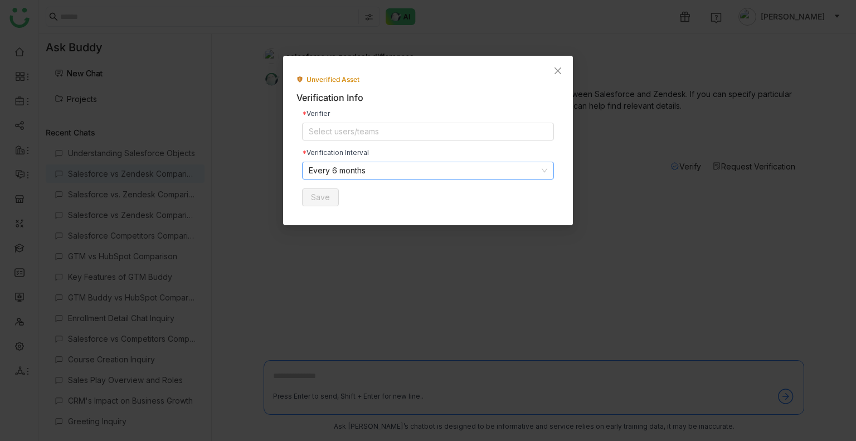
click at [352, 172] on nz-select-item "Every 6 months" at bounding box center [428, 170] width 238 height 17
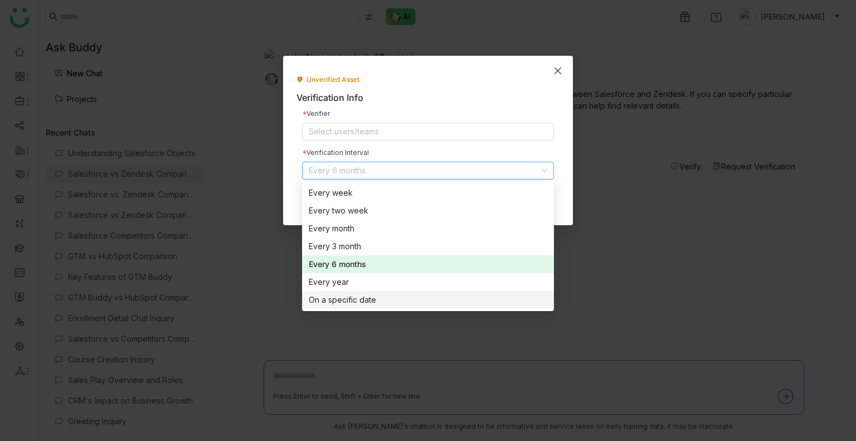
click at [556, 71] on icon "Close" at bounding box center [557, 70] width 7 height 7
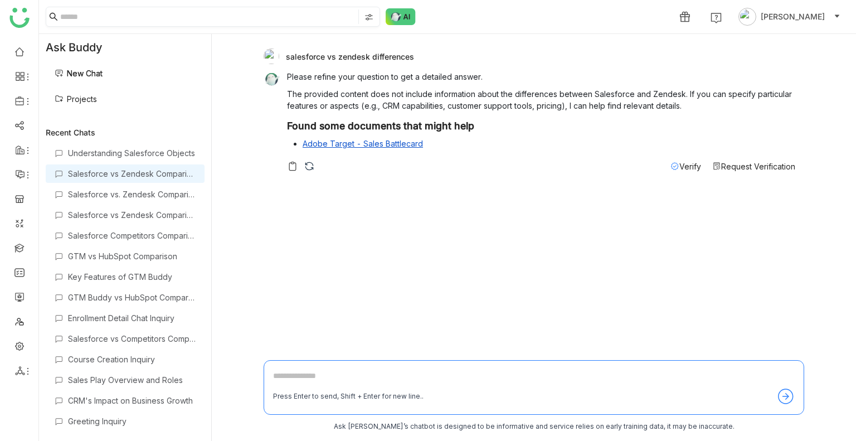
click at [72, 17] on input at bounding box center [208, 16] width 296 height 14
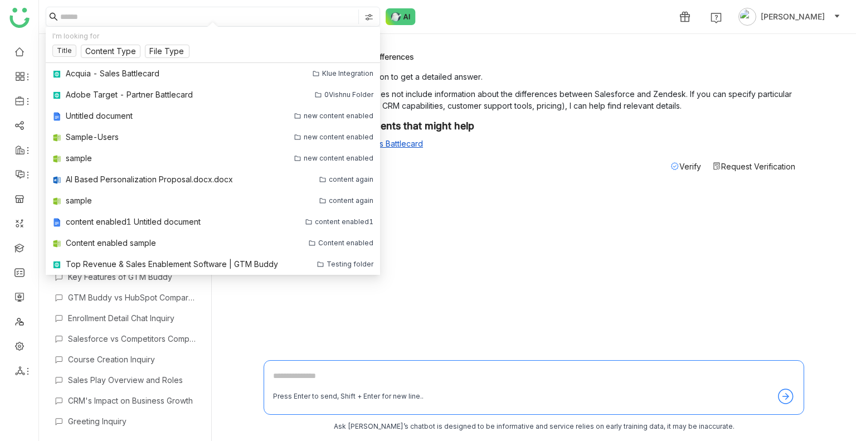
type input "*"
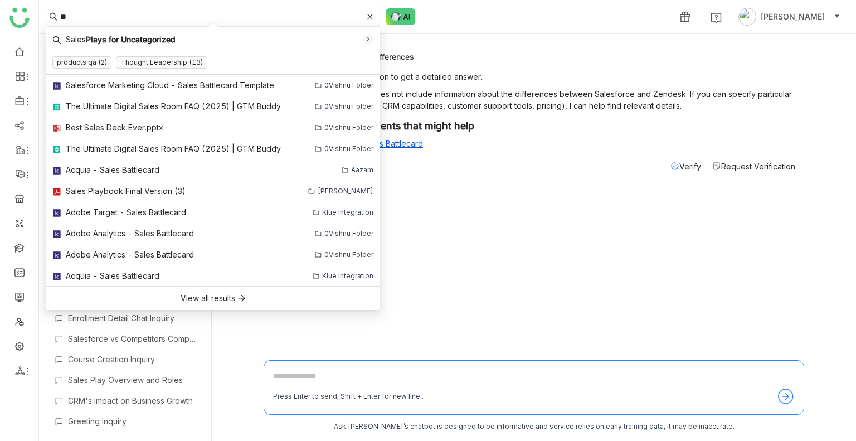
type input "*"
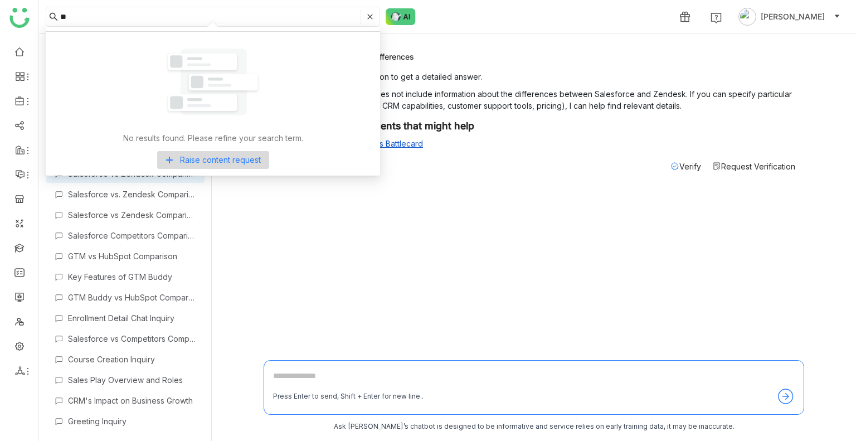
type input "*"
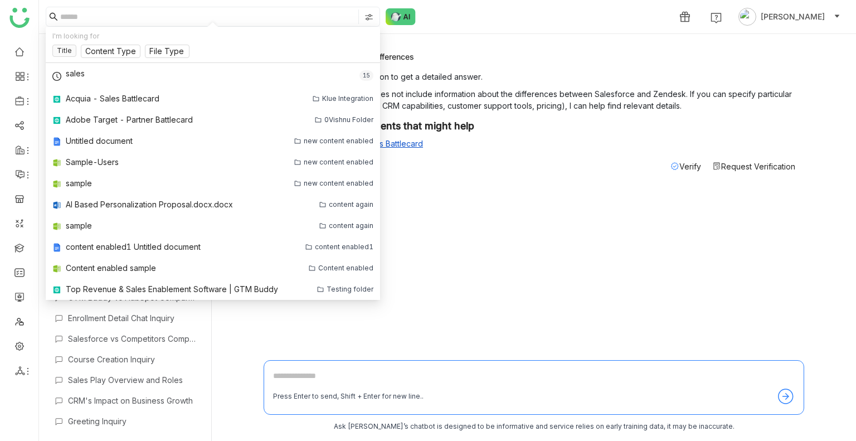
click at [477, 249] on div "salesforce vs zendesk differences Please refine your question to get a detailed…" at bounding box center [533, 198] width 540 height 310
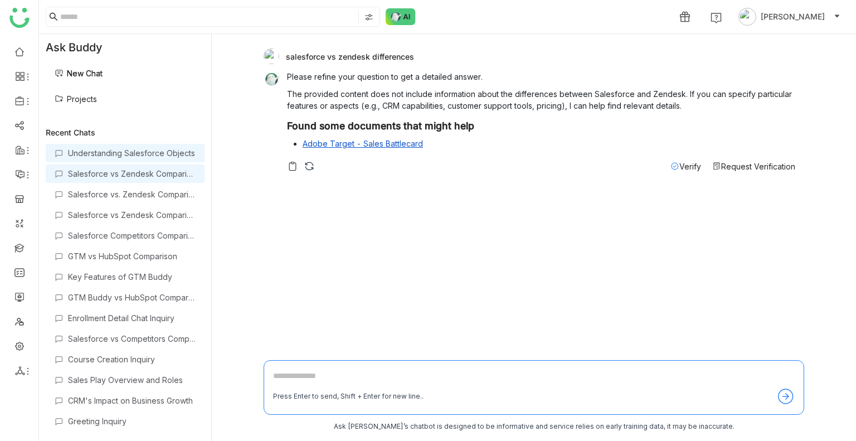
click at [152, 150] on div "Understanding Salesforce Objects" at bounding box center [132, 152] width 128 height 9
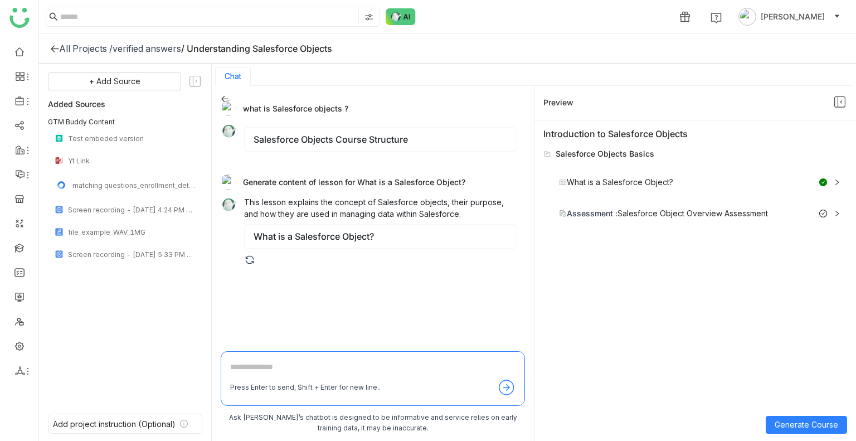
click at [838, 102] on icon at bounding box center [839, 102] width 14 height 14
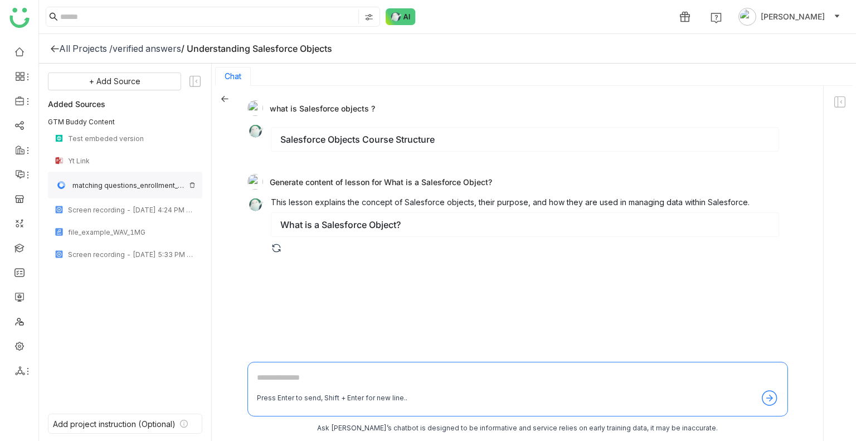
click at [62, 184] on img at bounding box center [61, 184] width 13 height 13
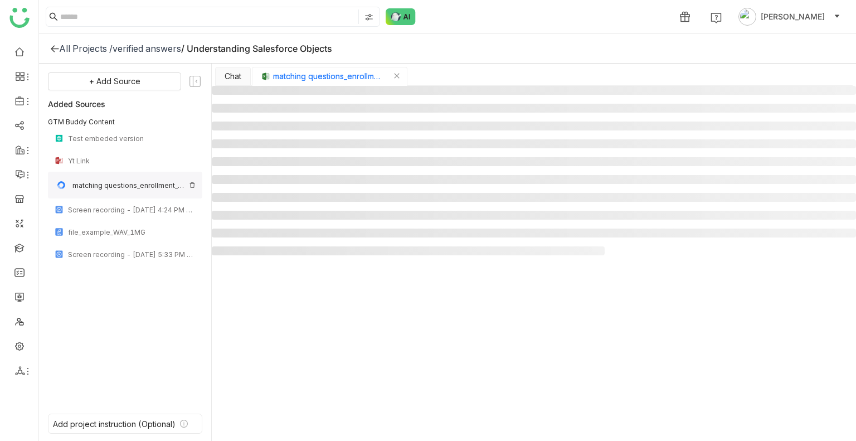
click at [62, 184] on img at bounding box center [61, 184] width 13 height 13
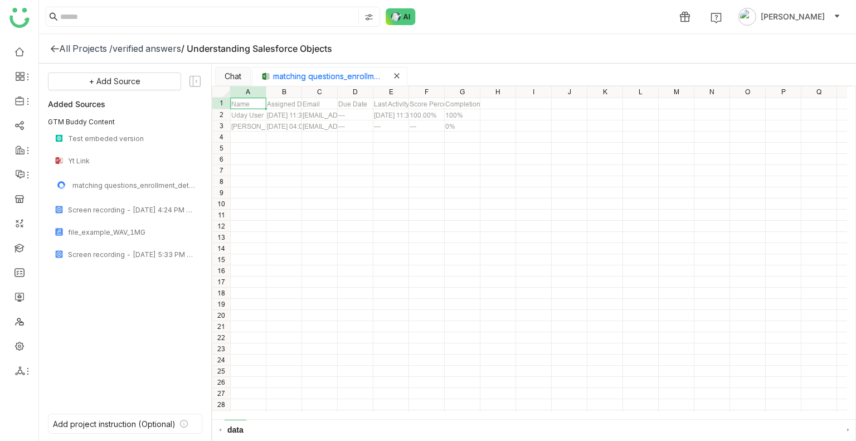
click at [394, 75] on icon "Close tab" at bounding box center [396, 75] width 7 height 7
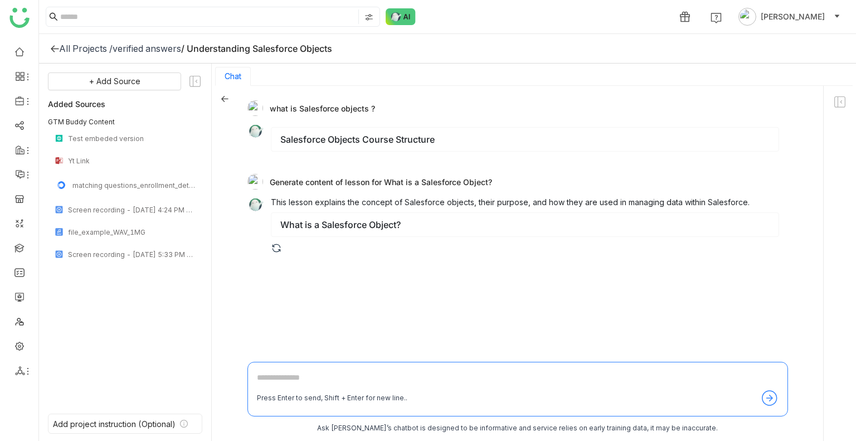
click at [287, 114] on div "what is Salesforce objects ?" at bounding box center [512, 108] width 531 height 16
click at [273, 243] on img at bounding box center [276, 247] width 11 height 11
